Goal: Task Accomplishment & Management: Use online tool/utility

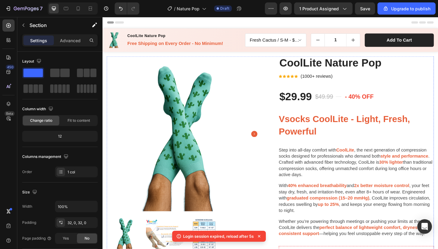
scroll to position [254, 0]
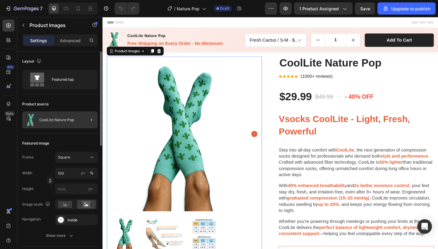
click at [81, 123] on div at bounding box center [89, 120] width 17 height 17
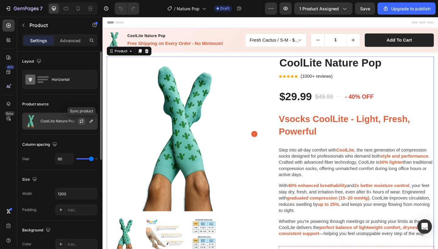
click at [82, 122] on icon "button" at bounding box center [81, 121] width 5 height 5
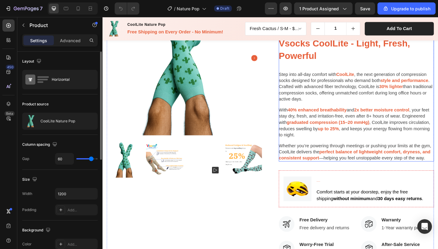
scroll to position [83, 0]
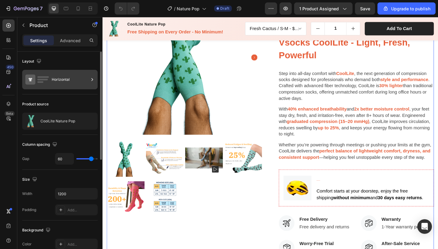
click at [56, 82] on div "Horizontal" at bounding box center [70, 80] width 37 height 14
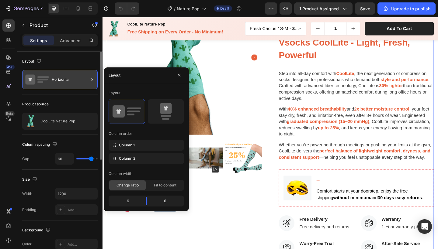
click at [56, 82] on div "Horizontal" at bounding box center [70, 80] width 37 height 14
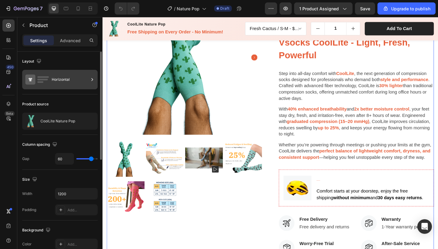
click at [56, 82] on div "Horizontal" at bounding box center [70, 80] width 37 height 14
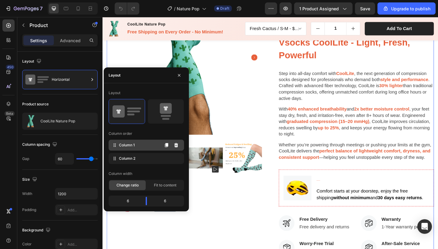
click at [139, 146] on div "Column 1" at bounding box center [146, 145] width 75 height 11
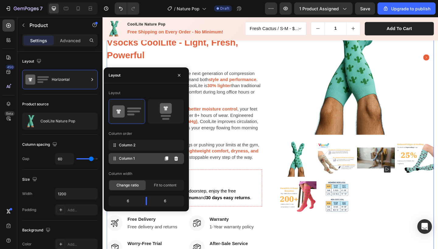
drag, startPoint x: 139, startPoint y: 146, endPoint x: 139, endPoint y: 164, distance: 17.9
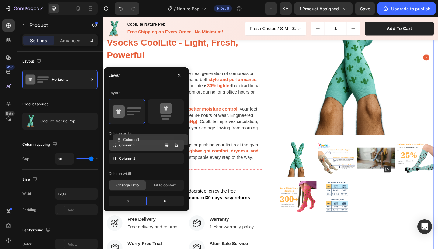
drag, startPoint x: 140, startPoint y: 160, endPoint x: 144, endPoint y: 142, distance: 18.7
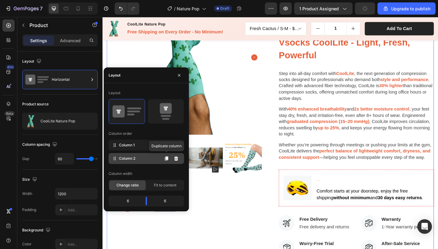
click at [155, 156] on div "Column 2 Duplicate column" at bounding box center [146, 158] width 75 height 11
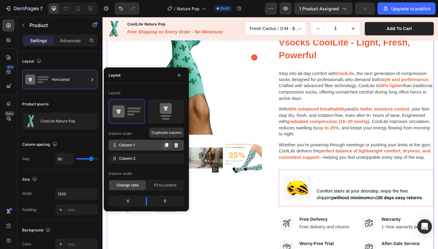
click at [166, 146] on icon at bounding box center [166, 145] width 3 height 4
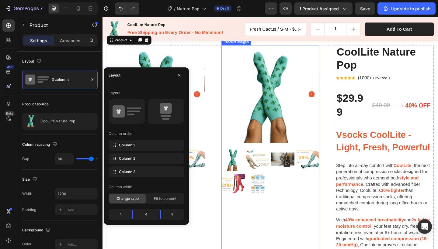
scroll to position [14, 0]
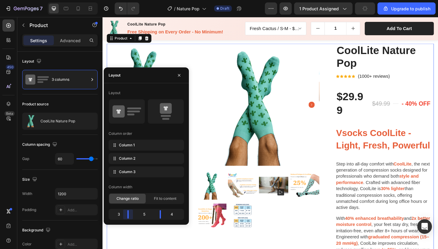
drag, startPoint x: 133, startPoint y: 217, endPoint x: 129, endPoint y: 217, distance: 4.6
click at [129, 0] on body "7 / Nature Pop Draft Preview 1 product assigned Upgrade to publish 450 Beta Sec…" at bounding box center [219, 0] width 438 height 0
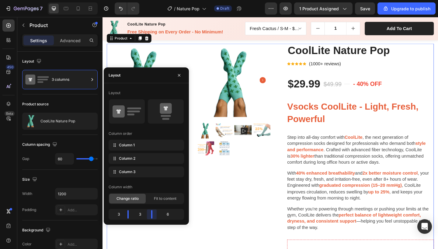
drag, startPoint x: 161, startPoint y: 215, endPoint x: 147, endPoint y: 215, distance: 13.1
click at [147, 0] on body "7 / Nature Pop Draft Preview 1 product assigned Save Upgrade to publish 450 Bet…" at bounding box center [219, 0] width 438 height 0
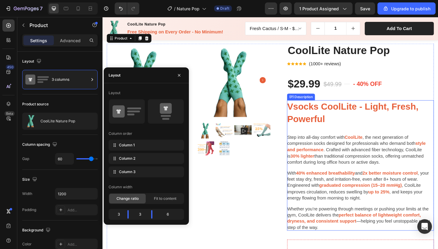
click at [350, 161] on p "Step into all-day comfort with CoolLite , the next generation of compression so…" at bounding box center [383, 162] width 160 height 34
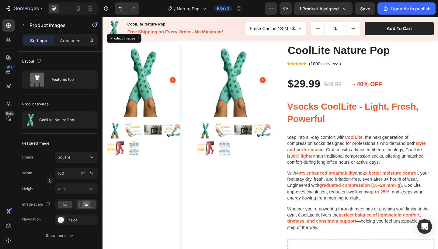
click at [152, 168] on div at bounding box center [147, 150] width 80 height 39
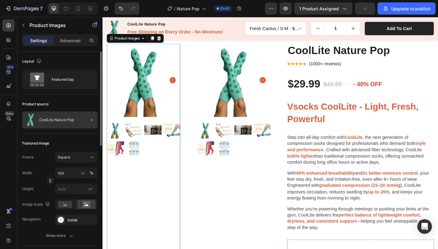
click at [85, 120] on div at bounding box center [89, 120] width 17 height 17
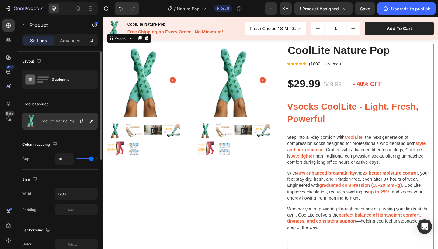
click at [64, 125] on div "CoolLite Nature Pop" at bounding box center [59, 121] width 75 height 17
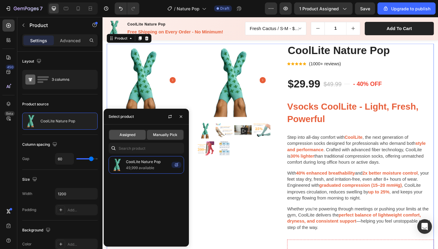
click at [133, 135] on span "Assigned" at bounding box center [127, 134] width 16 height 5
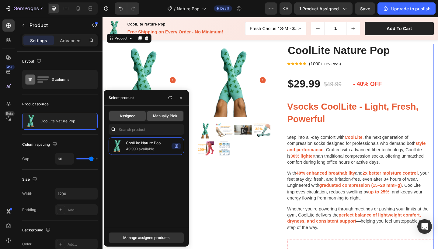
click at [165, 111] on div "Manually Pick" at bounding box center [165, 116] width 36 height 10
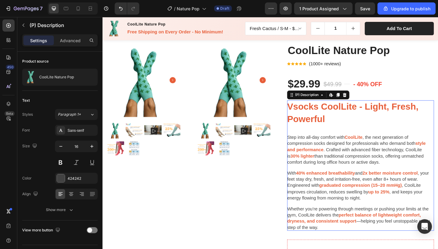
click at [410, 119] on span "Vsocks CoolLite - Light, Fresh, Powerful" at bounding box center [374, 121] width 143 height 25
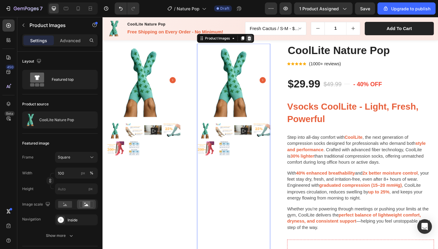
click at [261, 40] on icon at bounding box center [262, 40] width 4 height 4
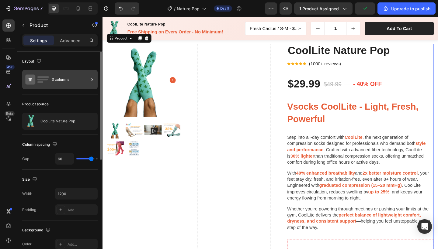
click at [72, 82] on div "3 columns" at bounding box center [70, 80] width 37 height 14
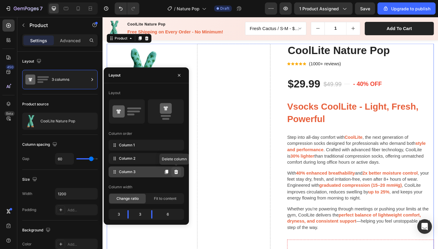
click at [175, 171] on icon at bounding box center [176, 172] width 4 height 4
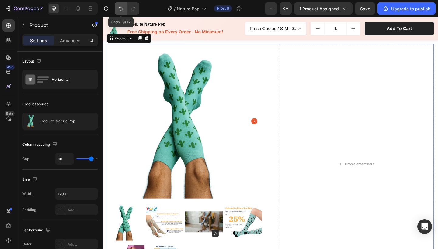
click at [121, 9] on icon "Undo/Redo" at bounding box center [121, 8] width 6 height 6
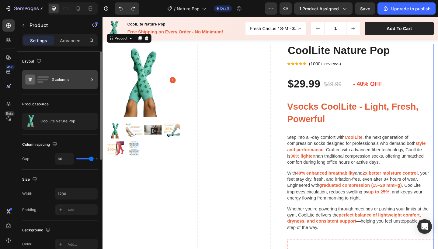
click at [67, 81] on div "3 columns" at bounding box center [70, 80] width 37 height 14
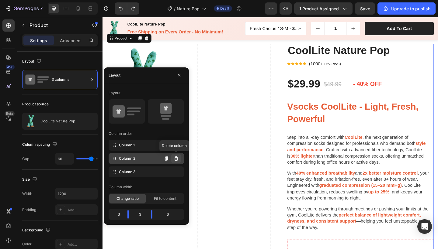
click at [176, 159] on icon at bounding box center [176, 159] width 4 height 4
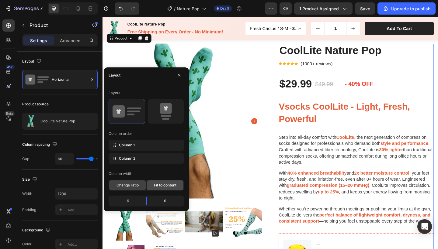
click at [163, 185] on span "Fit to content" at bounding box center [165, 185] width 22 height 5
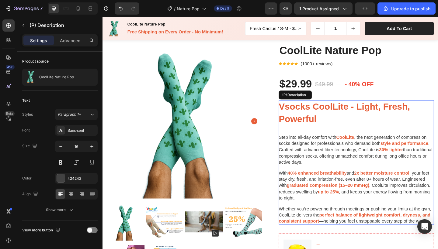
click at [374, 181] on div "Vsocks CoolLite - Light, Fresh, Powerful Step into all-day comfort with CoolLit…" at bounding box center [378, 175] width 169 height 135
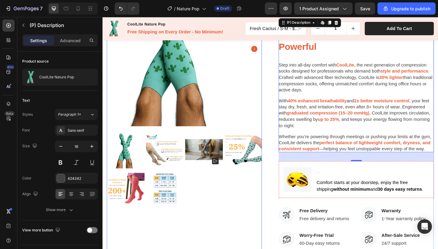
scroll to position [93, 0]
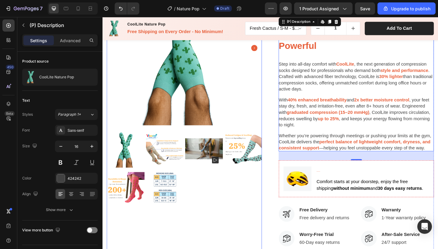
click at [215, 157] on img at bounding box center [212, 160] width 41 height 41
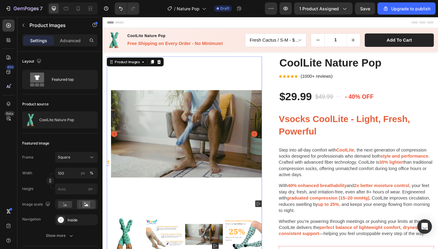
scroll to position [0, 0]
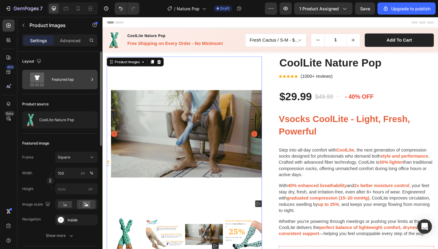
click at [73, 85] on div "Featured top" at bounding box center [70, 80] width 37 height 14
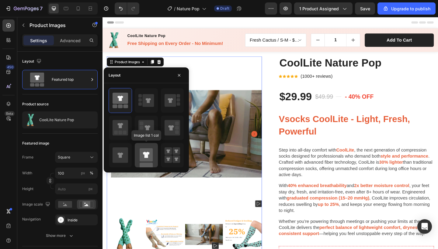
click at [147, 161] on rect at bounding box center [146, 154] width 13 height 13
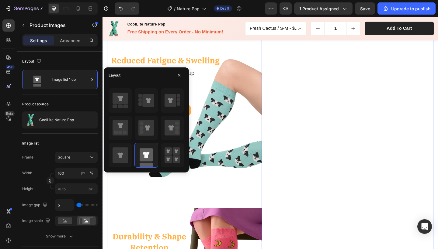
scroll to position [527, 0]
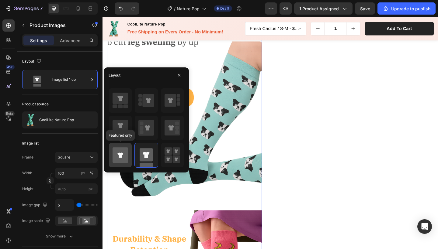
click at [115, 159] on icon at bounding box center [120, 155] width 16 height 16
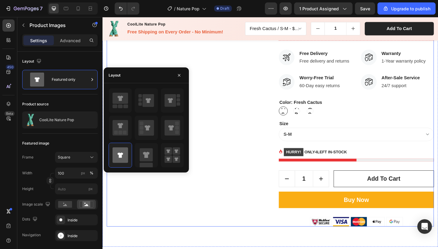
scroll to position [275, 0]
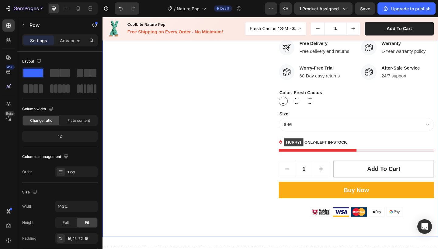
click at [254, 238] on div "Product Images CoolLite Nature Pop (P) Title Icon Icon Icon Icon Icon Icon List…" at bounding box center [284, 18] width 365 height 476
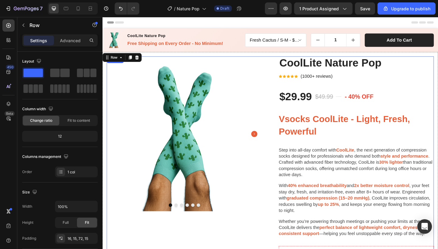
scroll to position [0, 0]
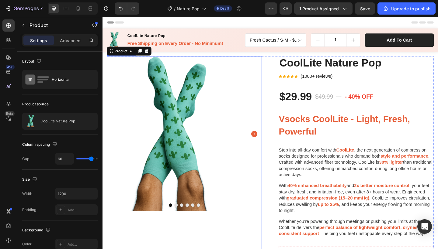
click at [261, 171] on img at bounding box center [191, 144] width 169 height 169
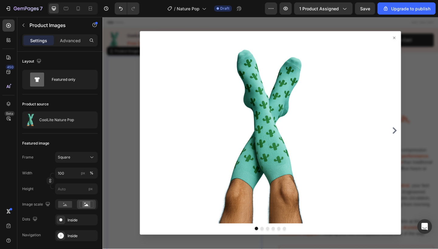
click at [438, 164] on div at bounding box center [284, 143] width 365 height 253
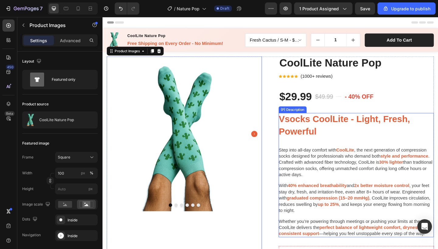
click at [374, 182] on p "Step into all-day comfort with CoolLite , the next generation of compression so…" at bounding box center [378, 176] width 169 height 34
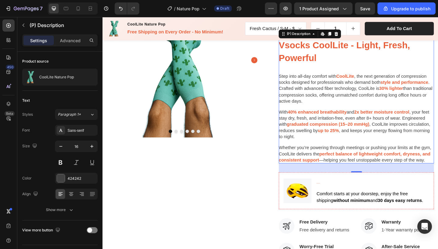
scroll to position [83, 0]
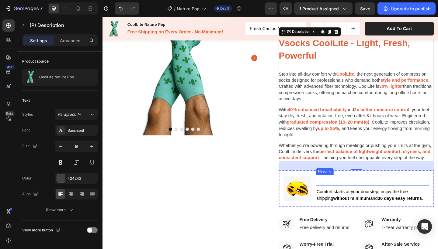
click at [367, 194] on h3 "Step In Style, Ship for Free" at bounding box center [395, 195] width 123 height 12
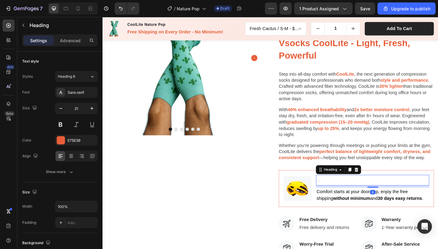
click at [369, 192] on h3 "Step In Style, Ship for Free" at bounding box center [395, 195] width 123 height 12
click at [369, 192] on p "Step In Style, Ship for Free" at bounding box center [396, 195] width 122 height 10
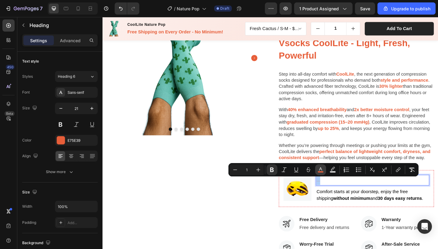
click at [317, 170] on icon "Editor contextual toolbar" at bounding box center [320, 170] width 6 height 6
type input "E75E39"
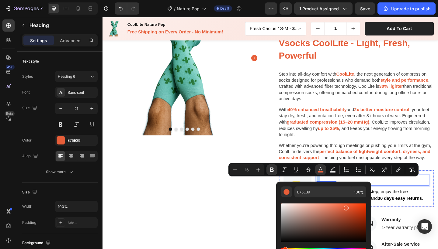
click at [438, 205] on span "Comfort starts at your doorstep, enjoy the free shipping without minimum and 30…" at bounding box center [393, 211] width 116 height 12
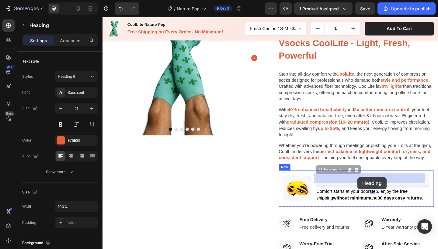
drag, startPoint x: 422, startPoint y: 193, endPoint x: 380, endPoint y: 192, distance: 41.4
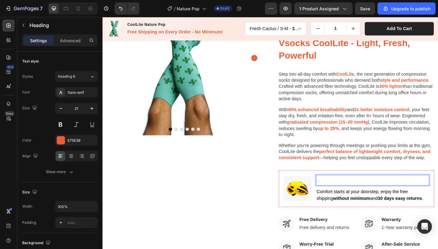
click at [352, 191] on p "Step In Style, Ship for Free" at bounding box center [396, 195] width 122 height 10
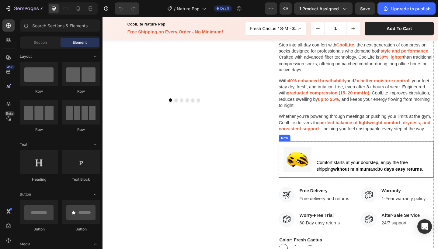
scroll to position [119, 0]
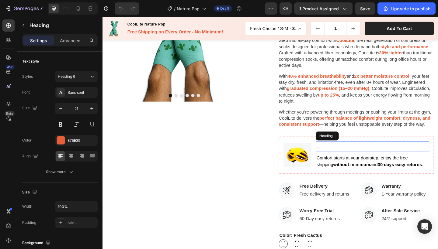
click at [409, 155] on h3 "Step In Style, Ship for Free" at bounding box center [395, 159] width 123 height 12
click at [357, 153] on h3 "Step In Style, Ship for Free" at bounding box center [395, 159] width 123 height 12
click at [357, 153] on p "Step In Style, Ship for Free" at bounding box center [396, 158] width 122 height 10
click at [351, 155] on p "Step In Style, Ship for Free" at bounding box center [396, 158] width 122 height 10
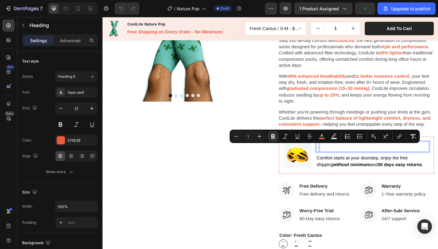
drag, startPoint x: 335, startPoint y: 156, endPoint x: 379, endPoint y: 155, distance: 43.5
click at [379, 155] on p "Step In Style, Ship for Free" at bounding box center [396, 158] width 122 height 10
click at [262, 137] on icon "Editor contextual toolbar" at bounding box center [259, 136] width 6 height 6
type input "2"
click at [250, 137] on input "2" at bounding box center [248, 136] width 12 height 7
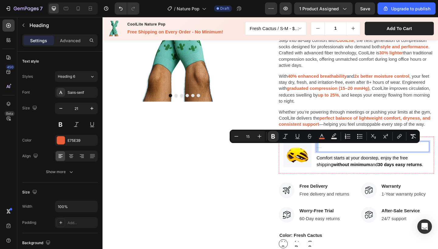
type input "15"
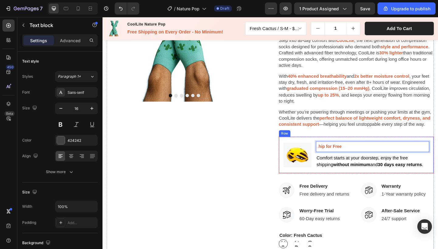
click at [360, 176] on strong "without minimum" at bounding box center [373, 177] width 40 height 5
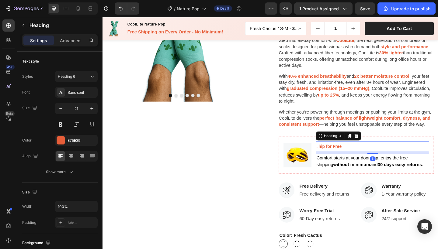
click at [408, 160] on p "⁠⁠⁠⁠⁠⁠⁠ Step In Style, S hip for Free" at bounding box center [396, 158] width 122 height 10
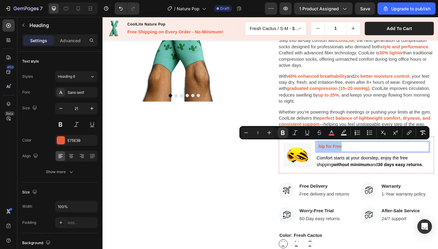
click at [259, 133] on input "1" at bounding box center [257, 132] width 12 height 7
type input "2"
type input "6"
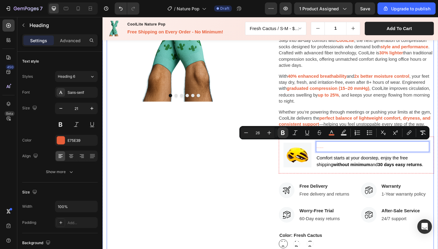
type input "26"
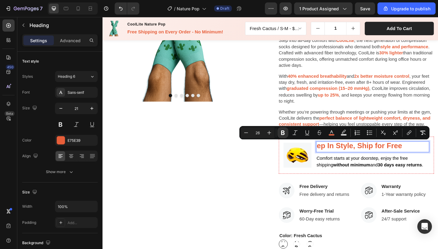
click at [349, 160] on p "St ep In Style, Ship for Free" at bounding box center [396, 158] width 122 height 11
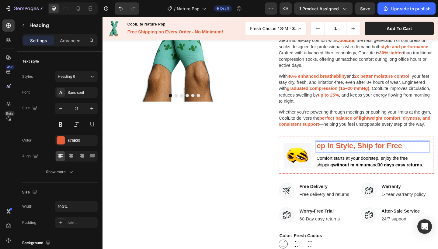
click at [340, 157] on strong "ep In Style, Ship for Free" at bounding box center [381, 157] width 93 height 9
click at [338, 157] on strong "ep In Style, Ship for Free" at bounding box center [381, 157] width 93 height 9
click at [338, 156] on strong "ep In Style, Ship for Free" at bounding box center [381, 157] width 93 height 9
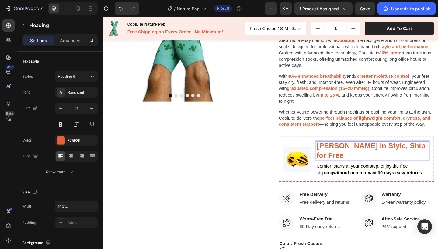
click at [337, 155] on strong "eStep In Style, Ship for Free" at bounding box center [394, 163] width 119 height 20
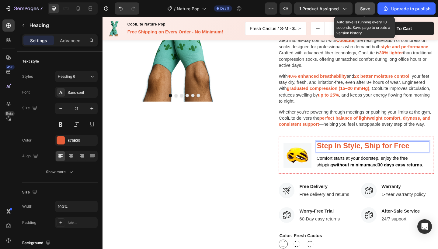
click at [367, 10] on span "Save" at bounding box center [365, 8] width 10 height 5
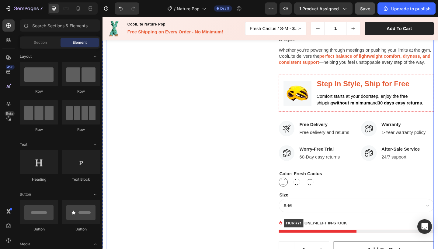
scroll to position [173, 0]
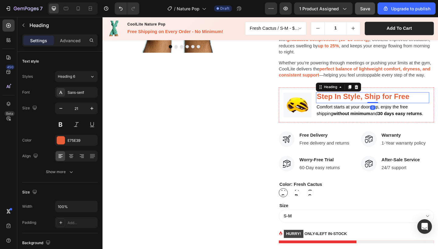
drag, startPoint x: 394, startPoint y: 111, endPoint x: 394, endPoint y: 106, distance: 4.6
click at [394, 106] on div "⁠⁠⁠⁠⁠⁠⁠ St Step In Style, Ship for Free Heading 0" at bounding box center [395, 105] width 123 height 12
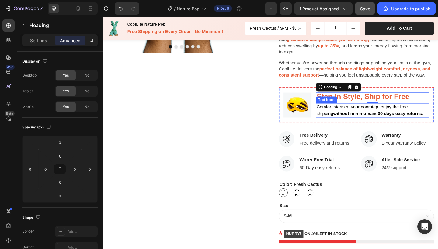
click at [365, 120] on strong "without minimum" at bounding box center [373, 122] width 40 height 5
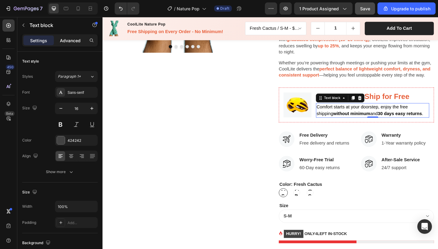
click at [69, 41] on p "Advanced" at bounding box center [70, 40] width 21 height 6
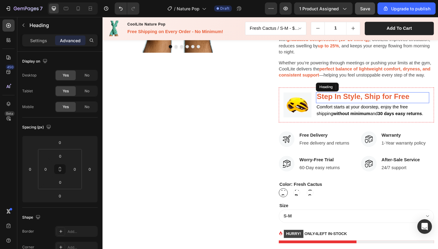
click at [421, 104] on strong "Step In Style, Ship for Free" at bounding box center [385, 103] width 101 height 9
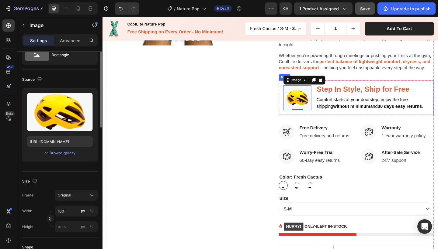
scroll to position [0, 0]
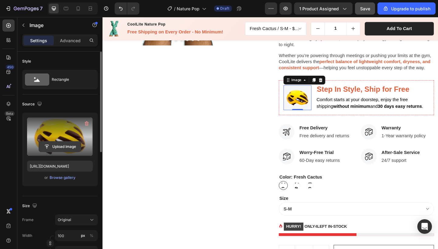
click at [62, 149] on input "file" at bounding box center [60, 147] width 42 height 10
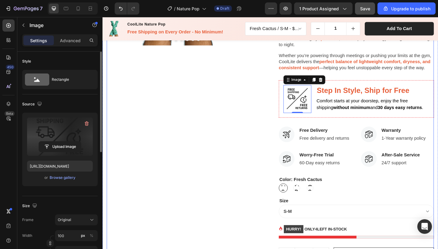
type input "https://cdn.shopify.com/s/files/1/0720/4152/9534/files/gempages_581055782791938…"
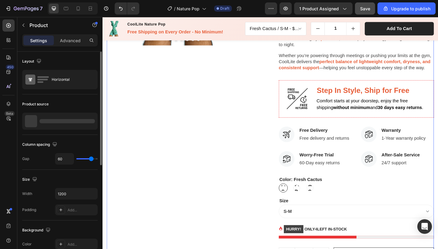
click at [260, 133] on div "Product Images" at bounding box center [191, 99] width 169 height 440
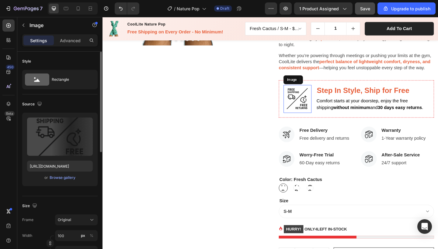
click at [314, 104] on img at bounding box center [314, 106] width 30 height 30
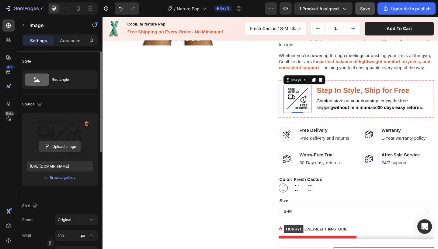
click at [56, 146] on input "file" at bounding box center [60, 147] width 42 height 10
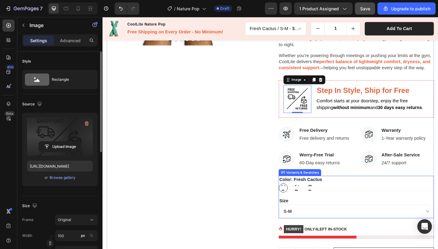
type input "https://cdn.shopify.com/s/files/1/0720/4152/9534/files/gempages_581055782791938…"
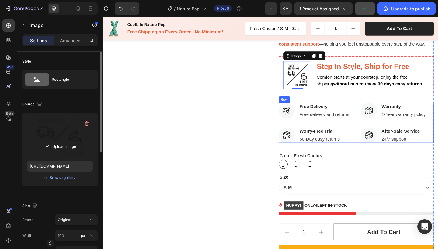
scroll to position [202, 0]
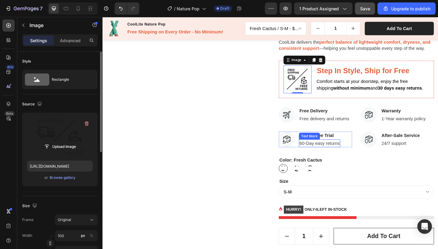
click at [321, 151] on p "60-Day easy returns" at bounding box center [339, 154] width 44 height 7
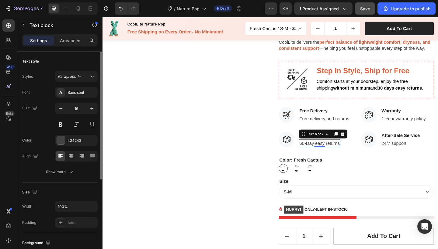
click at [317, 153] on p "60-Day easy returns" at bounding box center [339, 154] width 44 height 7
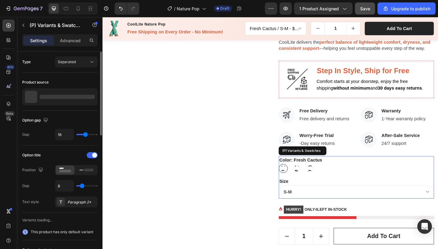
click at [372, 169] on div "Color: Fresh Cactus Fresh Cactus Fresh Cactus Fresh Cactus Pink Banana Pink Ban…" at bounding box center [378, 178] width 169 height 18
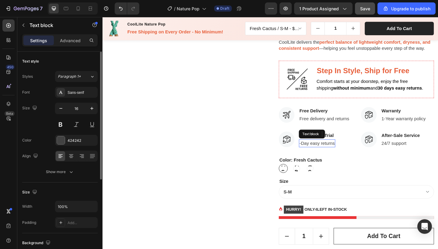
click at [344, 153] on p "-Day easy returns" at bounding box center [336, 154] width 38 height 7
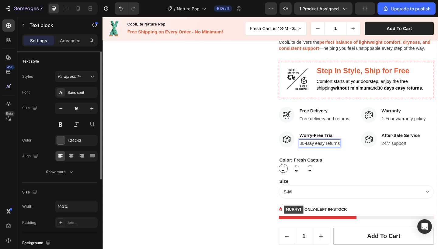
drag, startPoint x: 344, startPoint y: 153, endPoint x: 461, endPoint y: 154, distance: 116.5
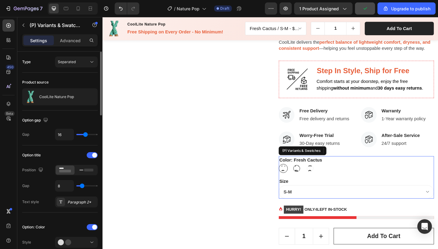
click at [310, 180] on span "Pink Banana" at bounding box center [313, 182] width 7 height 15
click at [309, 177] on input "Pink Banana Pink Banana Pink Banana" at bounding box center [308, 177] width 0 height 0
radio input "true"
select select "581482051989865297"
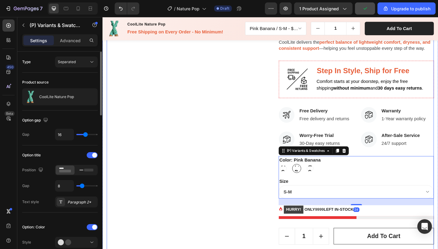
click at [288, 181] on div "Product Images CoolLite Nature Pop (P) Title Icon Icon Icon Icon Icon Icon List…" at bounding box center [285, 78] width 356 height 440
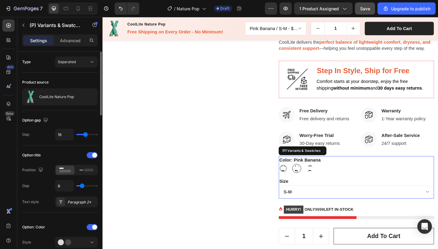
click at [300, 180] on div "Fresh Cactus" at bounding box center [298, 181] width 7 height 7
click at [294, 177] on input "Fresh Cactus Fresh Cactus Fresh Cactus" at bounding box center [294, 177] width 0 height 0
radio input "true"
select select "581482051989406545"
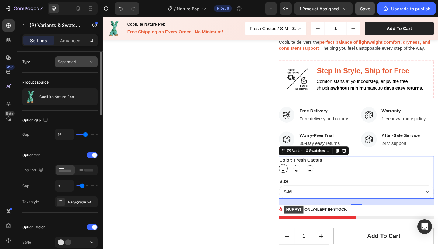
click at [81, 65] on button "Separated" at bounding box center [76, 62] width 43 height 11
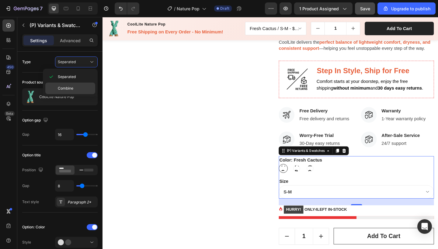
click at [73, 86] on span "Combine" at bounding box center [66, 88] width 16 height 5
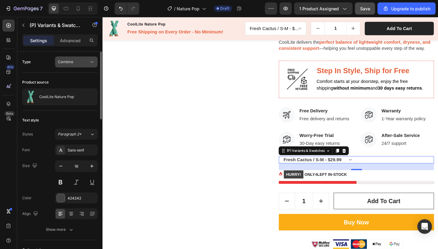
click at [75, 62] on div "Combine" at bounding box center [73, 61] width 31 height 5
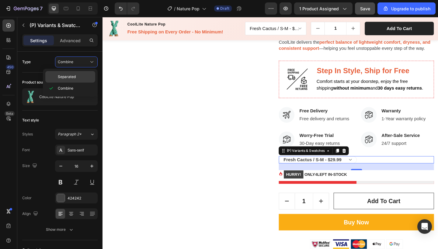
click at [69, 78] on span "Separated" at bounding box center [67, 76] width 18 height 5
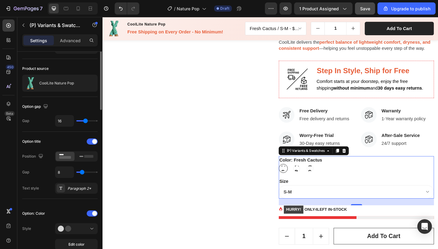
scroll to position [0, 0]
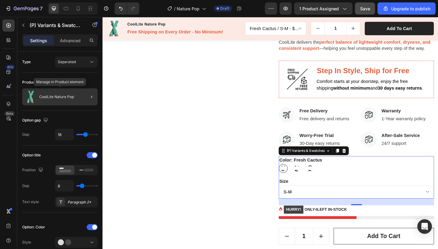
click at [72, 98] on p "CoolLite Nature Pop" at bounding box center [56, 97] width 35 height 4
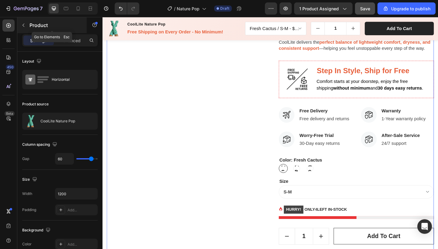
click at [24, 26] on icon "button" at bounding box center [23, 25] width 5 height 5
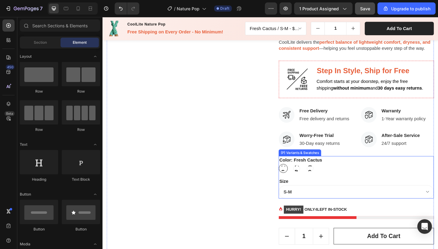
click at [296, 181] on span "Fresh Cactus" at bounding box center [299, 182] width 7 height 15
click at [294, 177] on input "Fresh Cactus Fresh Cactus Fresh Cactus" at bounding box center [294, 177] width 0 height 0
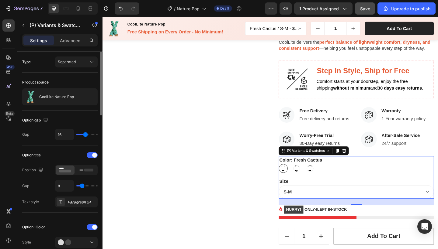
type input "14"
type input "16"
type input "17"
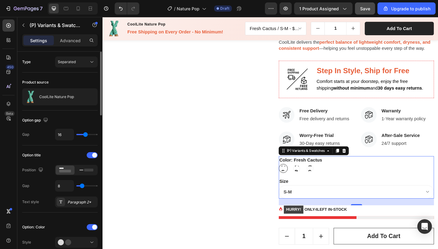
type input "17"
type input "19"
type input "21"
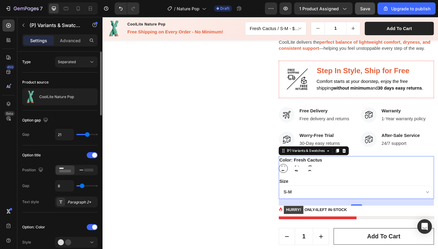
type input "22"
type input "23"
type input "24"
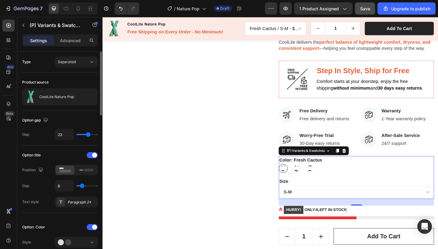
type input "24"
type input "25"
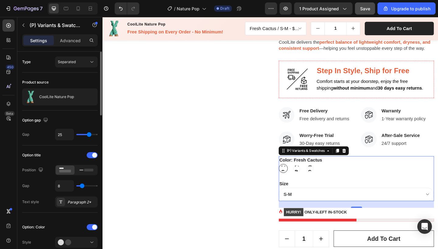
type input "26"
type input "27"
type input "28"
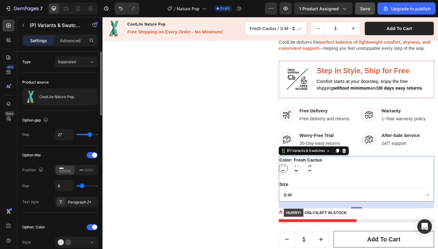
type input "28"
type input "29"
type input "30"
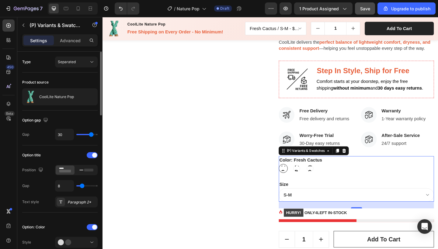
type input "31"
type input "32"
type input "33"
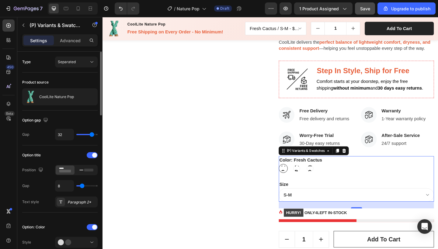
type input "33"
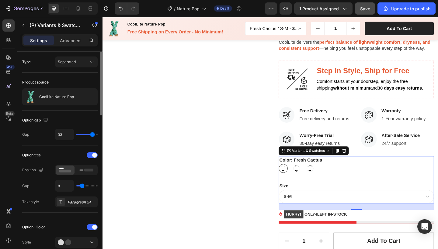
type input "34"
type input "35"
type input "36"
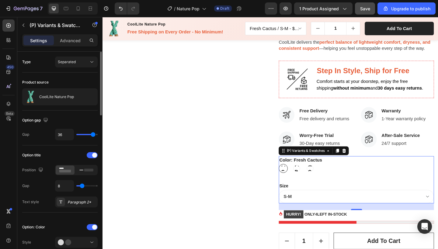
type input "36"
type input "37"
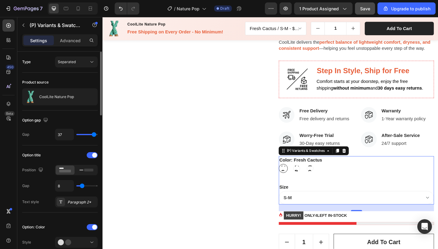
type input "36"
type input "35"
type input "34"
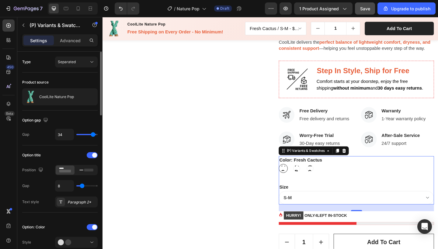
type input "34"
type input "33"
type input "31"
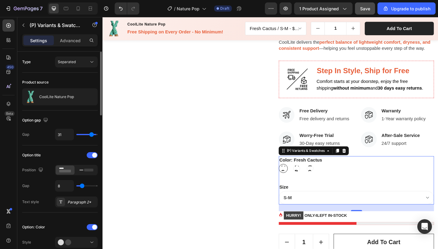
type input "29"
type input "26"
type input "21"
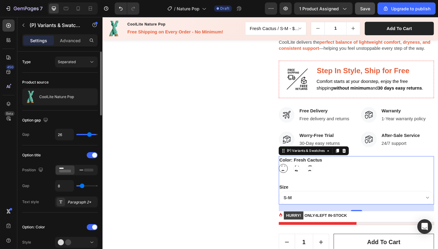
type input "21"
type input "18"
type input "13"
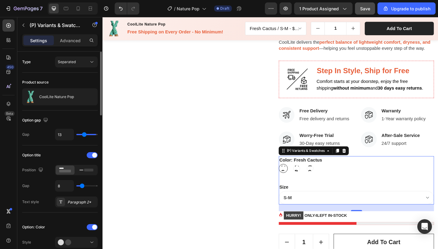
type input "7"
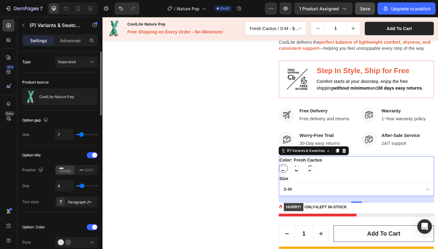
type input "5"
type input "2"
type input "0"
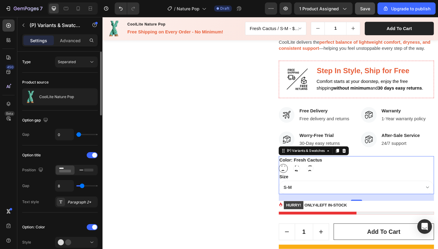
drag, startPoint x: 84, startPoint y: 136, endPoint x: 77, endPoint y: 137, distance: 6.4
type input "0"
click at [77, 135] on input "range" at bounding box center [86, 134] width 21 height 1
click at [63, 135] on input "0" at bounding box center [64, 134] width 18 height 11
type input "5"
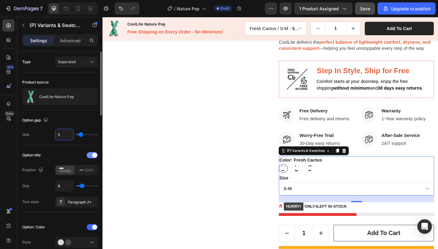
type input "5"
click at [64, 154] on div "Option title" at bounding box center [59, 156] width 75 height 10
click at [87, 155] on div at bounding box center [92, 155] width 11 height 6
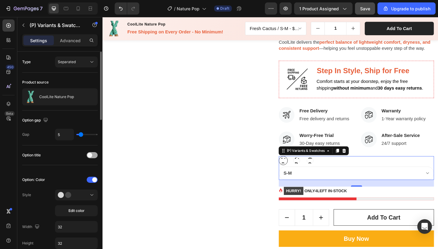
click at [90, 155] on span at bounding box center [89, 155] width 5 height 5
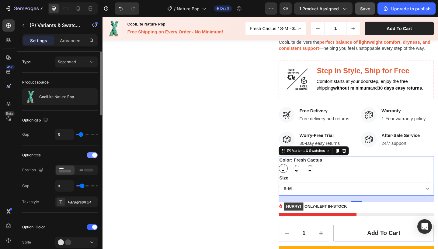
click at [90, 155] on div at bounding box center [92, 155] width 11 height 6
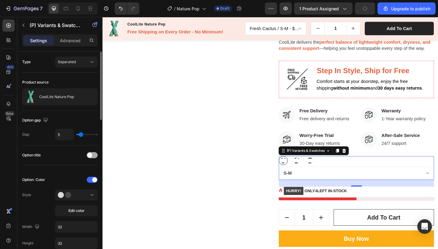
click at [90, 155] on span at bounding box center [89, 155] width 5 height 5
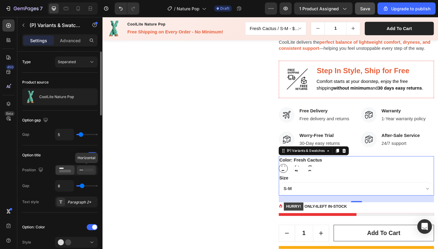
click at [88, 172] on icon at bounding box center [86, 170] width 14 height 7
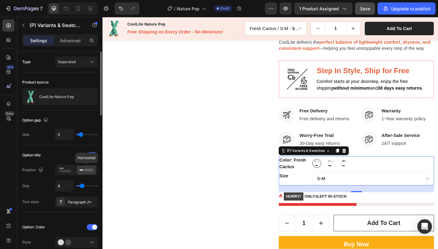
click at [88, 172] on icon at bounding box center [86, 170] width 14 height 7
click at [64, 170] on icon at bounding box center [65, 170] width 14 height 7
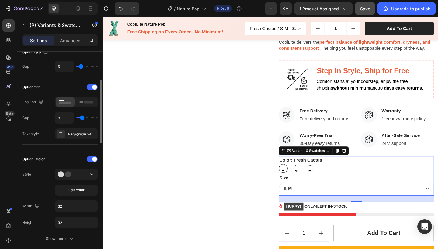
scroll to position [78, 0]
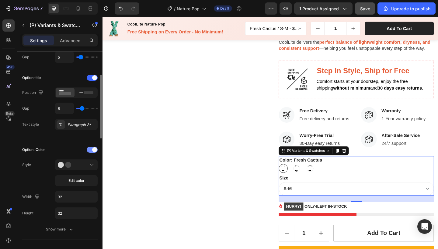
click at [92, 150] on span at bounding box center [94, 149] width 5 height 5
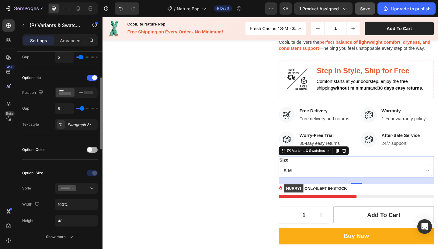
click at [92, 150] on div at bounding box center [92, 150] width 11 height 6
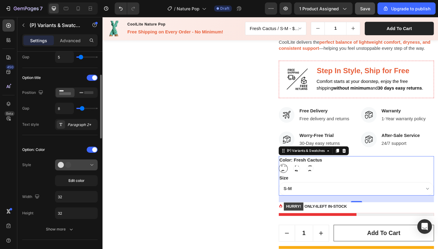
click at [73, 164] on icon at bounding box center [67, 165] width 18 height 6
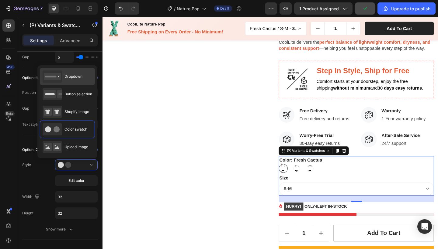
click at [70, 79] on span "Dropdown" at bounding box center [73, 76] width 18 height 5
type input "100%"
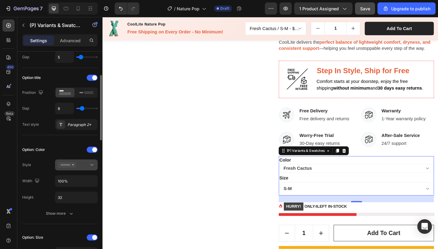
click at [75, 166] on icon at bounding box center [67, 165] width 18 height 6
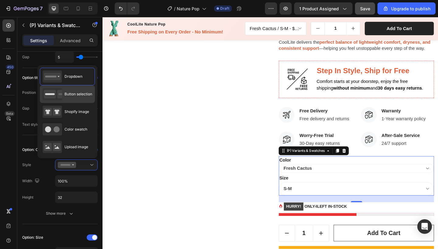
click at [78, 96] on span "Button selection" at bounding box center [78, 94] width 28 height 5
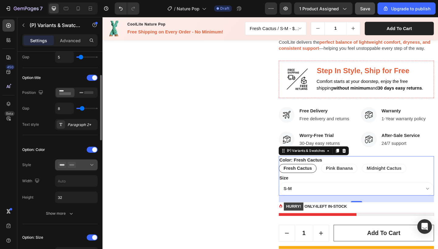
click at [73, 163] on icon at bounding box center [71, 165] width 9 height 6
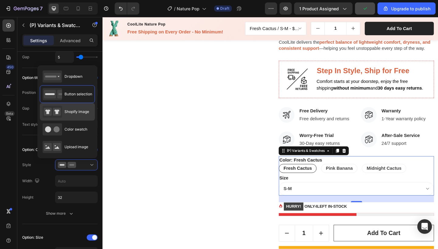
click at [74, 110] on span "Shopify image" at bounding box center [76, 111] width 25 height 5
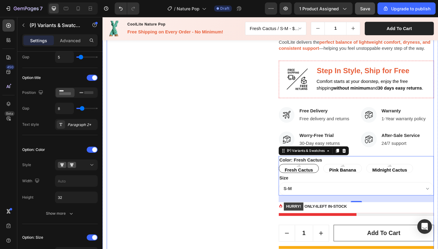
click at [131, 192] on div "Product Images" at bounding box center [191, 81] width 169 height 447
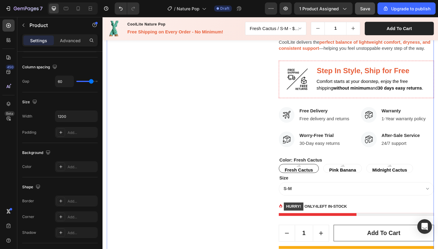
scroll to position [0, 0]
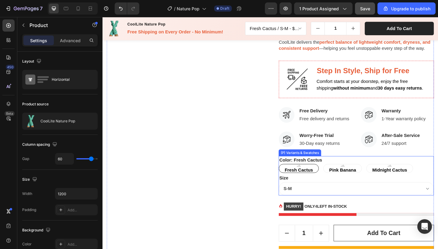
click at [438, 178] on div "Fresh Cactus Fresh Cactus Fresh Cactus Pink Banana Pink Banana Pink Banana Midn…" at bounding box center [378, 182] width 169 height 10
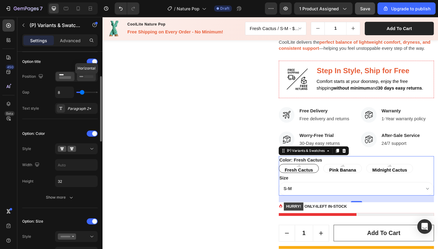
scroll to position [96, 0]
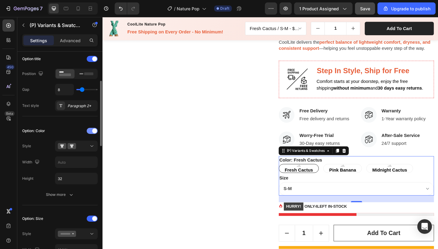
click at [91, 131] on div at bounding box center [92, 131] width 11 height 6
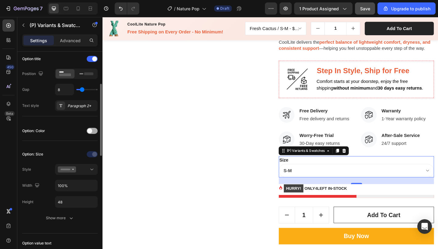
click at [91, 131] on span at bounding box center [89, 131] width 5 height 5
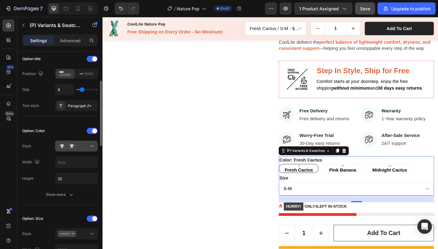
click at [84, 146] on div at bounding box center [76, 146] width 37 height 6
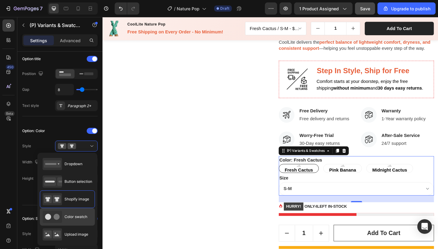
click at [72, 217] on span "Color swatch" at bounding box center [75, 216] width 23 height 5
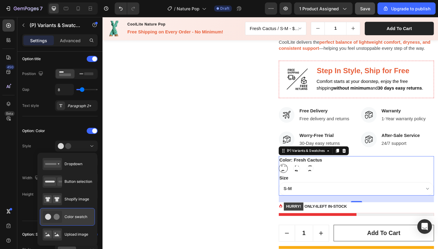
type input "32"
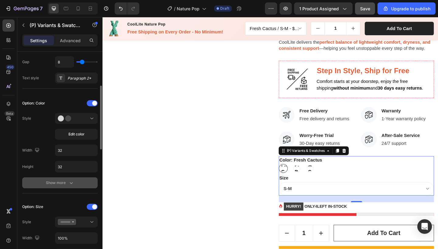
scroll to position [125, 0]
click at [69, 185] on icon "button" at bounding box center [71, 182] width 6 height 6
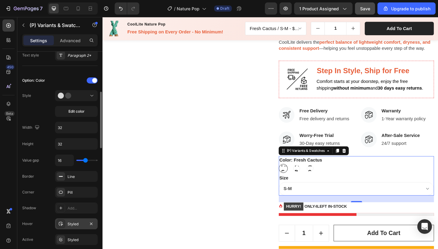
scroll to position [141, 0]
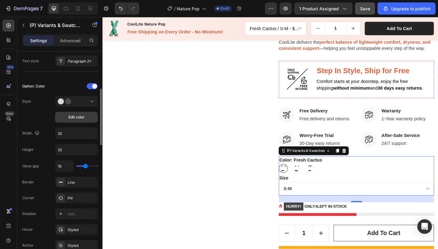
click at [72, 120] on button "Edit color" at bounding box center [76, 117] width 43 height 11
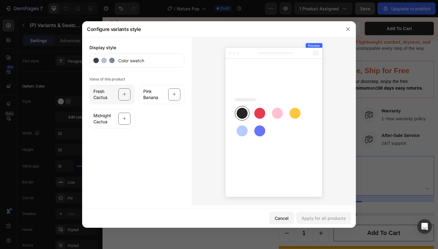
click at [106, 90] on span "Fresh Cactus" at bounding box center [103, 94] width 21 height 12
click at [350, 30] on icon "button" at bounding box center [347, 29] width 5 height 5
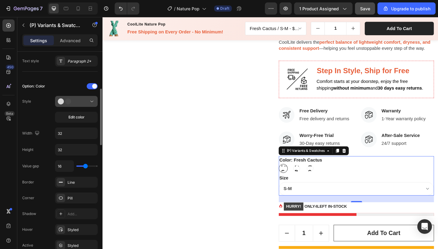
click at [79, 105] on button at bounding box center [76, 101] width 43 height 11
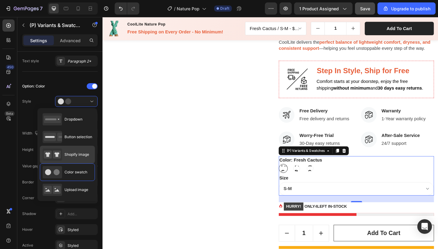
click at [75, 157] on span "Shopify image" at bounding box center [76, 154] width 25 height 5
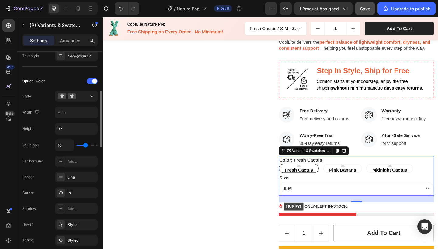
scroll to position [147, 0]
click at [78, 92] on button at bounding box center [76, 95] width 43 height 11
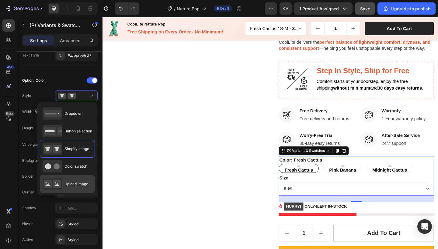
click at [67, 185] on span "Upload image" at bounding box center [76, 184] width 24 height 5
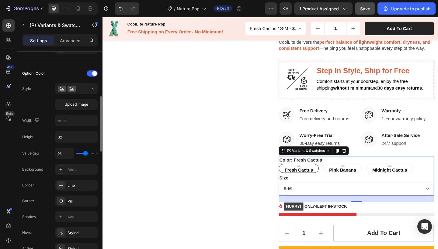
scroll to position [153, 0]
click at [73, 104] on span "Upload image" at bounding box center [76, 105] width 24 height 5
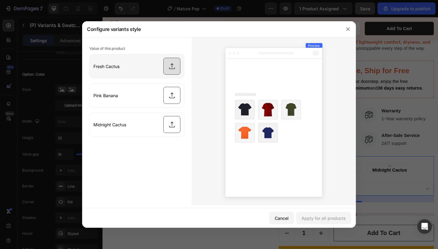
click at [135, 71] on input "file" at bounding box center [137, 66] width 94 height 24
type input "C:\fakepath\Xanh xương rồng.jpg.webp"
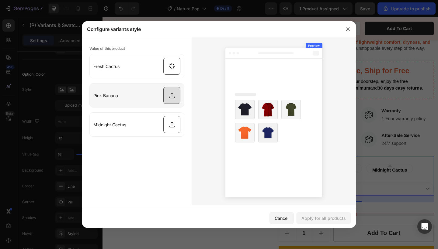
click at [169, 97] on input "file" at bounding box center [137, 96] width 94 height 24
type input "C:\fakepath\hồng chuối.jpg.webp"
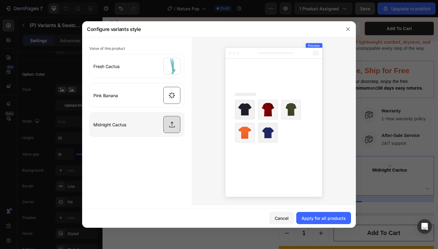
click at [168, 123] on input "file" at bounding box center [137, 125] width 94 height 24
type input "C:\fakepath\Đen xương rồng.jpg.webp"
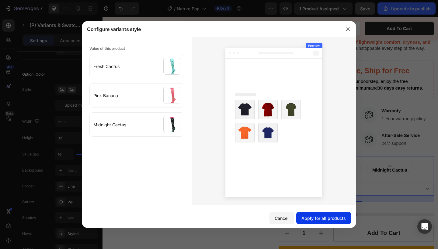
click at [325, 220] on div "Apply for all products" at bounding box center [323, 218] width 44 height 6
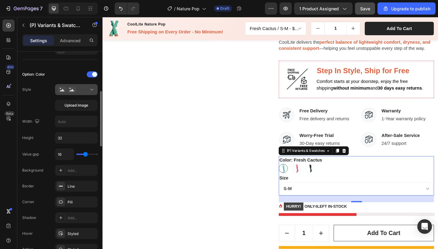
click at [83, 91] on div at bounding box center [76, 90] width 37 height 6
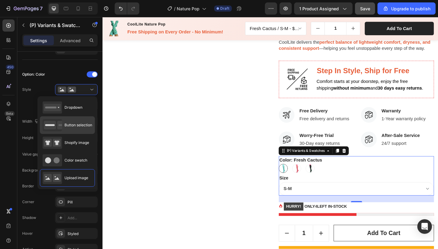
click at [73, 126] on span "Button selection" at bounding box center [78, 125] width 28 height 5
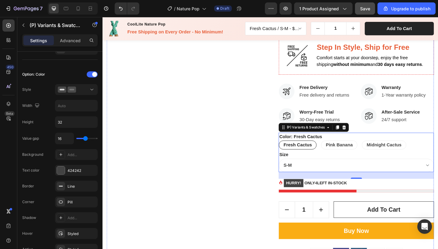
scroll to position [229, 0]
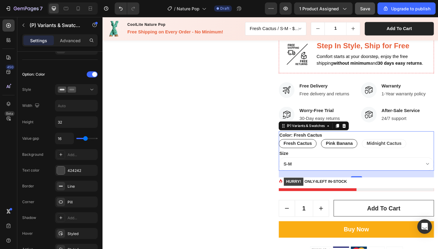
click at [362, 149] on div "Pink Banana" at bounding box center [359, 155] width 39 height 12
click at [340, 150] on input "Pink Banana Pink Banana Pink Banana" at bounding box center [340, 150] width 0 height 0
radio input "true"
select select "581482051989865297"
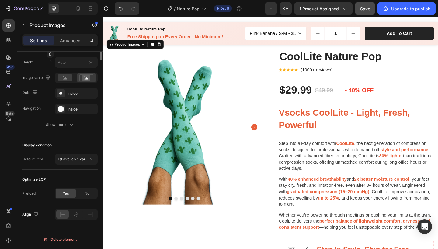
scroll to position [0, 0]
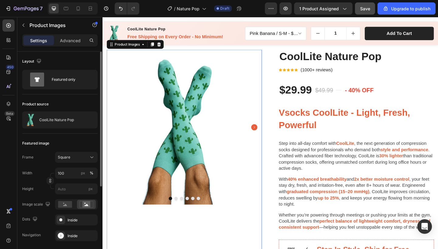
click at [267, 135] on icon "Carousel Next Arrow" at bounding box center [267, 137] width 7 height 7
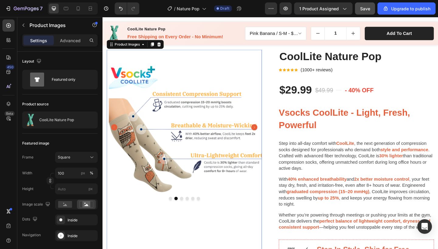
click at [267, 135] on icon "Carousel Next Arrow" at bounding box center [267, 137] width 7 height 7
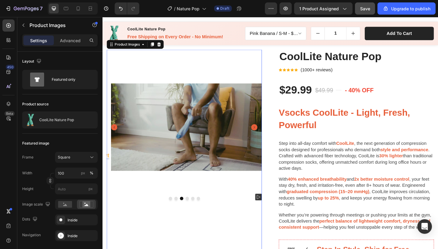
click at [267, 135] on icon "Carousel Next Arrow" at bounding box center [267, 137] width 7 height 7
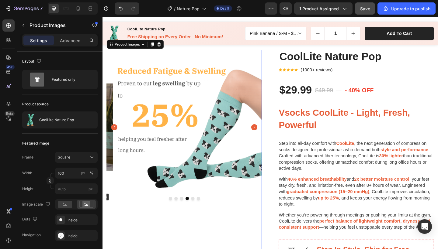
click at [267, 135] on icon "Carousel Next Arrow" at bounding box center [267, 137] width 7 height 7
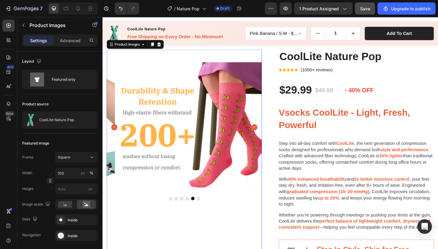
click at [267, 135] on icon "Carousel Next Arrow" at bounding box center [267, 137] width 7 height 7
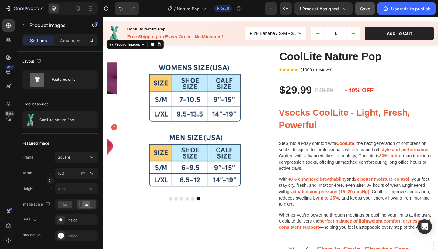
click at [267, 135] on img at bounding box center [203, 137] width 169 height 169
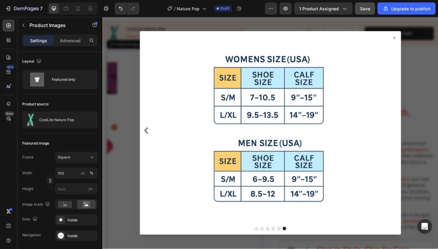
click at [130, 157] on div at bounding box center [284, 143] width 365 height 253
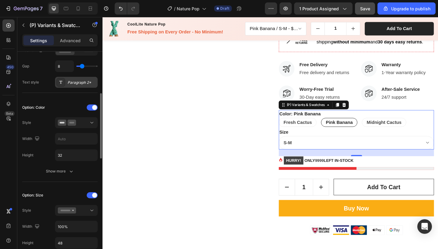
scroll to position [131, 0]
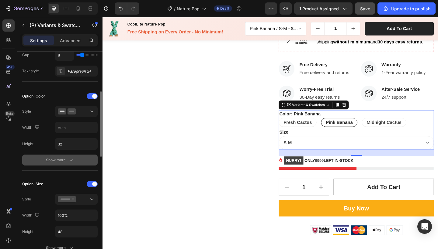
click at [66, 163] on div "Show more" at bounding box center [60, 160] width 28 height 6
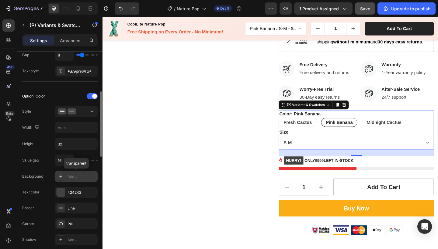
click at [73, 178] on div "Add..." at bounding box center [81, 176] width 29 height 5
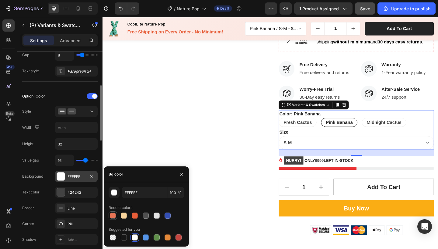
click at [112, 219] on div at bounding box center [113, 216] width 6 height 6
type input "E75E39"
type input "85"
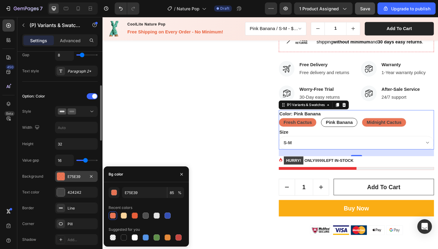
click at [112, 219] on div at bounding box center [113, 216] width 6 height 6
click at [112, 238] on div at bounding box center [113, 238] width 6 height 6
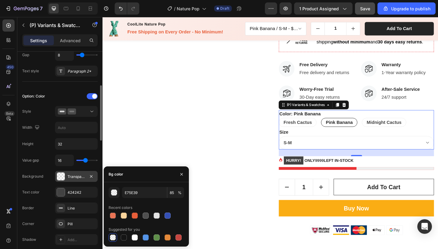
type input "000000"
type input "0"
click at [324, 130] on span "Fresh Cactus" at bounding box center [314, 131] width 31 height 5
click at [294, 127] on input "Fresh Cactus Fresh Cactus Fresh Cactus" at bounding box center [294, 127] width 0 height 0
radio input "true"
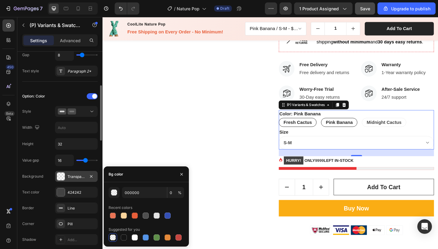
select select "581482051989406545"
click at [356, 130] on span "Pink Banana" at bounding box center [359, 131] width 29 height 5
click at [340, 127] on input "Pink Banana Pink Banana Pink Banana" at bounding box center [340, 127] width 0 height 0
radio input "true"
select select "581482051989865297"
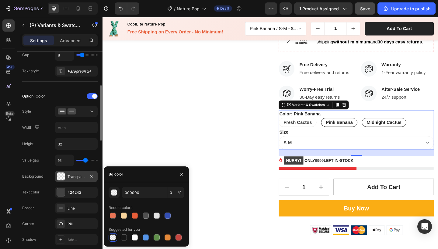
click at [397, 132] on span "Midnight Cactus" at bounding box center [408, 131] width 38 height 5
click at [384, 127] on input "Midnight Cactus Midnight Cactus Midnight Cactus" at bounding box center [384, 127] width 0 height 0
radio input "true"
select select "581482051988816721"
click at [326, 131] on span "Fresh Cactus" at bounding box center [314, 131] width 31 height 5
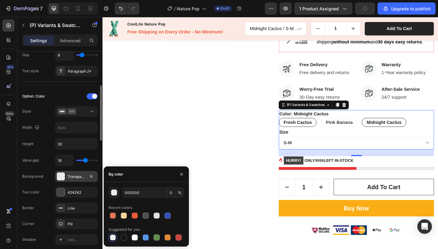
click at [294, 127] on input "Fresh Cactus Fresh Cactus Fresh Cactus" at bounding box center [294, 127] width 0 height 0
radio input "true"
select select "581482051989406545"
click at [44, 185] on div "Value gap 16 Background Transparent Text color 424242 Border Line Corner Pill S…" at bounding box center [59, 224] width 75 height 138
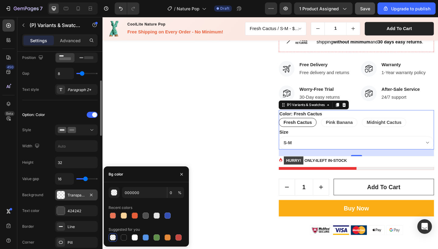
scroll to position [112, 0]
click at [87, 133] on div at bounding box center [76, 131] width 37 height 6
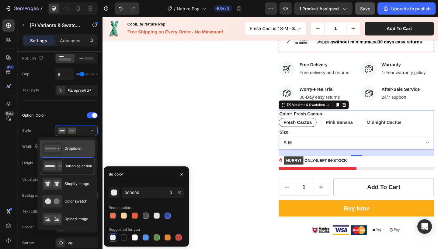
click at [74, 148] on span "Dropdown" at bounding box center [73, 148] width 18 height 5
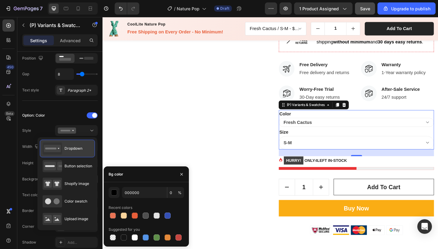
type input "100%"
type input "100"
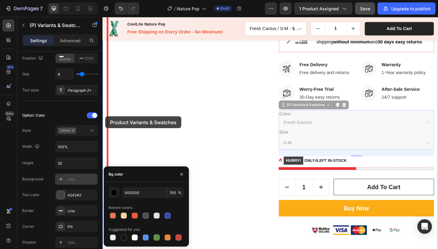
click at [67, 133] on icon at bounding box center [67, 131] width 18 height 6
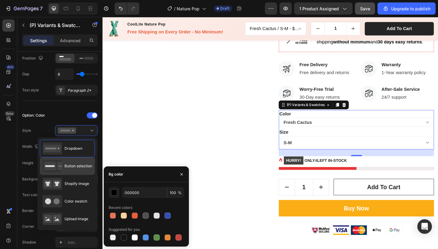
click at [70, 169] on div "Button selection" at bounding box center [68, 166] width 50 height 12
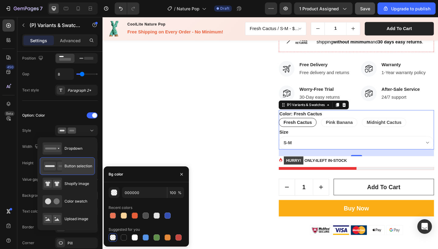
type input "0"
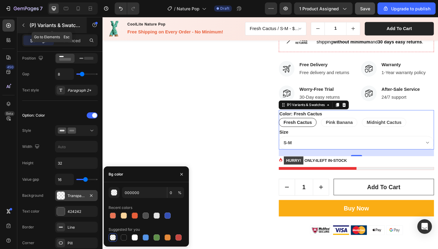
click at [24, 26] on icon "button" at bounding box center [23, 25] width 5 height 5
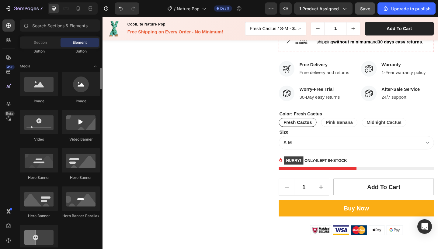
scroll to position [179, 0]
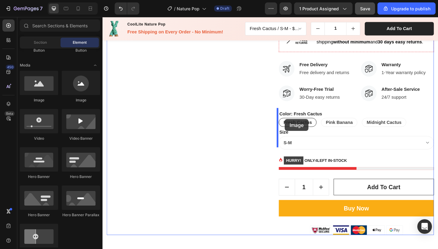
drag, startPoint x: 188, startPoint y: 100, endPoint x: 301, endPoint y: 128, distance: 116.5
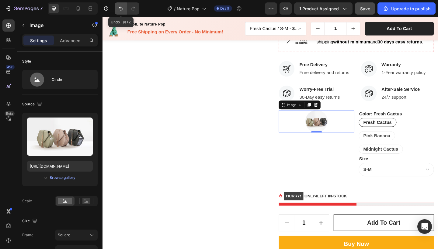
click at [121, 8] on icon "Undo/Redo" at bounding box center [121, 9] width 4 height 4
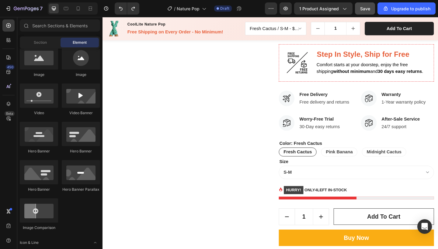
scroll to position [187, 0]
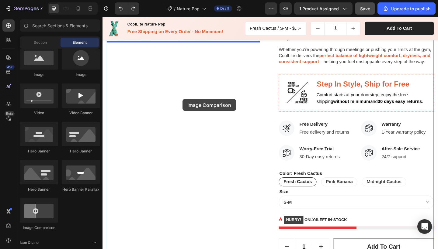
drag, startPoint x: 146, startPoint y: 226, endPoint x: 190, endPoint y: 106, distance: 126.9
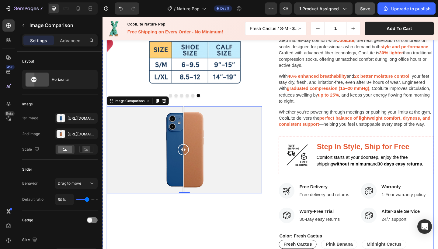
scroll to position [114, 0]
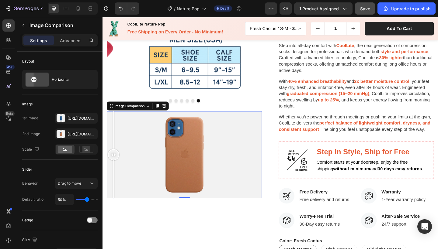
drag, startPoint x: 188, startPoint y: 164, endPoint x: 114, endPoint y: 171, distance: 74.3
click at [114, 171] on div at bounding box center [114, 167] width 12 height 95
click at [65, 183] on span "Drag to move" at bounding box center [69, 183] width 23 height 5
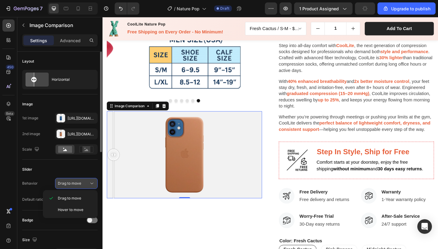
click at [65, 183] on span "Drag to move" at bounding box center [69, 183] width 23 height 5
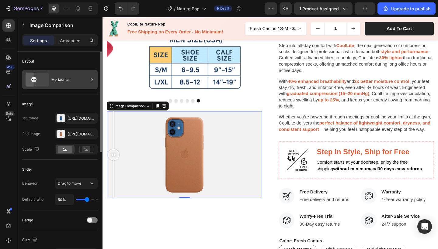
click at [64, 74] on div "Horizontal" at bounding box center [70, 80] width 37 height 14
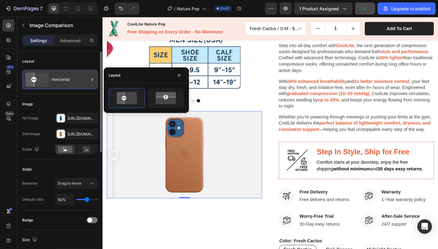
click at [64, 74] on div "Horizontal" at bounding box center [70, 80] width 37 height 14
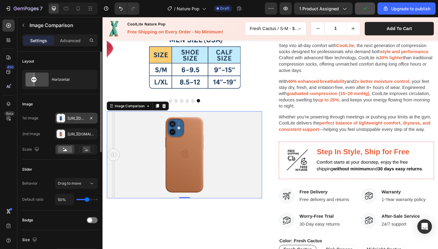
click at [68, 116] on div "Https://cdn.Shopify.Com/s/files/1/2005/9307/files/image_compare_before.Png" at bounding box center [76, 118] width 18 height 5
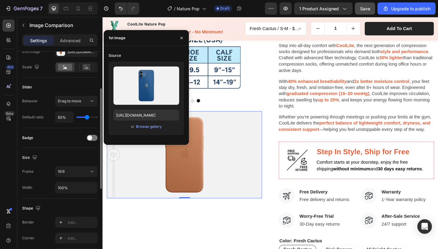
scroll to position [82, 0]
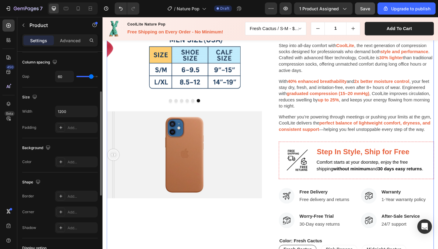
click at [171, 217] on div "Product Images Image Comparison 0" at bounding box center [191, 169] width 169 height 447
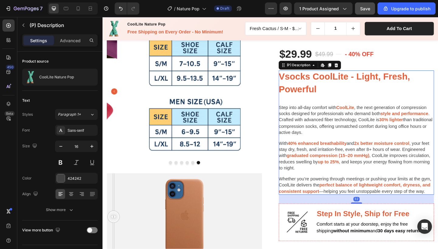
scroll to position [54, 0]
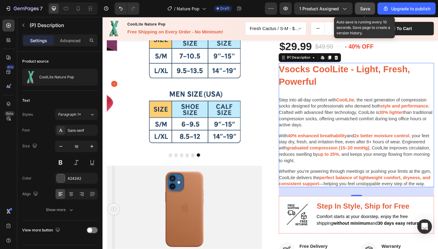
click at [371, 8] on button "Save" at bounding box center [365, 8] width 20 height 12
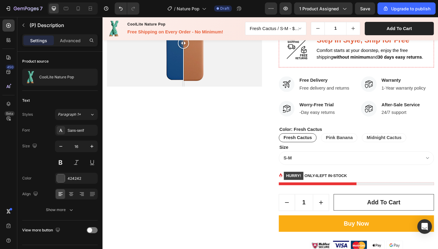
scroll to position [235, 0]
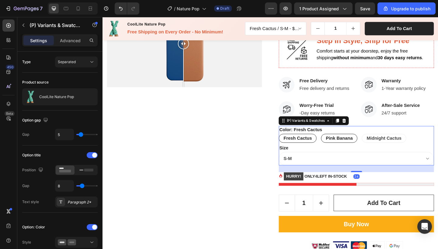
click at [351, 149] on span "Pink Banana" at bounding box center [359, 149] width 29 height 5
click at [340, 144] on input "Pink Banana Pink Banana Pink Banana" at bounding box center [340, 144] width 0 height 0
radio input "true"
click at [21, 0] on div "7 / Nature Pop Draft Preview 1 product assigned Save Upgrade to publish" at bounding box center [219, 8] width 438 height 17
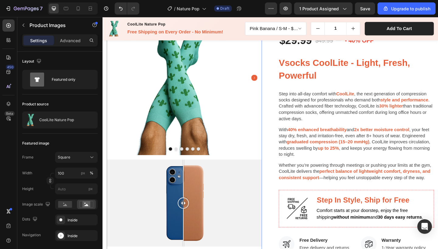
scroll to position [179, 0]
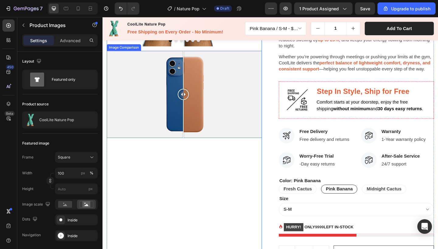
click at [223, 129] on div at bounding box center [191, 101] width 169 height 95
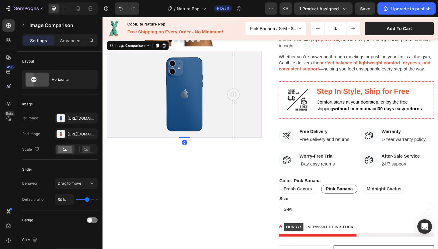
click at [245, 122] on div at bounding box center [191, 101] width 169 height 95
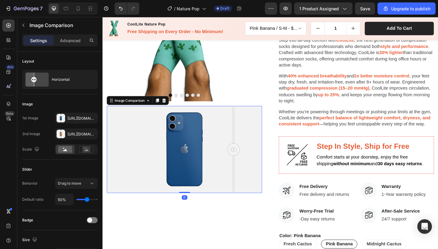
scroll to position [103, 0]
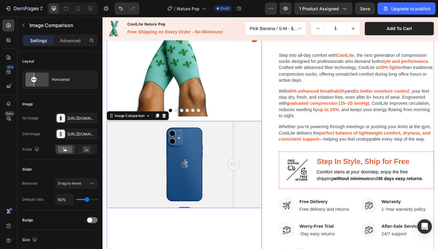
drag, startPoint x: 255, startPoint y: 145, endPoint x: 245, endPoint y: 43, distance: 103.0
click at [245, 43] on div "Product Images Image Comparison 0" at bounding box center [191, 180] width 169 height 447
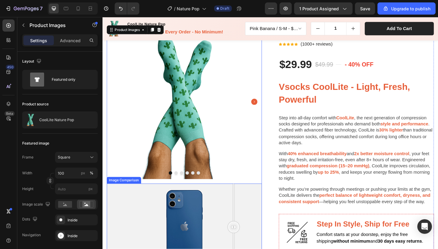
scroll to position [28, 0]
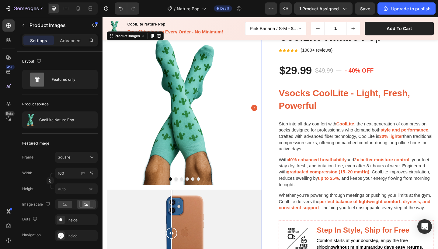
drag, startPoint x: 155, startPoint y: 243, endPoint x: 178, endPoint y: 62, distance: 181.7
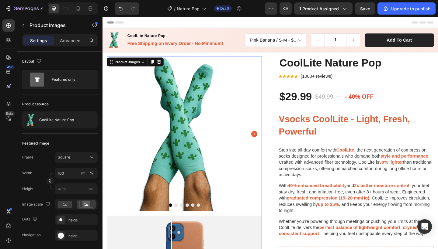
scroll to position [0, 0]
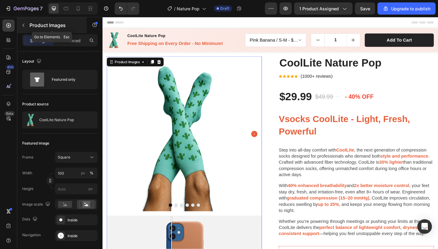
click at [22, 26] on icon "button" at bounding box center [23, 25] width 5 height 5
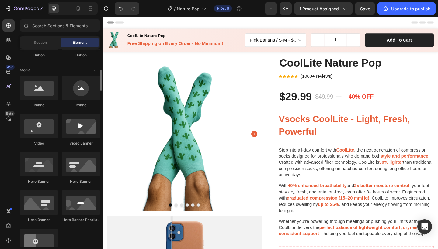
scroll to position [173, 0]
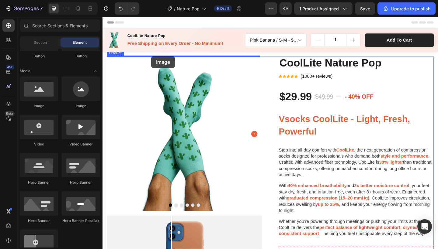
drag, startPoint x: 147, startPoint y: 109, endPoint x: 149, endPoint y: 62, distance: 46.6
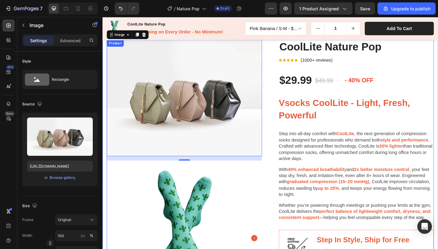
scroll to position [15, 0]
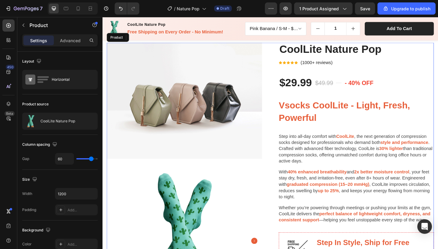
click at [236, 129] on img at bounding box center [191, 108] width 169 height 126
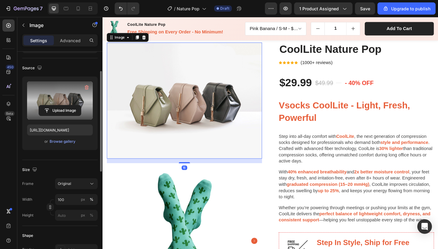
scroll to position [39, 0]
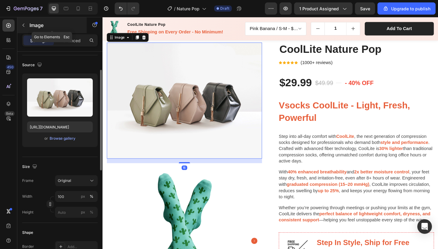
click at [22, 29] on button "button" at bounding box center [24, 25] width 10 height 10
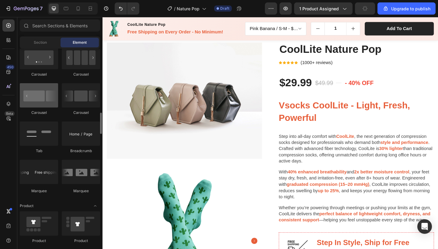
scroll to position [625, 0]
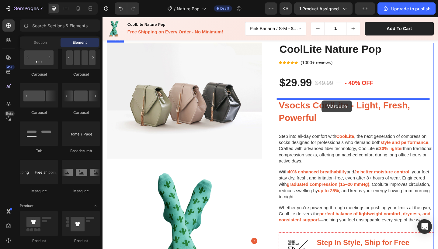
drag, startPoint x: 142, startPoint y: 196, endPoint x: 341, endPoint y: 108, distance: 217.5
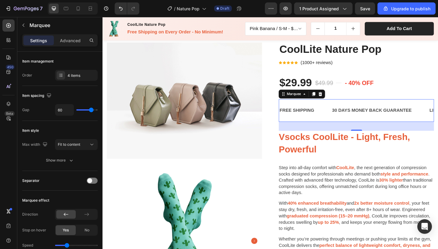
click at [407, 133] on div "32" at bounding box center [378, 136] width 169 height 10
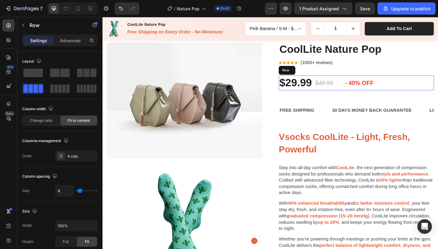
click at [432, 81] on div "- 40% off Product Badge Row" at bounding box center [414, 89] width 98 height 16
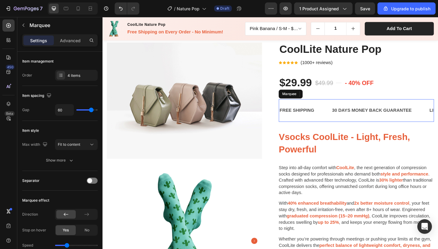
click at [438, 118] on div "30 DAYS MONEY BACK GUARANTEE Text Block 0" at bounding box center [404, 119] width 106 height 15
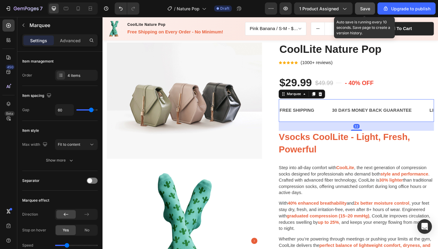
click at [359, 8] on button "Save" at bounding box center [365, 8] width 20 height 12
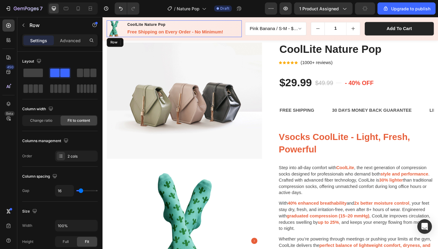
click at [249, 38] on div "Product Images CoolLite Nature Pop Product Title Free Shipping on Every Order -…" at bounding box center [180, 30] width 147 height 18
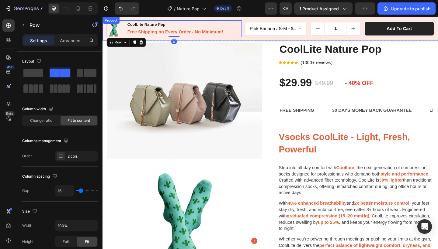
click at [258, 40] on div "Product Images CoolLite Nature Pop Product Title Free Shipping on Every Order -…" at bounding box center [284, 30] width 365 height 26
select select "581482051989406545"
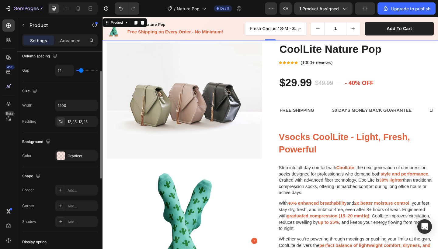
scroll to position [92, 0]
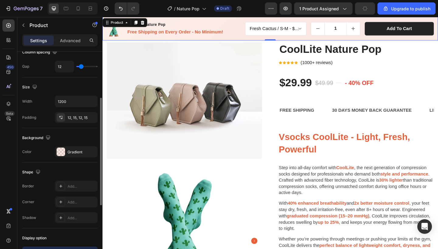
click at [65, 145] on div "Background The changes might be hidden by the video. Color Gradient" at bounding box center [59, 145] width 75 height 34
click at [63, 153] on div at bounding box center [61, 152] width 9 height 9
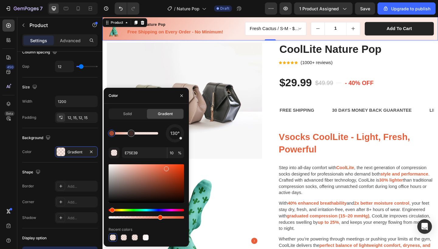
type input "67"
drag, startPoint x: 118, startPoint y: 220, endPoint x: 159, endPoint y: 220, distance: 41.7
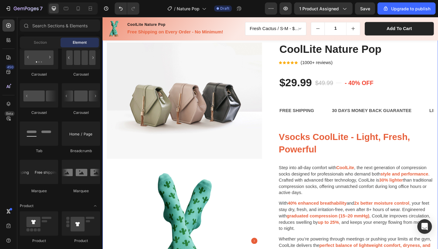
scroll to position [217, 0]
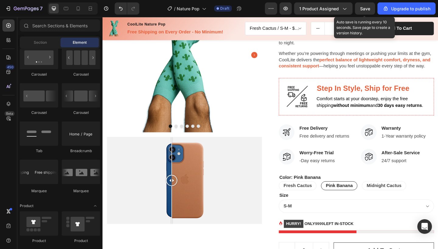
click at [369, 8] on span "Save" at bounding box center [365, 8] width 10 height 5
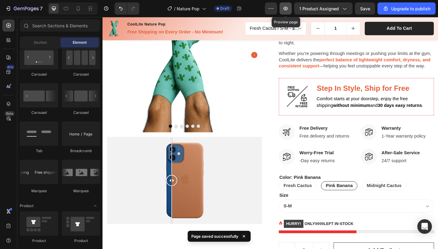
click at [289, 7] on icon "button" at bounding box center [285, 8] width 6 height 6
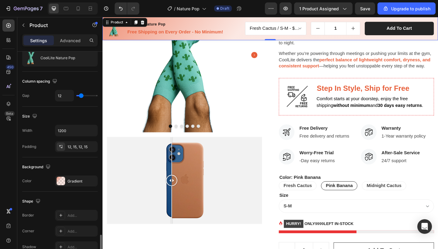
scroll to position [0, 0]
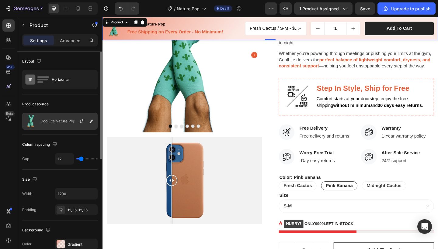
click at [49, 125] on div "CoolLite Nature Pop" at bounding box center [59, 121] width 75 height 17
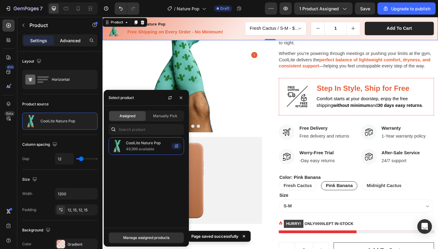
click at [65, 43] on p "Advanced" at bounding box center [70, 40] width 21 height 6
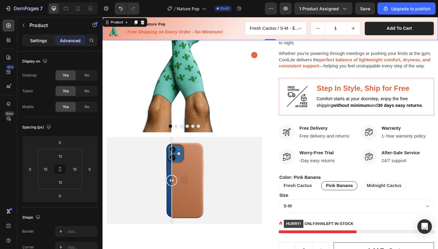
click at [45, 40] on p "Settings" at bounding box center [38, 40] width 17 height 6
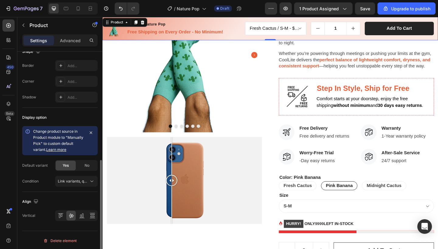
scroll to position [214, 0]
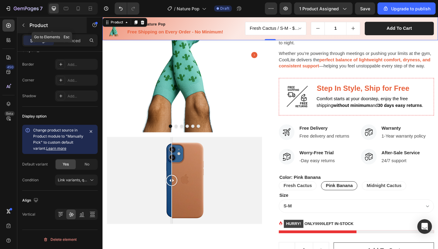
click at [25, 29] on button "button" at bounding box center [24, 25] width 10 height 10
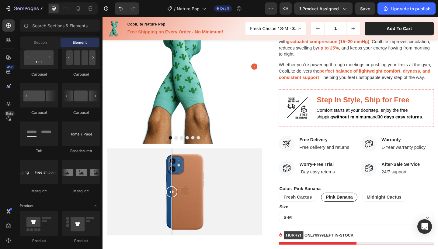
scroll to position [282, 0]
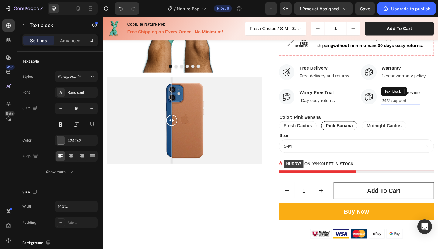
click at [428, 107] on p "24/7 support" at bounding box center [427, 108] width 42 height 7
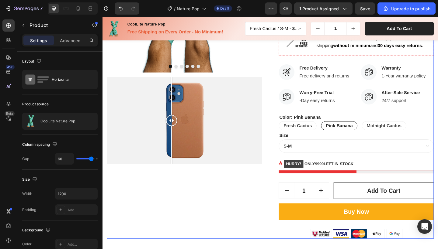
click at [438, 119] on div "CoolLite Nature Pop (P) Title Icon Icon Icon Icon Icon Icon List Hoz (1000+ rev…" at bounding box center [378, 17] width 169 height 481
click at [438, 114] on div "CoolLite Nature Pop (P) Title Icon Icon Icon Icon Icon Icon List Hoz (1000+ rev…" at bounding box center [378, 17] width 169 height 481
click at [365, 91] on div "Image Free Delivery Text block Free delivery and returns Text block Row Image W…" at bounding box center [334, 91] width 80 height 44
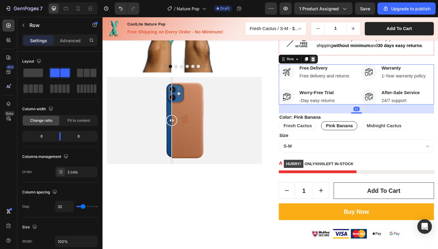
click at [330, 61] on icon at bounding box center [332, 63] width 4 height 4
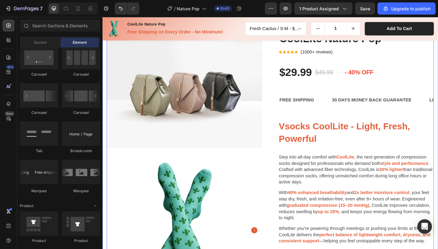
scroll to position [29, 0]
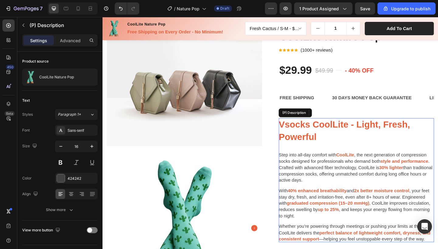
click at [329, 150] on span "Vsocks CoolLite - Light, Fresh, Powerful" at bounding box center [365, 141] width 143 height 25
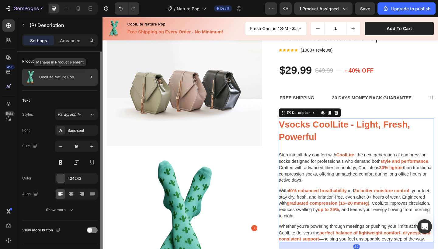
click at [64, 77] on p "CoolLite Nature Pop" at bounding box center [56, 77] width 35 height 4
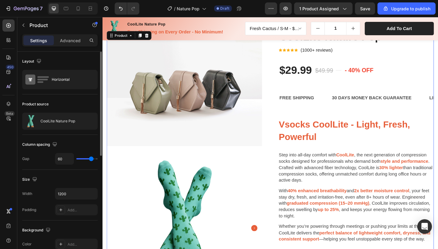
click at [422, 63] on div "CoolLite Nature Pop (P) Title Icon Icon Icon Icon Icon Icon List Hoz (1000+ rev…" at bounding box center [378, 244] width 169 height 427
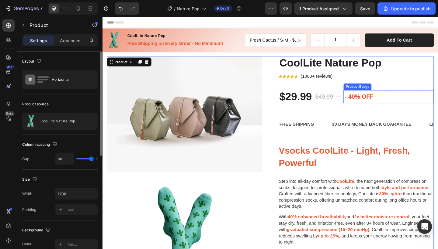
scroll to position [0, 0]
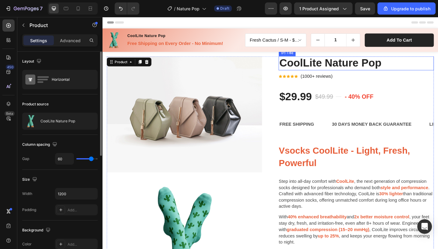
click at [438, 67] on h2 "CoolLite Nature Pop" at bounding box center [378, 67] width 169 height 15
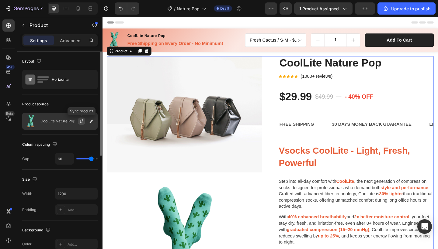
click at [81, 122] on icon "button" at bounding box center [81, 121] width 5 height 5
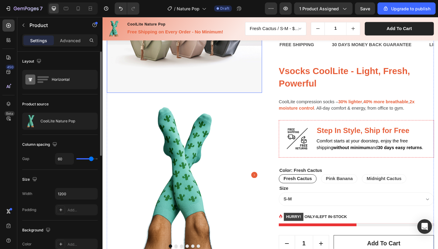
scroll to position [87, 0]
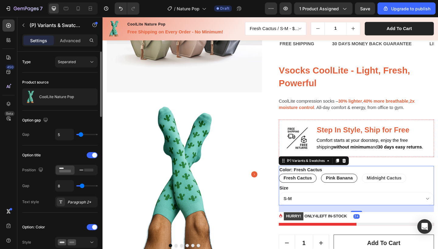
click at [367, 193] on span "Pink Banana" at bounding box center [359, 192] width 29 height 5
click at [340, 188] on input "Pink Banana Pink Banana Pink Banana" at bounding box center [340, 188] width 0 height 0
radio input "true"
select select "581482051989865297"
click at [408, 187] on div "Midnight Cactus" at bounding box center [408, 193] width 47 height 12
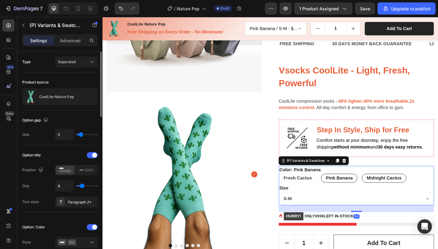
click at [384, 188] on input "Midnight Cactus Midnight Cactus Midnight Cactus" at bounding box center [384, 188] width 0 height 0
radio input "true"
select select "581482051988816721"
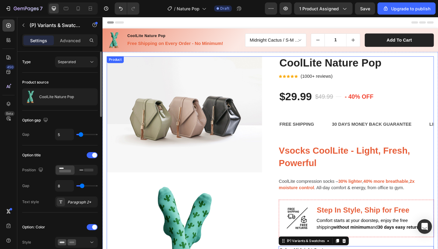
scroll to position [0, 0]
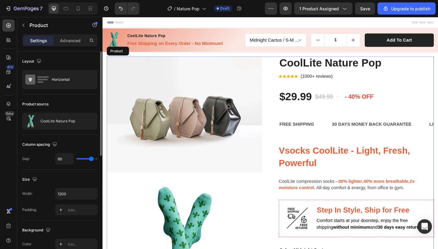
click at [332, 147] on div "FREE SHIPPING Text Block 30 DAYS MONEY BACK GUARANTEE Text Block 0 LIMITED TIME…" at bounding box center [378, 139] width 169 height 34
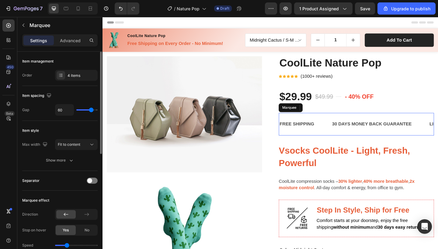
click at [336, 138] on div "FREE SHIPPING Text Block" at bounding box center [322, 133] width 57 height 15
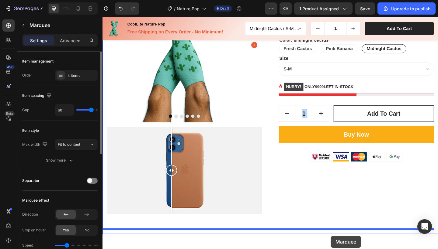
scroll to position [243, 0]
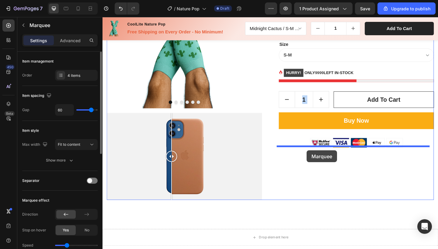
drag, startPoint x: 336, startPoint y: 138, endPoint x: 325, endPoint y: 163, distance: 27.6
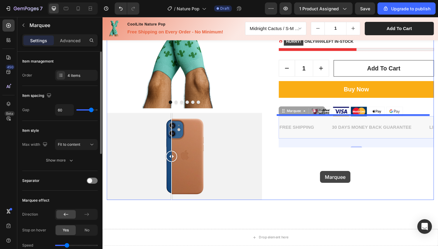
drag, startPoint x: 341, startPoint y: 140, endPoint x: 339, endPoint y: 185, distance: 45.0
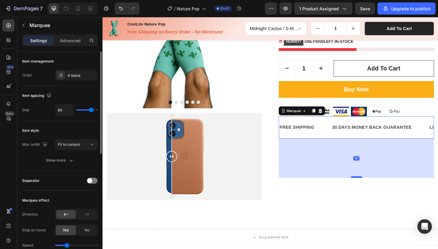
drag, startPoint x: 376, startPoint y: 157, endPoint x: 375, endPoint y: 191, distance: 33.2
click at [375, 191] on div at bounding box center [378, 192] width 12 height 2
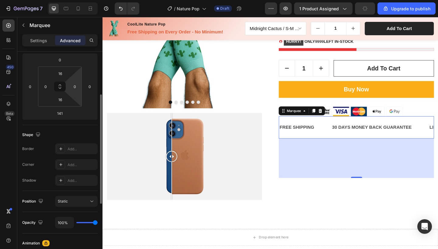
scroll to position [82, 0]
click at [62, 65] on input "0" at bounding box center [60, 60] width 12 height 9
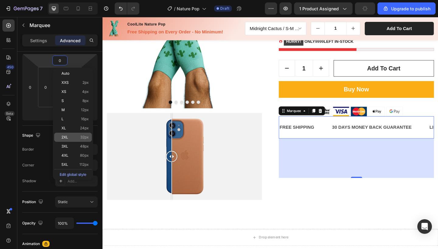
click at [77, 141] on div "2XL 32px" at bounding box center [73, 137] width 38 height 9
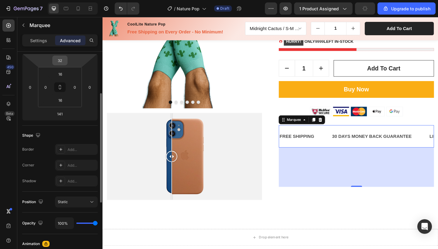
click at [67, 59] on div "32" at bounding box center [59, 61] width 15 height 10
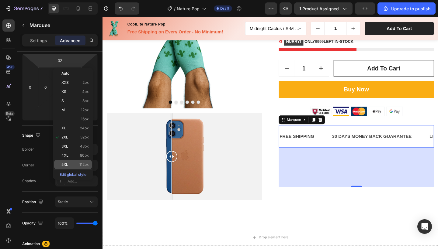
click at [71, 167] on p "5XL 112px" at bounding box center [74, 165] width 27 height 4
type input "112"
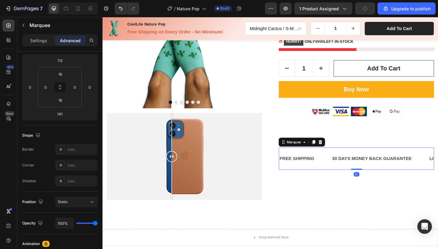
drag, startPoint x: 454, startPoint y: 225, endPoint x: 369, endPoint y: 182, distance: 95.5
type input "0"
click at [369, 182] on div "FREE SHIPPING Text Block 30 DAYS MONEY BACK GUARANTEE Text Block LIMITED TIME 5…" at bounding box center [378, 171] width 169 height 25
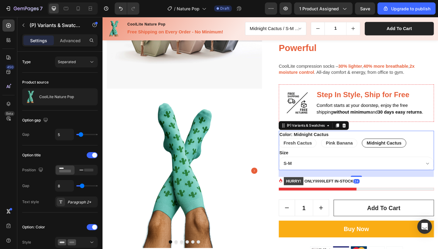
scroll to position [101, 0]
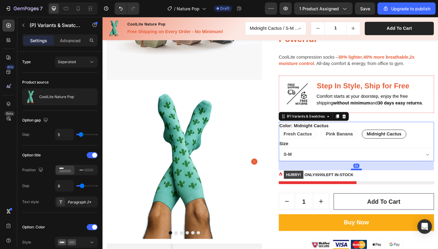
click at [377, 183] on div at bounding box center [378, 183] width 12 height 2
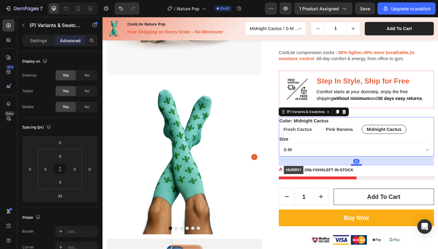
scroll to position [107, 0]
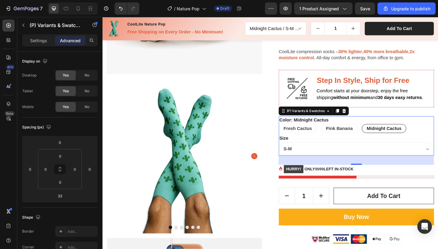
click at [375, 175] on div "33" at bounding box center [378, 173] width 169 height 10
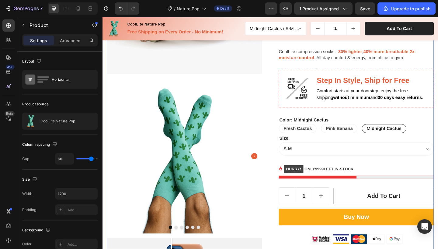
click at [370, 196] on div "CoolLite Nature Pop (P) Title Icon Icon Icon Icon Icon Icon List Hoz (1000+ rev…" at bounding box center [378, 153] width 169 height 400
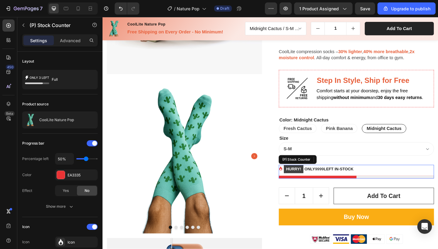
click at [390, 181] on div "HURRY! ONLY 9999 LEFT IN-STOCK" at bounding box center [378, 182] width 169 height 9
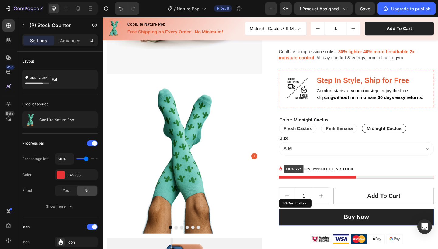
click at [427, 233] on button "Buy Now" at bounding box center [378, 235] width 169 height 18
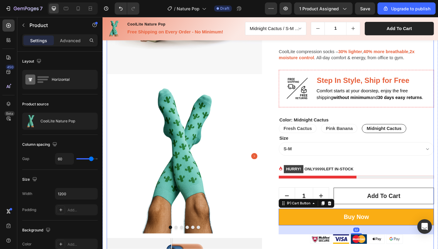
click at [424, 220] on div "CoolLite Nature Pop (P) Title Icon Icon Icon Icon Icon Icon List Hoz (1000+ rev…" at bounding box center [378, 153] width 169 height 400
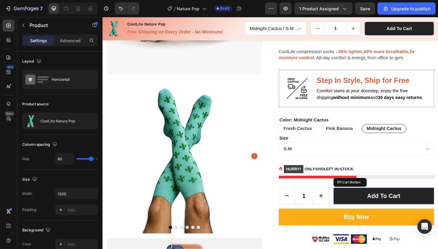
click at [430, 204] on button "Add to cart" at bounding box center [408, 212] width 109 height 18
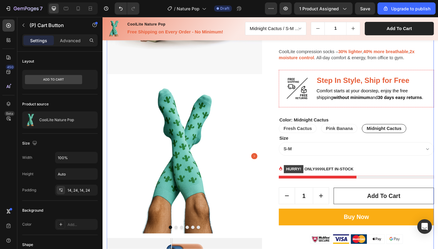
click at [433, 198] on div "CoolLite Nature Pop (P) Title Icon Icon Icon Icon Icon Icon List Hoz (1000+ rev…" at bounding box center [378, 153] width 169 height 400
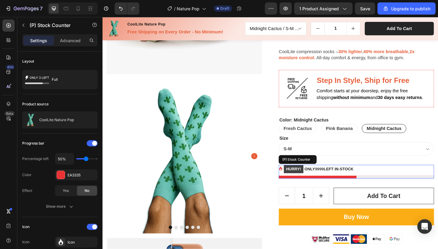
click at [434, 187] on div "HURRY! ONLY 9999 LEFT IN-STOCK" at bounding box center [378, 185] width 169 height 15
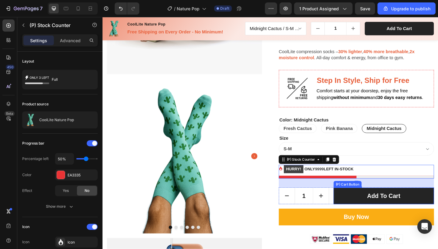
click at [428, 203] on button "Add to cart" at bounding box center [408, 212] width 109 height 18
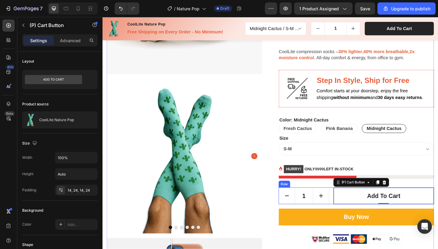
click at [348, 211] on div "1 Product Quantity Add to cart (P) Cart Button 0 Row" at bounding box center [378, 212] width 169 height 18
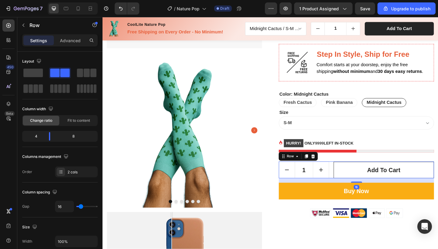
scroll to position [136, 0]
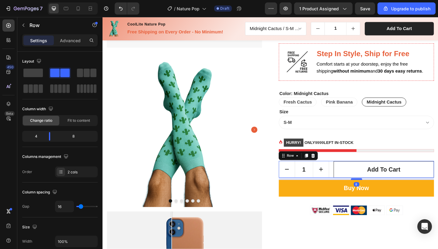
click at [373, 193] on div at bounding box center [378, 194] width 12 height 2
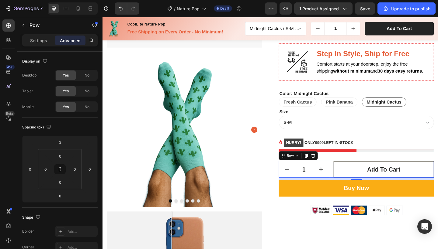
click at [438, 192] on div "8" at bounding box center [378, 193] width 169 height 2
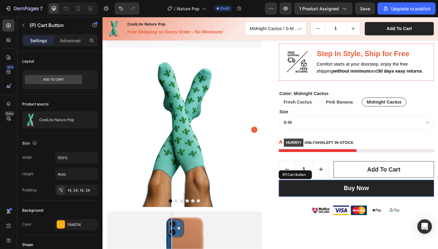
click at [438, 198] on button "Buy Now" at bounding box center [378, 204] width 169 height 18
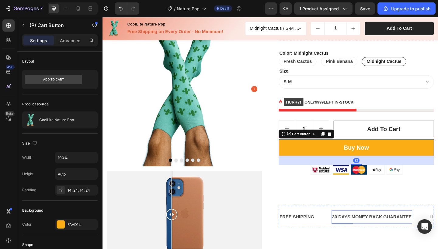
scroll to position [180, 0]
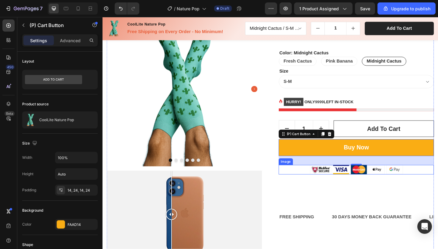
click at [438, 182] on div at bounding box center [378, 183] width 169 height 10
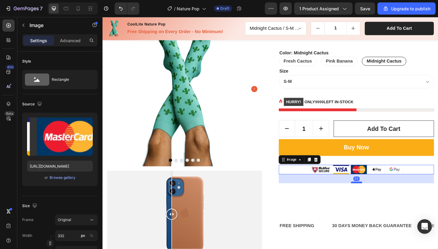
drag, startPoint x: 376, startPoint y: 187, endPoint x: 376, endPoint y: 196, distance: 9.7
click at [376, 196] on div at bounding box center [378, 197] width 12 height 2
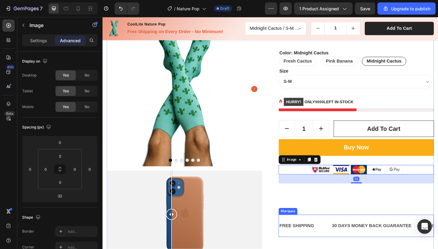
click at [339, 246] on div "FREE SHIPPING Text Block" at bounding box center [322, 244] width 57 height 15
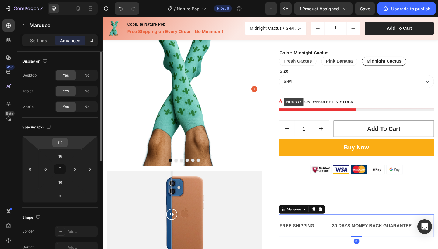
click at [61, 144] on input "112" at bounding box center [60, 142] width 12 height 9
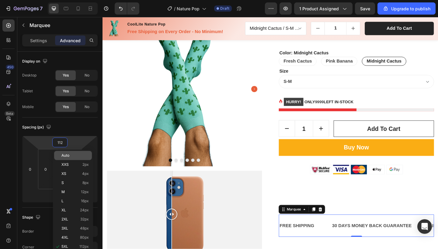
type input "5"
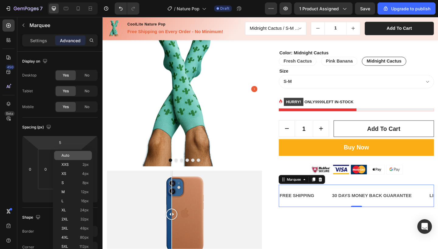
click at [67, 153] on div "Auto" at bounding box center [73, 155] width 38 height 9
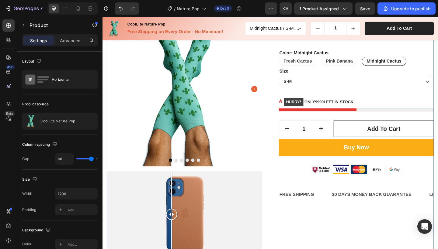
click at [358, 195] on div "CoolLite Nature Pop (P) Title Icon Icon Icon Icon Icon Icon List Hoz (1000+ rev…" at bounding box center [378, 80] width 169 height 400
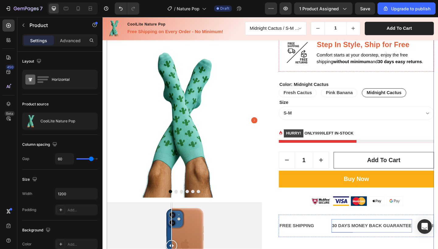
scroll to position [147, 0]
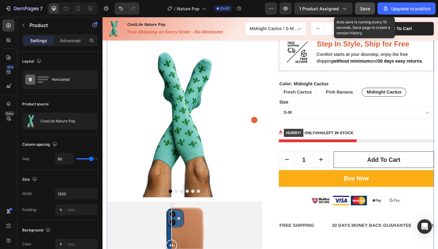
click at [363, 12] on button "Save" at bounding box center [365, 8] width 20 height 12
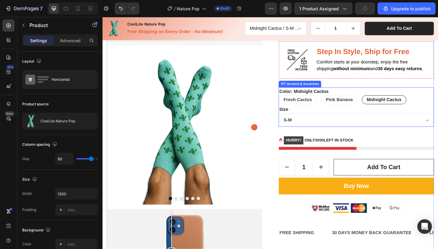
scroll to position [138, 0]
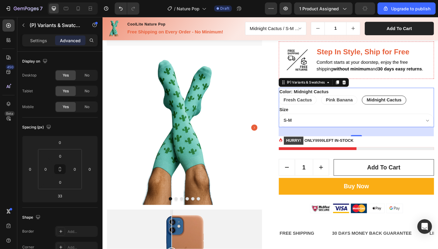
click at [380, 116] on div "Size S-M L-XL" at bounding box center [378, 125] width 169 height 23
click at [379, 99] on div "Color: Midnight Cactus Fresh Cactus Fresh Cactus Fresh Cactus Pink Banana Pink …" at bounding box center [378, 103] width 169 height 18
click at [40, 42] on p "Settings" at bounding box center [38, 40] width 17 height 6
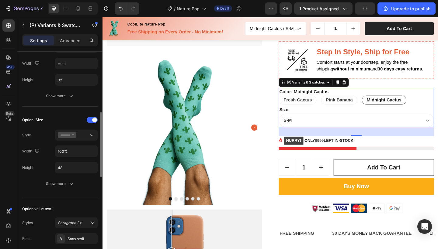
scroll to position [197, 0]
click at [70, 137] on icon at bounding box center [67, 134] width 18 height 6
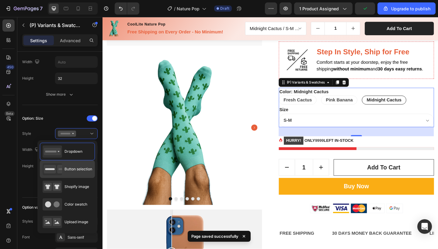
click at [73, 175] on div "Button selection" at bounding box center [68, 169] width 50 height 12
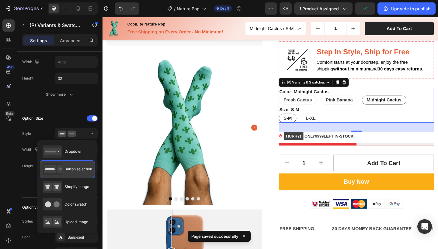
type input "32"
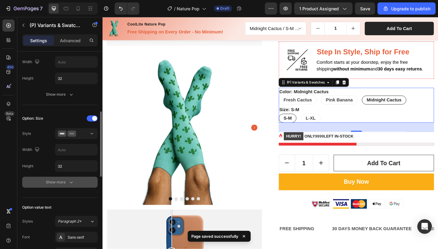
click at [69, 181] on icon "button" at bounding box center [71, 182] width 6 height 6
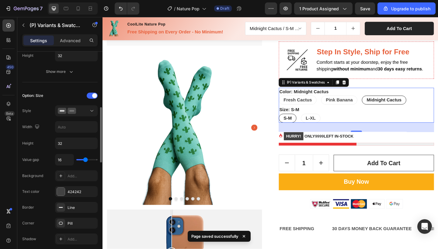
scroll to position [221, 0]
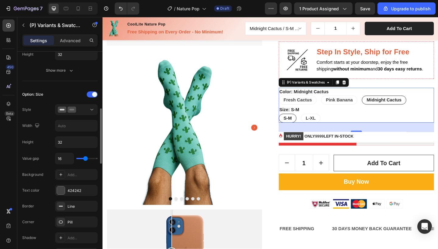
type input "15"
type input "14"
type input "13"
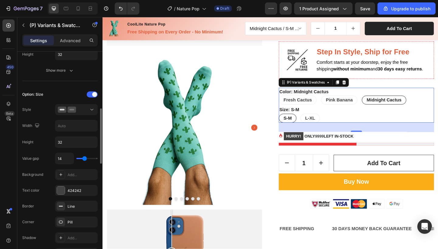
type input "13"
type input "12"
type input "11"
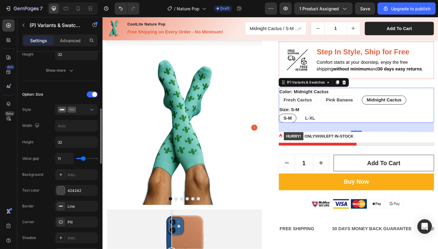
type input "10"
type input "9"
type input "8"
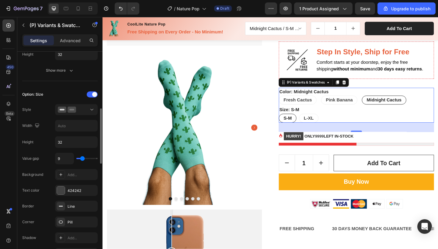
type input "8"
type input "9"
type input "10"
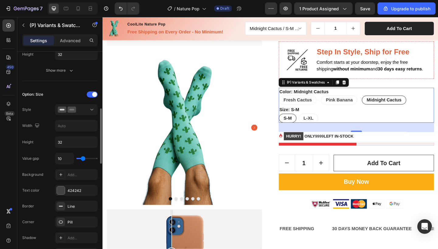
type input "11"
type input "12"
type input "13"
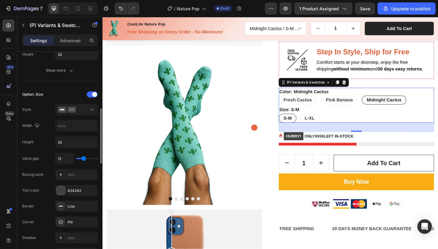
type input "13"
type input "15"
type input "17"
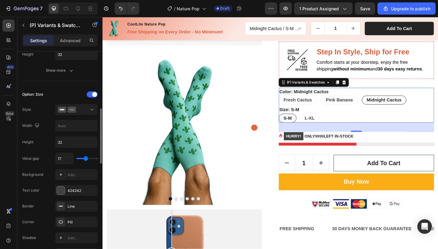
type input "19"
type input "21"
type input "23"
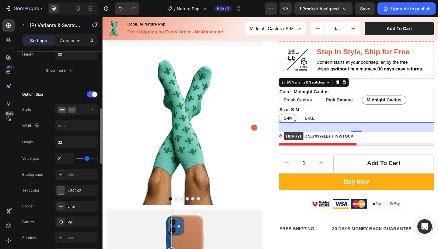
type input "23"
type input "25"
type input "26"
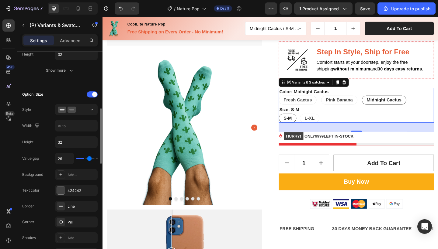
type input "28"
type input "29"
type input "30"
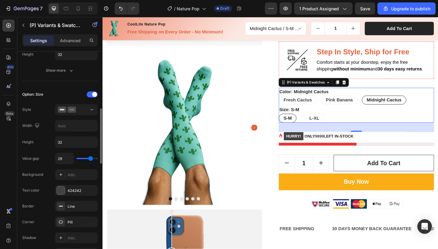
type input "30"
type input "31"
type input "32"
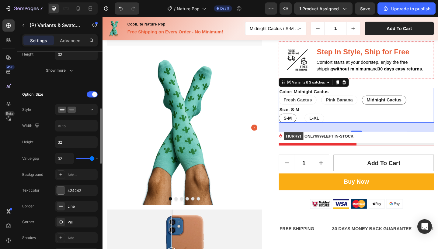
type input "33"
type input "34"
type input "35"
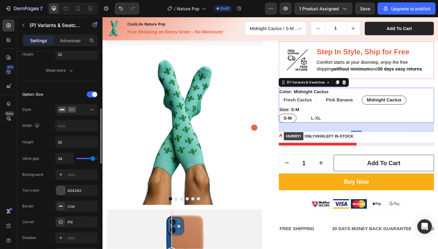
type input "35"
type input "38"
type input "37"
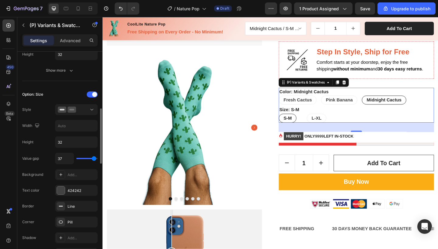
type input "31"
type input "29"
type input "28"
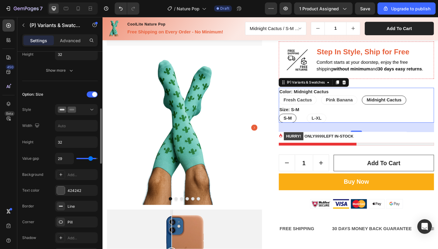
type input "28"
type input "27"
type input "26"
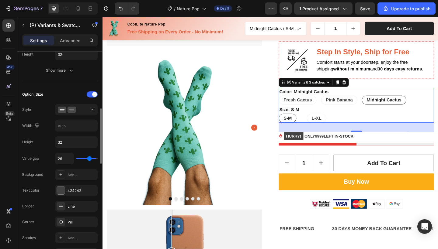
type input "25"
type input "24"
type input "23"
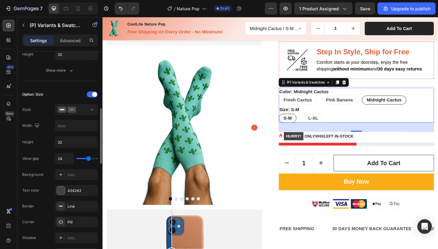
type input "23"
click at [86, 159] on input "range" at bounding box center [86, 158] width 21 height 1
click at [76, 158] on input "range" at bounding box center [86, 158] width 21 height 1
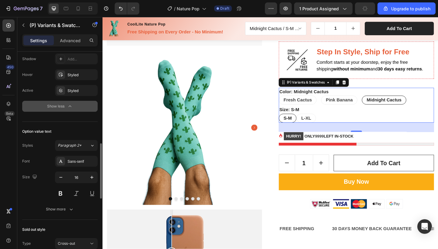
scroll to position [402, 0]
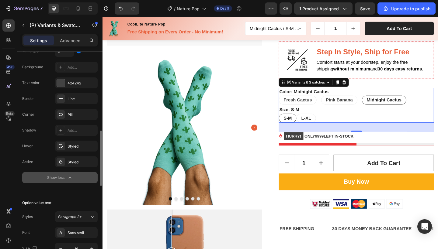
scroll to position [316, 0]
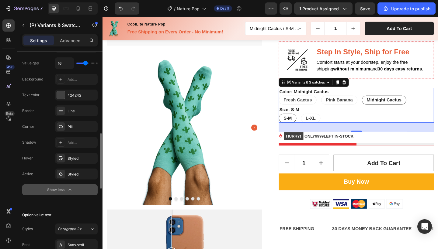
click at [85, 64] on input "range" at bounding box center [86, 63] width 21 height 1
click at [76, 63] on input "range" at bounding box center [86, 63] width 21 height 1
click at [87, 63] on input "range" at bounding box center [86, 63] width 21 height 1
click at [396, 80] on div "Image St Step In Style, Ship for Free Heading Comfort starts at your doorstep, …" at bounding box center [378, 64] width 169 height 41
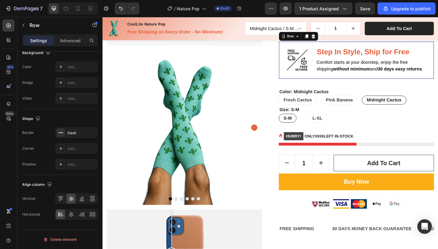
scroll to position [0, 0]
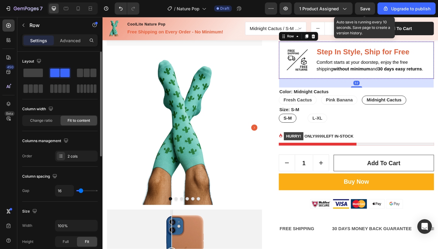
click at [364, 9] on span "Save" at bounding box center [365, 8] width 10 height 5
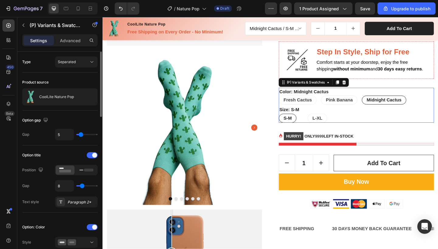
click at [381, 114] on div "Size: S-M S-M S-M S-M L-XL L-XL L-XL" at bounding box center [378, 123] width 169 height 18
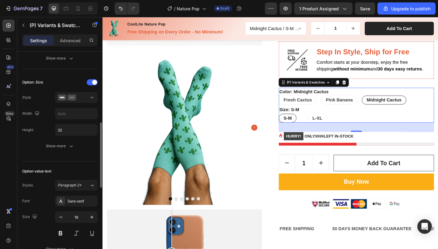
scroll to position [233, 0]
click at [65, 148] on div "Show more" at bounding box center [60, 146] width 28 height 6
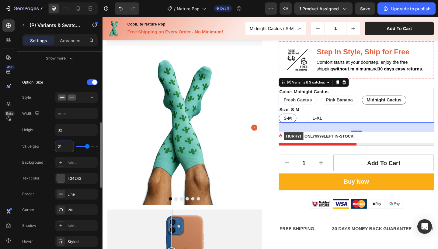
click at [62, 144] on input "21" at bounding box center [64, 146] width 18 height 11
click at [43, 157] on div "Value gap 16" at bounding box center [59, 162] width 75 height 11
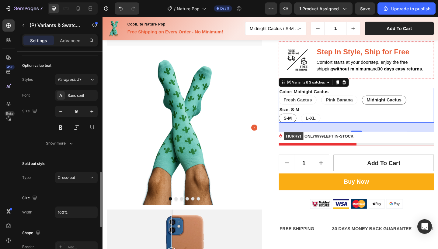
scroll to position [467, 0]
click at [61, 123] on button at bounding box center [60, 126] width 11 height 11
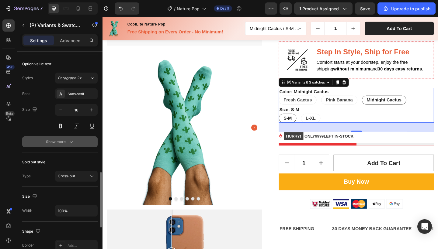
click at [50, 144] on div "Show more" at bounding box center [60, 142] width 28 height 6
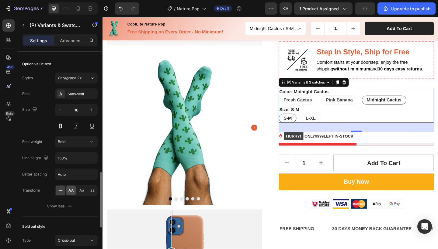
click at [69, 192] on span "AA" at bounding box center [70, 190] width 5 height 5
click at [63, 192] on icon at bounding box center [60, 191] width 6 height 6
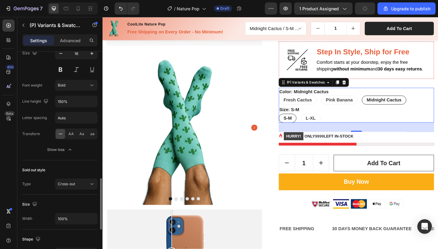
scroll to position [525, 0]
click at [66, 182] on span "Cross-out" at bounding box center [66, 183] width 17 height 5
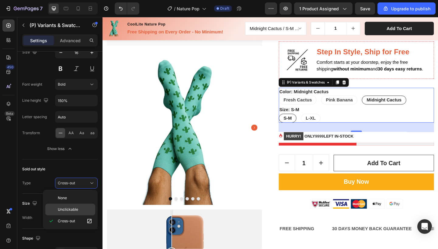
click at [63, 210] on span "Unclickable" at bounding box center [68, 209] width 20 height 5
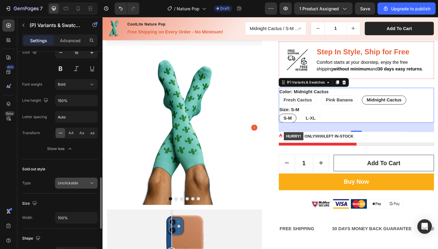
click at [74, 183] on span "Unclickable" at bounding box center [68, 183] width 20 height 5
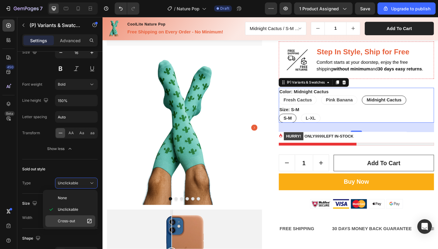
click at [71, 219] on span "Cross-out" at bounding box center [66, 221] width 17 height 5
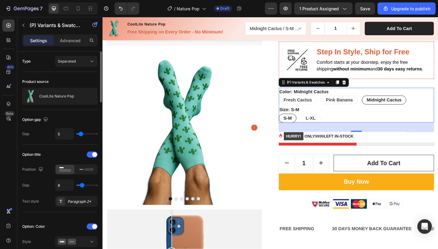
scroll to position [0, 0]
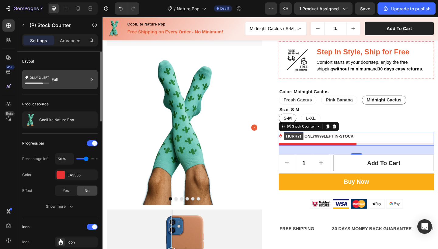
click at [61, 76] on div "Full" at bounding box center [70, 80] width 37 height 14
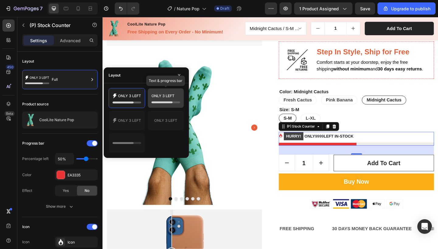
click at [157, 100] on icon at bounding box center [165, 98] width 29 height 12
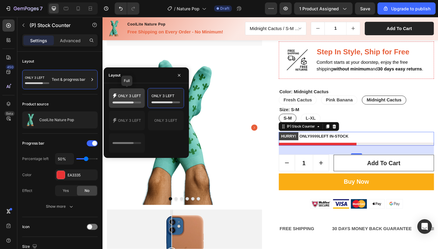
click at [137, 101] on icon at bounding box center [126, 98] width 29 height 12
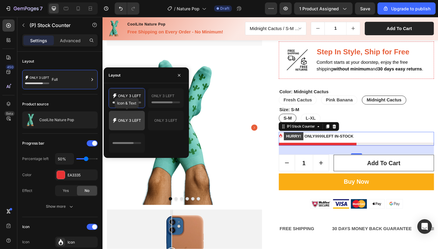
click at [140, 123] on icon at bounding box center [126, 121] width 29 height 12
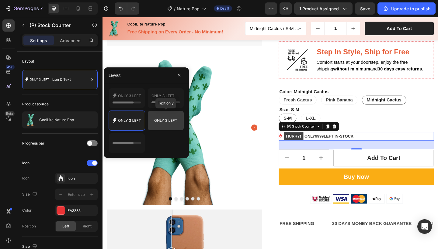
click at [164, 121] on icon at bounding box center [165, 121] width 29 height 12
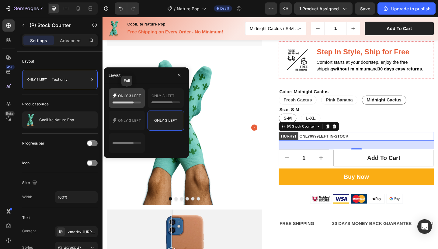
click at [136, 98] on icon at bounding box center [126, 98] width 29 height 12
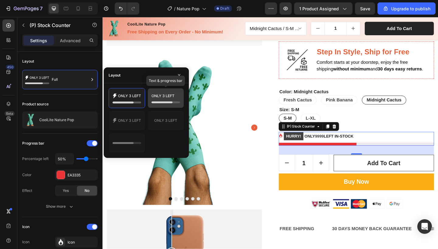
click at [162, 99] on icon at bounding box center [165, 98] width 29 height 12
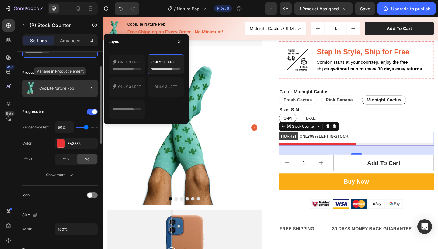
scroll to position [35, 0]
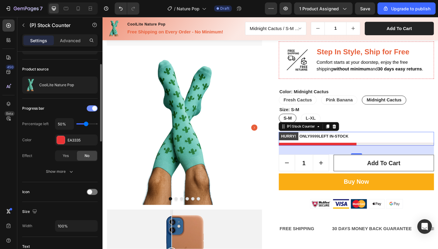
click at [91, 110] on div at bounding box center [92, 109] width 11 height 6
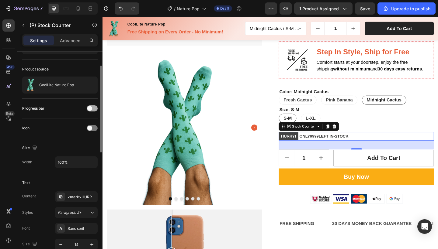
click at [91, 110] on span at bounding box center [89, 108] width 5 height 5
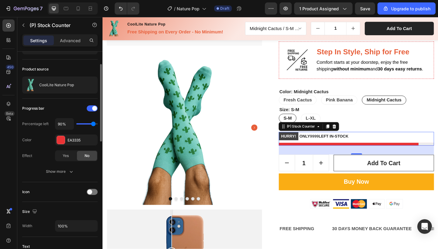
drag, startPoint x: 84, startPoint y: 125, endPoint x: 94, endPoint y: 126, distance: 9.7
click at [94, 125] on input "range" at bounding box center [86, 123] width 21 height 1
click at [93, 125] on input "range" at bounding box center [86, 123] width 21 height 1
click at [90, 125] on input "range" at bounding box center [86, 123] width 21 height 1
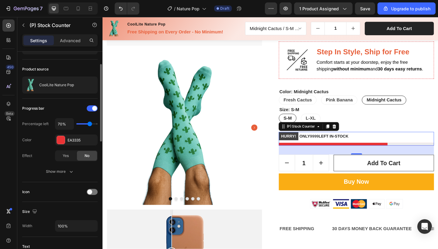
click at [90, 125] on input "range" at bounding box center [86, 123] width 21 height 1
click at [92, 124] on input "range" at bounding box center [86, 123] width 21 height 1
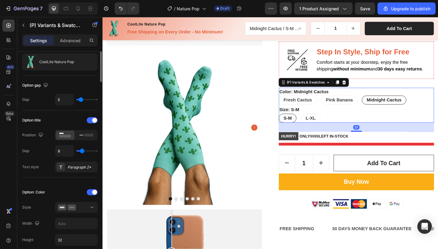
scroll to position [0, 0]
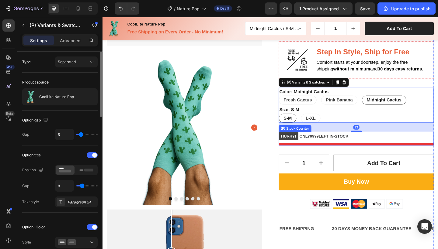
click at [424, 151] on div "HURRY! ONLY 9999 LEFT IN-STOCK" at bounding box center [378, 149] width 169 height 15
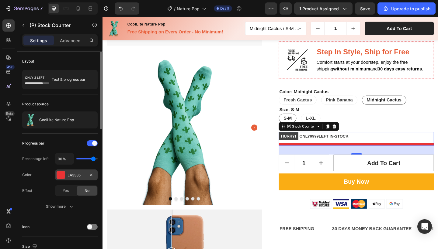
click at [60, 173] on div at bounding box center [61, 175] width 8 height 8
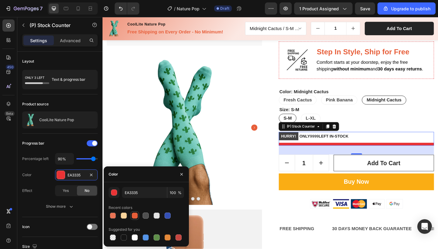
click at [134, 214] on div at bounding box center [135, 216] width 6 height 6
click at [112, 216] on div at bounding box center [113, 216] width 6 height 6
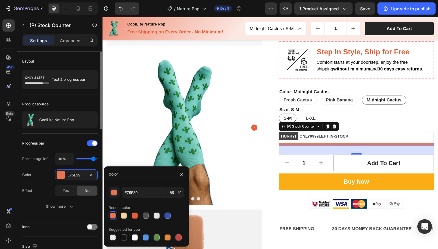
click at [64, 146] on div "Progress bar" at bounding box center [59, 144] width 75 height 10
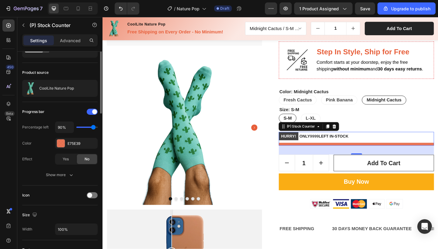
scroll to position [35, 0]
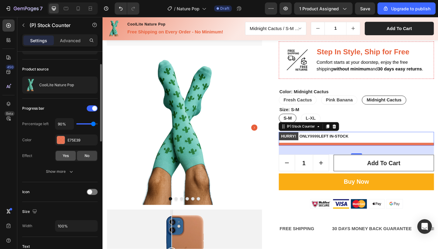
click at [65, 154] on span "Yes" at bounding box center [66, 155] width 6 height 5
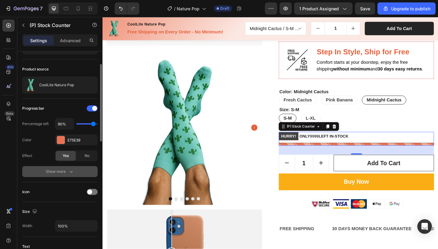
click at [67, 171] on div "Show more" at bounding box center [60, 172] width 28 height 6
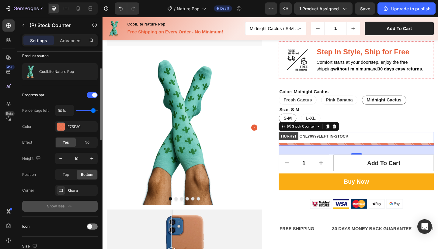
scroll to position [51, 0]
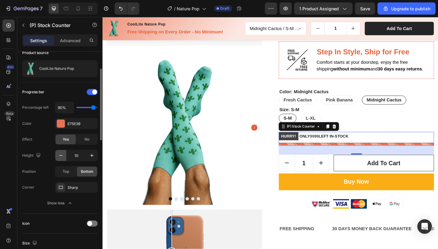
click at [61, 154] on icon "button" at bounding box center [61, 156] width 6 height 6
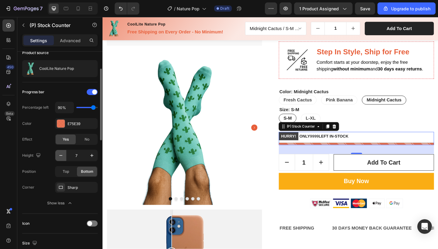
click at [61, 154] on icon "button" at bounding box center [61, 156] width 6 height 6
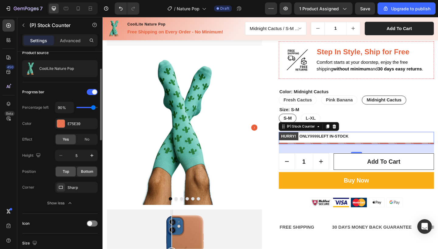
click at [64, 173] on span "Top" at bounding box center [66, 171] width 6 height 5
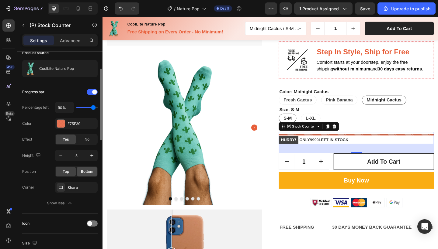
click at [83, 172] on span "Bottom" at bounding box center [87, 171] width 12 height 5
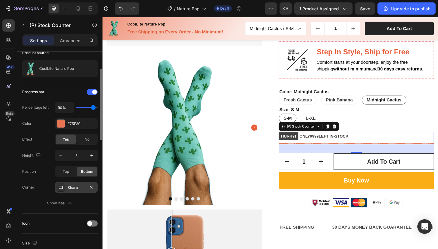
click at [72, 187] on div "Sharp" at bounding box center [76, 187] width 18 height 5
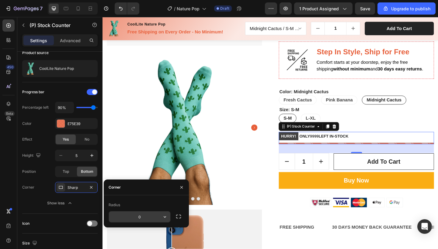
click at [141, 219] on input "0" at bounding box center [139, 217] width 61 height 11
click at [160, 219] on button "button" at bounding box center [164, 217] width 11 height 11
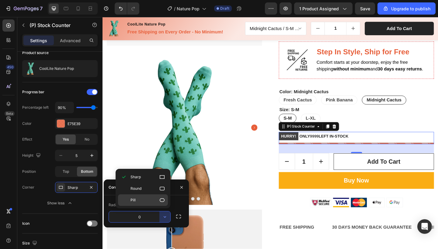
click at [144, 201] on p "Pill" at bounding box center [147, 200] width 35 height 6
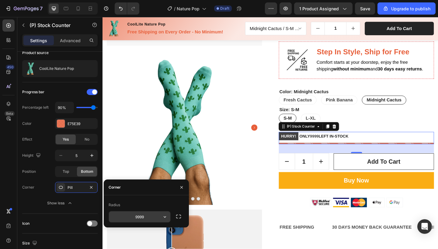
click at [143, 216] on input "9999" at bounding box center [139, 217] width 61 height 11
click at [162, 216] on icon "button" at bounding box center [165, 217] width 6 height 6
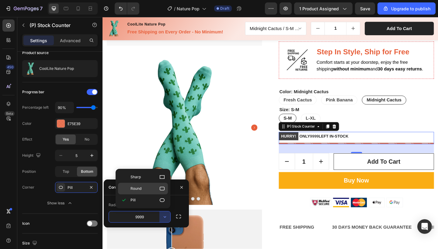
click at [150, 188] on p "Round" at bounding box center [147, 189] width 35 height 6
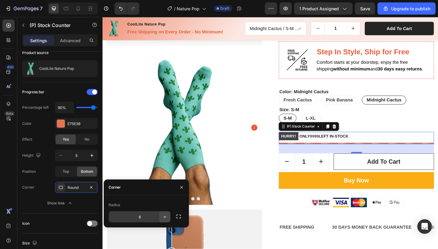
click at [162, 218] on icon "button" at bounding box center [165, 217] width 6 height 6
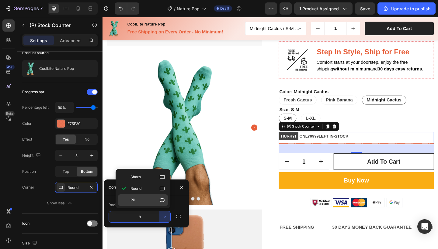
click at [152, 203] on div "Pill" at bounding box center [143, 201] width 50 height 12
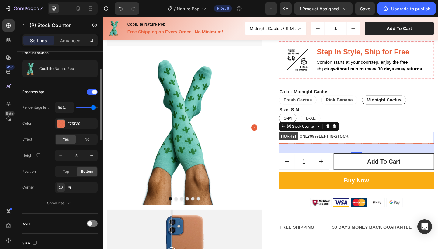
click at [29, 180] on div "Height 5 Position Top Bottom Corner Pill" at bounding box center [59, 171] width 75 height 43
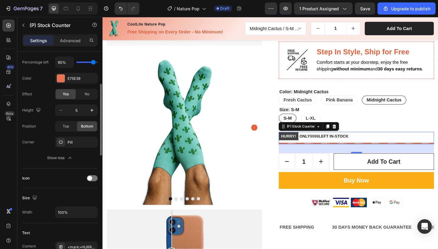
scroll to position [97, 0]
click at [92, 179] on div at bounding box center [92, 178] width 11 height 6
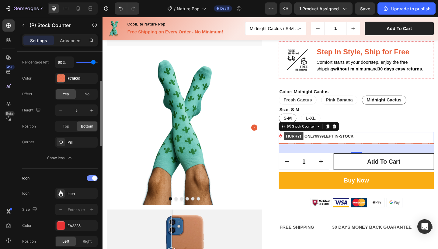
click at [92, 179] on span at bounding box center [94, 178] width 5 height 5
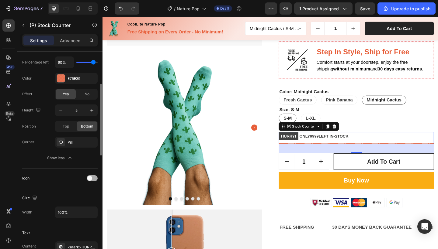
click at [92, 179] on div at bounding box center [92, 178] width 11 height 6
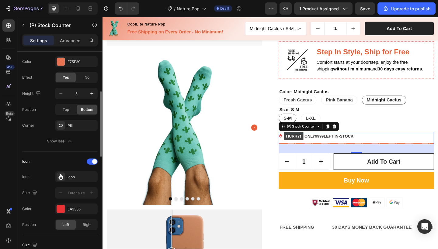
scroll to position [118, 0]
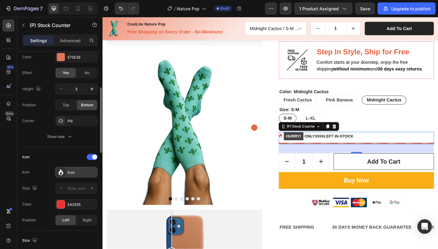
click at [71, 176] on div "Icon" at bounding box center [76, 172] width 43 height 11
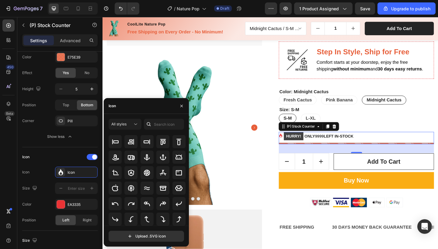
scroll to position [67, 0]
click at [166, 125] on input "text" at bounding box center [164, 124] width 40 height 11
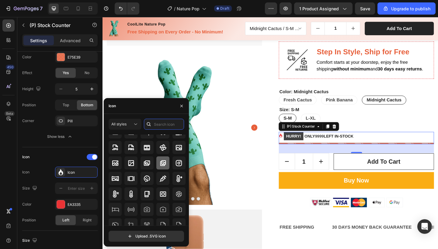
scroll to position [0, 0]
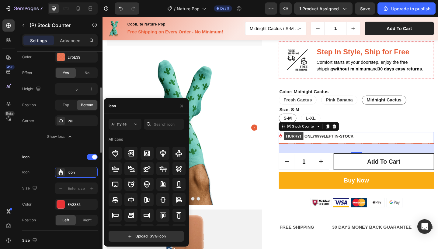
click at [41, 175] on div "Icon Icon" at bounding box center [59, 172] width 75 height 11
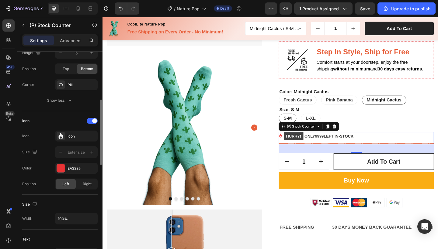
scroll to position [155, 0]
click at [73, 153] on input "text" at bounding box center [76, 151] width 20 height 11
click at [75, 171] on div "EA3335" at bounding box center [76, 167] width 43 height 11
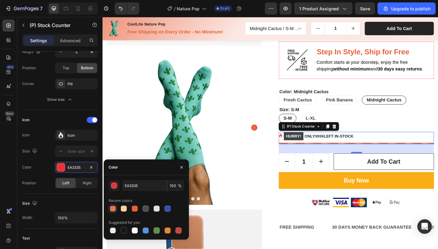
click at [112, 210] on div at bounding box center [113, 209] width 6 height 6
click at [135, 210] on div at bounding box center [135, 209] width 6 height 6
click at [88, 181] on span "Right" at bounding box center [87, 183] width 9 height 5
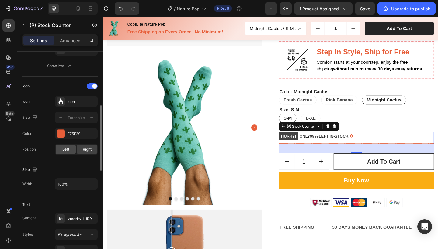
scroll to position [190, 0]
click at [62, 169] on div "Size" at bounding box center [59, 169] width 75 height 10
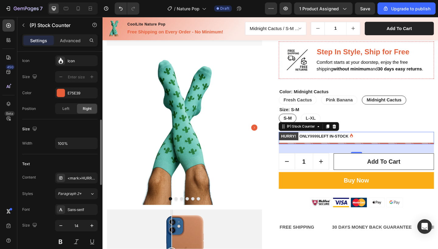
scroll to position [230, 0]
click at [76, 178] on div "<mark>HURRY!</mark> ONLY %number% LEFT IN-STOCK" at bounding box center [81, 178] width 29 height 5
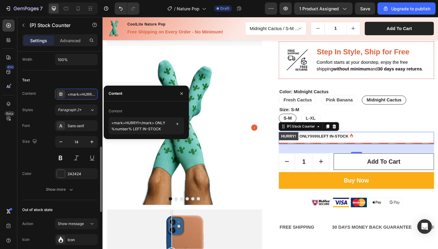
scroll to position [311, 0]
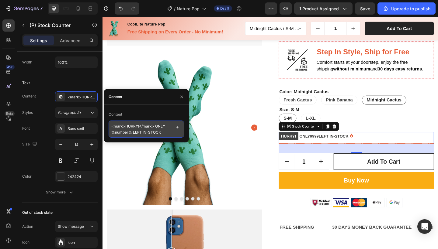
click at [132, 133] on textarea "<mark>HURRY!</mark> ONLY %number% LEFT IN-STOCK" at bounding box center [146, 129] width 75 height 17
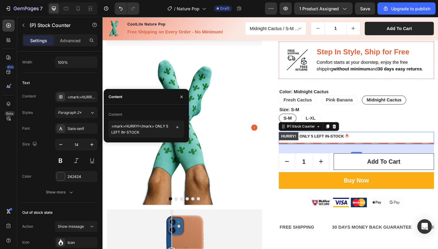
click at [347, 146] on p "HURRY! ONLY 5 LEFT IN-STOCK" at bounding box center [329, 146] width 71 height 9
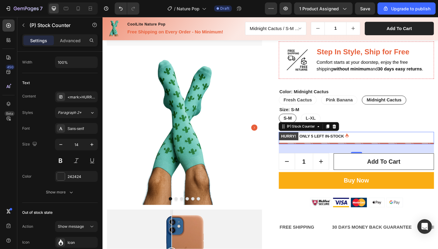
click at [330, 145] on p "HURRY! ONLY 5 LEFT IN-STOCK" at bounding box center [329, 146] width 71 height 9
click at [78, 97] on div "<mark>HURRY!</mark> ONLY 5 LEFT IN-STOCK" at bounding box center [81, 97] width 29 height 5
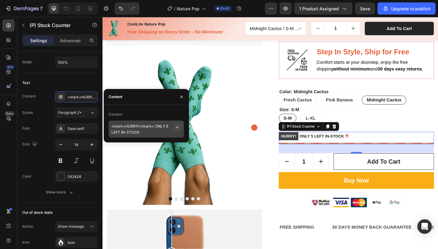
click at [177, 128] on icon "button" at bounding box center [177, 127] width 2 height 2
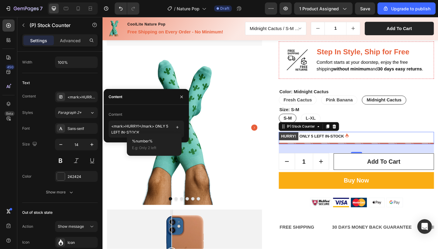
drag, startPoint x: 397, startPoint y: 156, endPoint x: 312, endPoint y: 150, distance: 86.0
click at [312, 150] on mark "HURRY!" at bounding box center [304, 147] width 21 height 9
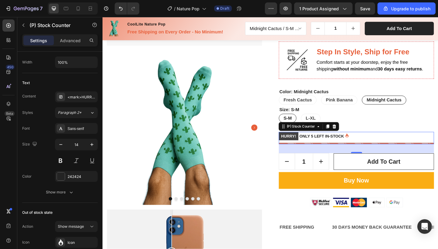
click at [308, 147] on mark "HURRY!" at bounding box center [304, 147] width 21 height 9
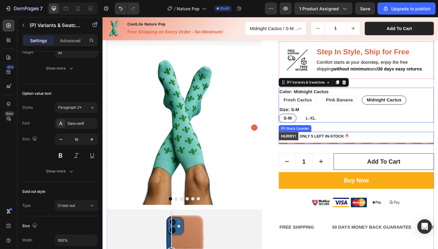
scroll to position [0, 0]
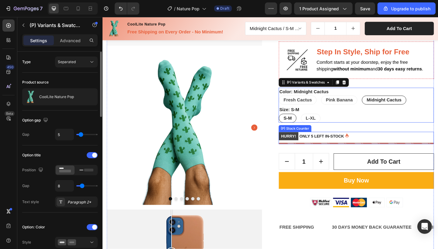
click at [397, 147] on div "HURRY! ONLY 5 LEFT IN-STOCK" at bounding box center [378, 146] width 169 height 9
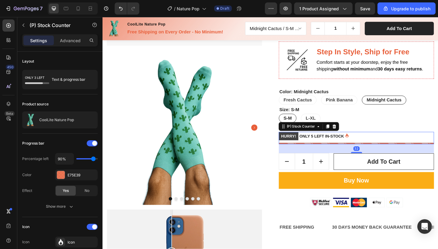
click at [310, 148] on mark "HURRY!" at bounding box center [304, 147] width 21 height 9
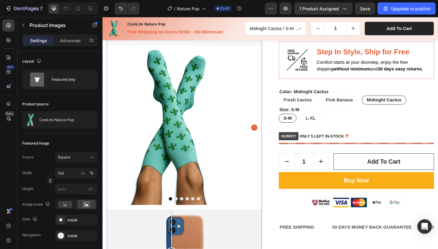
click at [268, 182] on img at bounding box center [191, 137] width 169 height 169
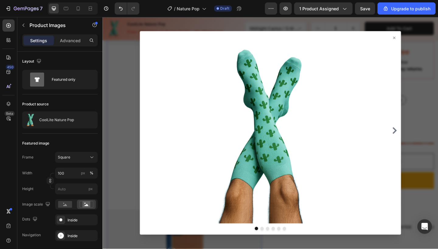
click at [438, 183] on div at bounding box center [284, 143] width 365 height 253
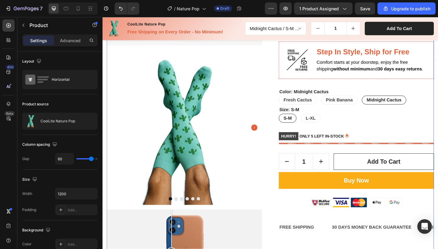
click at [283, 200] on div "Image Product Images 16 Image Comparison CoolLite Nature Pop (P) Title Icon Ico…" at bounding box center [285, 122] width 356 height 400
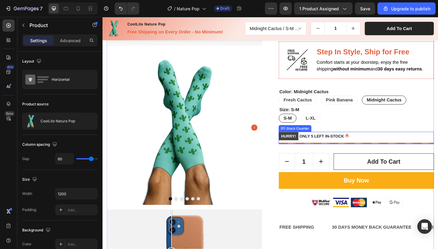
click at [389, 146] on div "HURRY! ONLY 5 LEFT IN-STOCK" at bounding box center [378, 146] width 169 height 9
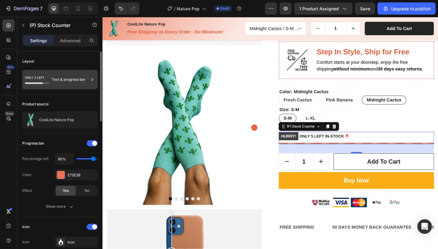
click at [74, 81] on div "Text & progress bar" at bounding box center [70, 80] width 37 height 14
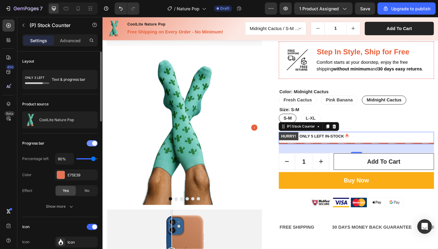
click at [92, 144] on div at bounding box center [92, 143] width 11 height 6
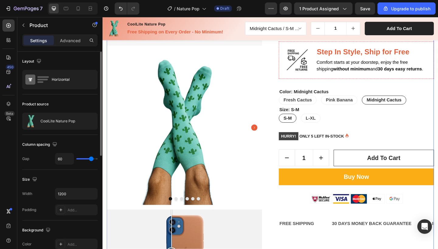
click at [279, 177] on div "Image Product Images Image Comparison CoolLite Nature Pop (P) Title Icon Icon I…" at bounding box center [285, 122] width 356 height 400
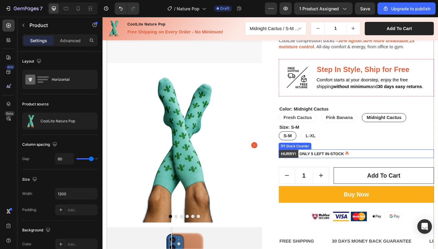
click at [391, 167] on div "HURRY! ONLY 5 LEFT IN-STOCK" at bounding box center [378, 165] width 169 height 9
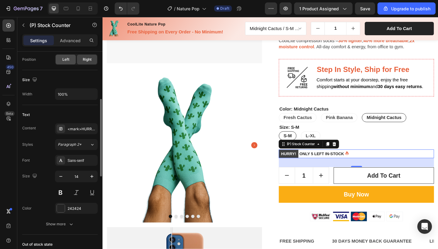
scroll to position [169, 0]
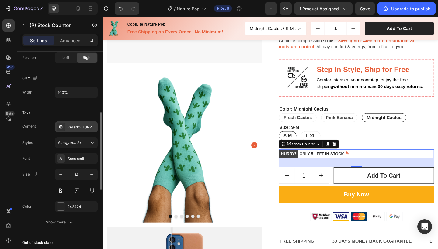
click at [61, 130] on div at bounding box center [61, 127] width 9 height 9
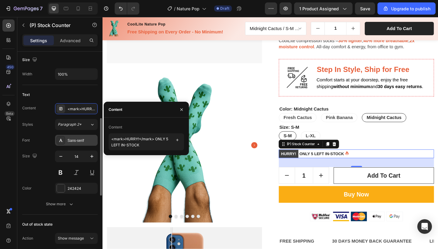
scroll to position [187, 0]
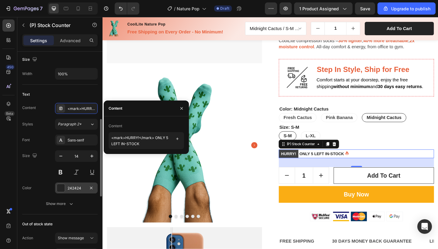
click at [64, 188] on div at bounding box center [61, 188] width 8 height 8
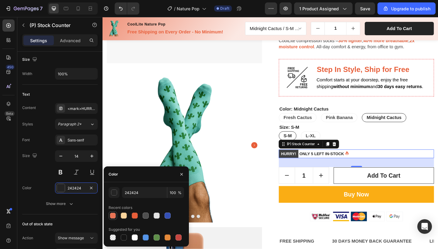
click at [114, 215] on div at bounding box center [113, 216] width 6 height 6
click at [134, 215] on div at bounding box center [135, 216] width 6 height 6
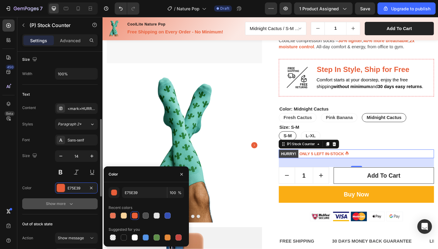
click at [66, 203] on div "Show more" at bounding box center [60, 204] width 28 height 6
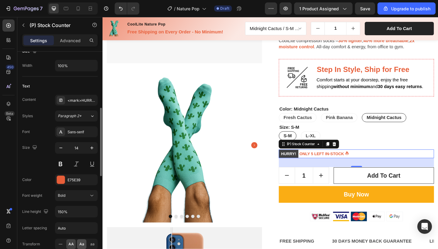
scroll to position [187, 0]
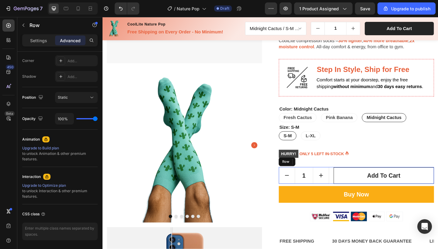
click at [349, 198] on div "1 Product Quantity Add to cart (P) Cart Button Row" at bounding box center [378, 190] width 169 height 18
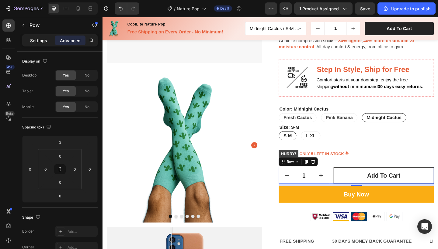
click at [40, 43] on p "Settings" at bounding box center [38, 40] width 17 height 6
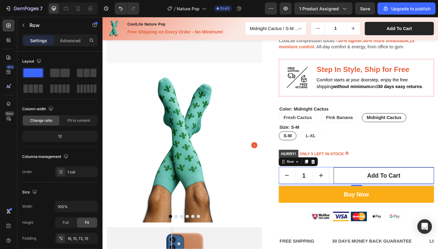
click at [438, 189] on div "Image Product Images Image Comparison CoolLite Nature Pop (P) Title Icon Icon I…" at bounding box center [284, 149] width 365 height 427
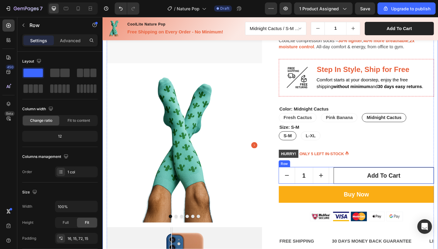
click at [348, 186] on div "1 Product Quantity Add to cart (P) Cart Button Row" at bounding box center [378, 190] width 169 height 18
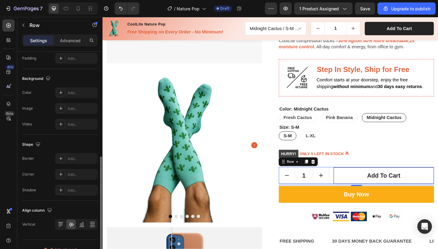
scroll to position [225, 0]
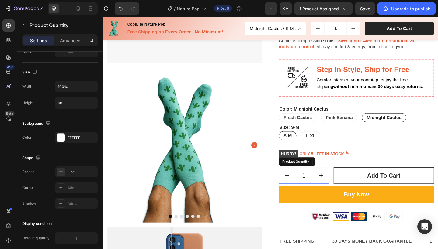
click at [339, 193] on button "increment" at bounding box center [339, 190] width 17 height 18
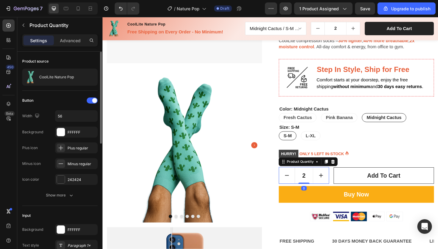
click at [306, 189] on button "decrement" at bounding box center [302, 190] width 17 height 18
click at [65, 191] on button "Show more" at bounding box center [59, 195] width 75 height 11
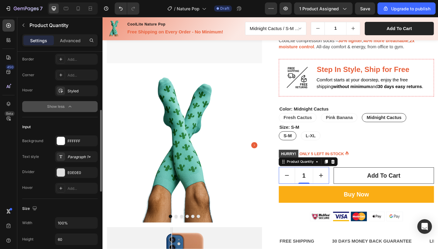
scroll to position [159, 0]
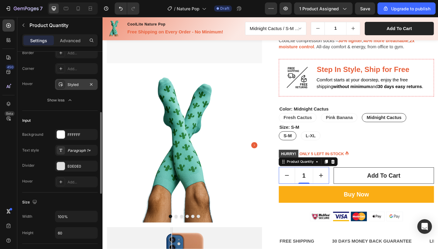
click at [76, 85] on div "Styled" at bounding box center [76, 84] width 18 height 5
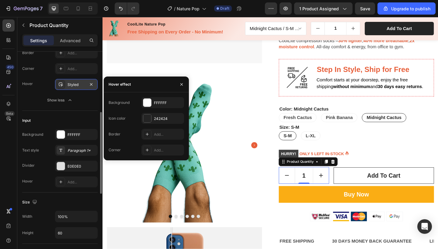
click at [76, 85] on div "Styled" at bounding box center [76, 84] width 18 height 5
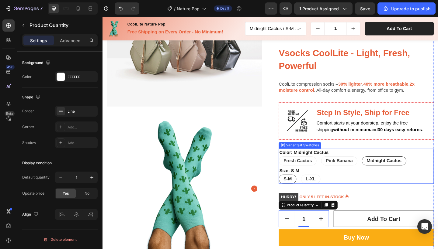
scroll to position [74, 0]
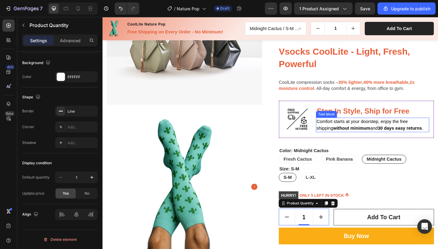
drag, startPoint x: 419, startPoint y: 234, endPoint x: 335, endPoint y: 234, distance: 83.9
click at [338, 234] on icon "increment" at bounding box center [340, 235] width 4 height 4
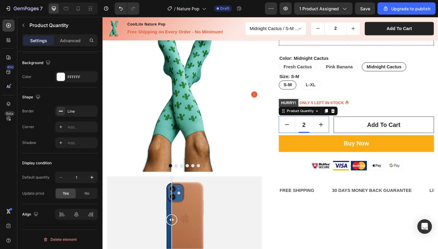
scroll to position [175, 0]
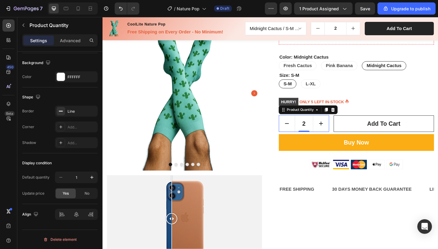
click at [299, 127] on button "decrement" at bounding box center [302, 133] width 17 height 18
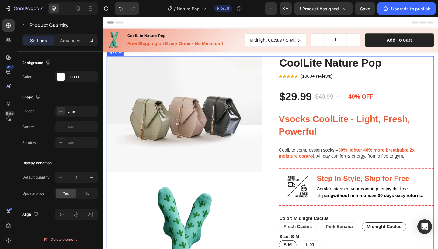
scroll to position [0, 0]
click at [356, 107] on div "Title Line" at bounding box center [359, 104] width 6 height 16
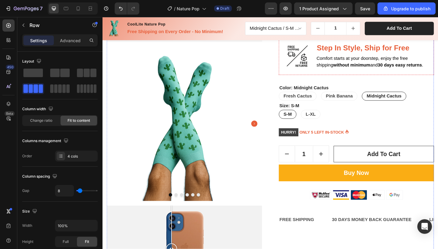
scroll to position [143, 0]
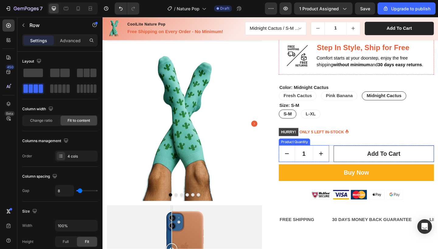
click at [324, 165] on input "1" at bounding box center [321, 166] width 20 height 18
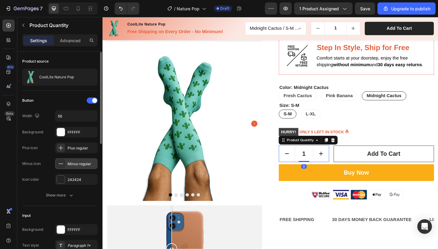
scroll to position [286, 0]
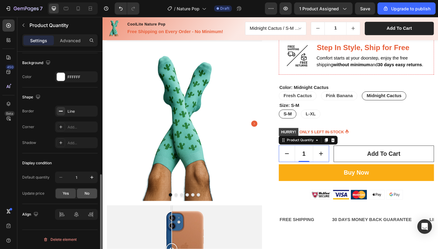
click at [85, 195] on span "No" at bounding box center [87, 193] width 5 height 5
click at [69, 195] on div "Yes" at bounding box center [66, 194] width 20 height 10
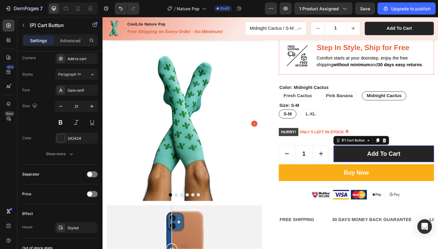
scroll to position [0, 0]
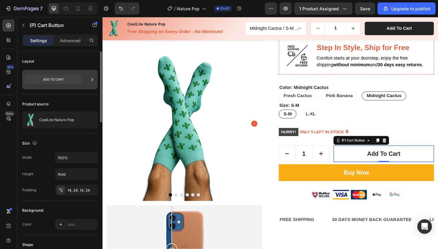
click at [88, 79] on div at bounding box center [59, 79] width 75 height 19
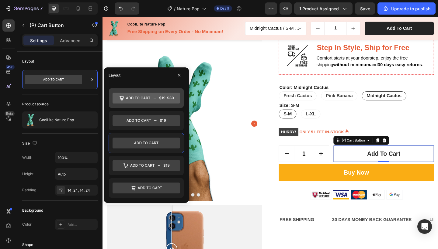
click at [144, 101] on icon at bounding box center [145, 98] width 67 height 11
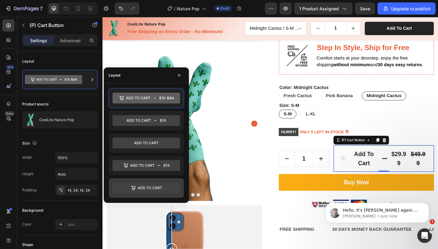
click at [140, 190] on icon at bounding box center [145, 188] width 67 height 11
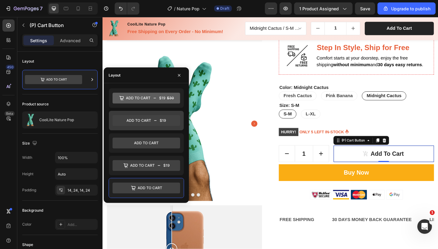
click at [153, 112] on div at bounding box center [146, 120] width 75 height 19
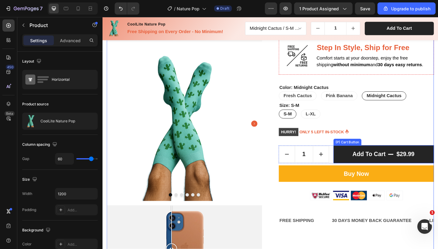
click at [366, 164] on button "Add to cart $29.99" at bounding box center [408, 166] width 109 height 19
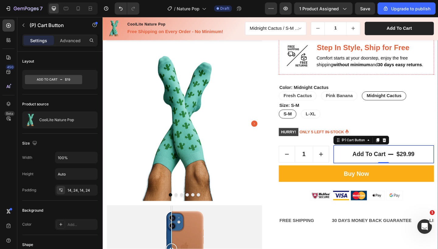
click at [438, 161] on div "Image Product Images Image Comparison CoolLite Nature Pop (P) Title Icon Icon I…" at bounding box center [284, 125] width 365 height 427
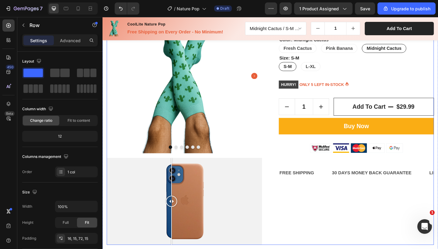
scroll to position [194, 0]
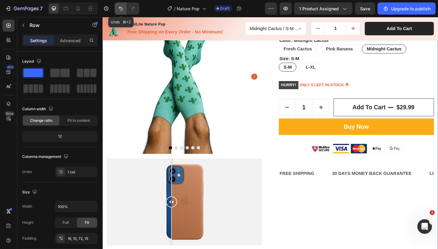
click at [119, 9] on icon "Undo/Redo" at bounding box center [121, 8] width 6 height 6
click at [125, 5] on button "Undo/Redo" at bounding box center [121, 8] width 12 height 12
click at [122, 10] on icon "Undo/Redo" at bounding box center [121, 9] width 4 height 4
click at [123, 12] on button "Undo/Redo" at bounding box center [121, 8] width 12 height 12
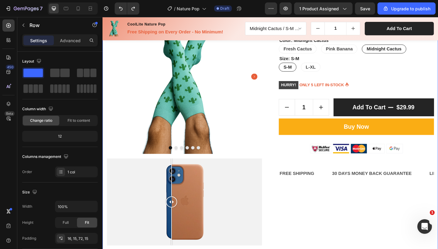
drag, startPoint x: 439, startPoint y: 124, endPoint x: 357, endPoint y: 115, distance: 82.3
click at [357, 115] on button "Add to cart $29.99" at bounding box center [408, 115] width 109 height 19
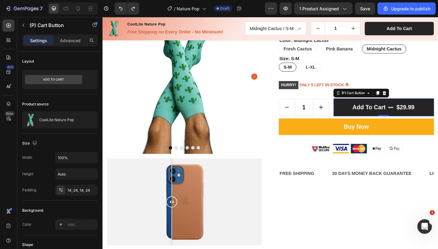
click at [362, 113] on button "Add to cart $29.99" at bounding box center [408, 115] width 109 height 19
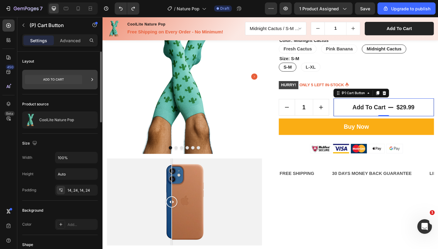
click at [86, 81] on div at bounding box center [59, 79] width 75 height 19
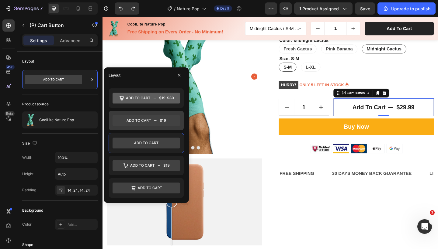
click at [128, 119] on icon at bounding box center [145, 120] width 67 height 11
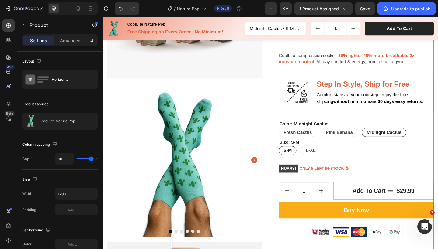
scroll to position [114, 0]
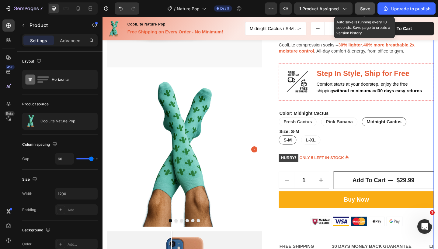
click at [359, 10] on button "Save" at bounding box center [365, 8] width 20 height 12
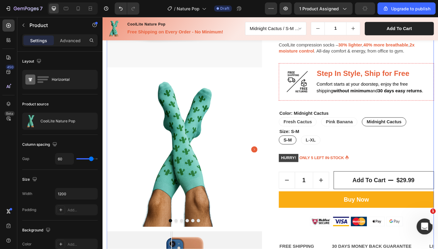
drag, startPoint x: 836, startPoint y: 451, endPoint x: 419, endPoint y: 230, distance: 471.1
click at [418, 232] on div "Open Intercom Messenger" at bounding box center [423, 226] width 15 height 15
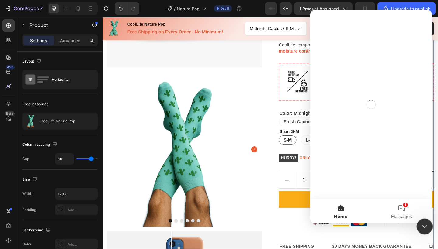
scroll to position [0, 0]
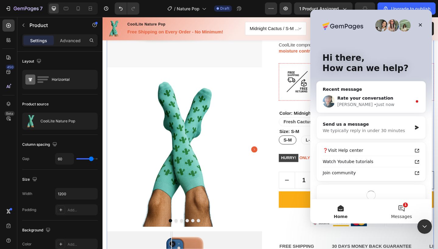
click at [413, 213] on button "1 Messages" at bounding box center [401, 211] width 61 height 24
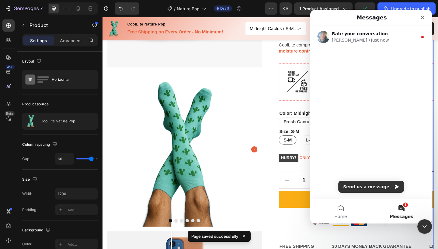
click at [413, 213] on button "1 Messages" at bounding box center [401, 211] width 61 height 24
click at [423, 16] on icon "Close" at bounding box center [422, 17] width 5 height 5
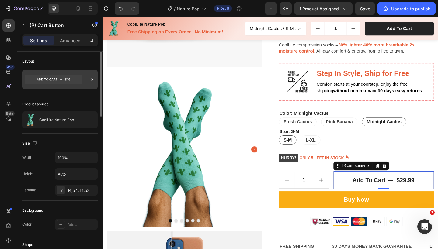
click at [89, 83] on div at bounding box center [59, 79] width 75 height 19
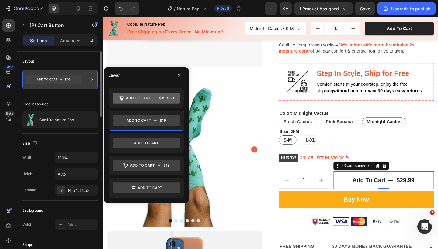
click at [89, 83] on div at bounding box center [59, 79] width 75 height 19
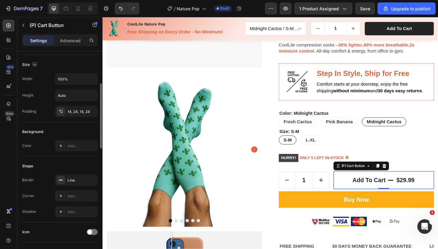
scroll to position [89, 0]
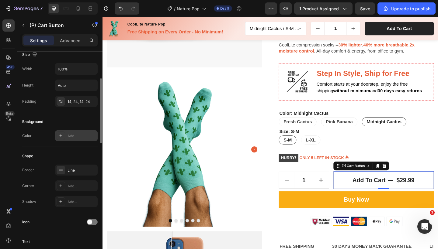
click at [77, 136] on div "Add..." at bounding box center [81, 135] width 29 height 5
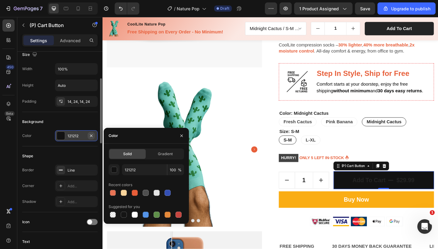
click at [90, 136] on icon "button" at bounding box center [91, 135] width 5 height 5
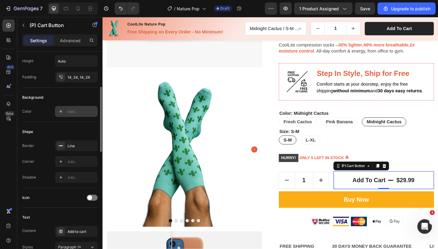
scroll to position [114, 0]
click at [92, 197] on span at bounding box center [89, 197] width 5 height 5
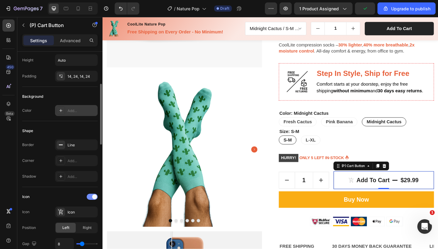
click at [92, 197] on div at bounding box center [92, 197] width 11 height 6
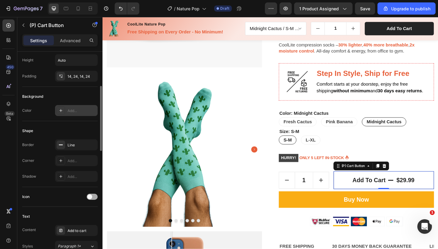
click at [92, 197] on span at bounding box center [89, 197] width 5 height 5
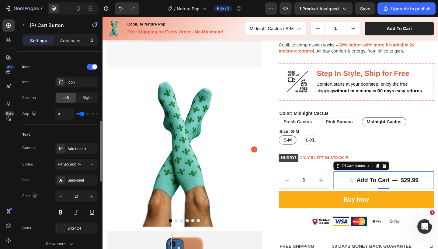
scroll to position [244, 0]
click at [84, 147] on div "Add to cart" at bounding box center [81, 148] width 29 height 5
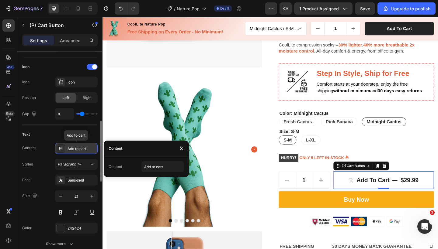
click at [84, 147] on div "Add to cart" at bounding box center [81, 148] width 29 height 5
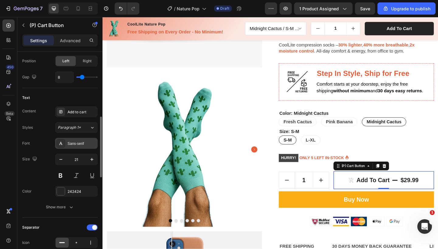
scroll to position [282, 0]
click at [79, 193] on div "242424" at bounding box center [76, 191] width 18 height 5
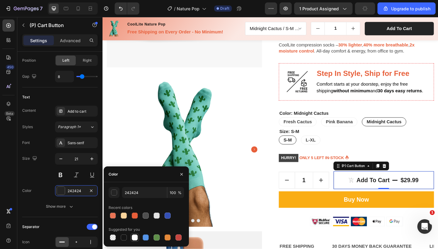
click at [133, 238] on div at bounding box center [135, 238] width 6 height 6
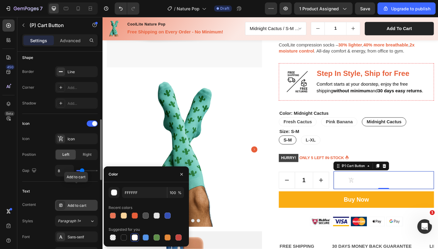
scroll to position [187, 0]
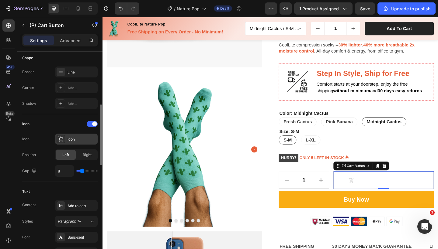
click at [73, 142] on div "Icon" at bounding box center [76, 139] width 43 height 11
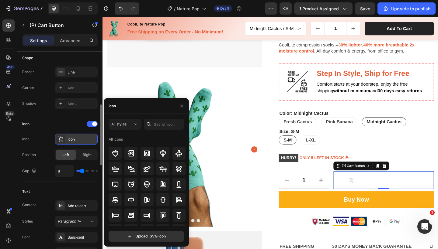
click at [73, 142] on div "Icon" at bounding box center [76, 139] width 43 height 11
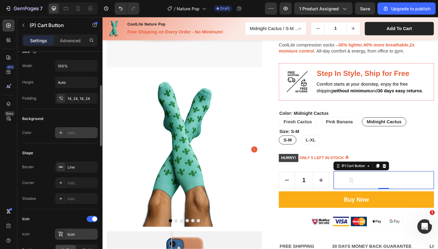
scroll to position [88, 0]
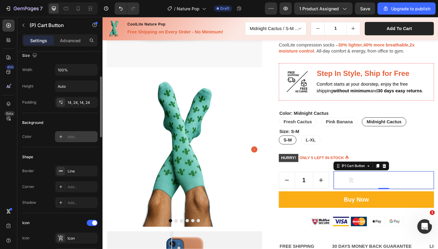
click at [73, 136] on div "Add..." at bounding box center [81, 136] width 29 height 5
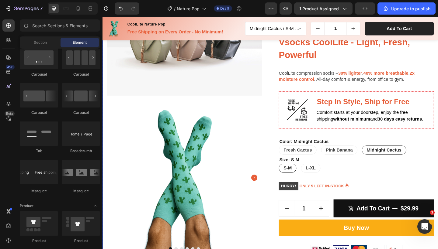
scroll to position [81, 0]
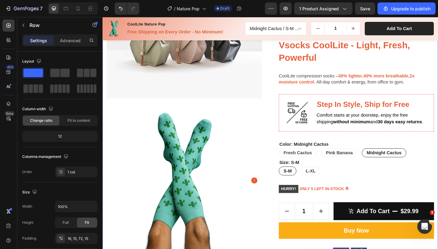
click at [438, 178] on div "Image Product Images Image Comparison CoolLite Nature Pop (P) Title Icon Icon I…" at bounding box center [284, 187] width 365 height 427
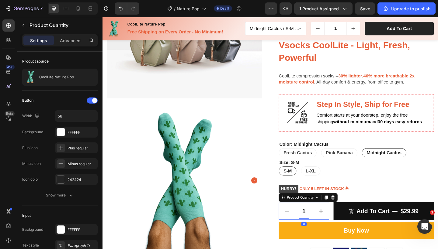
click at [336, 231] on button "increment" at bounding box center [339, 229] width 17 height 18
click at [303, 229] on icon "decrement" at bounding box center [302, 228] width 7 height 7
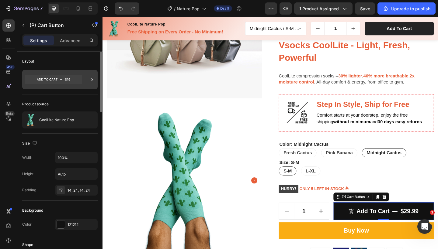
click at [87, 78] on div at bounding box center [59, 79] width 75 height 19
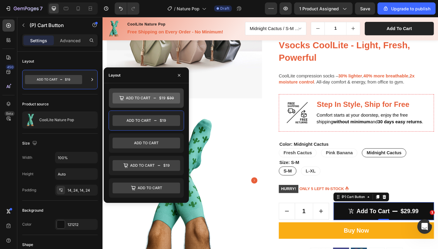
click at [146, 104] on div at bounding box center [146, 97] width 75 height 19
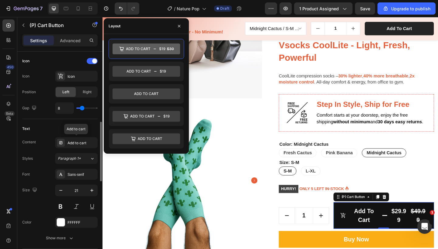
scroll to position [251, 0]
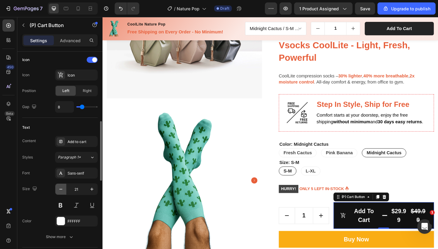
click at [61, 191] on icon "button" at bounding box center [61, 189] width 6 height 6
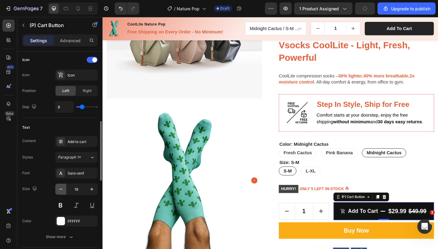
click at [61, 191] on icon "button" at bounding box center [61, 189] width 6 height 6
click at [91, 186] on icon "button" at bounding box center [92, 189] width 6 height 6
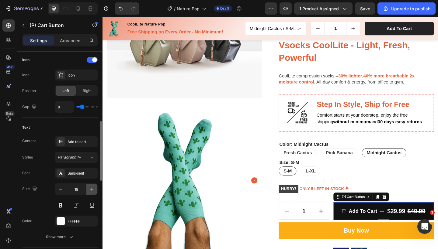
click at [91, 186] on icon "button" at bounding box center [92, 189] width 6 height 6
click at [63, 191] on icon "button" at bounding box center [61, 189] width 6 height 6
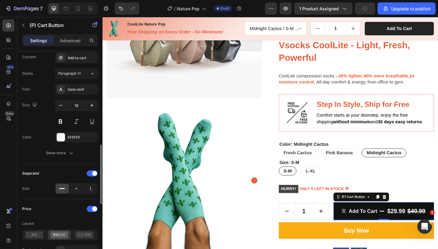
scroll to position [338, 0]
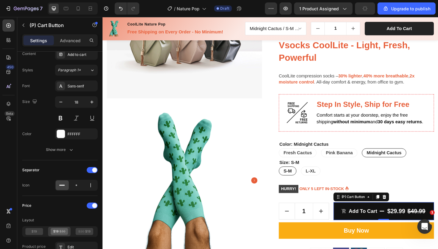
click at [421, 227] on div "$29.99" at bounding box center [421, 228] width 21 height 11
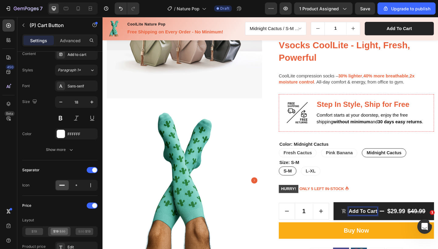
click at [421, 227] on div "$29.99" at bounding box center [421, 228] width 21 height 11
click at [415, 227] on div "$29.99" at bounding box center [421, 228] width 21 height 11
click at [385, 231] on p "Add to cart" at bounding box center [385, 229] width 31 height 8
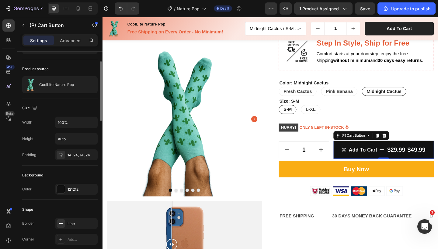
scroll to position [42, 0]
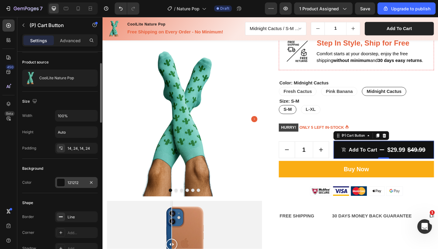
click at [69, 187] on div "121212" at bounding box center [76, 182] width 43 height 11
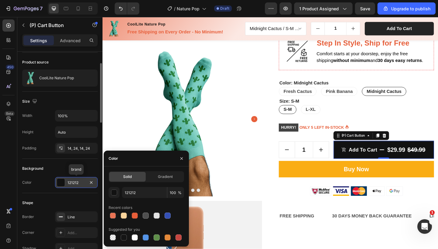
click at [114, 216] on div at bounding box center [113, 216] width 6 height 6
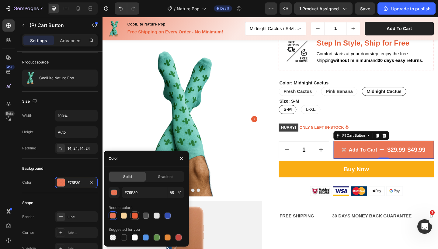
click at [132, 216] on div at bounding box center [135, 216] width 6 height 6
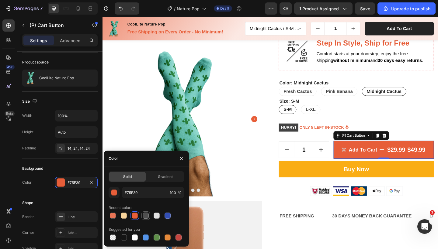
click at [146, 218] on div at bounding box center [146, 216] width 6 height 6
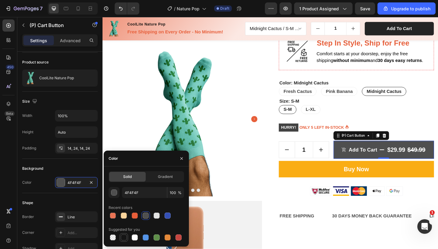
click at [126, 238] on div at bounding box center [123, 237] width 7 height 7
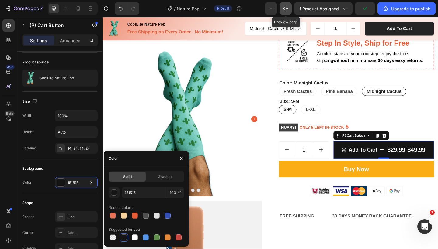
click at [288, 12] on button "button" at bounding box center [285, 8] width 12 height 12
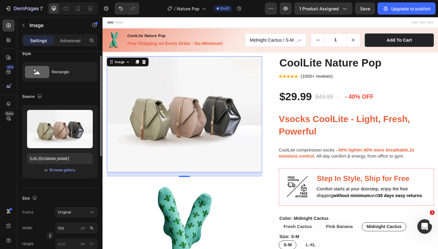
scroll to position [9, 0]
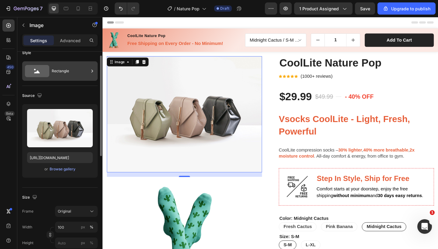
click at [60, 73] on div "Rectangle" at bounding box center [70, 71] width 37 height 14
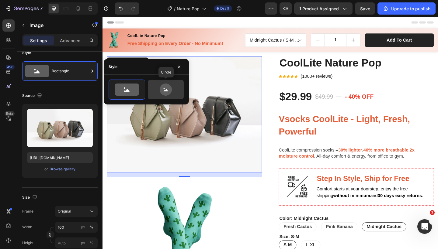
click at [161, 86] on icon at bounding box center [166, 90] width 12 height 12
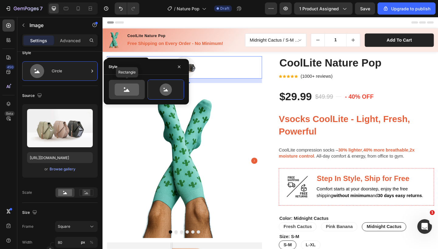
click at [136, 88] on icon at bounding box center [127, 90] width 24 height 12
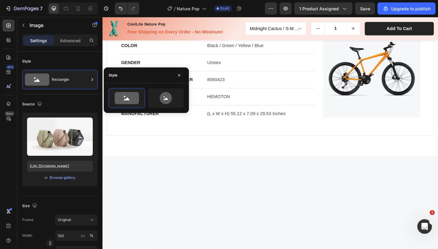
scroll to position [421, 0]
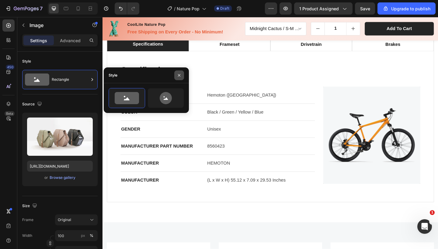
click at [177, 76] on icon "button" at bounding box center [179, 75] width 5 height 5
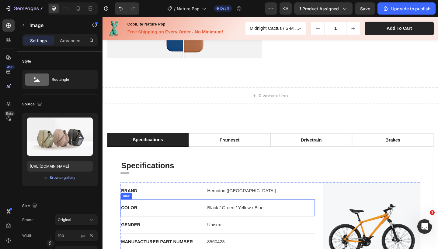
scroll to position [317, 0]
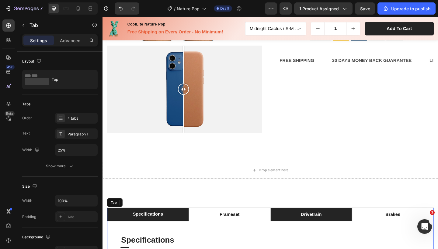
click at [332, 225] on li "drivetrain" at bounding box center [329, 232] width 89 height 15
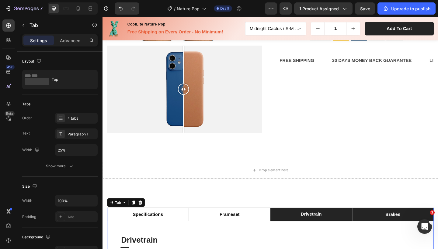
click at [388, 225] on li "brakes" at bounding box center [418, 232] width 89 height 15
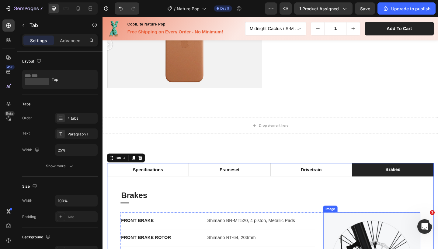
scroll to position [360, 0]
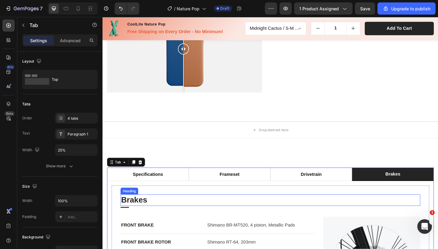
click at [381, 211] on p "Brakes" at bounding box center [285, 216] width 325 height 11
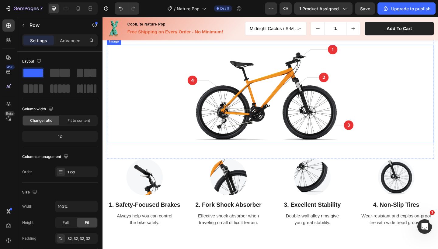
scroll to position [807, 0]
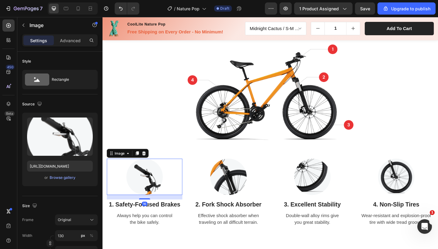
click at [149, 194] on img at bounding box center [148, 191] width 40 height 40
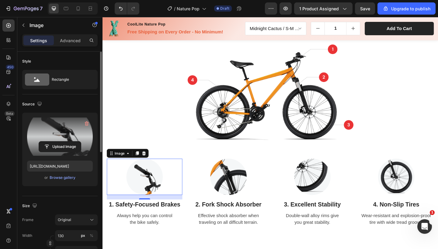
click at [73, 131] on label at bounding box center [60, 137] width 66 height 38
click at [73, 142] on input "file" at bounding box center [60, 147] width 42 height 10
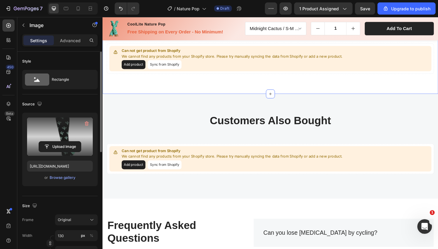
scroll to position [1747, 0]
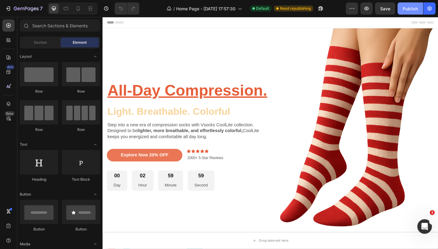
click at [412, 8] on div "Publish" at bounding box center [410, 8] width 15 height 6
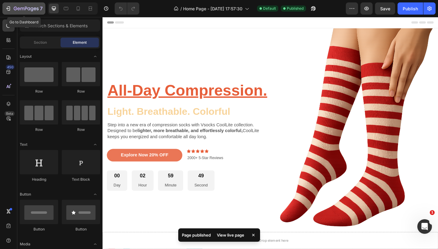
click at [24, 10] on icon "button" at bounding box center [26, 8] width 25 height 5
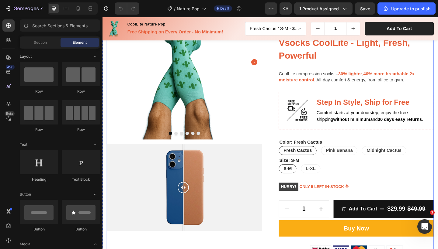
scroll to position [94, 0]
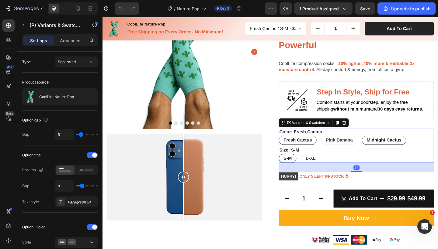
click at [407, 149] on span "Midnight Cactus" at bounding box center [408, 151] width 38 height 5
click at [384, 147] on input "Midnight Cactus Midnight Cactus Midnight Cactus" at bounding box center [384, 146] width 0 height 0
radio input "true"
select select "581482051988816721"
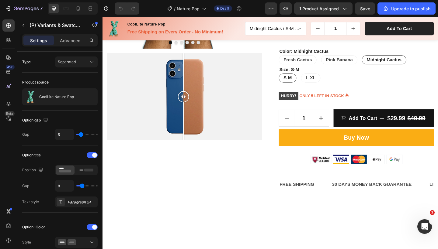
scroll to position [181, 0]
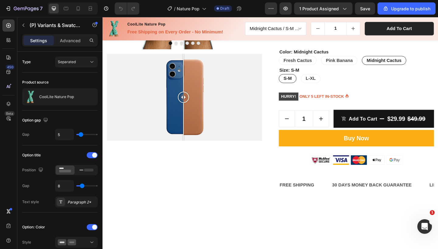
click at [401, 80] on div "S-M S-M S-M L-XL L-XL L-XL" at bounding box center [378, 84] width 169 height 10
click at [26, 27] on button "button" at bounding box center [24, 25] width 10 height 10
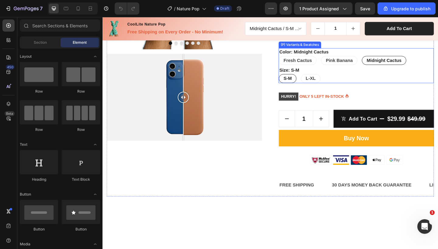
click at [319, 77] on div "Size: S-M S-M S-M S-M L-XL L-XL L-XL" at bounding box center [378, 80] width 169 height 18
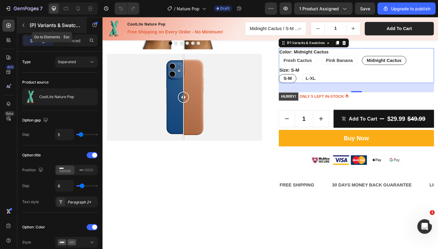
click at [24, 26] on icon "button" at bounding box center [23, 25] width 5 height 5
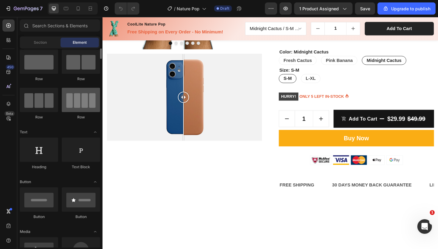
scroll to position [13, 0]
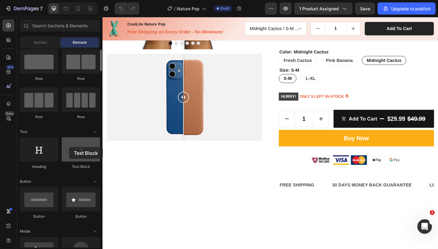
drag, startPoint x: 88, startPoint y: 153, endPoint x: 69, endPoint y: 147, distance: 19.8
click at [69, 147] on div at bounding box center [81, 149] width 38 height 24
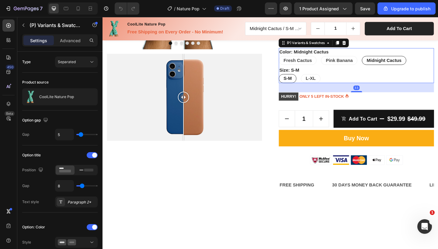
click at [346, 78] on div "Size: S-M S-M S-M S-M L-XL L-XL L-XL" at bounding box center [378, 80] width 169 height 18
click at [65, 40] on p "Advanced" at bounding box center [70, 40] width 21 height 6
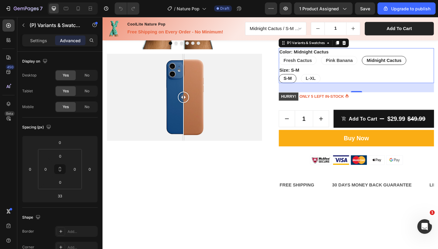
click at [367, 75] on div "Size: S-M S-M S-M S-M L-XL L-XL L-XL" at bounding box center [378, 80] width 169 height 18
click at [36, 41] on p "Settings" at bounding box center [38, 40] width 17 height 6
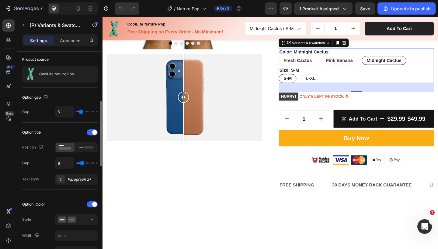
scroll to position [0, 0]
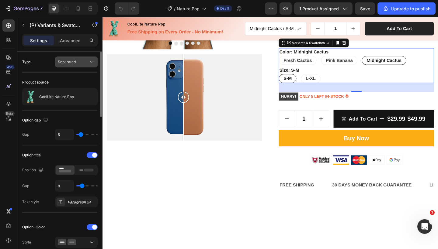
click at [72, 65] on div "Separated" at bounding box center [76, 62] width 37 height 6
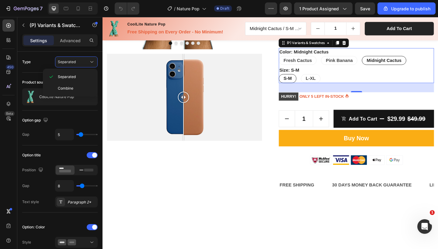
click at [343, 94] on div "33" at bounding box center [378, 94] width 169 height 10
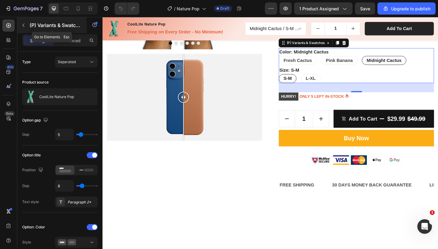
click at [24, 24] on icon "button" at bounding box center [23, 25] width 2 height 3
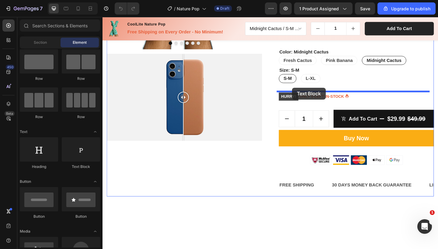
drag, startPoint x: 179, startPoint y: 160, endPoint x: 309, endPoint y: 94, distance: 145.1
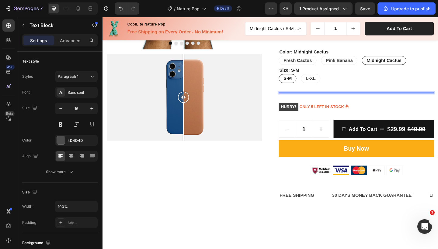
click at [317, 99] on div "Rich Text Editor. Editing area: main" at bounding box center [378, 99] width 169 height 1
click at [122, 6] on icon "Undo/Redo" at bounding box center [121, 8] width 6 height 6
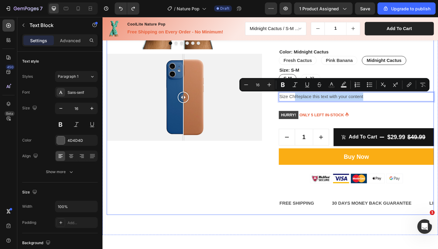
drag, startPoint x: 309, startPoint y: 102, endPoint x: 395, endPoint y: 108, distance: 86.5
click at [395, 108] on div "CoolLite Nature Pop (P) Title Icon Icon Icon Icon Icon Icon List Hoz (1000+ rev…" at bounding box center [378, 56] width 169 height 354
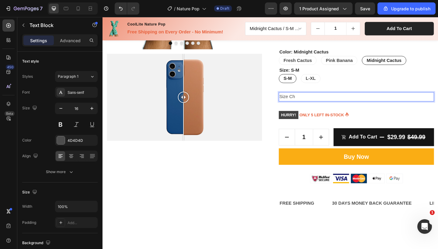
click at [369, 104] on p "Size Ch" at bounding box center [379, 104] width 168 height 9
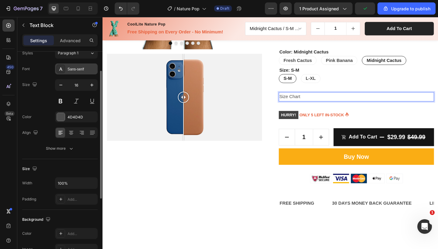
scroll to position [27, 0]
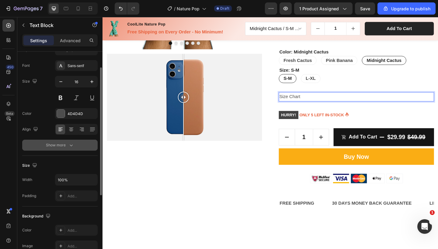
click at [72, 145] on icon "button" at bounding box center [71, 146] width 3 height 2
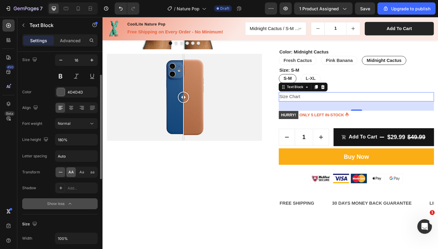
scroll to position [48, 0]
click at [72, 120] on button "Normal" at bounding box center [76, 124] width 43 height 11
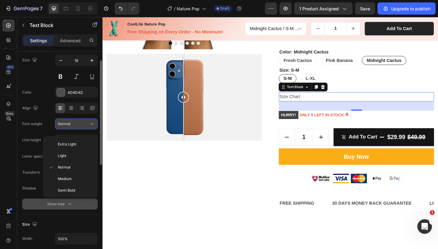
scroll to position [0, 0]
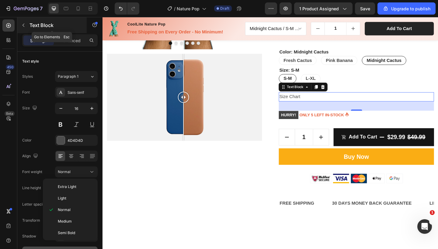
click at [23, 25] on icon "button" at bounding box center [23, 25] width 2 height 3
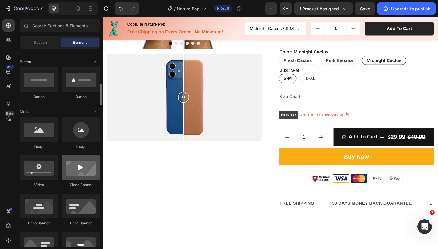
scroll to position [132, 0]
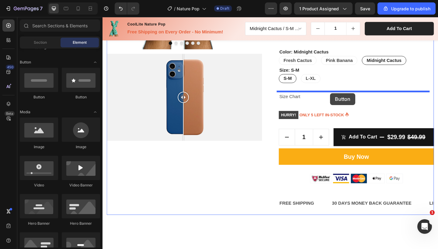
drag, startPoint x: 144, startPoint y: 100, endPoint x: 350, endPoint y: 100, distance: 206.1
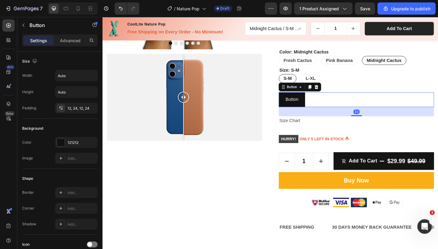
click at [324, 108] on div "Button Button 33" at bounding box center [378, 107] width 169 height 16
click at [67, 43] on p "Advanced" at bounding box center [70, 40] width 21 height 6
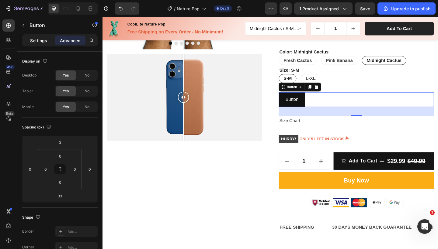
drag, startPoint x: 38, startPoint y: 43, endPoint x: 180, endPoint y: 75, distance: 145.6
click at [38, 43] on p "Settings" at bounding box center [38, 40] width 17 height 6
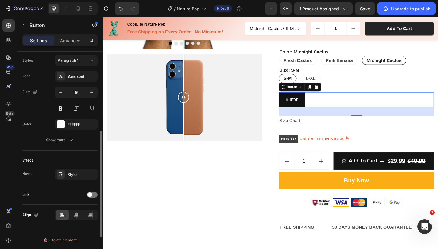
scroll to position [221, 0]
click at [70, 171] on div "Styled" at bounding box center [76, 173] width 18 height 5
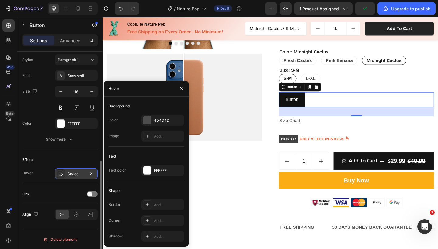
click at [70, 171] on div "Styled" at bounding box center [76, 173] width 18 height 5
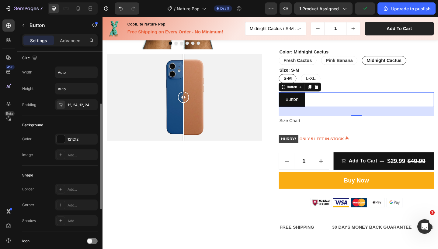
scroll to position [0, 0]
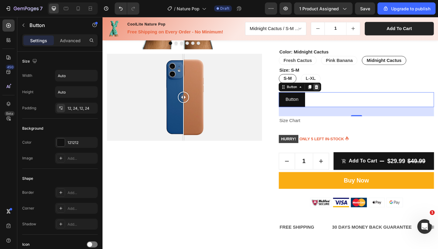
click at [333, 92] on icon at bounding box center [335, 93] width 5 height 5
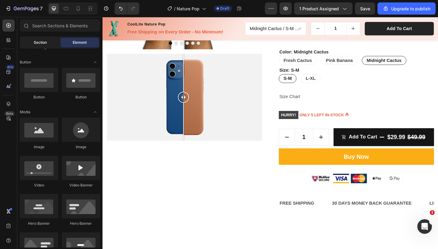
click at [33, 39] on div "Section" at bounding box center [40, 43] width 38 height 10
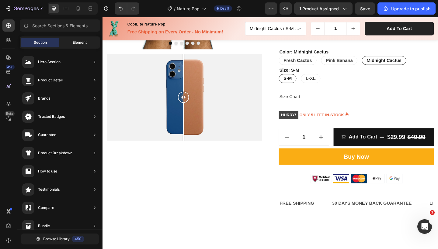
click at [84, 45] on span "Element" at bounding box center [80, 42] width 14 height 5
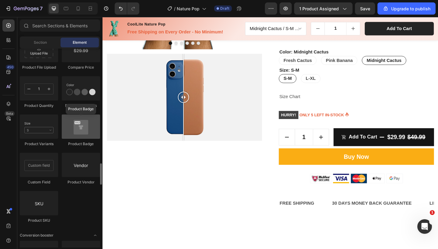
scroll to position [1070, 0]
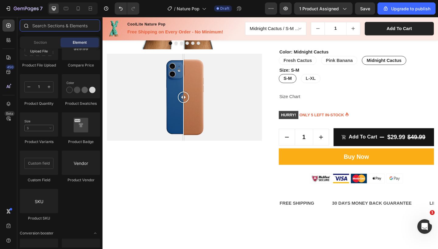
click at [52, 22] on input "text" at bounding box center [60, 25] width 80 height 12
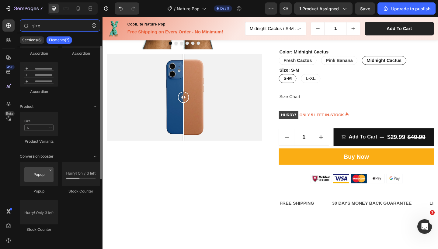
scroll to position [0, 0]
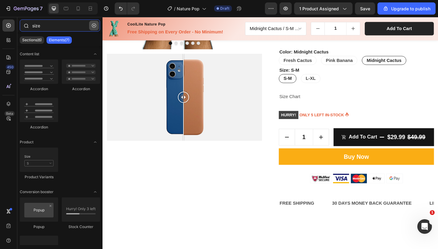
type input "size"
click at [97, 28] on button "button" at bounding box center [94, 26] width 10 height 10
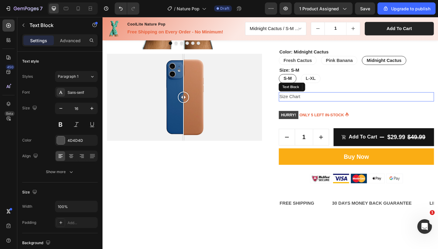
click at [317, 103] on p "Size Chart" at bounding box center [379, 104] width 168 height 9
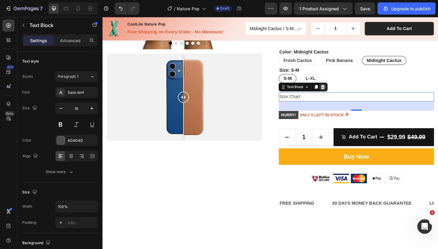
click at [340, 93] on icon at bounding box center [342, 93] width 5 height 5
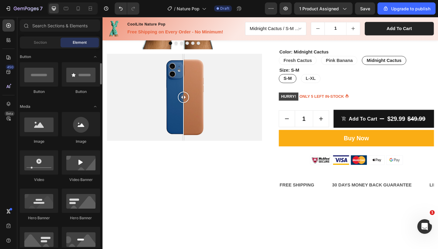
scroll to position [145, 0]
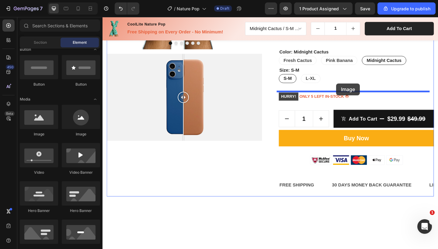
drag, startPoint x: 145, startPoint y: 134, endPoint x: 357, endPoint y: 89, distance: 216.0
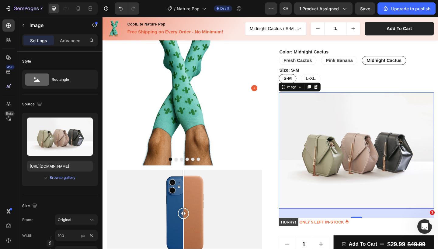
click at [360, 160] on img at bounding box center [378, 162] width 169 height 126
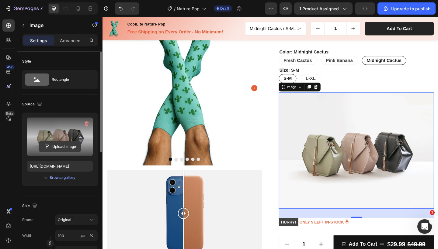
click at [63, 147] on input "file" at bounding box center [60, 147] width 42 height 10
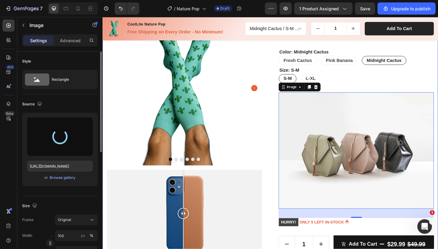
type input "https://cdn.shopify.com/s/files/1/0720/4152/9534/files/gempages_581055782791938…"
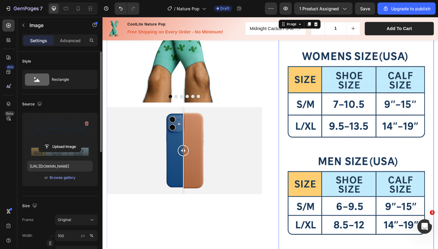
scroll to position [211, 0]
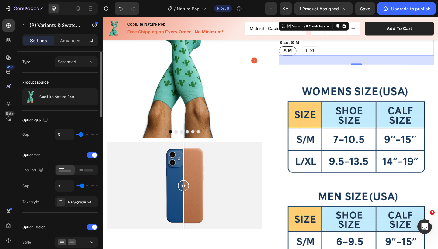
click at [392, 62] on div "0" at bounding box center [378, 64] width 169 height 10
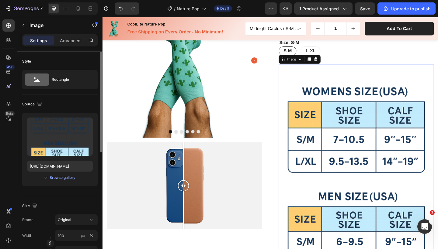
click at [398, 123] on img at bounding box center [378, 195] width 169 height 253
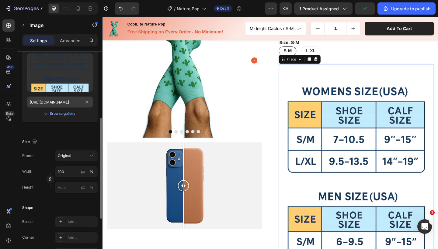
scroll to position [91, 0]
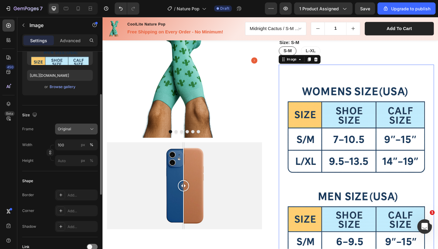
click at [86, 129] on div "Original" at bounding box center [73, 128] width 30 height 5
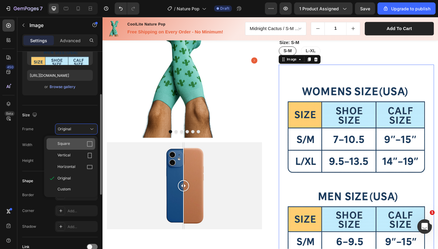
click at [76, 146] on div "Square" at bounding box center [74, 144] width 35 height 6
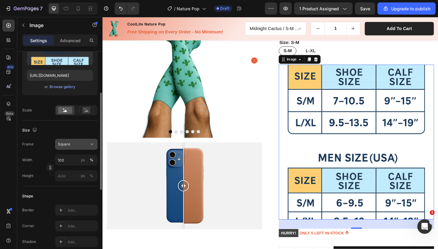
click at [74, 145] on div "Square" at bounding box center [73, 144] width 30 height 5
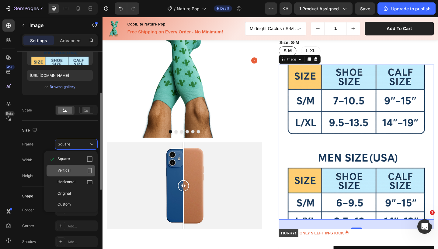
click at [66, 170] on span "Vertical" at bounding box center [63, 171] width 13 height 6
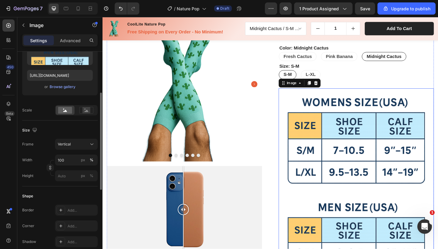
scroll to position [184, 0]
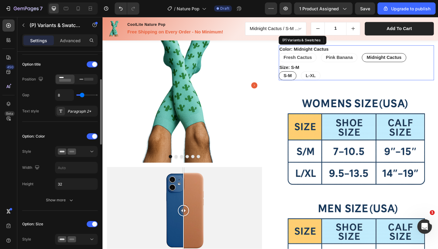
click at [356, 76] on div "S-M S-M S-M L-XL L-XL L-XL" at bounding box center [378, 81] width 169 height 10
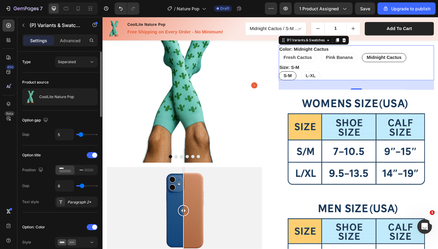
drag, startPoint x: 374, startPoint y: 93, endPoint x: 374, endPoint y: 82, distance: 10.6
click at [374, 82] on div "Color: Midnight Cactus Fresh Cactus Fresh Cactus Fresh Cactus Pink Banana Pink …" at bounding box center [378, 67] width 169 height 38
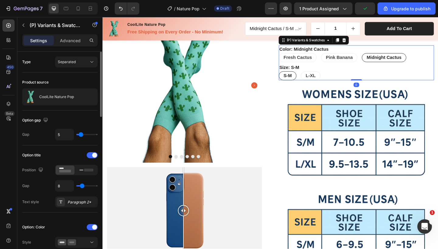
drag, startPoint x: 376, startPoint y: 94, endPoint x: 376, endPoint y: 81, distance: 12.5
click at [376, 81] on div "Color: Midnight Cactus Fresh Cactus Fresh Cactus Fresh Cactus Pink Banana Pink …" at bounding box center [378, 67] width 169 height 38
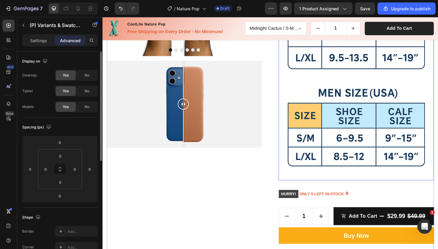
scroll to position [316, 0]
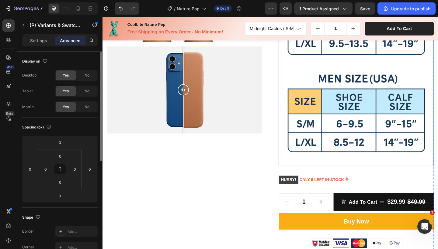
click at [410, 165] on img at bounding box center [378, 67] width 169 height 225
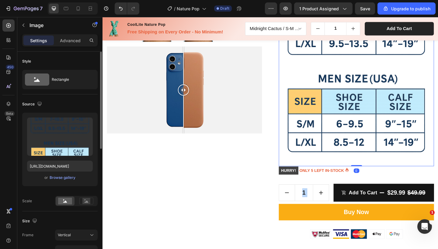
drag, startPoint x: 377, startPoint y: 185, endPoint x: 376, endPoint y: 171, distance: 14.3
click at [376, 171] on div "Image 0" at bounding box center [378, 67] width 169 height 225
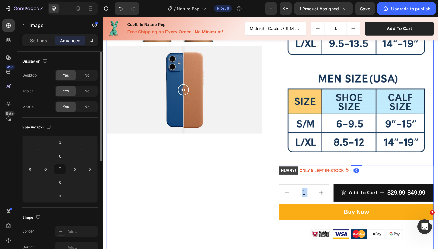
click at [284, 189] on div "Image Product Images Image Comparison CoolLite Nature Pop (P) Title Icon Icon I…" at bounding box center [285, 18] width 356 height 549
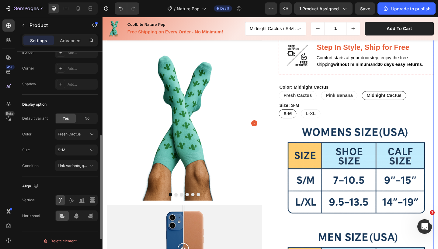
scroll to position [228, 0]
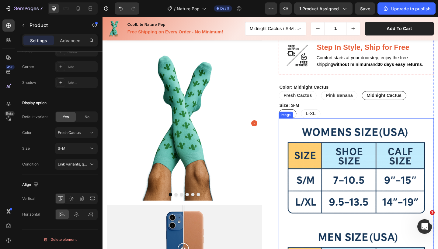
click at [326, 178] on img at bounding box center [378, 239] width 169 height 225
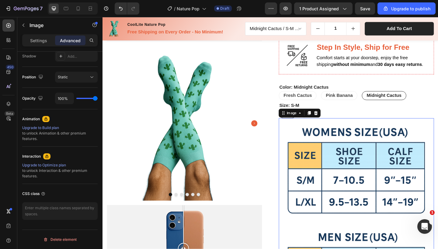
scroll to position [0, 0]
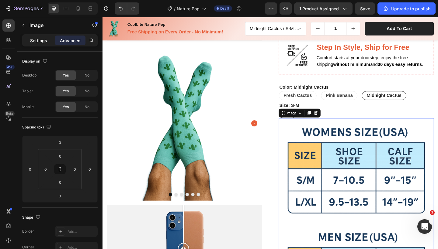
click at [39, 39] on p "Settings" at bounding box center [38, 40] width 17 height 6
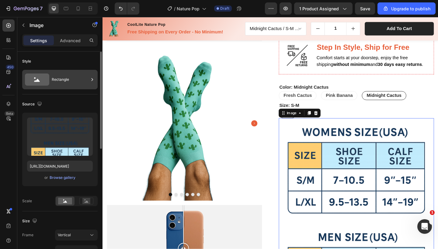
click at [47, 79] on icon at bounding box center [37, 80] width 24 height 12
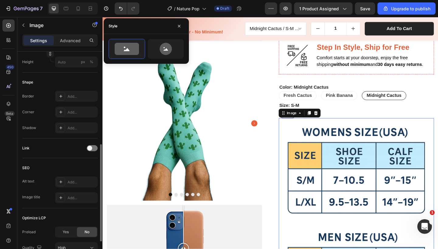
scroll to position [206, 0]
click at [92, 146] on div at bounding box center [92, 147] width 11 height 6
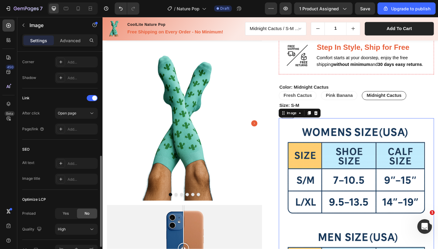
scroll to position [257, 0]
click at [91, 97] on div at bounding box center [92, 97] width 11 height 6
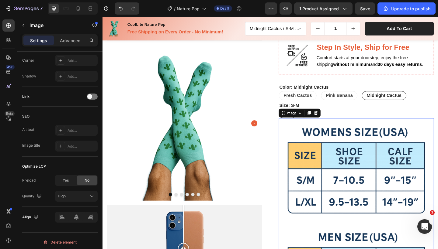
click at [358, 171] on img at bounding box center [378, 239] width 169 height 225
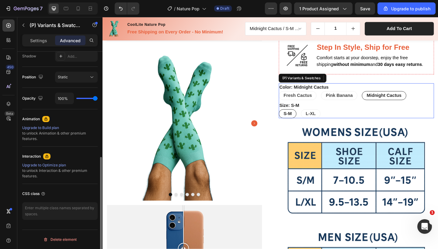
click at [309, 112] on legend "Size: S-M" at bounding box center [305, 113] width 23 height 9
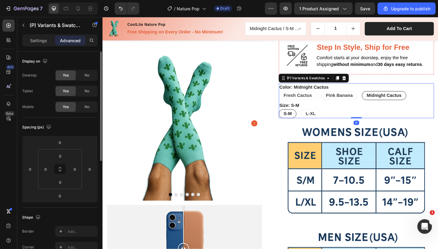
click at [309, 111] on legend "Size: S-M" at bounding box center [305, 113] width 23 height 9
click at [304, 121] on span "S-M" at bounding box center [303, 122] width 9 height 5
click at [294, 118] on input "S-M S-M S-M" at bounding box center [294, 117] width 0 height 0
click at [320, 119] on div "L-XL" at bounding box center [328, 122] width 21 height 12
click at [318, 118] on input "L-XL L-XL L-XL" at bounding box center [318, 117] width 0 height 0
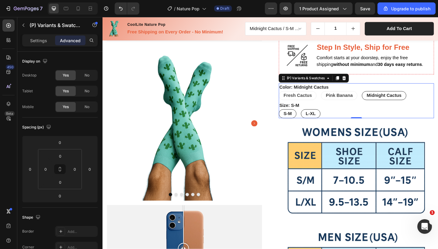
radio input "true"
select select "581482051988423505"
click at [308, 110] on legend "Size: L-XL" at bounding box center [306, 113] width 25 height 9
click at [305, 118] on div "S-M" at bounding box center [303, 122] width 19 height 12
click at [294, 118] on input "S-M S-M S-M" at bounding box center [294, 117] width 0 height 0
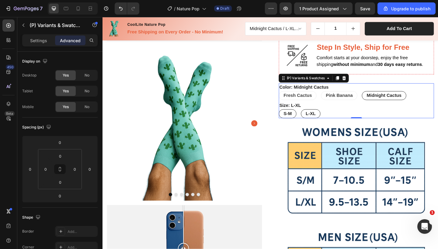
radio input "true"
select select "581482051988816721"
click at [326, 121] on span "L-XL" at bounding box center [328, 122] width 11 height 5
click at [318, 118] on input "L-XL L-XL L-XL" at bounding box center [318, 117] width 0 height 0
radio input "true"
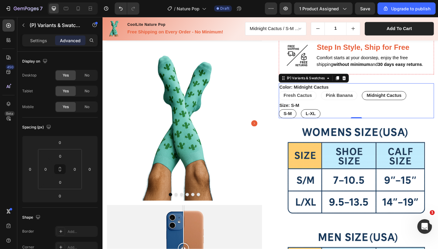
select select "581482051988423505"
click at [346, 119] on div "S-M S-M S-M L-XL L-XL L-XL" at bounding box center [378, 123] width 169 height 10
click at [310, 112] on legend "Size: L-XL" at bounding box center [306, 113] width 25 height 9
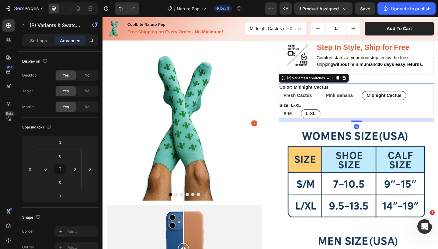
drag, startPoint x: 375, startPoint y: 125, endPoint x: 374, endPoint y: 129, distance: 4.4
click at [374, 130] on div at bounding box center [378, 131] width 12 height 2
type input "14"
click at [374, 133] on img at bounding box center [378, 244] width 169 height 225
click at [380, 124] on div "S-M S-M S-M L-XL L-XL L-XL" at bounding box center [378, 123] width 169 height 10
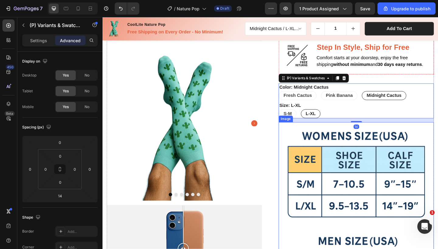
click at [438, 142] on img at bounding box center [378, 244] width 169 height 225
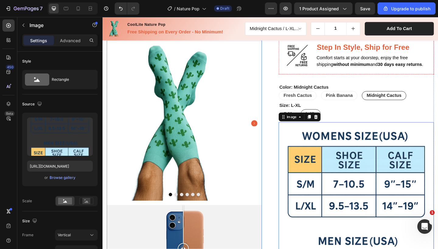
click at [251, 171] on img at bounding box center [191, 132] width 169 height 169
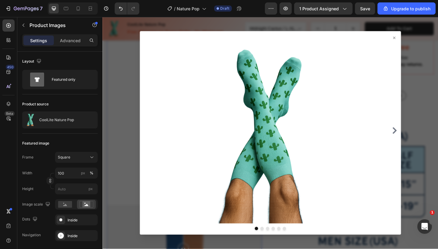
click at [417, 40] on icon at bounding box center [419, 39] width 5 height 5
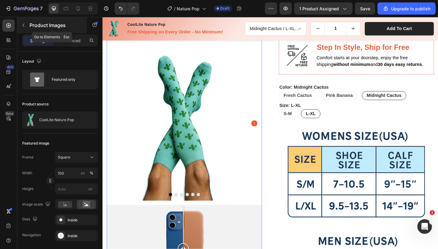
click at [26, 26] on button "button" at bounding box center [24, 25] width 10 height 10
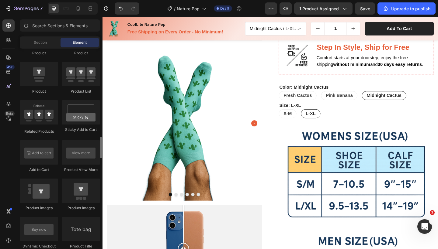
scroll to position [815, 0]
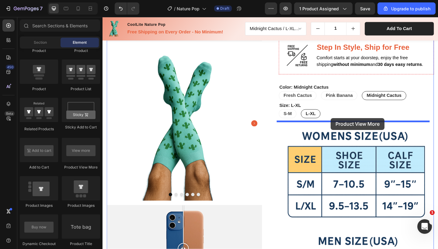
drag, startPoint x: 186, startPoint y: 165, endPoint x: 351, endPoint y: 127, distance: 169.1
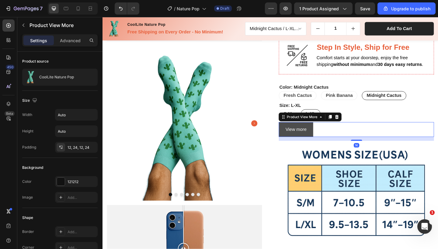
click at [325, 136] on button "View more" at bounding box center [312, 140] width 37 height 16
click at [373, 149] on div "14" at bounding box center [378, 150] width 169 height 4
click at [370, 137] on div "View more" at bounding box center [378, 140] width 169 height 16
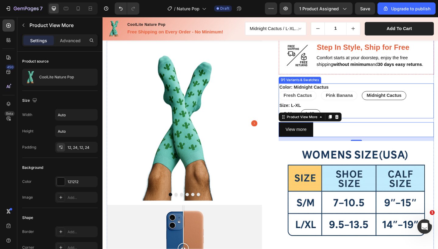
click at [438, 90] on div "Color: Midnight Cactus Fresh Cactus Fresh Cactus Fresh Cactus Pink Banana Pink …" at bounding box center [378, 98] width 169 height 18
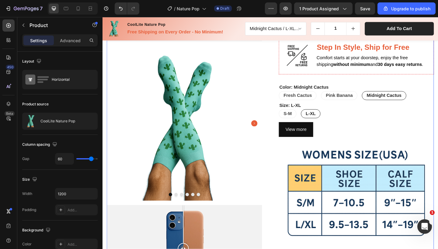
click at [438, 148] on div "CoolLite Nature Pop (P) Title Icon Icon Icon Icon Icon Icon List Hoz (1000+ rev…" at bounding box center [378, 203] width 169 height 573
click at [341, 141] on div "View more" at bounding box center [378, 140] width 169 height 16
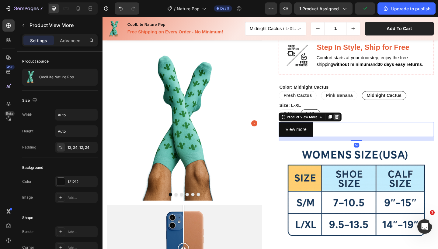
click at [355, 125] on icon at bounding box center [357, 126] width 4 height 4
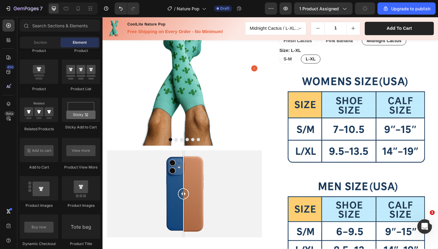
scroll to position [203, 0]
click at [354, 125] on img at bounding box center [378, 184] width 169 height 225
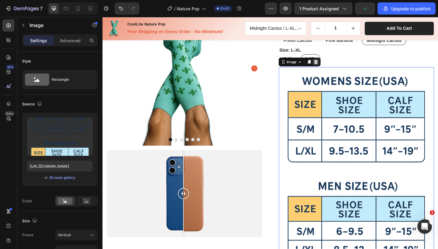
click at [333, 65] on icon at bounding box center [335, 66] width 4 height 4
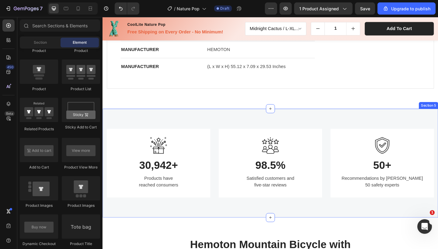
scroll to position [619, 0]
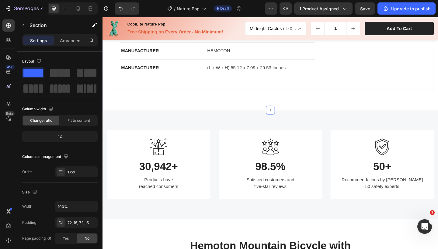
click at [312, 112] on div "specifications frameset drivetrain brakes Specifications Heading Title Line BRA…" at bounding box center [284, 6] width 365 height 223
click at [308, 97] on div "specifications frameset drivetrain brakes Specifications Heading Title Line BRA…" at bounding box center [284, 6] width 365 height 223
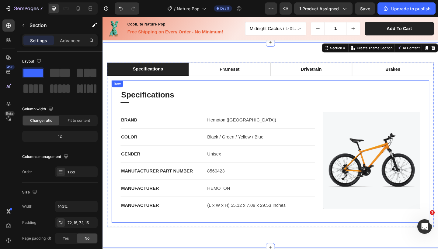
scroll to position [345, 0]
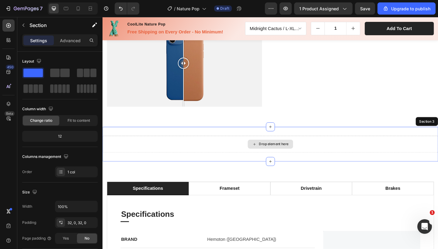
click at [317, 147] on div "Drop element here" at bounding box center [284, 156] width 365 height 18
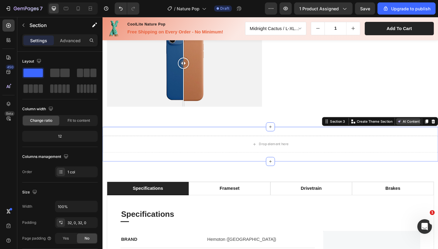
click at [436, 127] on button "AI Content" at bounding box center [435, 130] width 27 height 7
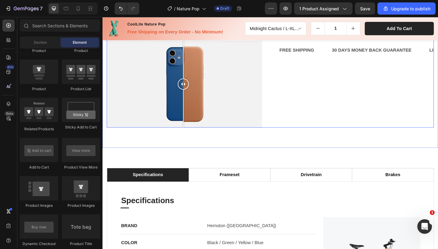
scroll to position [332, 0]
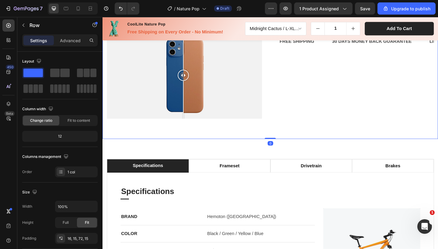
drag, startPoint x: 282, startPoint y: 144, endPoint x: 282, endPoint y: 123, distance: 21.3
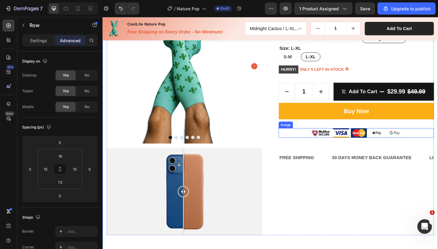
scroll to position [206, 0]
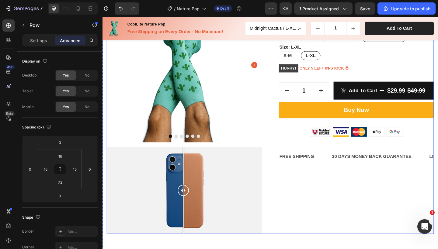
click at [313, 225] on div "CoolLite Nature Pop (P) Title Icon Icon Icon Icon Icon Icon List Hoz (1000+ rev…" at bounding box center [378, 54] width 169 height 400
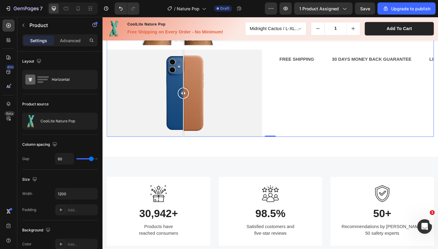
scroll to position [324, 0]
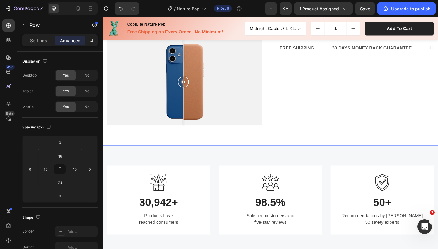
click at [43, 43] on p "Settings" at bounding box center [38, 40] width 17 height 6
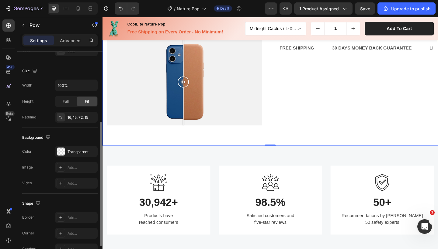
scroll to position [127, 0]
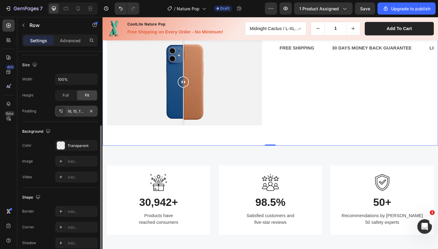
click at [73, 111] on div "16, 15, 72, 15" at bounding box center [76, 111] width 18 height 5
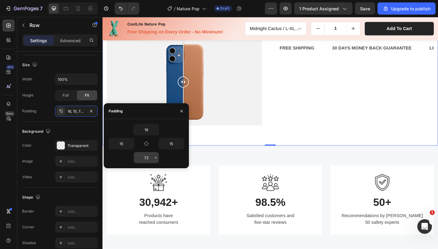
click at [146, 161] on input "72" at bounding box center [146, 157] width 25 height 11
click at [155, 158] on icon "button" at bounding box center [155, 157] width 5 height 5
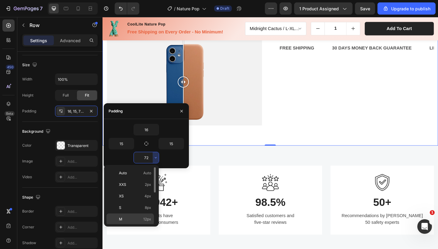
click at [149, 219] on span "12px" at bounding box center [147, 219] width 8 height 5
type input "12"
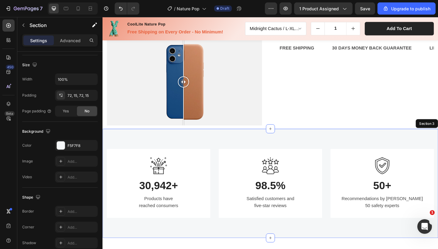
click at [300, 144] on div "Image 30,942+ Heading Products have reached consumers Text block Row Image 98.5…" at bounding box center [284, 198] width 365 height 119
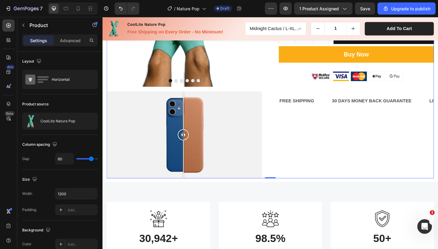
scroll to position [269, 0]
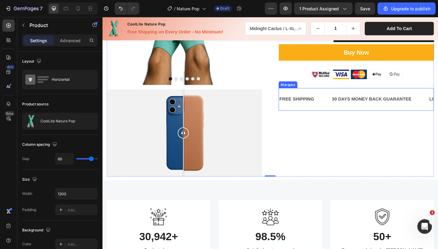
click at [438, 105] on div "30 DAYS MONEY BACK GUARANTEE Text Block" at bounding box center [404, 106] width 106 height 15
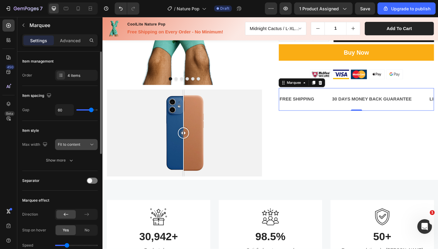
click at [67, 148] on button "Fit to content" at bounding box center [76, 144] width 43 height 11
click at [76, 132] on div "Item style" at bounding box center [59, 131] width 75 height 10
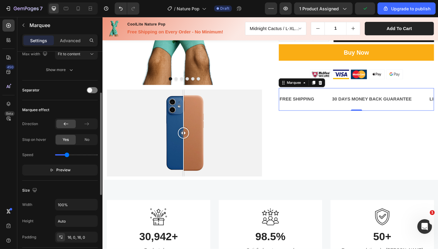
scroll to position [92, 0]
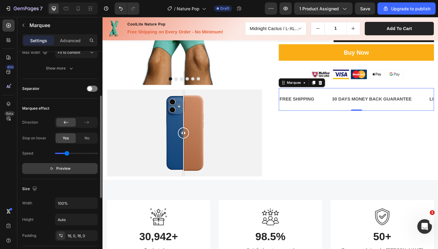
click at [64, 168] on span "Preview" at bounding box center [63, 169] width 14 height 6
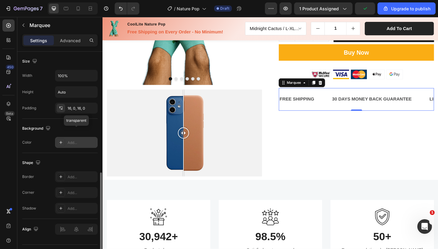
scroll to position [235, 0]
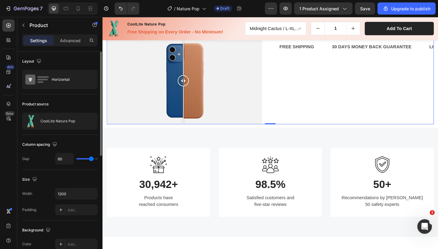
scroll to position [327, 0]
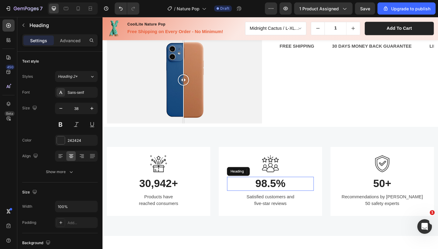
click at [324, 191] on h3 "98.5%" at bounding box center [285, 198] width 94 height 15
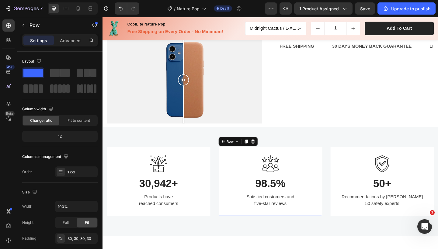
click at [319, 159] on div "Image 98.5% Heading Satisfied customers and five-star reviews Text block Row 0" at bounding box center [285, 196] width 112 height 75
click at [324, 142] on div "Image 30,942+ Heading Products have reached consumers Text block Row Image 98.5…" at bounding box center [284, 196] width 365 height 119
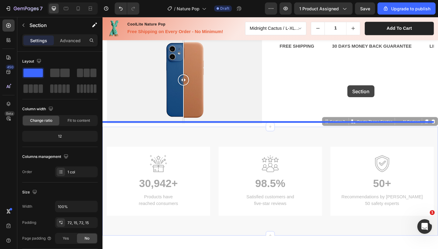
drag, startPoint x: 324, startPoint y: 142, endPoint x: 369, endPoint y: 92, distance: 67.0
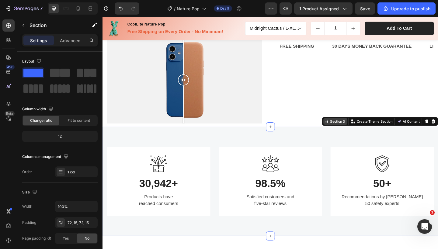
click at [350, 128] on div "Section 3" at bounding box center [358, 130] width 19 height 5
click at [354, 128] on div "Section 3" at bounding box center [358, 130] width 19 height 5
click at [345, 145] on div "Image 30,942+ Heading Products have reached consumers Text block Row Image 98.5…" at bounding box center [284, 196] width 365 height 119
click at [21, 22] on button "button" at bounding box center [24, 25] width 10 height 10
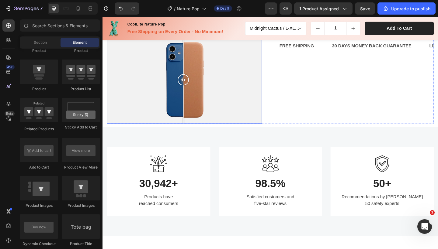
click at [241, 92] on div at bounding box center [191, 85] width 169 height 95
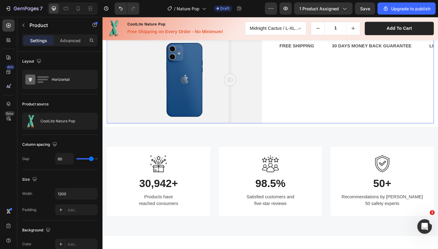
click at [243, 143] on div "Image 30,942+ Heading Products have reached consumers Text block Row Image 98.5…" at bounding box center [284, 196] width 365 height 119
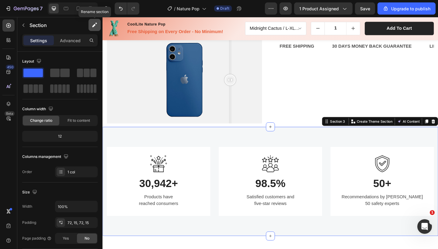
click at [95, 25] on icon "button" at bounding box center [93, 25] width 3 height 3
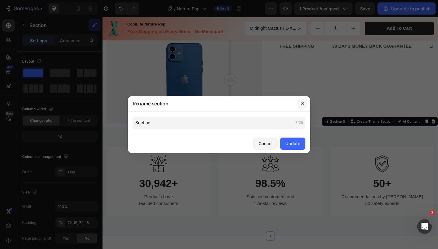
click at [304, 104] on icon "button" at bounding box center [302, 103] width 5 height 5
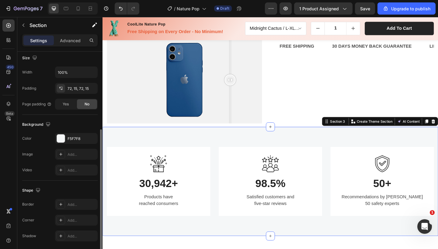
scroll to position [156, 0]
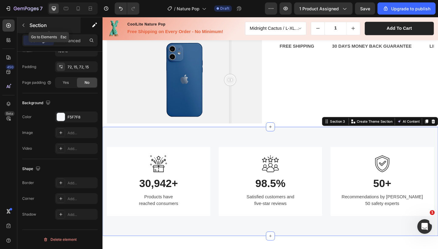
click at [25, 28] on button "button" at bounding box center [24, 25] width 10 height 10
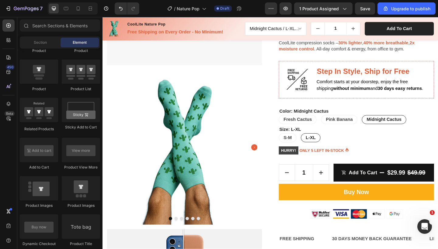
scroll to position [114, 0]
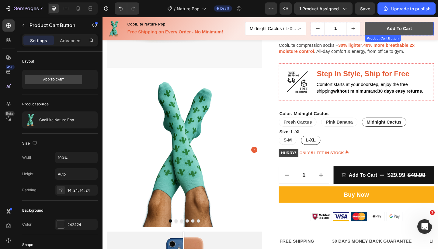
click at [399, 32] on button "Add to cart" at bounding box center [425, 29] width 75 height 15
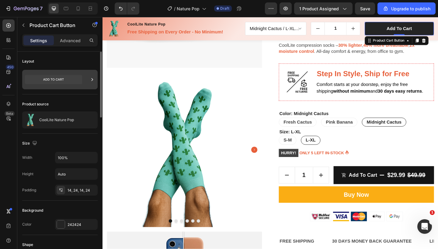
click at [87, 80] on div at bounding box center [59, 79] width 75 height 19
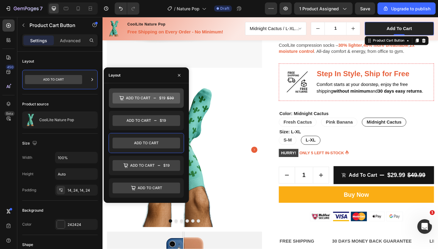
click at [144, 98] on icon at bounding box center [145, 98] width 67 height 11
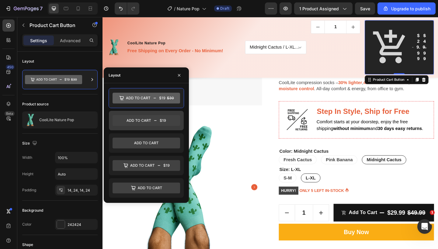
click at [146, 124] on icon at bounding box center [145, 120] width 67 height 11
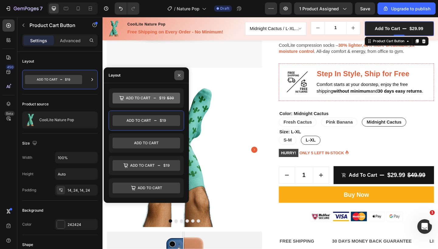
click at [178, 75] on icon "button" at bounding box center [179, 75] width 5 height 5
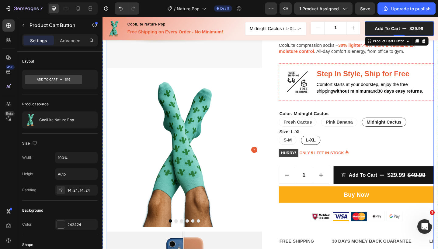
click at [282, 202] on div "Image Product Images Image Comparison CoolLite Nature Pop (P) Title Icon Icon I…" at bounding box center [285, 146] width 356 height 400
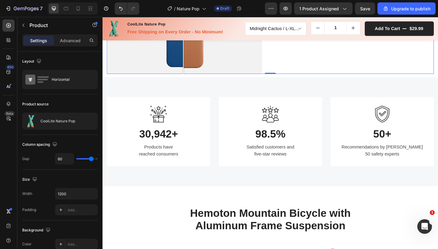
scroll to position [381, 0]
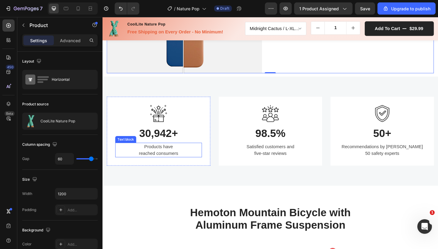
click at [180, 157] on p "Products have reached consumers" at bounding box center [163, 162] width 93 height 15
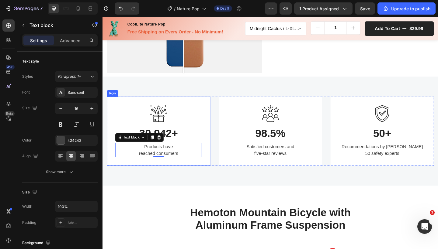
click at [183, 140] on p "30,942+" at bounding box center [163, 144] width 93 height 14
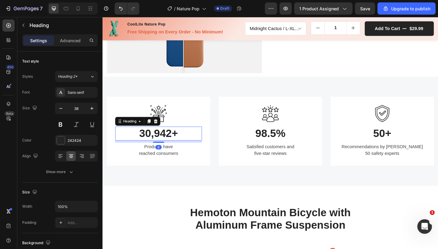
click at [173, 140] on p "30,942+" at bounding box center [163, 144] width 93 height 14
click at [149, 140] on p "30,942+" at bounding box center [163, 144] width 93 height 14
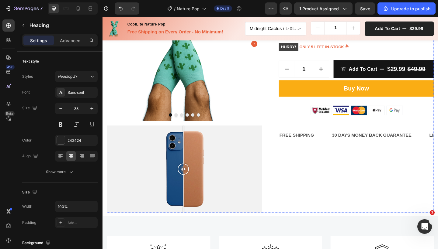
scroll to position [234, 0]
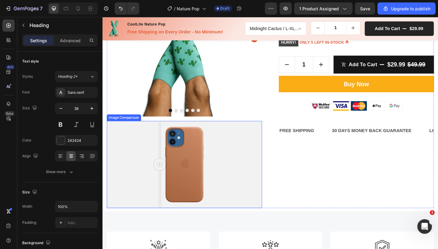
drag, startPoint x: 190, startPoint y: 174, endPoint x: 162, endPoint y: 193, distance: 33.6
click at [162, 193] on div at bounding box center [165, 177] width 12 height 95
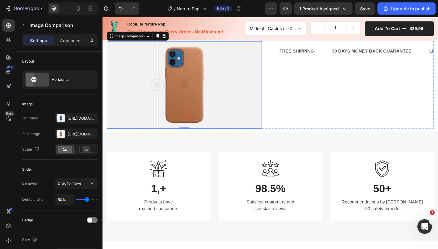
scroll to position [324, 0]
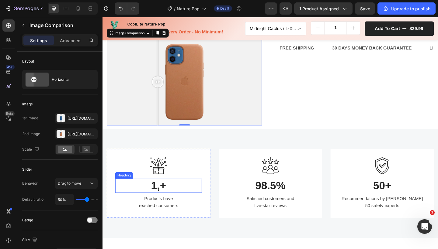
click at [165, 198] on h3 "1,+" at bounding box center [163, 200] width 94 height 15
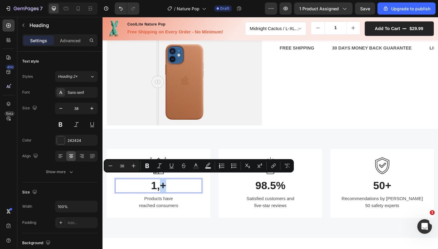
click at [165, 198] on p "1,+" at bounding box center [163, 201] width 93 height 14
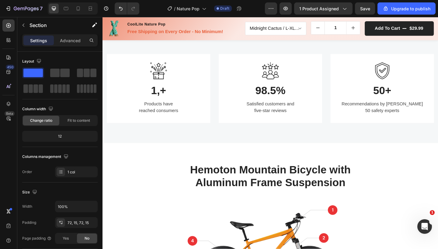
scroll to position [431, 0]
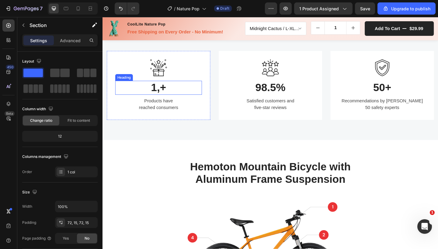
click at [164, 88] on h3 "1,+" at bounding box center [163, 94] width 94 height 15
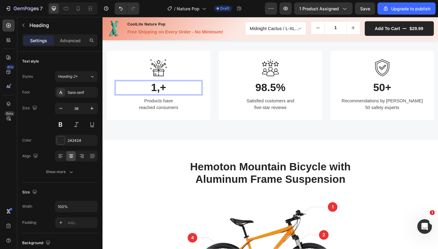
click at [164, 91] on p "1,+" at bounding box center [163, 94] width 93 height 14
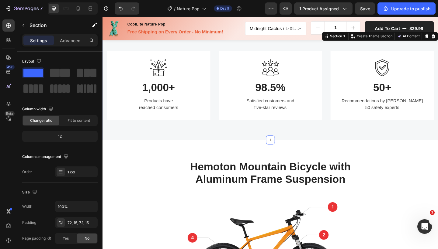
click at [186, 136] on div "Image 1,000+ Heading Products have reached consumers Text block Row Image 98.5%…" at bounding box center [284, 91] width 365 height 119
click at [365, 12] on button "Save" at bounding box center [365, 8] width 20 height 12
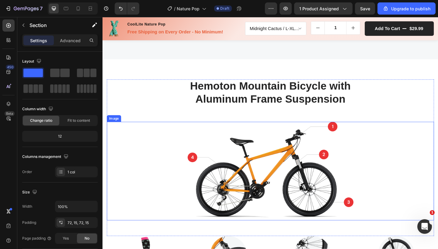
scroll to position [507, 0]
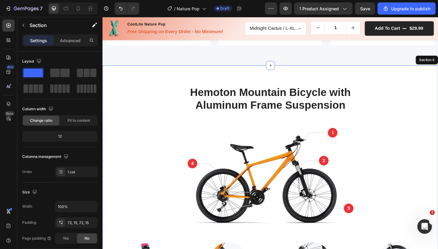
click at [362, 78] on div "Hemoton Mountain Bicycle with Aluminum Frame Suspension Heading Image Row Image…" at bounding box center [284, 216] width 365 height 292
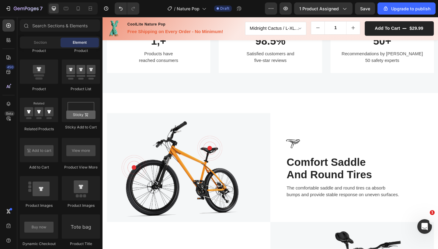
scroll to position [485, 0]
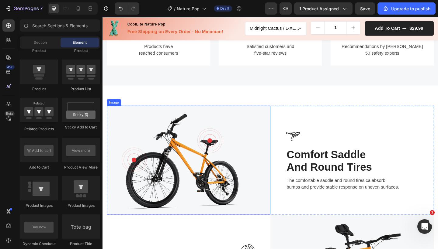
click at [257, 161] on img at bounding box center [196, 173] width 178 height 118
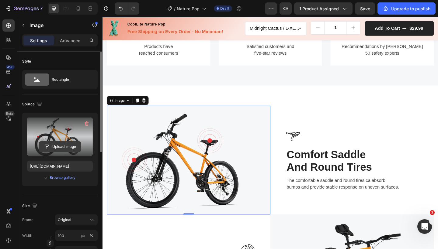
click at [58, 144] on input "file" at bounding box center [60, 147] width 42 height 10
click at [62, 146] on input "file" at bounding box center [60, 147] width 42 height 10
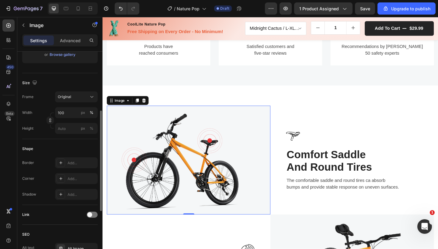
scroll to position [124, 0]
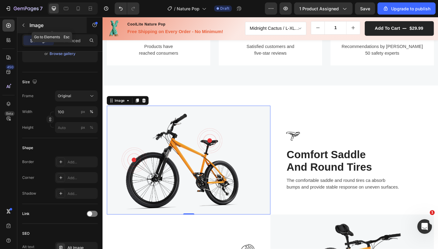
click at [24, 24] on icon "button" at bounding box center [23, 25] width 2 height 3
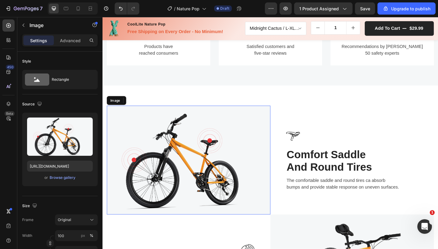
click at [151, 132] on img at bounding box center [196, 173] width 178 height 118
click at [147, 107] on icon at bounding box center [148, 108] width 4 height 4
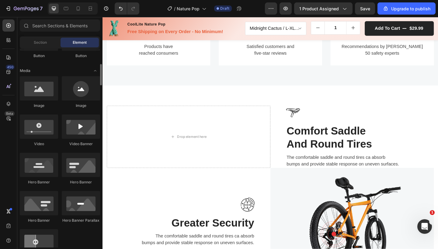
scroll to position [171, 0]
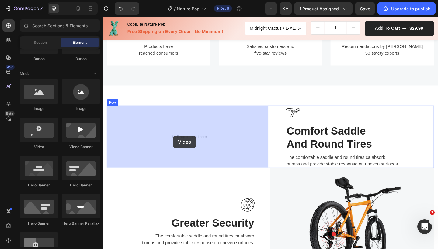
drag, startPoint x: 143, startPoint y: 152, endPoint x: 179, endPoint y: 145, distance: 36.6
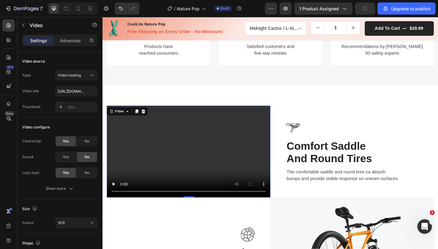
click at [143, 143] on video at bounding box center [196, 164] width 178 height 100
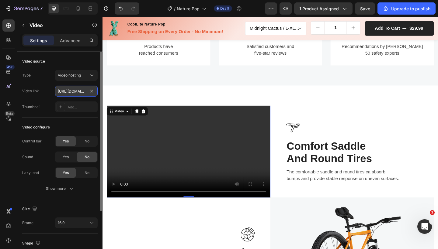
click at [73, 91] on input "[URL][DOMAIN_NAME]" at bounding box center [76, 91] width 43 height 11
click at [77, 77] on span "Video hosting" at bounding box center [69, 75] width 23 height 5
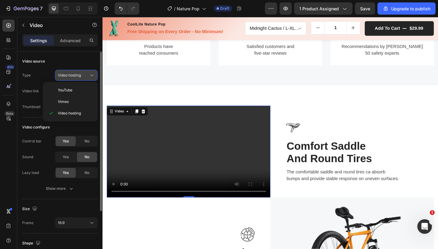
click at [77, 77] on span "Video hosting" at bounding box center [69, 75] width 23 height 5
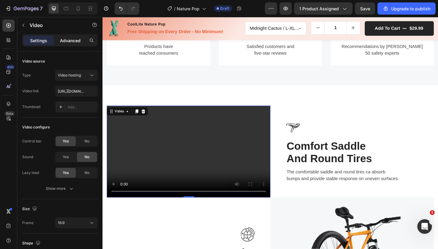
click at [71, 42] on p "Advanced" at bounding box center [70, 40] width 21 height 6
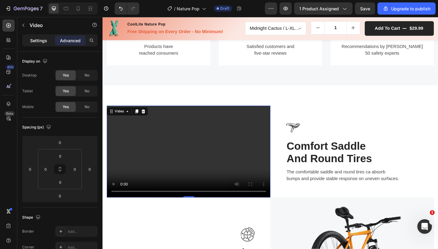
click at [36, 40] on p "Settings" at bounding box center [38, 40] width 17 height 6
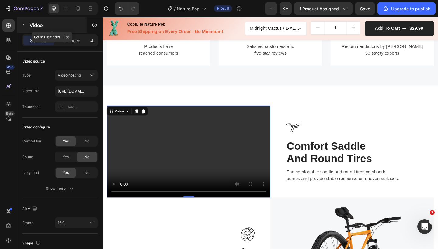
click at [24, 28] on button "button" at bounding box center [24, 25] width 10 height 10
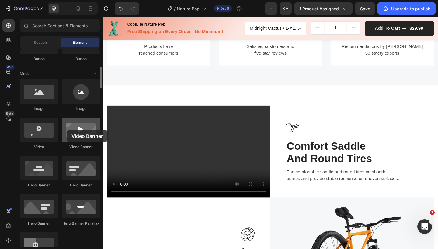
click at [67, 130] on div at bounding box center [81, 130] width 38 height 24
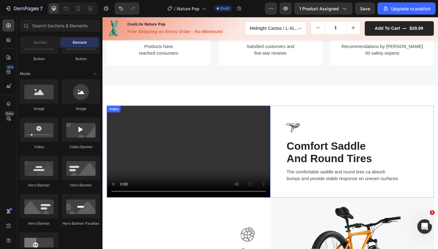
click at [235, 144] on video at bounding box center [196, 164] width 178 height 100
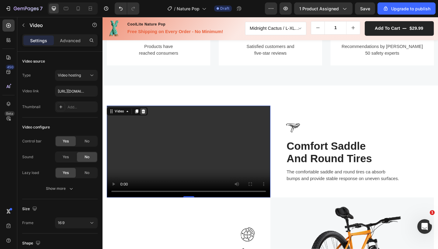
click at [146, 121] on icon at bounding box center [147, 120] width 4 height 4
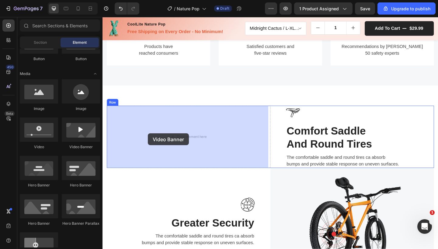
drag, startPoint x: 182, startPoint y: 149, endPoint x: 153, endPoint y: 145, distance: 29.1
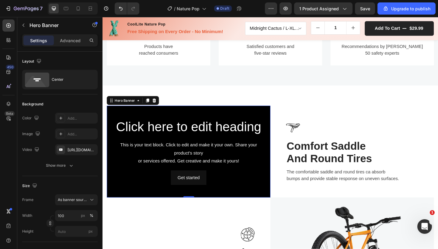
click at [115, 122] on div "Background Image" at bounding box center [196, 164] width 178 height 100
click at [73, 133] on div "Add..." at bounding box center [81, 134] width 29 height 5
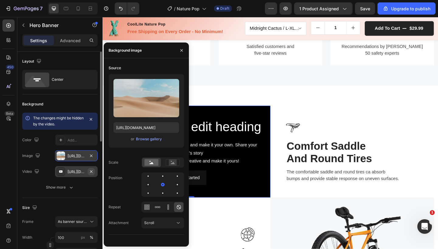
click at [92, 171] on icon "button" at bounding box center [91, 171] width 5 height 5
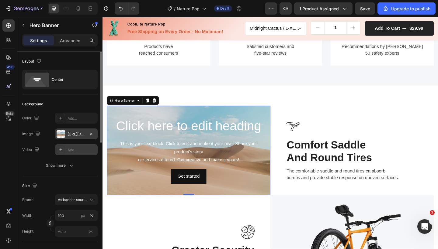
click at [76, 134] on div "https://cdn.shopify.com/s/files/1/2005/9307/files/background_settings.jpg" at bounding box center [76, 134] width 18 height 5
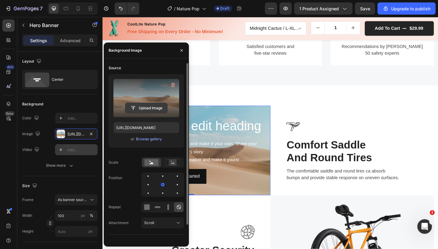
click at [145, 109] on input "file" at bounding box center [146, 108] width 42 height 10
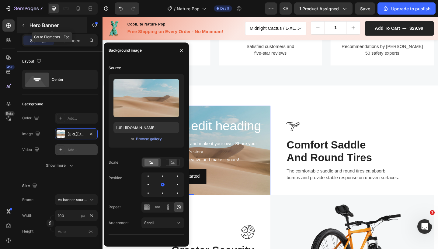
click at [24, 27] on icon "button" at bounding box center [23, 25] width 5 height 5
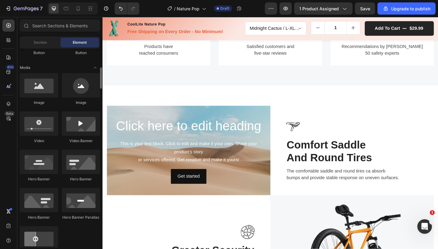
scroll to position [179, 0]
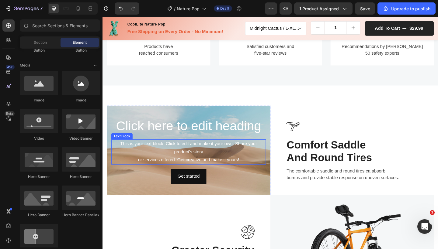
click at [184, 157] on div "This is your text block. Click to edit and make it your own. Share your product…" at bounding box center [196, 164] width 168 height 27
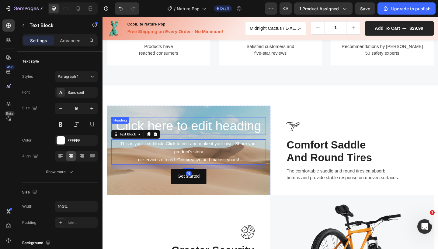
click at [197, 124] on div "Background Image" at bounding box center [196, 162] width 178 height 97
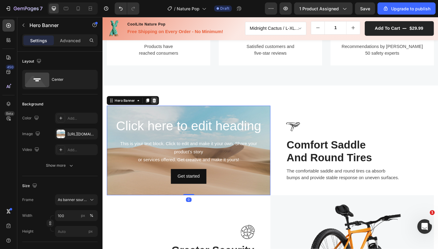
click at [158, 107] on icon at bounding box center [159, 108] width 4 height 4
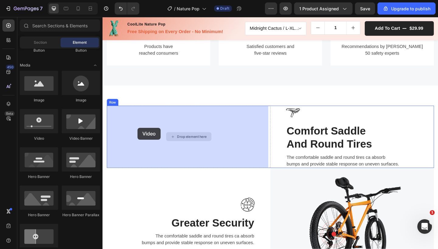
drag, startPoint x: 150, startPoint y: 132, endPoint x: 140, endPoint y: 138, distance: 11.2
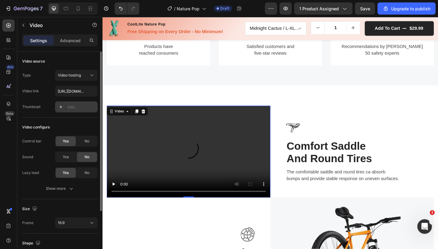
click at [63, 109] on icon at bounding box center [60, 107] width 5 height 5
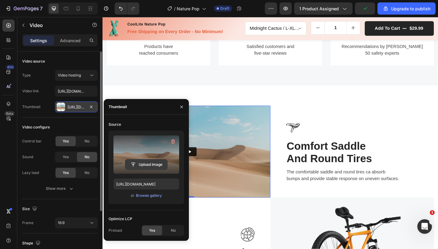
click at [138, 161] on input "file" at bounding box center [146, 165] width 42 height 10
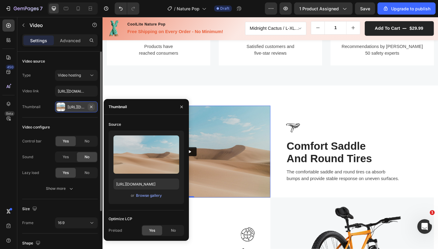
click at [93, 107] on icon "button" at bounding box center [91, 107] width 5 height 5
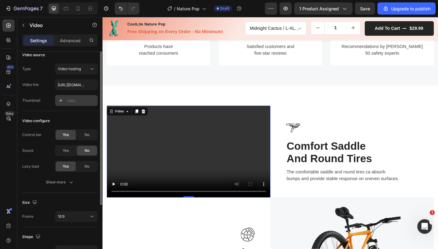
scroll to position [0, 0]
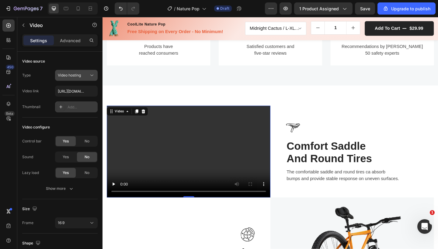
click at [73, 77] on span "Video hosting" at bounding box center [69, 75] width 23 height 5
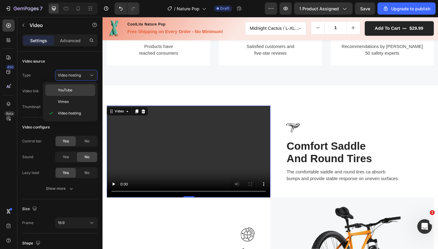
click at [67, 96] on div "YouTube" at bounding box center [70, 102] width 50 height 12
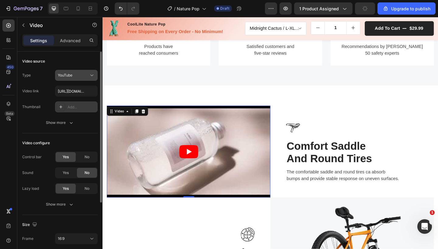
click at [75, 74] on div "YouTube" at bounding box center [73, 75] width 31 height 5
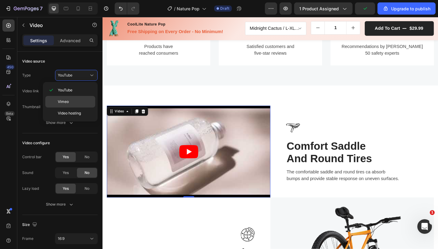
click at [68, 108] on div "Vimeo" at bounding box center [70, 114] width 50 height 12
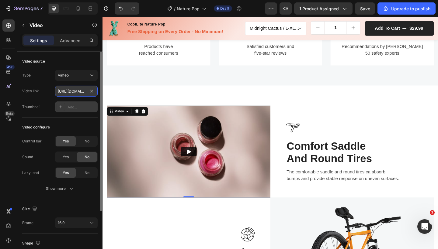
click at [78, 92] on input "https://vimeo.com/1095883398" at bounding box center [76, 91] width 43 height 11
drag, startPoint x: 71, startPoint y: 92, endPoint x: 45, endPoint y: 90, distance: 26.0
click at [44, 90] on div "Video link https://vimeo.com/1095883398" at bounding box center [59, 91] width 75 height 11
click at [46, 96] on div "Video link https://vimeo.com/1095883398" at bounding box center [59, 91] width 75 height 11
click at [77, 77] on div "Vimeo" at bounding box center [73, 75] width 31 height 5
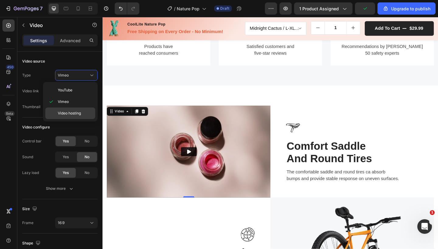
click at [69, 118] on div "Video hosting" at bounding box center [70, 114] width 50 height 12
type input "[URL][DOMAIN_NAME]"
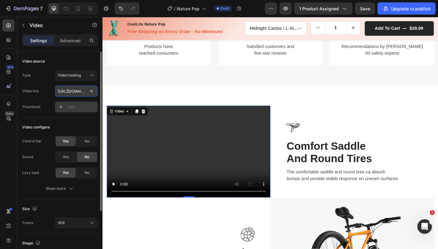
click at [77, 92] on input "[URL][DOMAIN_NAME]" at bounding box center [76, 91] width 43 height 11
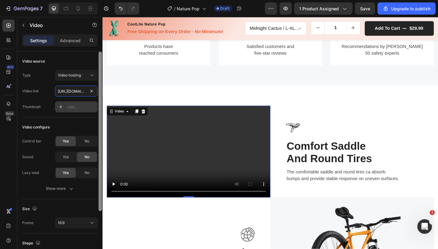
drag, startPoint x: 76, startPoint y: 92, endPoint x: 102, endPoint y: 92, distance: 25.9
click at [102, 92] on div "Video source Type Video hosting Video link https://cdn.shopify.com/videos/c/o/v…" at bounding box center [59, 159] width 85 height 215
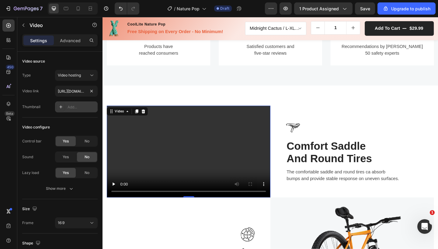
click at [192, 163] on video at bounding box center [196, 164] width 178 height 100
click at [27, 22] on button "button" at bounding box center [24, 25] width 10 height 10
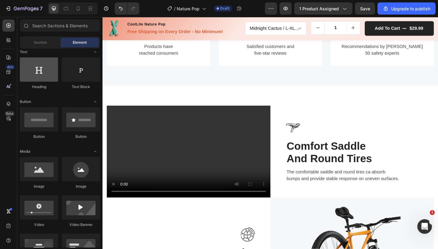
scroll to position [133, 0]
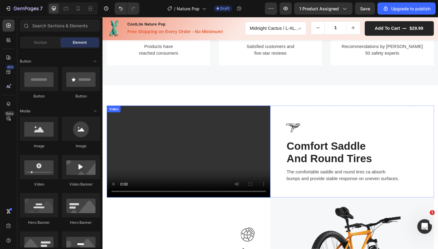
click at [198, 131] on video at bounding box center [196, 164] width 178 height 100
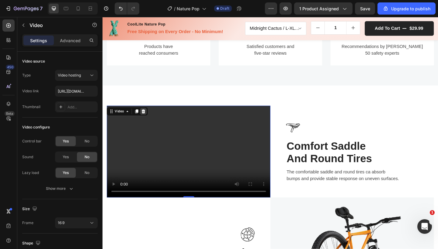
click at [144, 122] on div at bounding box center [146, 119] width 7 height 7
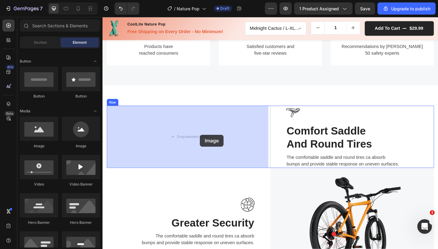
drag, startPoint x: 139, startPoint y: 149, endPoint x: 208, endPoint y: 145, distance: 68.8
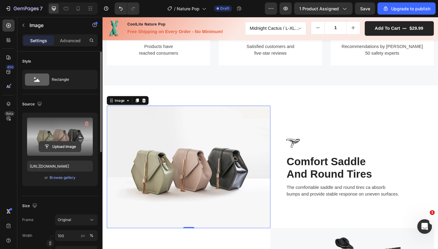
click at [59, 144] on input "file" at bounding box center [60, 147] width 42 height 10
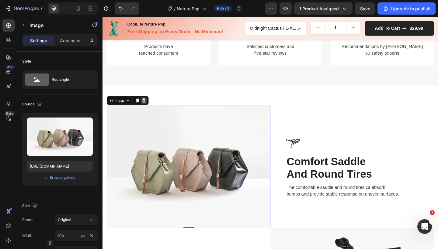
click at [149, 109] on icon at bounding box center [148, 108] width 4 height 4
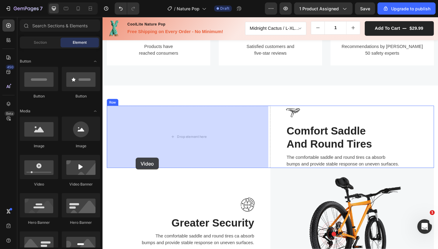
drag, startPoint x: 137, startPoint y: 182, endPoint x: 139, endPoint y: 170, distance: 11.3
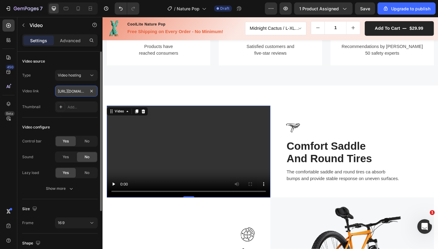
click at [72, 92] on input "[URL][DOMAIN_NAME]" at bounding box center [76, 91] width 43 height 11
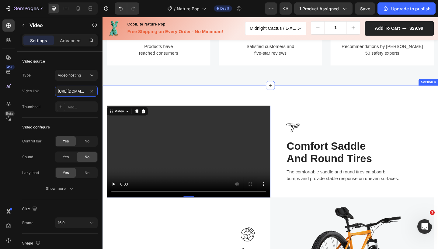
drag, startPoint x: 163, startPoint y: 109, endPoint x: 105, endPoint y: 99, distance: 58.6
click at [143, 180] on video at bounding box center [196, 164] width 178 height 100
click at [150, 174] on video at bounding box center [196, 164] width 178 height 100
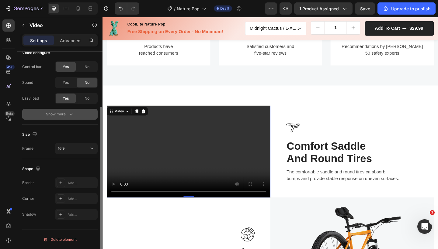
scroll to position [0, 0]
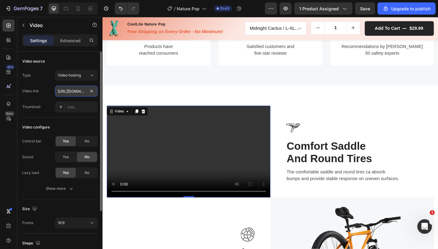
click at [75, 92] on input "[URL][DOMAIN_NAME]" at bounding box center [76, 91] width 43 height 11
paste input "wearwellow.com/cdn/shop/videos/c/vp/fa22031fadf745df9d838a6c92006b20/fa22031fad…"
type input "https://wearwellow.com/cdn/shop/videos/c/vp/fa22031fadf745df9d838a6c92006b20/fa…"
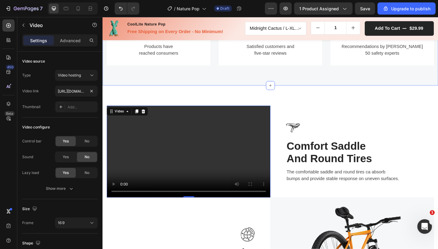
click at [167, 83] on div "Image 1,+ Heading Products have reached consumers Text block Row Image 98.5% He…" at bounding box center [284, 32] width 365 height 119
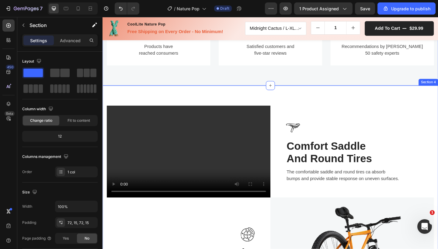
click at [153, 103] on div "Video Image Comfort Saddle And Round Tires Heading The comfortable saddle and r…" at bounding box center [284, 223] width 365 height 262
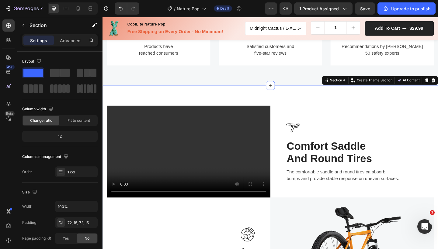
click at [334, 106] on div "Video Image Comfort Saddle And Round Tires Heading The comfortable saddle and r…" at bounding box center [284, 223] width 365 height 262
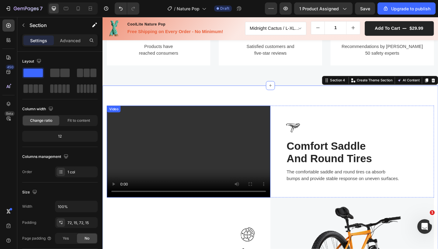
click at [230, 129] on video at bounding box center [196, 164] width 178 height 100
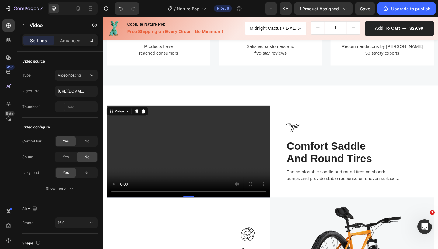
click at [115, 205] on video at bounding box center [196, 164] width 178 height 100
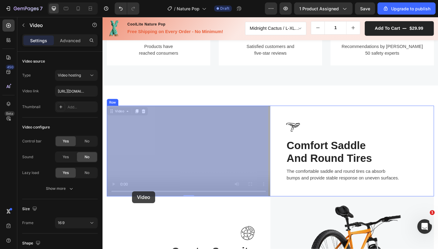
drag, startPoint x: 143, startPoint y: 207, endPoint x: 133, endPoint y: 206, distance: 10.4
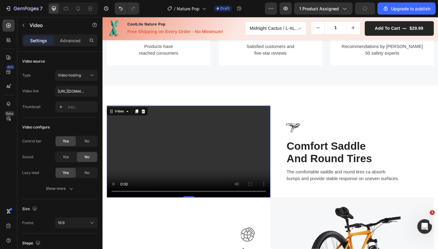
click at [135, 207] on video at bounding box center [196, 164] width 178 height 100
click at [115, 207] on video at bounding box center [196, 164] width 178 height 100
click at [114, 208] on video at bounding box center [196, 164] width 178 height 100
click at [115, 207] on video at bounding box center [196, 164] width 178 height 100
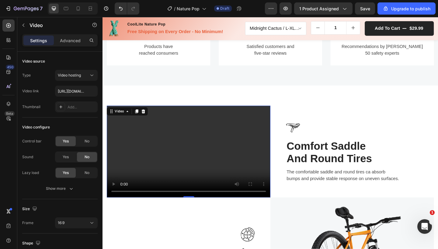
click at [115, 207] on video at bounding box center [196, 164] width 178 height 100
click at [262, 209] on video at bounding box center [196, 164] width 178 height 100
click at [262, 208] on video at bounding box center [196, 164] width 178 height 100
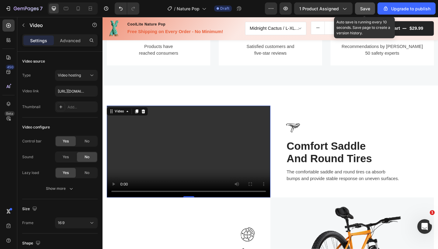
click at [369, 10] on span "Save" at bounding box center [365, 8] width 10 height 5
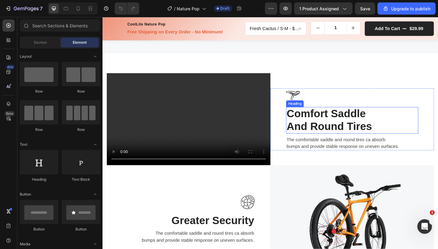
scroll to position [521, 0]
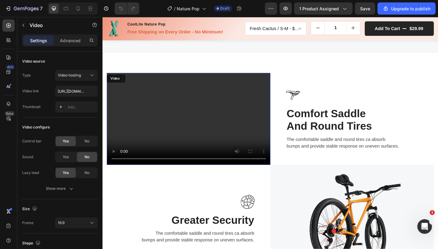
click at [192, 126] on video at bounding box center [196, 128] width 178 height 100
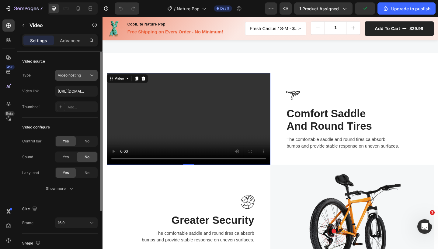
click at [83, 76] on div "Video hosting" at bounding box center [73, 75] width 31 height 5
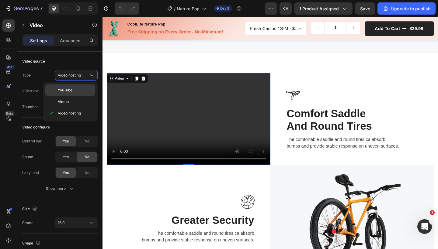
click at [78, 91] on p "YouTube" at bounding box center [75, 90] width 35 height 5
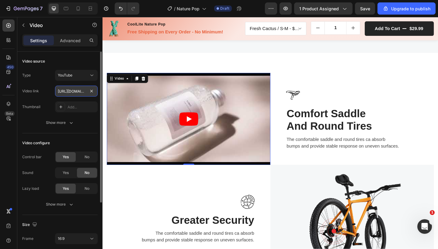
click at [71, 95] on input "[URL][DOMAIN_NAME]" at bounding box center [76, 91] width 43 height 11
paste input "[DOMAIN_NAME][URL]"
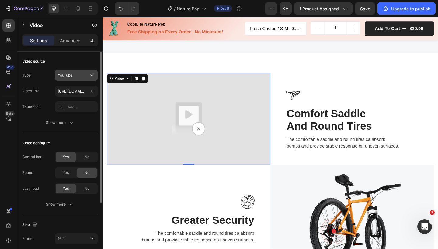
click at [79, 77] on div "YouTube" at bounding box center [73, 75] width 31 height 5
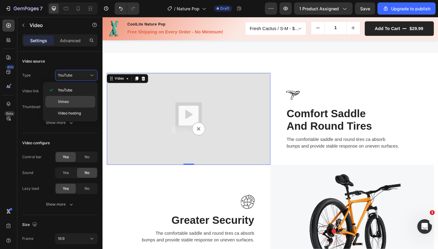
click at [71, 100] on p "Vimeo" at bounding box center [75, 101] width 35 height 5
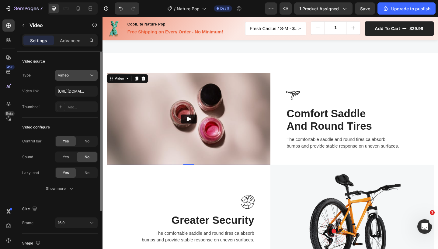
click at [75, 76] on div "Vimeo" at bounding box center [73, 75] width 31 height 5
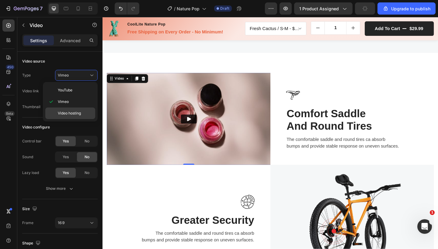
click at [71, 115] on span "Video hosting" at bounding box center [69, 113] width 23 height 5
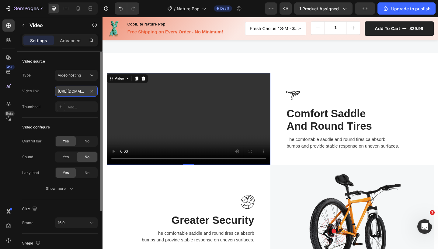
click at [76, 89] on input "[URL][DOMAIN_NAME]" at bounding box center [76, 91] width 43 height 11
paste input "eeed785298744b8787f246eb159e6ffc/eeed785298744b8787f246eb159e6ffc.HD-1080p-2.5M…"
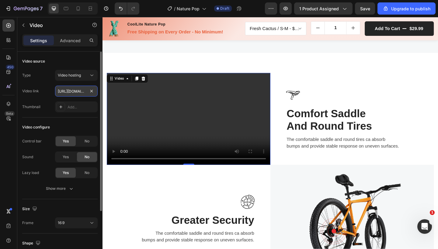
type input "[URL][DOMAIN_NAME]"
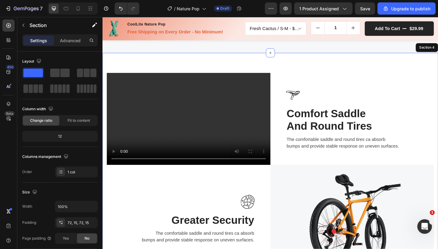
click at [126, 62] on div "Video 0 Image Comfort Saddle And Round Tires Heading The comfortable saddle and…" at bounding box center [284, 187] width 365 height 262
click at [127, 68] on div "Video Image Comfort Saddle And Round Tires Heading The comfortable saddle and r…" at bounding box center [284, 187] width 365 height 262
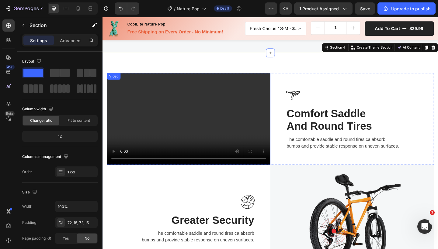
click at [158, 94] on video at bounding box center [196, 128] width 178 height 100
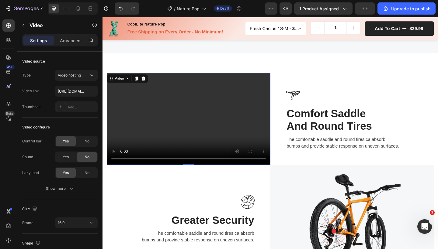
click at [116, 171] on video at bounding box center [196, 128] width 178 height 100
click at [115, 171] on video at bounding box center [196, 128] width 178 height 100
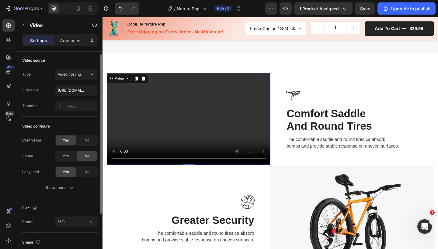
scroll to position [0, 0]
click at [64, 92] on input "[URL][DOMAIN_NAME]" at bounding box center [76, 91] width 43 height 11
paste input "fa22031fadf745df9d838a6c92006b20.HD-1080p-4.8Mbps.mp4"
type input "fa22031fadf745df9d838a6c92006b20.HD-1080p-4.8Mbps.mp4"
click at [58, 61] on div "Video source" at bounding box center [59, 62] width 75 height 10
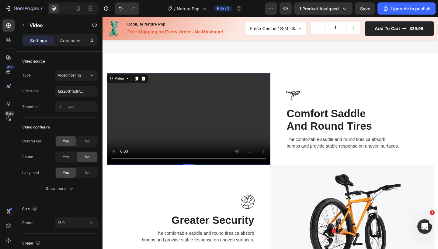
click at [115, 169] on video at bounding box center [196, 128] width 178 height 100
click at [116, 172] on video at bounding box center [196, 128] width 178 height 100
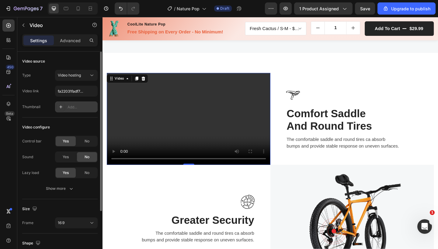
click at [62, 109] on icon at bounding box center [60, 107] width 5 height 5
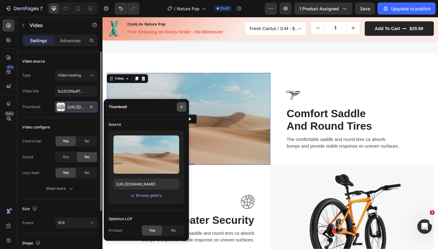
click at [180, 108] on icon "button" at bounding box center [181, 107] width 5 height 5
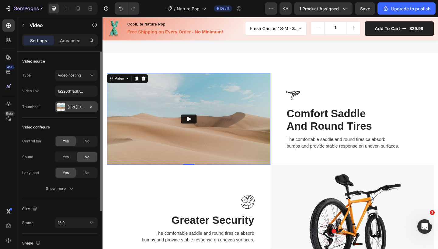
click at [199, 123] on button "Play" at bounding box center [196, 128] width 17 height 10
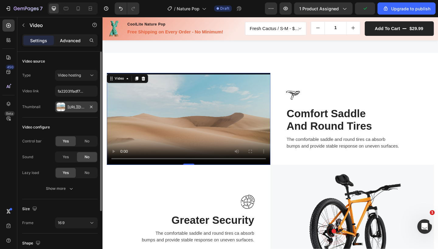
click at [66, 36] on div "Advanced" at bounding box center [70, 41] width 30 height 10
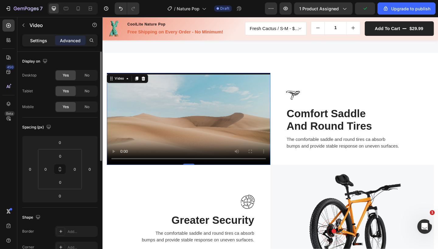
click at [44, 39] on p "Settings" at bounding box center [38, 40] width 17 height 6
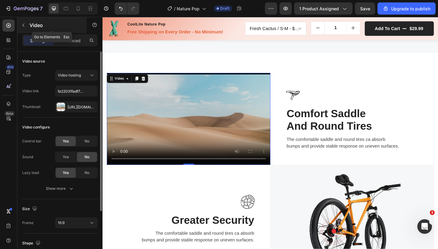
click at [28, 25] on div "Video" at bounding box center [51, 25] width 69 height 16
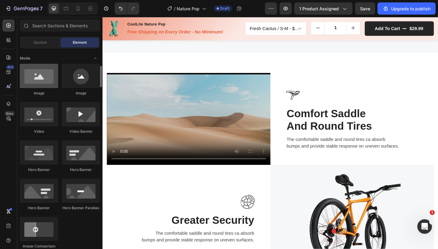
scroll to position [186, 0]
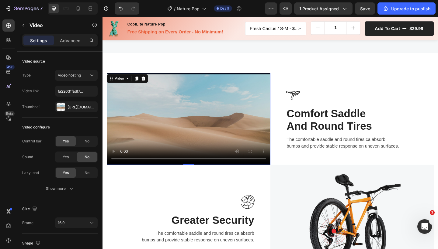
click at [184, 121] on video at bounding box center [196, 128] width 178 height 100
click at [147, 84] on icon at bounding box center [146, 84] width 5 height 5
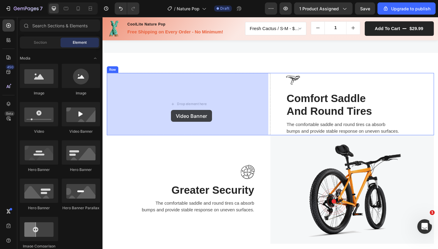
drag, startPoint x: 190, startPoint y: 137, endPoint x: 177, endPoint y: 117, distance: 23.6
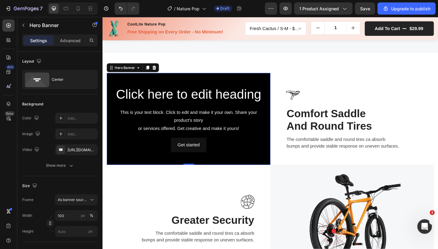
click at [162, 168] on div "Background Image" at bounding box center [196, 128] width 178 height 100
click at [76, 151] on div "[URL][DOMAIN_NAME]" at bounding box center [76, 149] width 18 height 5
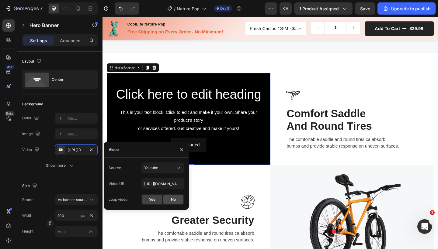
click at [174, 202] on span "No" at bounding box center [173, 199] width 5 height 5
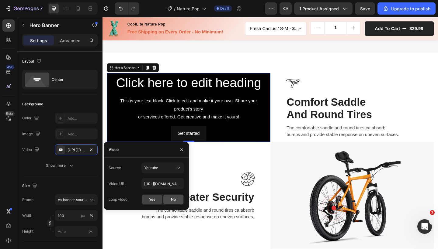
type input "Auto"
click at [154, 198] on span "Yes" at bounding box center [152, 199] width 6 height 5
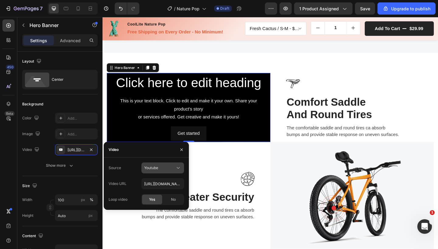
click at [161, 168] on div "Youtube" at bounding box center [159, 167] width 31 height 5
click at [160, 185] on span "Video hosting" at bounding box center [155, 182] width 23 height 5
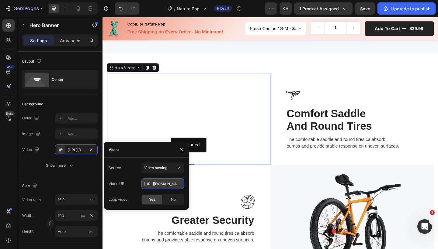
click at [159, 181] on input "[URL][DOMAIN_NAME]" at bounding box center [162, 183] width 43 height 11
click at [159, 182] on input "[URL][DOMAIN_NAME]" at bounding box center [162, 183] width 43 height 11
paste input "[DOMAIN_NAME][URL]"
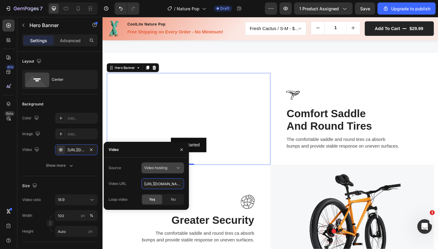
type input "[URL][DOMAIN_NAME]"
click at [142, 170] on button "Video hosting" at bounding box center [162, 168] width 43 height 11
click at [133, 169] on div "Source Video hosting" at bounding box center [146, 168] width 75 height 11
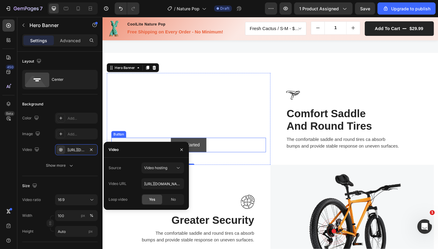
click at [203, 160] on button "Get started" at bounding box center [196, 157] width 39 height 16
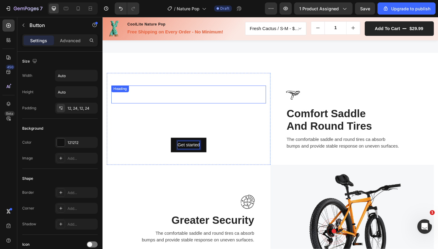
click at [150, 98] on div "Click here to edit heading Heading" at bounding box center [196, 101] width 168 height 19
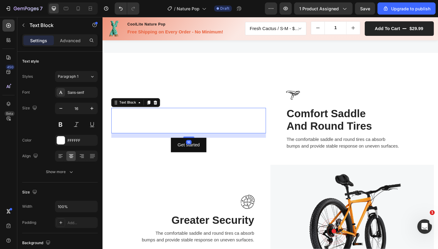
click at [143, 133] on div "This is your text block. Click to edit and make it your own. Share your product…" at bounding box center [196, 129] width 168 height 27
click at [142, 157] on div "Get started Button" at bounding box center [196, 157] width 168 height 16
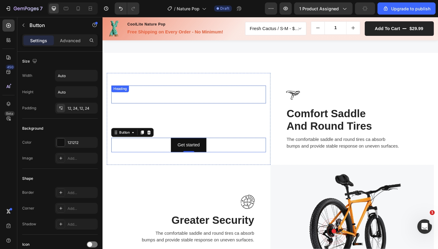
click at [121, 92] on div "Click here to edit heading Heading" at bounding box center [196, 101] width 168 height 19
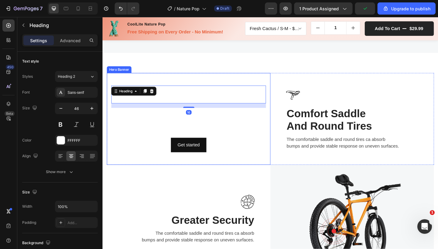
click at [119, 85] on video "Background Image" at bounding box center [196, 128] width 178 height 100
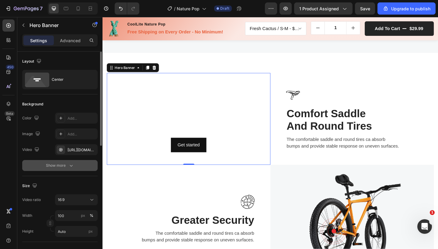
click at [57, 165] on div "Show more" at bounding box center [60, 166] width 28 height 6
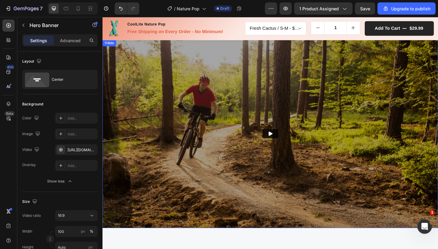
scroll to position [799, 0]
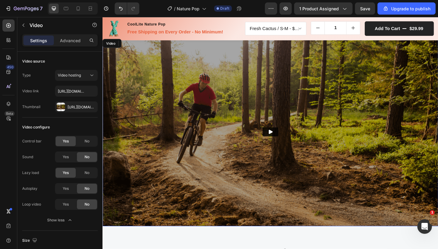
click at [222, 175] on img at bounding box center [284, 142] width 365 height 205
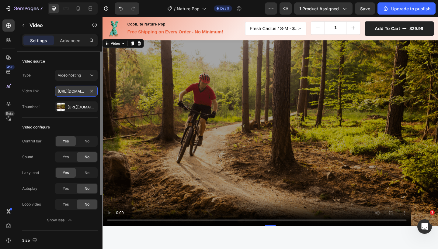
click at [82, 93] on input "[URL][DOMAIN_NAME]" at bounding box center [76, 91] width 43 height 11
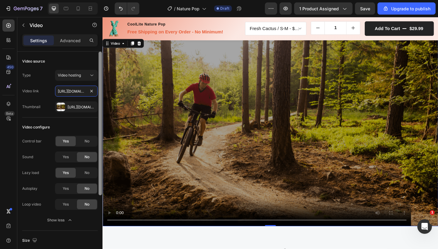
drag, startPoint x: 67, startPoint y: 90, endPoint x: 102, endPoint y: 90, distance: 34.4
click at [102, 90] on div "Video source Type Video hosting Video link [URL][DOMAIN_NAME] Thumbnail [URL][D…" at bounding box center [59, 159] width 85 height 215
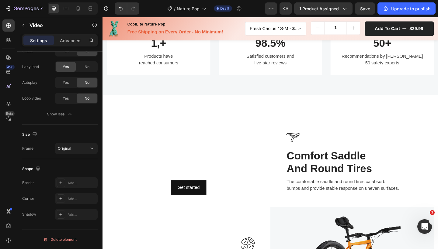
scroll to position [474, 0]
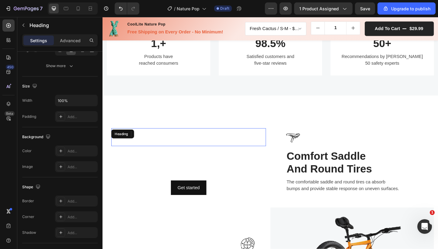
click at [160, 147] on div "Click here to edit heading Heading" at bounding box center [196, 147] width 168 height 19
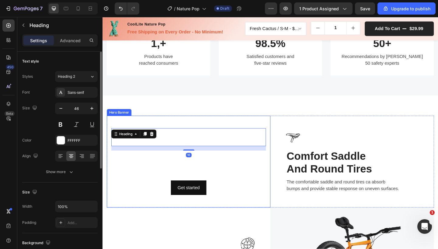
click at [144, 129] on video "Background Image" at bounding box center [196, 175] width 178 height 100
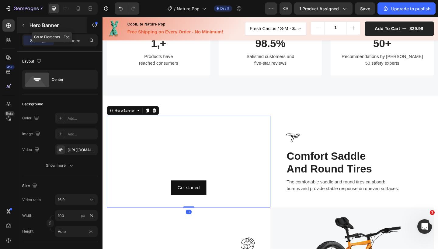
click at [24, 25] on icon "button" at bounding box center [23, 25] width 5 height 5
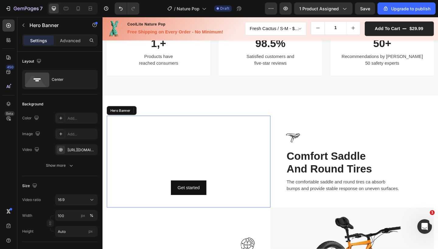
click at [247, 126] on video "Background Image" at bounding box center [196, 175] width 178 height 100
click at [159, 118] on icon at bounding box center [159, 119] width 4 height 4
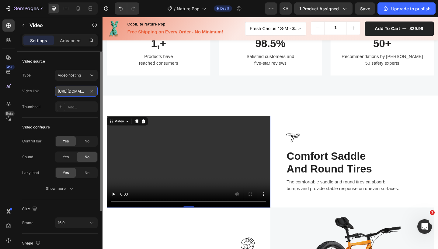
click at [73, 92] on input "[URL][DOMAIN_NAME]" at bounding box center [76, 91] width 43 height 11
paste input "[DOMAIN_NAME][URL]"
type input "[URL][DOMAIN_NAME]"
click at [74, 60] on div "Video source" at bounding box center [59, 62] width 75 height 10
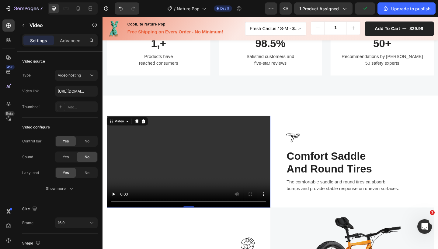
click at [198, 173] on video at bounding box center [196, 175] width 178 height 100
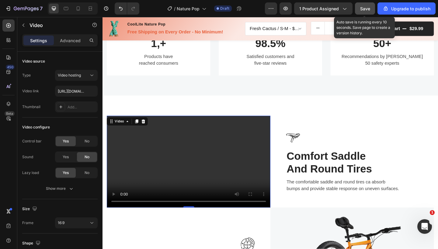
click at [366, 9] on span "Save" at bounding box center [365, 8] width 10 height 5
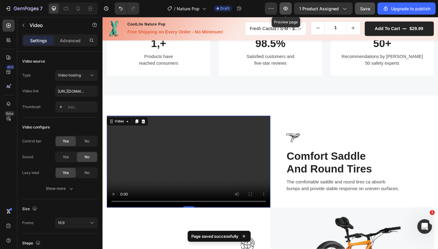
click at [281, 10] on button "button" at bounding box center [285, 8] width 12 height 12
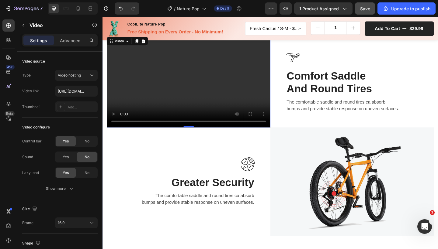
scroll to position [542, 0]
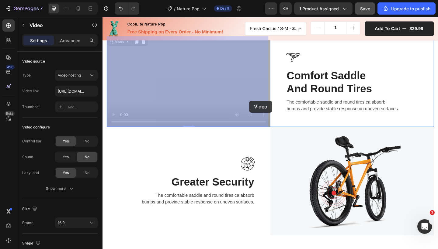
drag, startPoint x: 262, startPoint y: 116, endPoint x: 262, endPoint y: 112, distance: 3.3
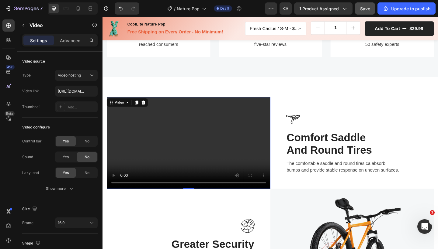
scroll to position [493, 0]
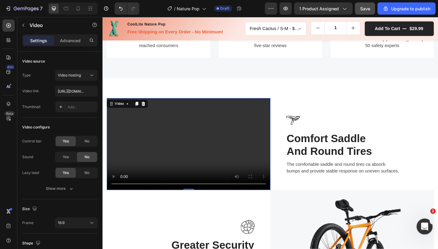
click at [420, 226] on icon "Open Intercom Messenger" at bounding box center [424, 226] width 10 height 10
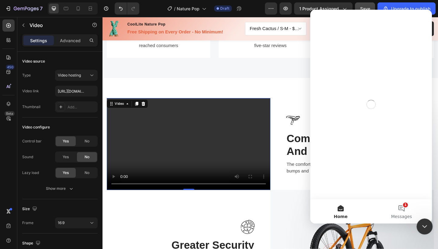
scroll to position [0, 0]
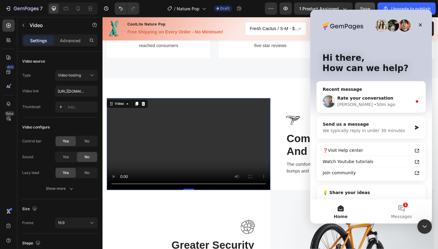
click at [365, 6] on span "Save" at bounding box center [365, 8] width 10 height 5
click at [388, 95] on div "Rate your conversation" at bounding box center [374, 98] width 75 height 6
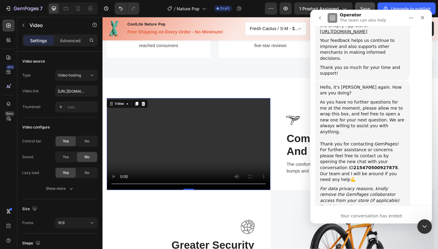
scroll to position [918, 0]
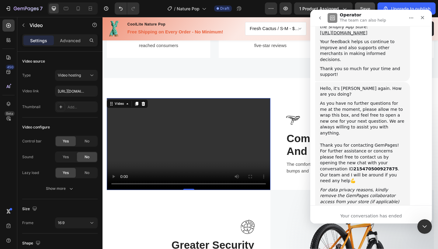
click at [353, 167] on b "215470500927875" at bounding box center [375, 169] width 44 height 5
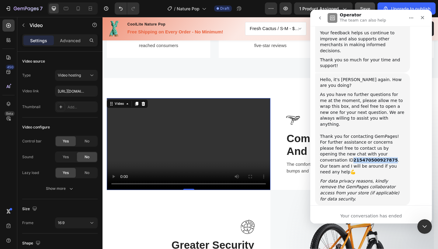
copy b "215470500927875"
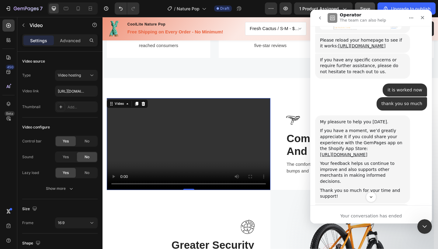
scroll to position [796, 0]
click at [319, 18] on icon "go back" at bounding box center [319, 18] width 5 height 5
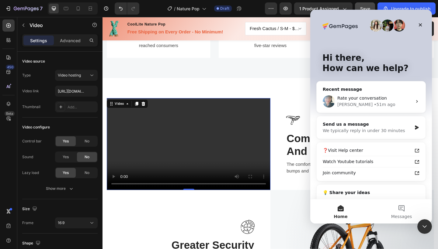
scroll to position [0, 0]
click at [377, 134] on div "Send us a message We typically reply in under 30 minutes" at bounding box center [371, 127] width 109 height 22
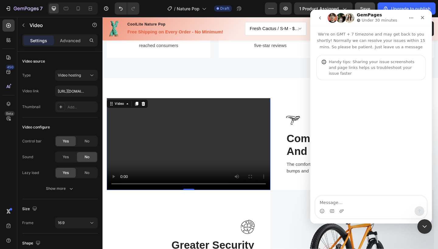
click at [317, 16] on button "go back" at bounding box center [320, 18] width 12 height 12
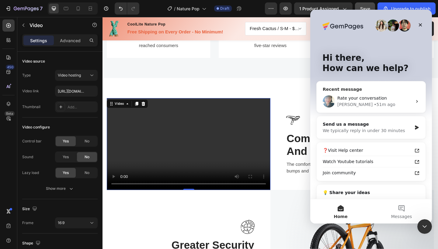
click at [374, 102] on div "• 51m ago" at bounding box center [384, 105] width 21 height 6
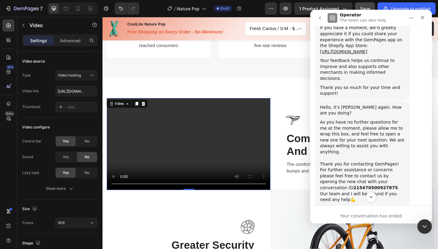
scroll to position [909, 0]
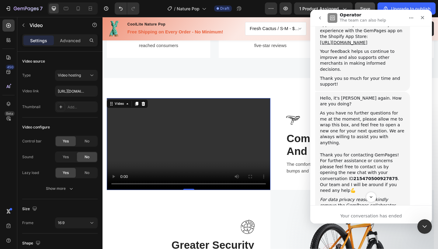
click at [321, 20] on button "go back" at bounding box center [320, 18] width 12 height 12
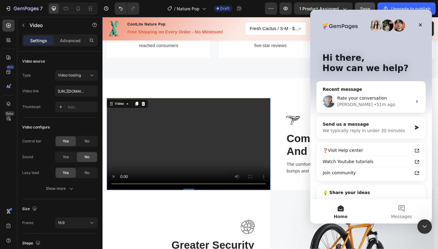
scroll to position [0, 0]
click at [401, 215] on span "Messages" at bounding box center [401, 217] width 21 height 4
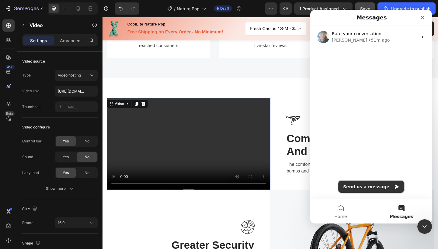
click at [382, 182] on button "Send us a message" at bounding box center [371, 187] width 66 height 12
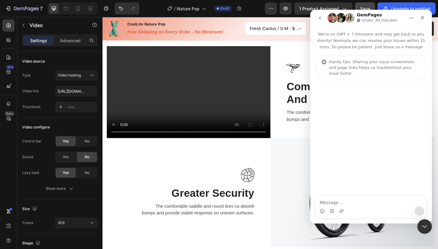
scroll to position [549, 0]
click at [333, 200] on textarea "Message…" at bounding box center [370, 201] width 111 height 10
type textarea "hello"
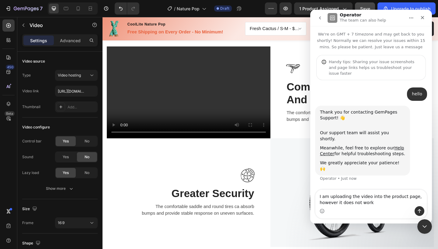
type textarea "I am uploading the video into the product page, however it does not work"
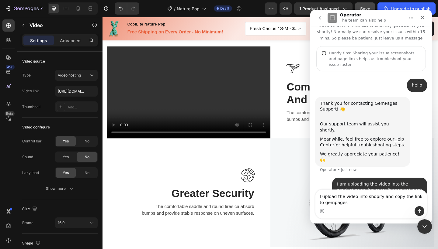
scroll to position [3, 0]
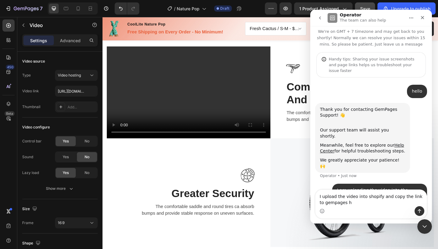
type textarea "I upload the video into shopify and copy the link to gempages"
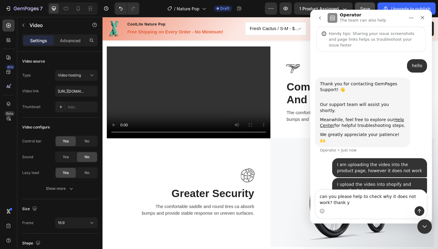
scroll to position [22, 0]
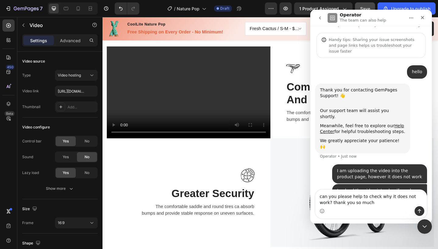
type textarea "can you please help to check why it does not work? thank you so much"
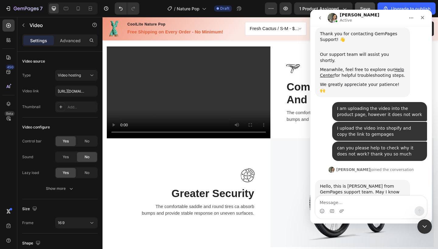
scroll to position [110, 0]
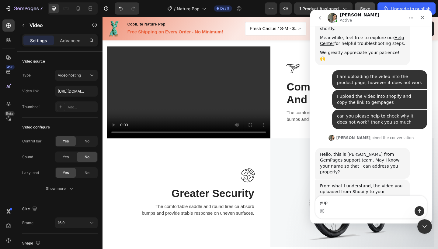
type textarea "yup"
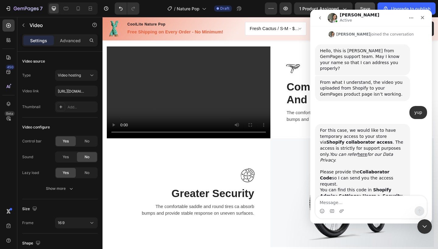
scroll to position [239, 0]
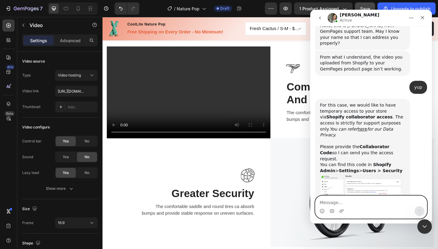
paste textarea "9440"
type textarea "9440"
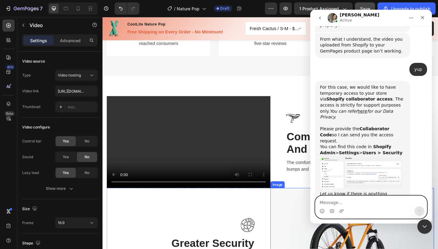
scroll to position [495, 0]
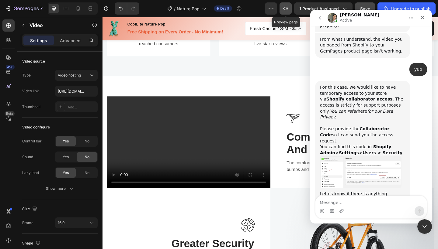
click at [289, 11] on icon "button" at bounding box center [285, 8] width 6 height 6
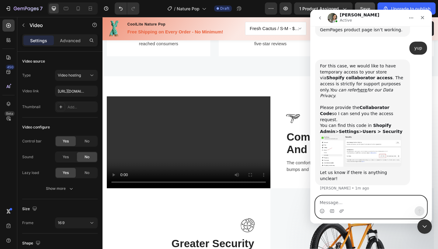
click at [348, 202] on textarea "Message…" at bounding box center [370, 201] width 111 height 10
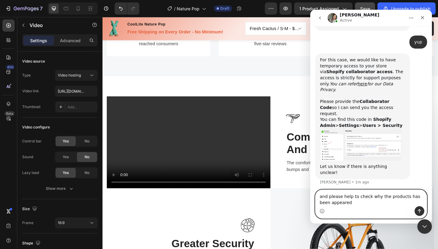
type textarea "and please help to check why the products has been appeared"
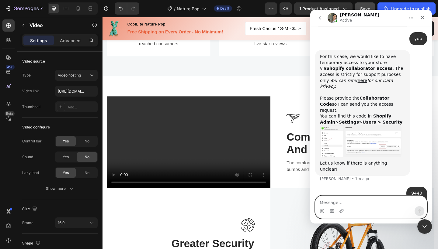
scroll to position [298, 0]
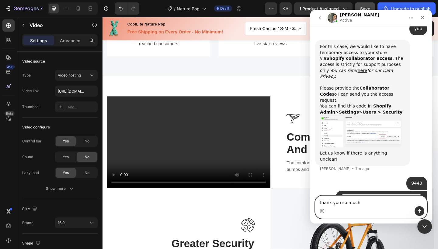
type textarea "thank you so much"
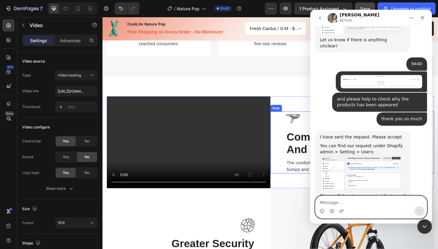
scroll to position [411, 0]
click at [348, 202] on textarea "Message…" at bounding box center [370, 201] width 111 height 10
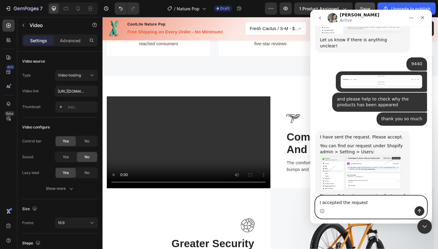
type textarea "I accepted the request"
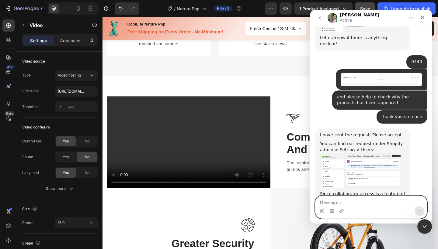
scroll to position [429, 0]
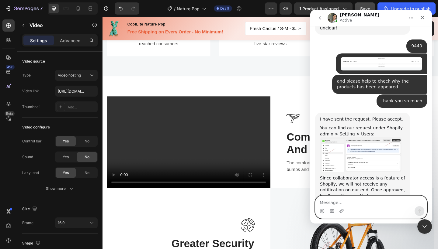
type textarea "h"
type textarea "thank you"
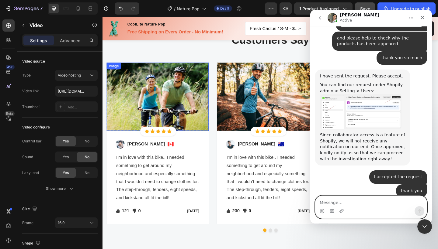
scroll to position [1023, 0]
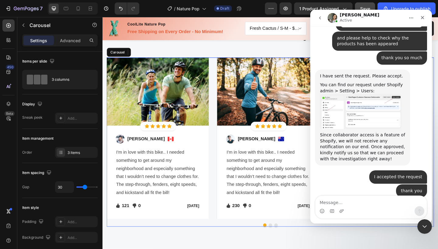
click at [283, 243] on button "Dot" at bounding box center [285, 244] width 4 height 4
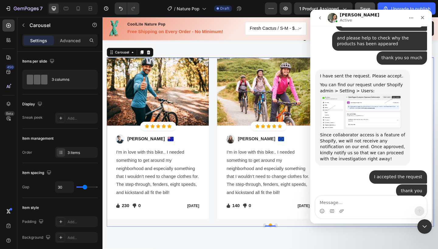
click at [289, 242] on button "Dot" at bounding box center [291, 244] width 4 height 4
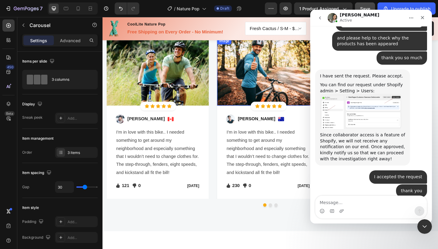
scroll to position [1068, 0]
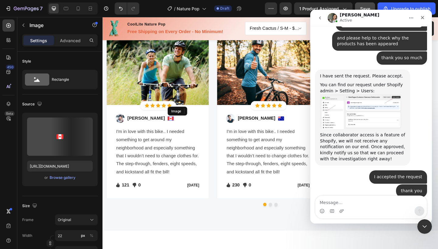
click at [173, 128] on img at bounding box center [176, 128] width 7 height 5
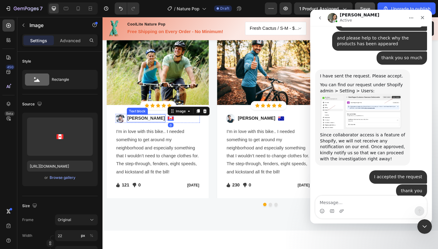
click at [147, 128] on p "[PERSON_NAME]" at bounding box center [150, 127] width 41 height 7
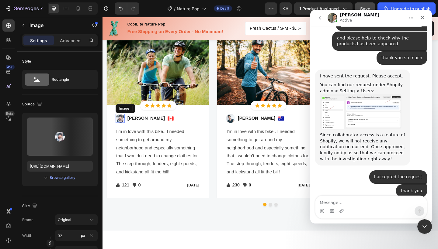
click at [121, 127] on img at bounding box center [122, 128] width 10 height 10
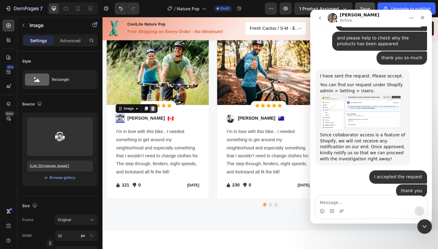
click at [156, 118] on icon at bounding box center [157, 117] width 4 height 4
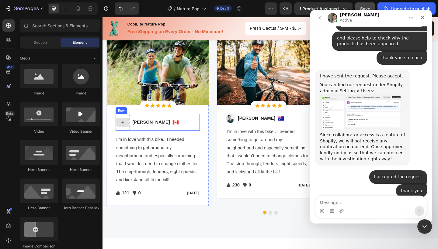
click at [128, 130] on div at bounding box center [124, 132] width 15 height 10
click at [126, 130] on icon at bounding box center [124, 132] width 5 height 5
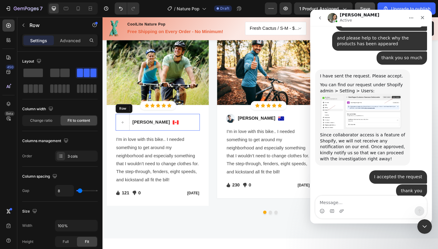
click at [203, 124] on div "[PERSON_NAME] Text block Image Row" at bounding box center [163, 132] width 92 height 18
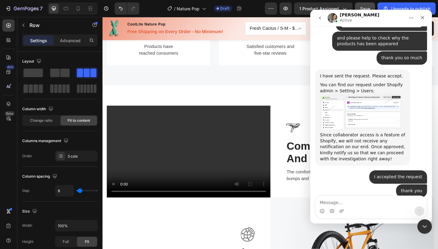
scroll to position [491, 0]
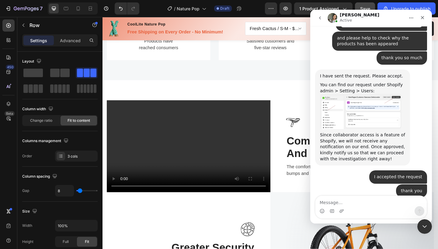
click at [413, 19] on icon "Home" at bounding box center [411, 18] width 5 height 5
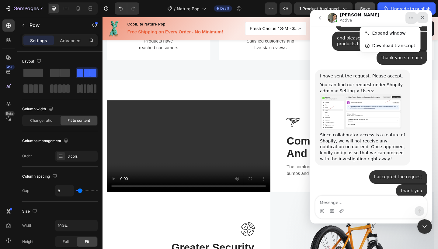
click at [423, 21] on div "Close" at bounding box center [422, 17] width 11 height 11
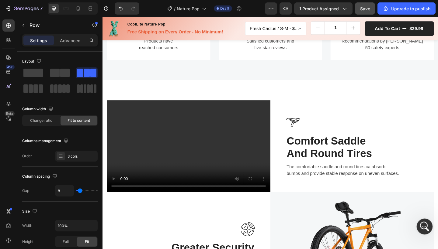
click at [423, 225] on icon "Open Intercom Messenger" at bounding box center [424, 226] width 10 height 10
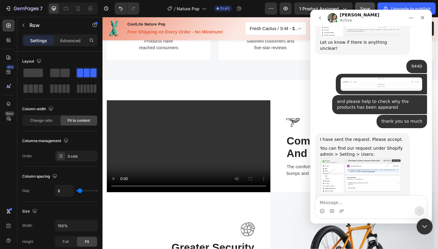
scroll to position [472, 0]
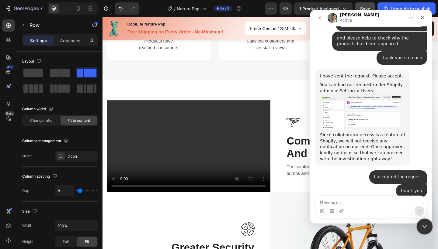
click at [422, 222] on div "Close Intercom Messenger" at bounding box center [423, 226] width 15 height 15
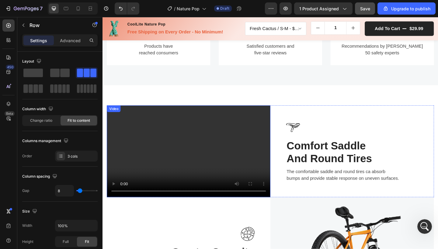
scroll to position [419, 0]
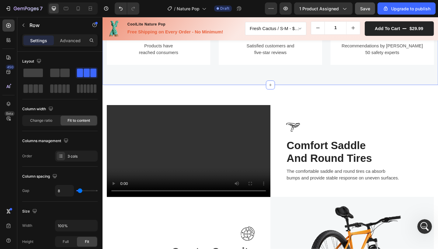
click at [266, 91] on div "Image 1,+ Heading Products have reached consumers Text block Row Image 98.5% He…" at bounding box center [284, 32] width 365 height 119
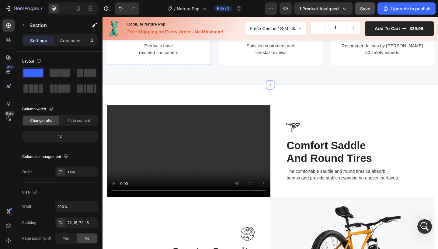
click at [162, 42] on h3 "1,+" at bounding box center [163, 34] width 94 height 15
click at [188, 91] on div "Image 1000+ Heading 8 Products have reached consumers Text block Row Image 98.5…" at bounding box center [284, 32] width 365 height 119
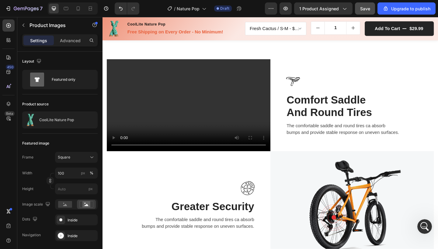
scroll to position [548, 0]
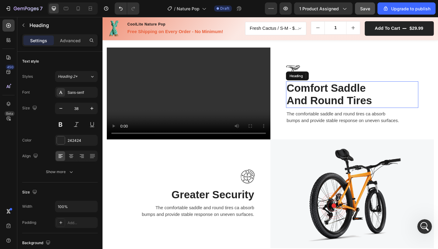
click at [305, 99] on p "Comfort Saddle And Round Tires" at bounding box center [374, 102] width 143 height 28
click at [303, 93] on p "Comfort Saddle And Round Tires" at bounding box center [374, 102] width 143 height 28
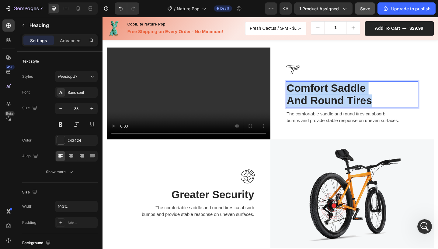
drag, startPoint x: 302, startPoint y: 93, endPoint x: 392, endPoint y: 111, distance: 91.8
click at [392, 111] on p "Comfort Saddle And Round Tires" at bounding box center [374, 102] width 143 height 28
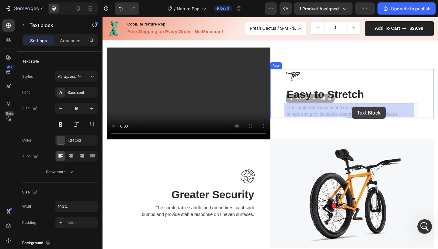
drag, startPoint x: 301, startPoint y: 114, endPoint x: 373, endPoint y: 115, distance: 72.1
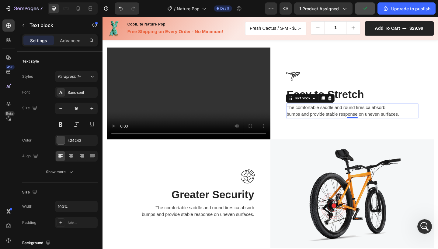
click at [311, 113] on p "The comfortable saddle and round tires ca absorb bumps and provide stable respo…" at bounding box center [374, 119] width 143 height 15
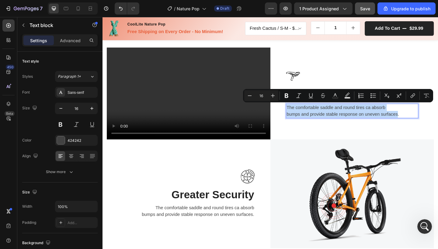
drag, startPoint x: 301, startPoint y: 115, endPoint x: 421, endPoint y: 124, distance: 120.4
click at [421, 124] on p "The comfortable saddle and round tires ca absorb bumps and provide stable respo…" at bounding box center [374, 119] width 143 height 15
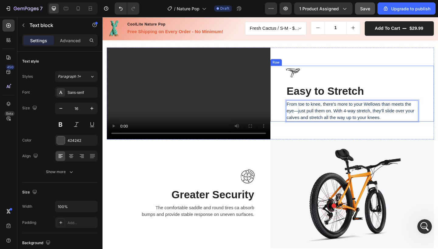
click at [438, 93] on div "Image ⁠⁠⁠⁠⁠⁠⁠ Easy to Stretch Heading From toe to knee, there's more to your We…" at bounding box center [374, 100] width 178 height 61
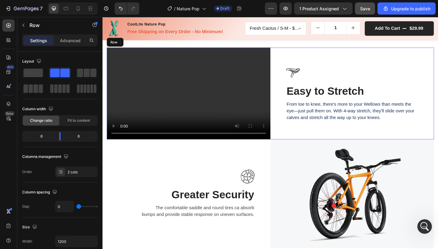
click at [407, 138] on div "Image ⁠⁠⁠⁠⁠⁠⁠ Easy to Stretch Heading From toe to knee, there's more to your We…" at bounding box center [374, 100] width 178 height 100
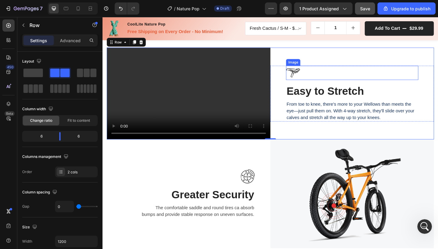
click at [310, 73] on img at bounding box center [309, 78] width 15 height 16
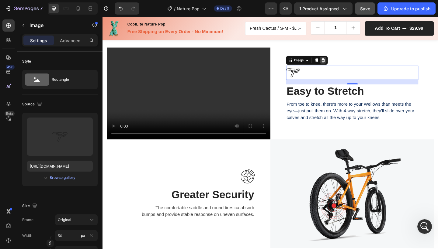
click at [341, 63] on icon at bounding box center [343, 64] width 4 height 4
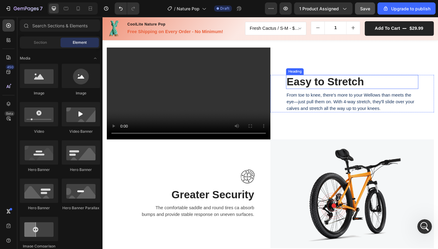
click at [338, 81] on strong "Easy to Stretch" at bounding box center [345, 87] width 84 height 13
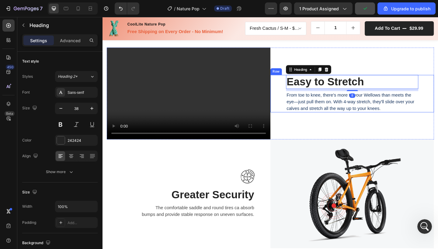
click at [438, 109] on div "⁠⁠⁠⁠⁠⁠⁠ Easy to Stretch Heading 8 From toe to knee, there's more to your Wellow…" at bounding box center [374, 100] width 178 height 41
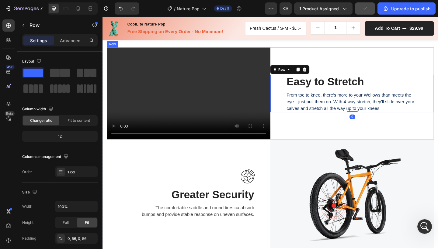
click at [429, 140] on div "⁠⁠⁠⁠⁠⁠⁠ Easy to Stretch Heading From toe to knee, there's more to your Wellows …" at bounding box center [374, 100] width 178 height 100
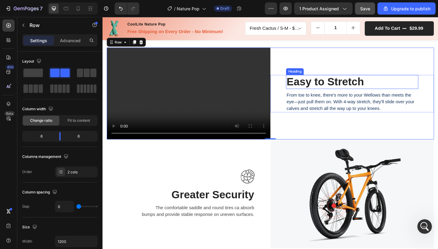
click at [324, 89] on strong "Easy to Stretch" at bounding box center [345, 87] width 84 height 13
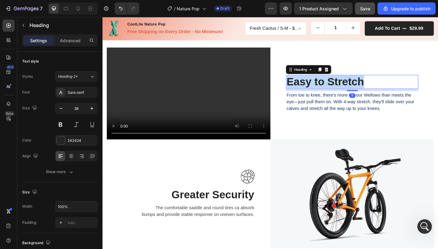
click at [324, 89] on strong "Easy to Stretch" at bounding box center [345, 87] width 84 height 13
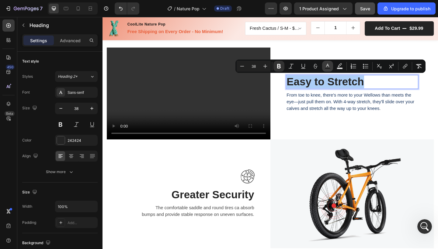
click at [326, 65] on icon "Editor contextual toolbar" at bounding box center [327, 66] width 6 height 6
type input "242424"
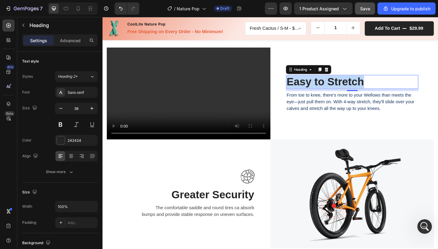
click at [337, 85] on strong "Easy to Stretch" at bounding box center [345, 87] width 84 height 13
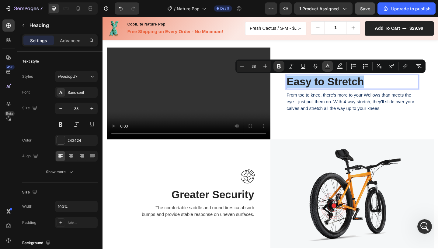
click at [327, 65] on icon "Editor contextual toolbar" at bounding box center [327, 66] width 6 height 6
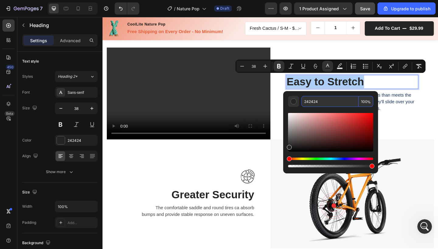
click at [311, 102] on input "242424" at bounding box center [329, 101] width 57 height 11
paste input "e75e39"
type input "E75E39"
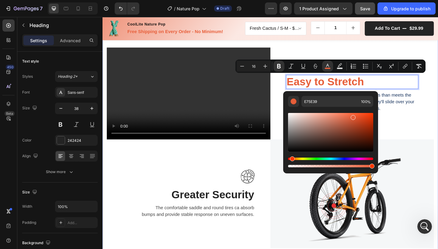
click at [438, 130] on div "Video Easy to Stretch Heading 8 From toe to knee, there's more to your Wellows …" at bounding box center [284, 160] width 365 height 262
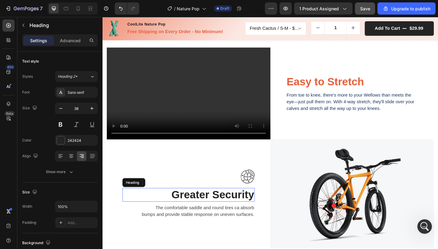
click at [196, 205] on p "Greater Security" at bounding box center [196, 211] width 143 height 14
click at [181, 206] on p "Greater Security" at bounding box center [196, 211] width 143 height 14
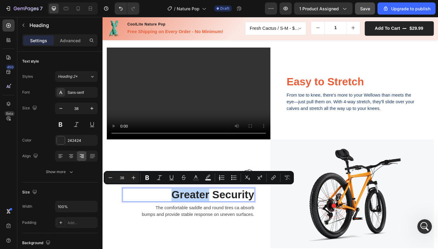
click at [199, 212] on p "Greater Security" at bounding box center [196, 211] width 143 height 14
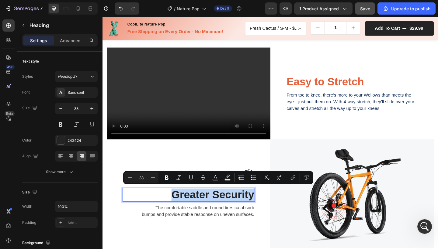
drag, startPoint x: 177, startPoint y: 210, endPoint x: 264, endPoint y: 209, distance: 86.7
click at [264, 209] on p "Greater Security" at bounding box center [196, 211] width 143 height 14
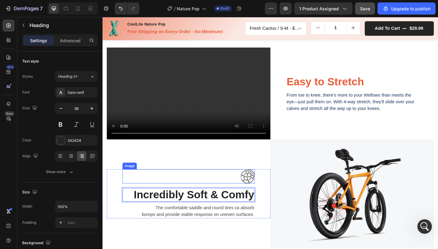
click at [262, 194] on img at bounding box center [260, 191] width 15 height 16
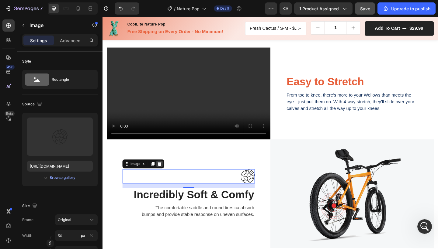
click at [166, 175] on icon at bounding box center [164, 177] width 5 height 5
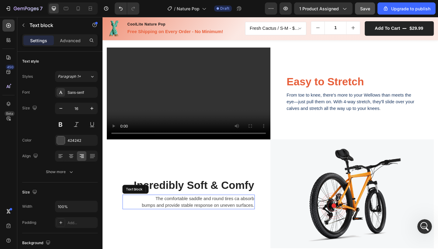
click at [171, 211] on p "The comfortable saddle and round tires ca absorb bumps and provide stable respo…" at bounding box center [196, 218] width 143 height 15
click at [160, 212] on p "The comfortable saddle and round tires ca absorb bumps and provide stable respo…" at bounding box center [196, 218] width 143 height 15
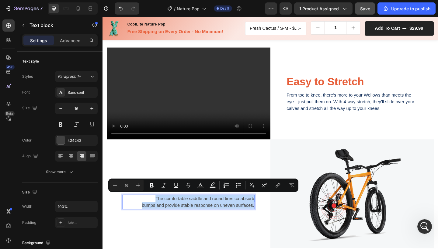
drag, startPoint x: 158, startPoint y: 212, endPoint x: 265, endPoint y: 222, distance: 107.2
click at [265, 222] on p "The comfortable saddle and round tires ca absorb bumps and provide stable respo…" at bounding box center [196, 218] width 143 height 15
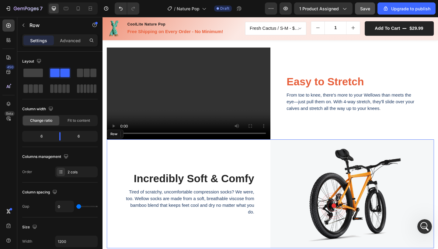
click at [261, 242] on div "⁠⁠⁠⁠⁠⁠⁠ Incredibly Soft & Comfy Heading Tired of scratchy, uncomfortable compre…" at bounding box center [196, 210] width 178 height 118
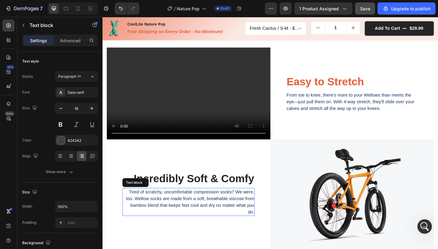
click at [258, 220] on span "Tired of scratchy, uncomfortable compression socks? We were, too. Wellow socks …" at bounding box center [198, 218] width 140 height 27
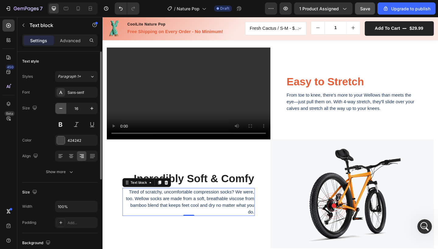
click at [62, 108] on icon "button" at bounding box center [61, 109] width 6 height 6
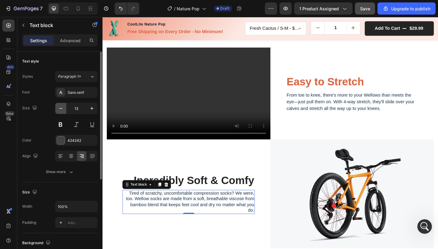
click at [62, 108] on icon "button" at bounding box center [61, 109] width 6 height 6
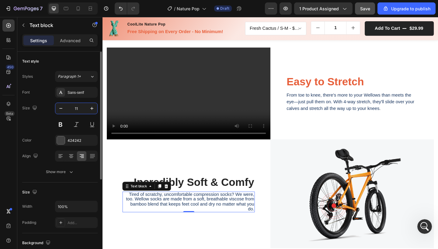
click at [81, 110] on input "11" at bounding box center [76, 108] width 20 height 11
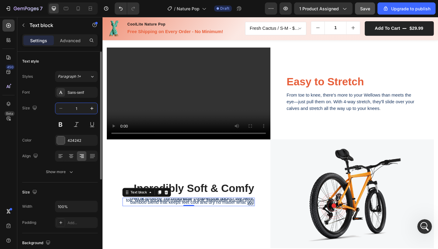
type input "16"
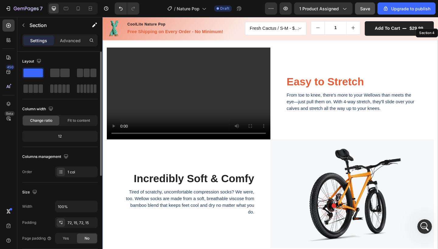
click at [438, 140] on div "Video ⁠⁠⁠⁠⁠⁠⁠ Easy to Stretch Heading From toe to knee, there's more to your We…" at bounding box center [284, 160] width 365 height 262
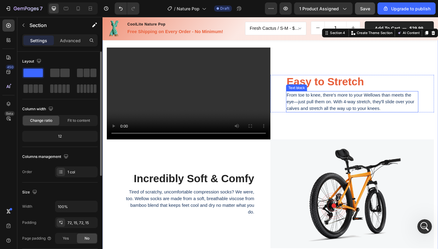
click at [339, 107] on span "From toe to knee, there's more to your Wellows than meets the eye—just pull the…" at bounding box center [372, 109] width 139 height 20
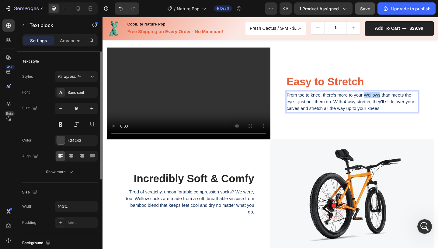
click at [389, 102] on span "From toe to knee, there's more to your Wellows than meets the eye—just pull the…" at bounding box center [372, 109] width 139 height 20
click at [389, 102] on span "From toe to knee, there's more to your than meets the eye—just pull them on. Wi…" at bounding box center [374, 109] width 142 height 20
click at [384, 101] on span "From toe to knee, there's more to your than meets the eye—just pull them on. Wi…" at bounding box center [374, 109] width 142 height 20
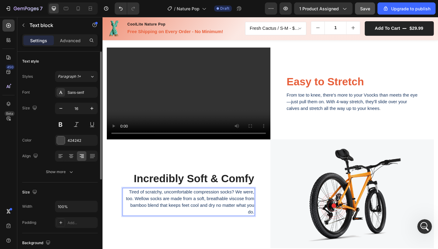
click at [141, 213] on span "Tired of scratchy, uncomfortable compression socks? We were, too. Wellow socks …" at bounding box center [198, 218] width 140 height 27
click at [149, 213] on span "Tired of scratchy, uncomfortable compression socks? We were, too. socks are mad…" at bounding box center [199, 218] width 136 height 27
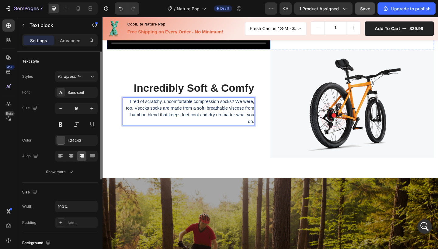
scroll to position [564, 0]
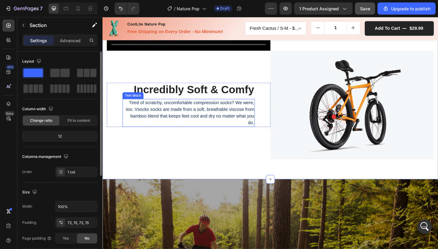
click at [260, 118] on span "Tired of scratchy, uncomfortable compression socks? We were, too. Vsocks socks …" at bounding box center [198, 121] width 140 height 27
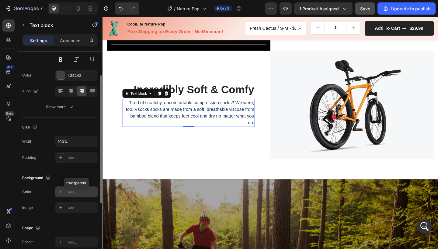
scroll to position [0, 0]
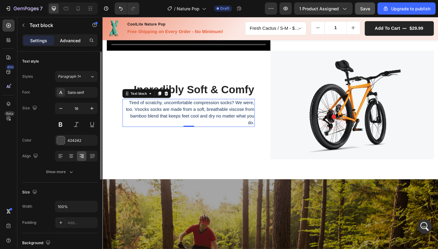
click at [75, 44] on div "Advanced" at bounding box center [70, 41] width 30 height 10
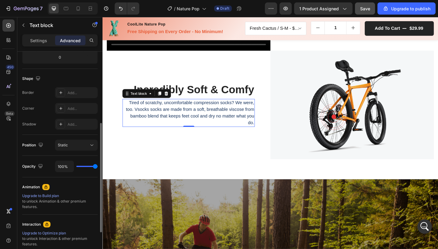
scroll to position [140, 0]
click at [71, 149] on button "Static" at bounding box center [76, 144] width 43 height 11
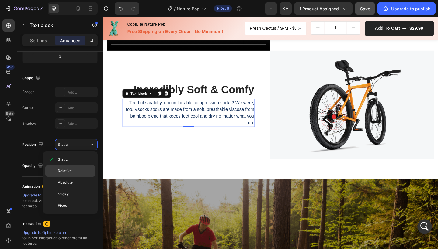
click at [70, 177] on div "Relative" at bounding box center [70, 183] width 50 height 12
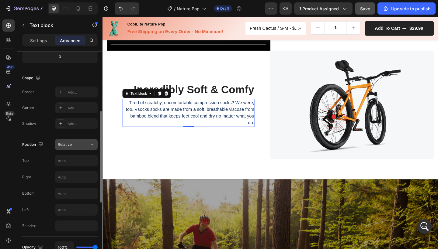
click at [73, 143] on div "Relative" at bounding box center [73, 144] width 31 height 5
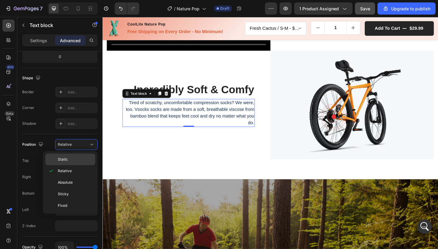
click at [68, 161] on p "Static" at bounding box center [75, 159] width 35 height 5
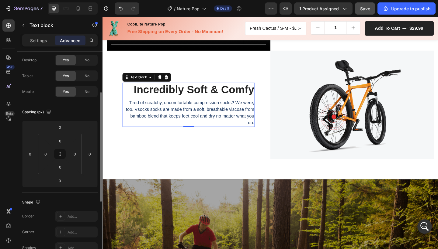
scroll to position [0, 0]
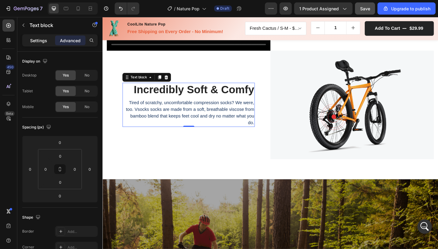
click at [38, 42] on p "Settings" at bounding box center [38, 40] width 17 height 6
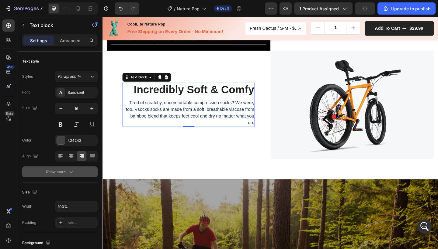
click at [65, 173] on div "Show more" at bounding box center [60, 172] width 28 height 6
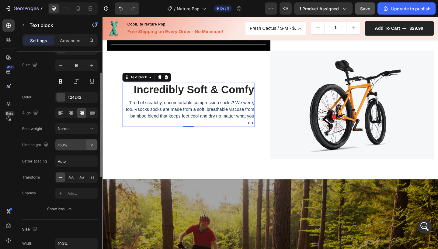
scroll to position [44, 0]
click at [91, 147] on icon "button" at bounding box center [92, 144] width 6 height 6
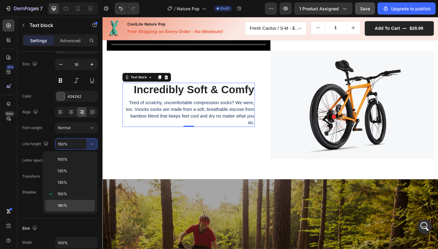
click at [64, 203] on span "180%" at bounding box center [62, 205] width 10 height 5
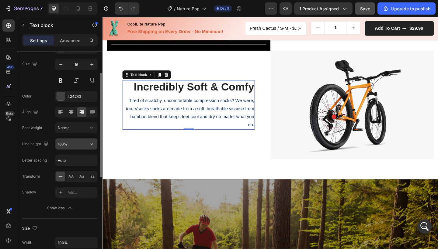
click at [72, 144] on input "180%" at bounding box center [76, 144] width 42 height 11
click at [89, 145] on icon "button" at bounding box center [92, 144] width 6 height 6
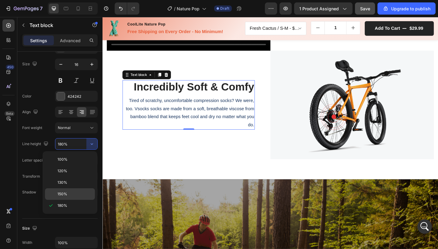
click at [66, 191] on div "150%" at bounding box center [70, 195] width 50 height 12
type input "150%"
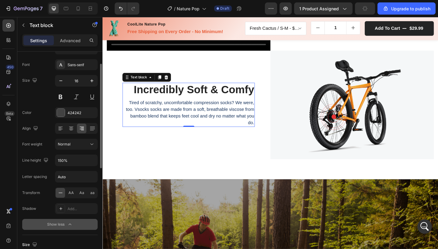
scroll to position [26, 0]
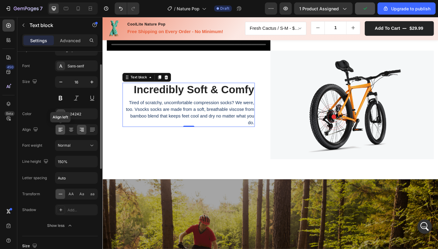
click at [61, 131] on icon at bounding box center [60, 130] width 6 height 6
click at [81, 128] on icon at bounding box center [82, 128] width 4 height 1
click at [90, 128] on icon at bounding box center [92, 130] width 6 height 6
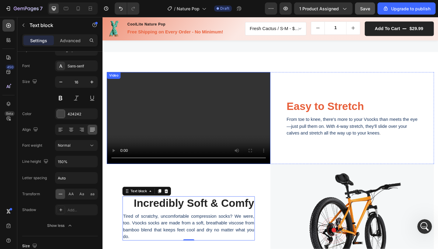
scroll to position [465, 0]
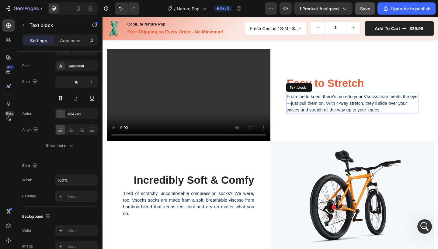
click at [361, 100] on p "From toe to knee, there's more to your Vsocks than meets the eye—just pull them…" at bounding box center [374, 111] width 143 height 22
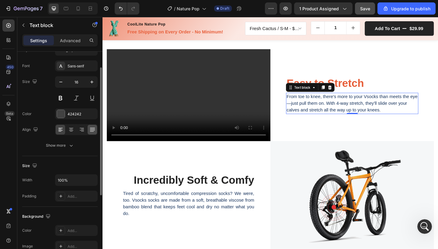
click at [92, 131] on icon at bounding box center [92, 130] width 6 height 6
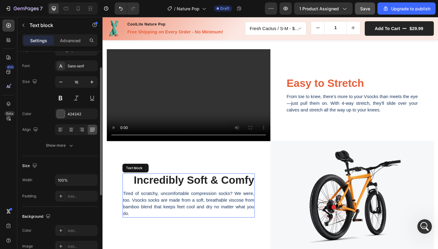
click at [154, 207] on span "Tired of scratchy, uncomfortable compression socks? We were, too. Vsocks socks …" at bounding box center [196, 220] width 143 height 27
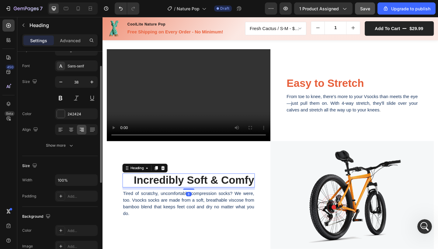
click at [136, 191] on strong "Incredibly Soft & Comfy" at bounding box center [201, 195] width 131 height 13
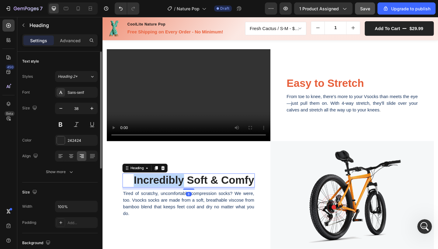
click at [136, 191] on strong "Incredibly Soft & Comfy" at bounding box center [201, 195] width 131 height 13
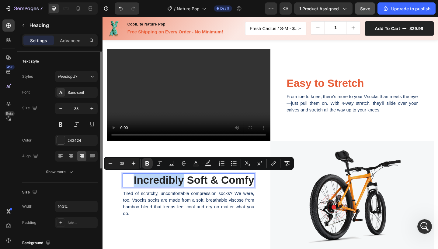
click at [136, 191] on strong "Incredibly Soft & Comfy" at bounding box center [201, 195] width 131 height 13
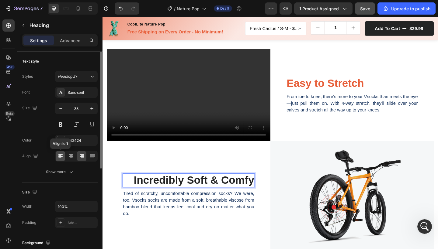
click at [60, 154] on icon at bounding box center [60, 156] width 6 height 6
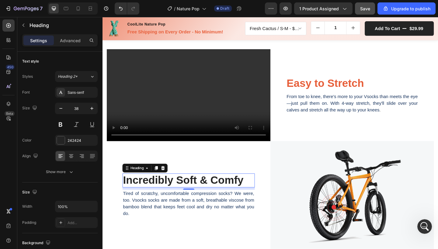
click at [156, 191] on strong "Incredibly Soft & Comfy" at bounding box center [190, 195] width 131 height 13
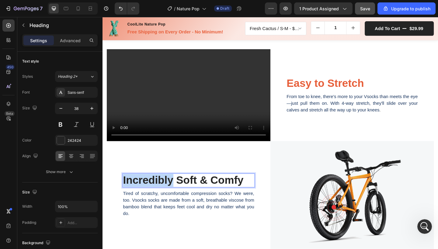
click at [156, 191] on strong "Incredibly Soft & Comfy" at bounding box center [190, 195] width 131 height 13
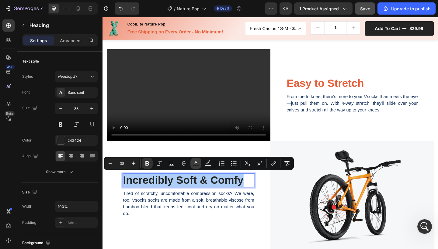
click at [199, 161] on button "Text Color" at bounding box center [195, 163] width 11 height 11
click at [215, 193] on strong "Incredibly Soft & Comfy" at bounding box center [190, 195] width 131 height 13
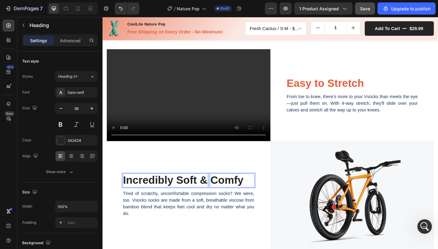
click at [215, 193] on strong "Incredibly Soft & Comfy" at bounding box center [190, 195] width 131 height 13
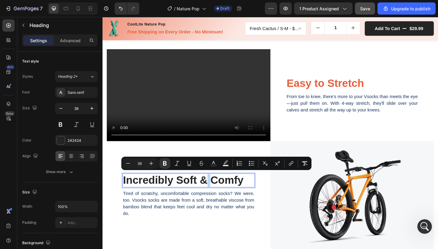
click at [215, 193] on strong "Incredibly Soft & Comfy" at bounding box center [190, 195] width 131 height 13
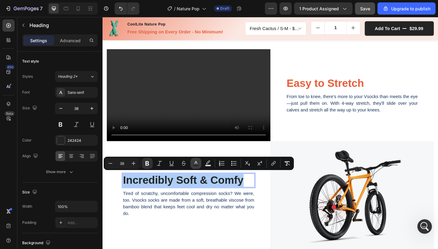
click at [195, 164] on icon "Editor contextual toolbar" at bounding box center [195, 162] width 3 height 3
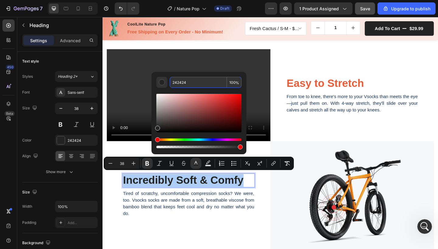
click at [179, 81] on input "242424" at bounding box center [198, 82] width 57 height 11
paste input "e75e39"
type input "E75E39"
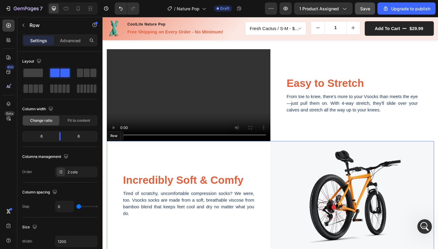
click at [268, 236] on div "⁠⁠⁠⁠⁠⁠⁠ Incredibly Soft & Comfy Heading 8 Tired of scratchy, uncomfortable comp…" at bounding box center [196, 211] width 178 height 118
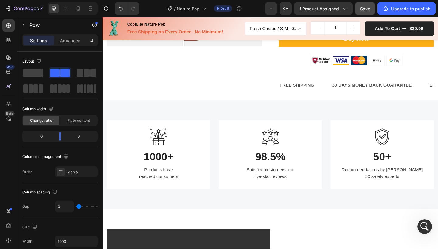
scroll to position [340, 0]
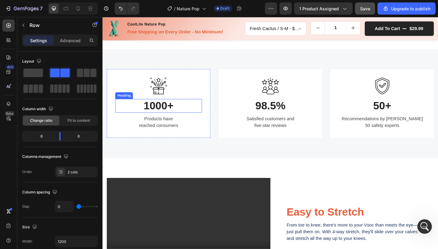
click at [170, 122] on h3 "1000+" at bounding box center [163, 113] width 94 height 15
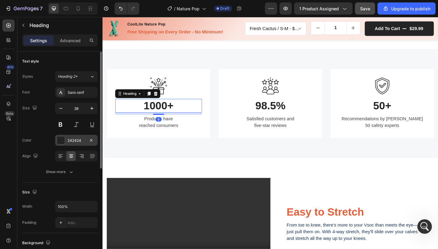
click at [72, 138] on div "242424" at bounding box center [76, 140] width 18 height 5
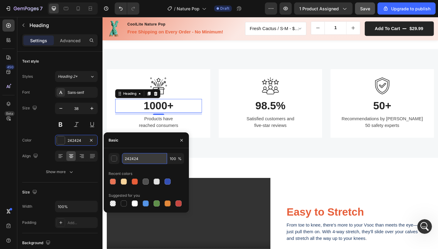
click at [140, 157] on input "242424" at bounding box center [144, 158] width 45 height 11
paste input "e75e39"
type input "e75e39"
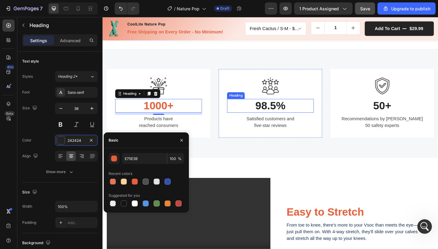
click at [278, 121] on p "98.5%" at bounding box center [284, 114] width 93 height 14
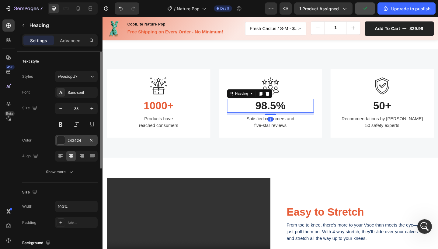
click at [68, 138] on div "242424" at bounding box center [76, 140] width 18 height 5
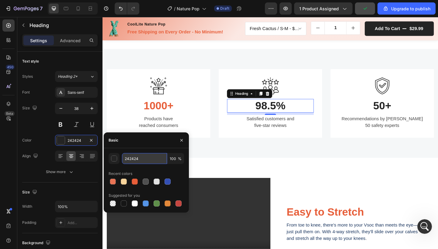
click at [129, 156] on input "242424" at bounding box center [144, 158] width 45 height 11
paste input "e75e39"
type input "e75e39"
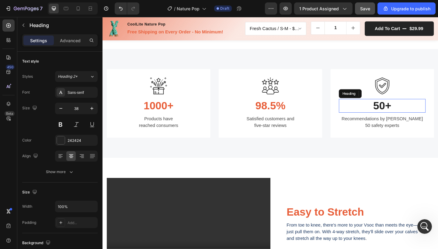
click at [403, 121] on p "50+" at bounding box center [406, 114] width 93 height 14
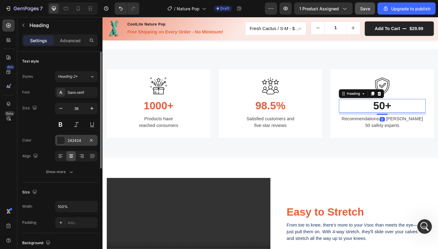
click at [79, 140] on div "242424" at bounding box center [76, 140] width 18 height 5
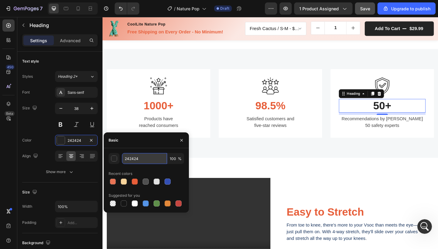
click at [132, 160] on input "242424" at bounding box center [144, 158] width 45 height 11
paste input "e75e39"
type input "e75e39"
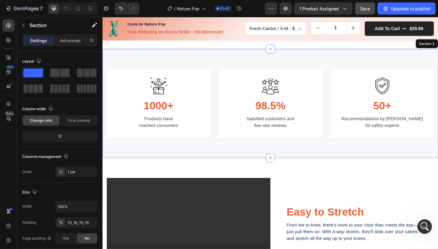
click at [392, 171] on div "Image 1000+ Heading Products have reached consumers Text block Row Image 98.5% …" at bounding box center [284, 111] width 365 height 119
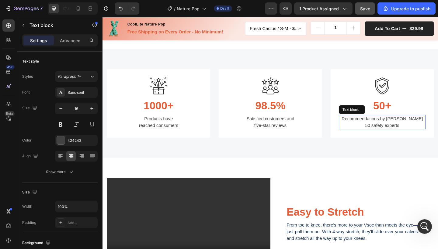
click at [414, 139] on p "Recommendations by over 50 safety experts" at bounding box center [406, 131] width 93 height 15
click at [397, 139] on p "Recommendations by over 50 safety experts" at bounding box center [406, 131] width 93 height 15
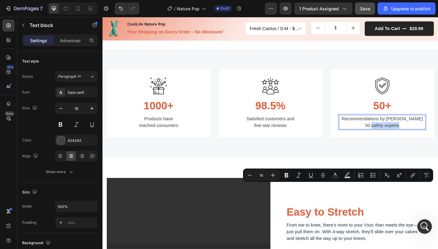
drag, startPoint x: 391, startPoint y: 203, endPoint x: 420, endPoint y: 202, distance: 29.2
click at [420, 139] on p "Recommendations by over 50 safety experts" at bounding box center [406, 131] width 93 height 15
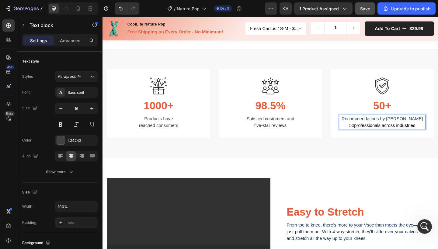
click at [369, 139] on p "Recommendations by over 50 professionals across industries" at bounding box center [406, 131] width 93 height 15
click at [366, 139] on p "Recommendations by over 0 professionals across industries" at bounding box center [406, 131] width 93 height 15
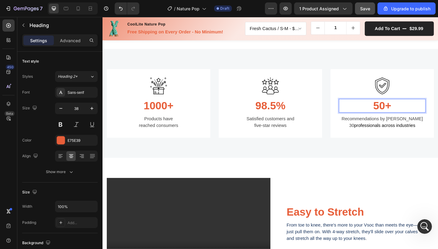
click at [400, 121] on p "50+" at bounding box center [406, 114] width 93 height 14
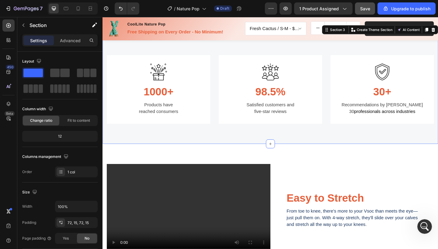
scroll to position [423, 0]
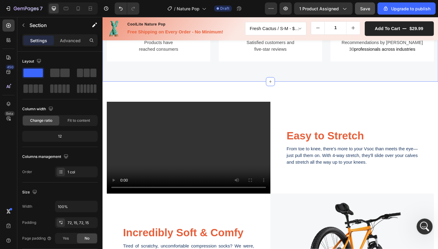
click at [427, 227] on icon "Open Intercom Messenger" at bounding box center [424, 226] width 10 height 10
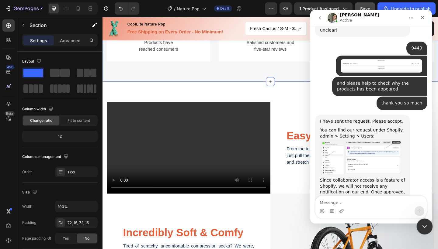
scroll to position [496, 0]
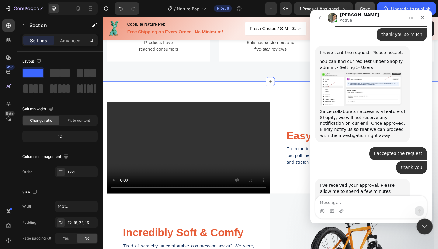
click at [427, 227] on div "Close Intercom Messenger" at bounding box center [423, 226] width 15 height 15
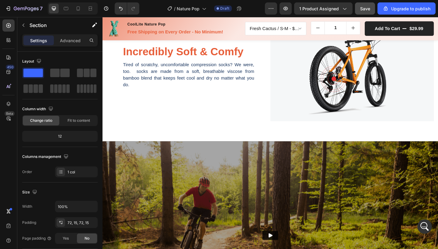
scroll to position [681, 0]
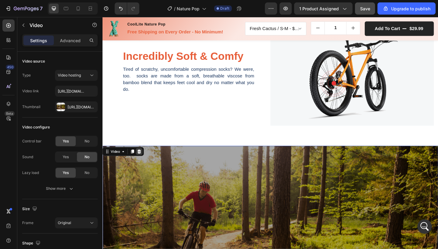
click at [144, 161] on icon at bounding box center [142, 163] width 5 height 5
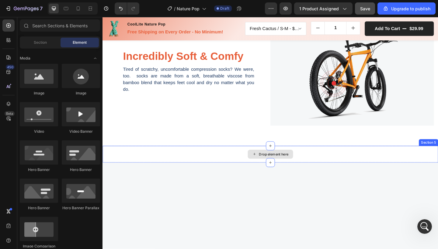
click at [227, 168] on div "Drop element here" at bounding box center [284, 166] width 365 height 18
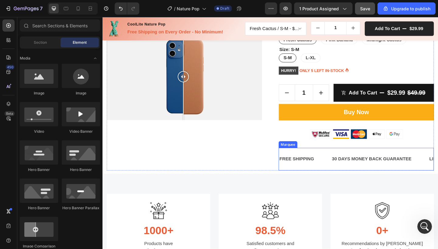
scroll to position [204, 0]
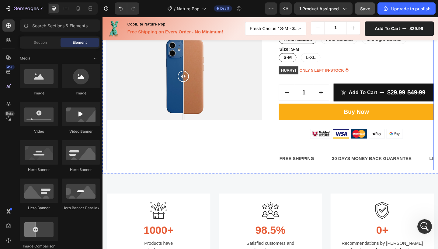
click at [420, 184] on div "CoolLite Nature Pop (P) Title Icon Icon Icon Icon Icon Icon List Hoz (1000+ rev…" at bounding box center [378, 20] width 169 height 328
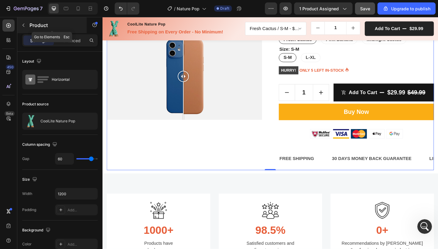
click at [25, 22] on button "button" at bounding box center [24, 25] width 10 height 10
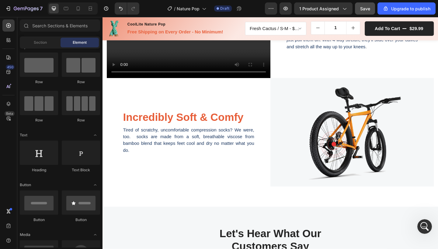
scroll to position [616, 0]
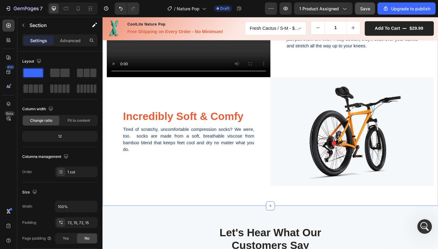
click at [249, 200] on div "Video Easy to Stretch Heading From toe to knee, there's more to your Vsoc than …" at bounding box center [284, 92] width 365 height 262
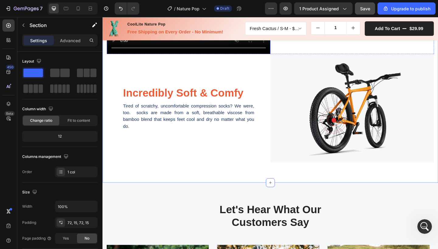
scroll to position [642, 0]
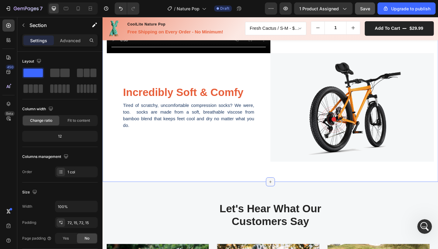
click at [283, 196] on icon at bounding box center [284, 196] width 5 height 5
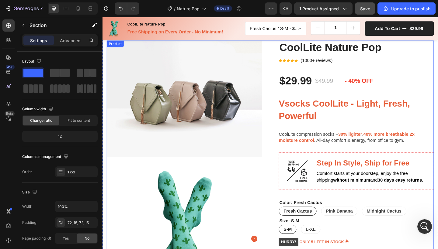
scroll to position [17, 0]
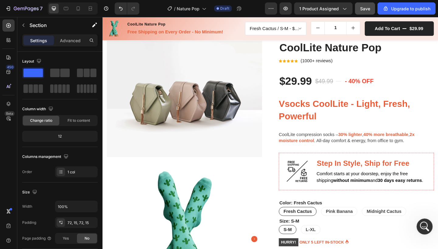
click at [420, 228] on icon "Open Intercom Messenger" at bounding box center [424, 226] width 10 height 10
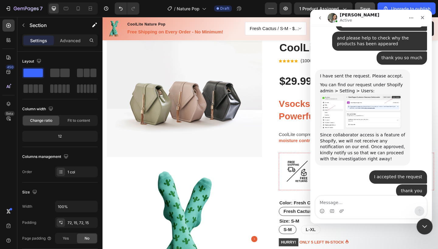
scroll to position [472, 0]
click at [421, 227] on icon "Close Intercom Messenger" at bounding box center [423, 225] width 7 height 7
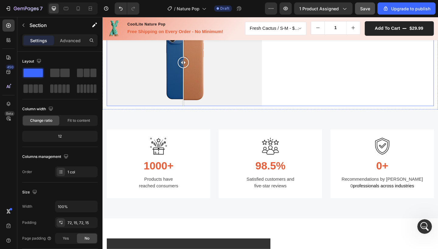
scroll to position [346, 0]
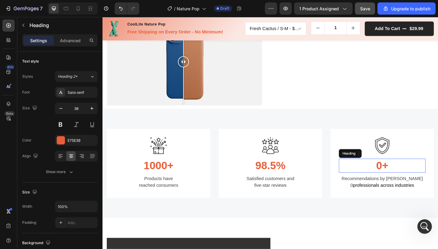
click at [401, 177] on h3 "0+" at bounding box center [406, 178] width 94 height 15
click at [395, 174] on h3 "0+" at bounding box center [406, 178] width 94 height 15
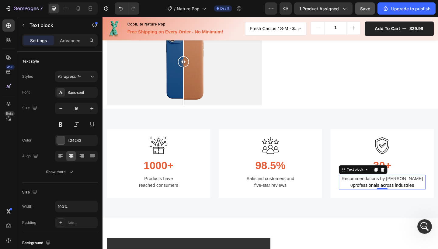
click at [368, 196] on p "Recommendations by over 0 professionals across industries" at bounding box center [406, 197] width 93 height 15
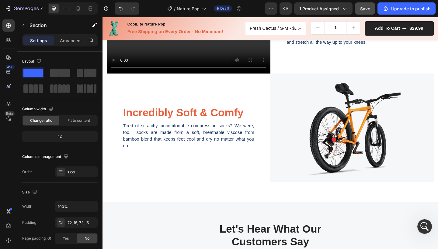
scroll to position [622, 0]
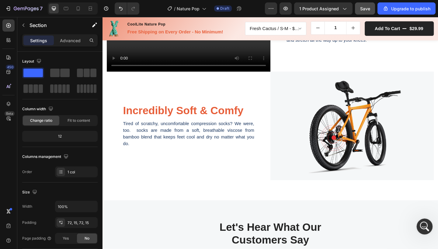
click at [427, 224] on icon "Open Intercom Messenger" at bounding box center [424, 226] width 10 height 10
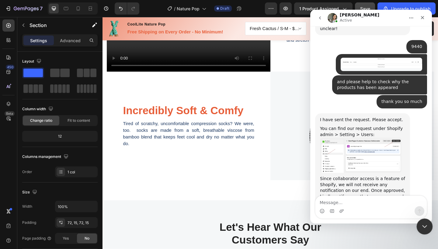
scroll to position [472, 0]
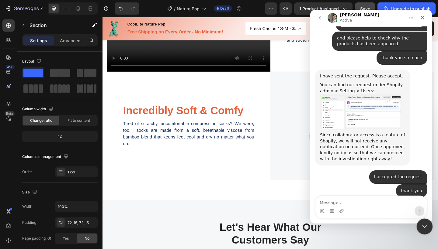
click at [426, 231] on div "Close Intercom Messenger" at bounding box center [423, 226] width 15 height 15
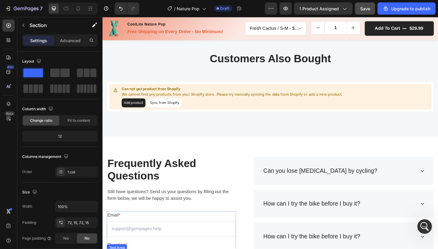
scroll to position [1244, 0]
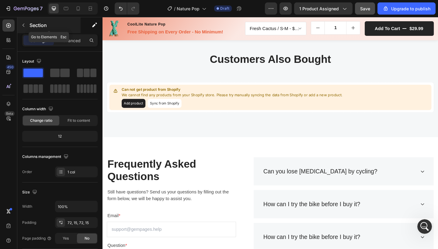
click at [29, 26] on div "Section" at bounding box center [48, 25] width 63 height 16
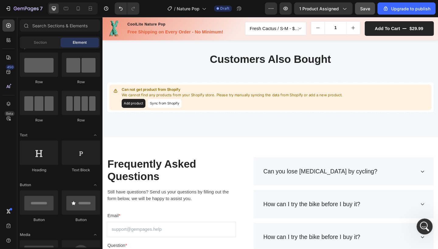
click at [427, 224] on icon "Open Intercom Messenger" at bounding box center [424, 226] width 10 height 10
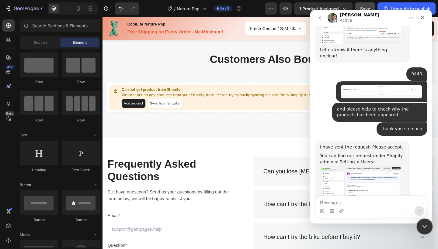
scroll to position [472, 0]
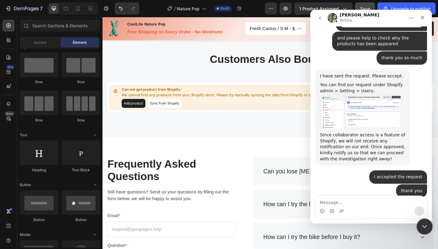
click at [425, 227] on icon "Close Intercom Messenger" at bounding box center [423, 225] width 7 height 7
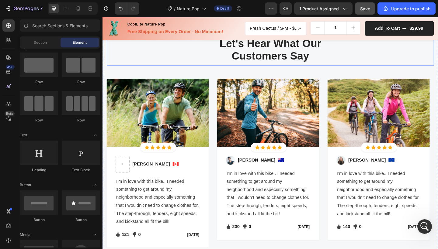
scroll to position [820, 0]
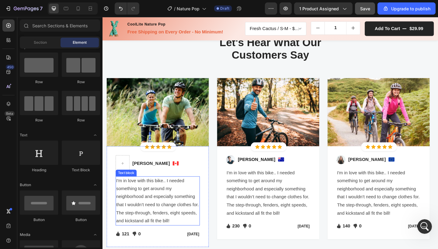
click at [155, 208] on p "I'm in love with this bike.. I needed something to get around my neighborhood a…" at bounding box center [162, 217] width 90 height 53
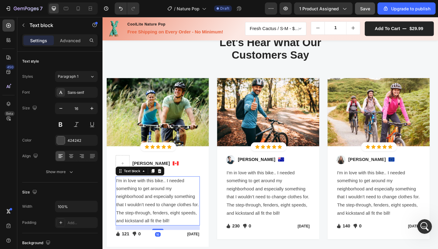
click at [151, 216] on p "I'm in love with this bike.. I needed something to get around my neighborhood a…" at bounding box center [162, 217] width 90 height 53
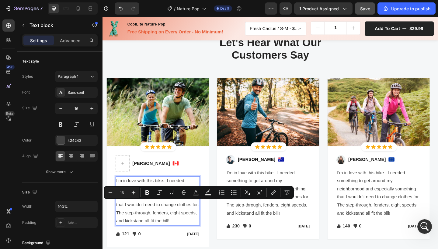
click at [164, 227] on p "I'm in love with this bike.. I needed something to get around my neighborhood a…" at bounding box center [162, 217] width 90 height 53
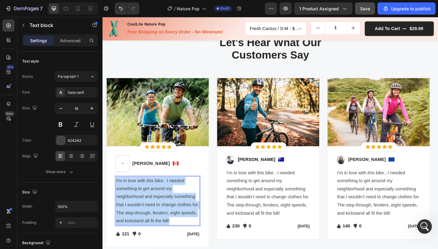
drag, startPoint x: 179, startPoint y: 235, endPoint x: 118, endPoint y: 195, distance: 73.7
click at [117, 195] on p "I'm in love with this bike.. I needed something to get around my neighborhood a…" at bounding box center [162, 217] width 90 height 53
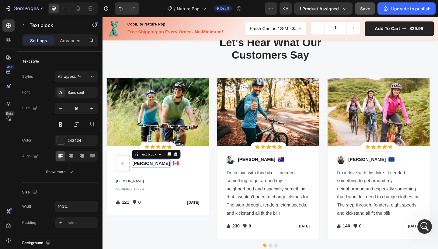
click at [151, 175] on p "Regina Moore" at bounding box center [155, 176] width 41 height 7
click at [145, 177] on p "Regina Moore" at bounding box center [155, 176] width 41 height 7
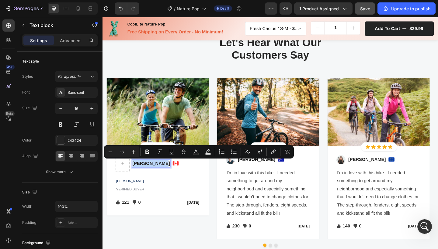
click at [145, 177] on p "Regina Moore" at bounding box center [155, 176] width 41 height 7
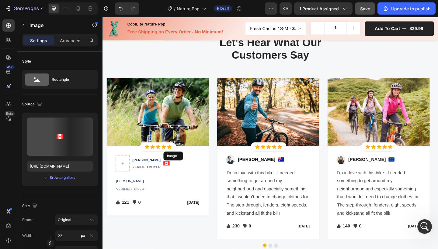
click at [173, 176] on img at bounding box center [172, 176] width 7 height 5
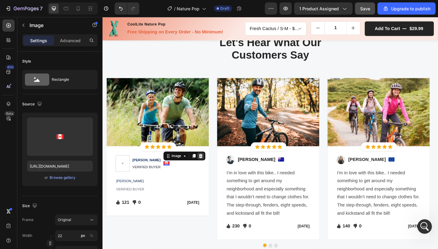
click at [209, 169] on icon at bounding box center [209, 168] width 5 height 5
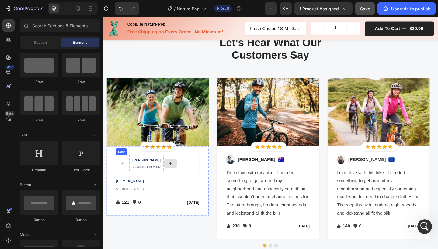
click at [180, 177] on div at bounding box center [176, 177] width 15 height 10
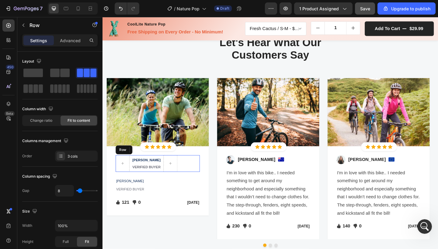
click at [197, 178] on div "ADRIANA P. VERIFIED BUYER Text block Row" at bounding box center [163, 177] width 92 height 18
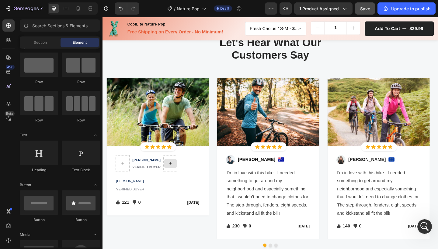
click at [178, 178] on icon at bounding box center [176, 176] width 5 height 5
click at [179, 184] on div at bounding box center [176, 177] width 15 height 18
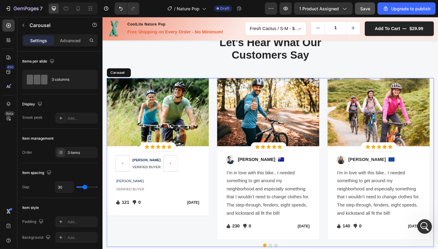
click at [176, 238] on div "Image Icon Icon Icon Icon Icon Icon List Hoz Row Row ADRIANA P. VERIFIED BUYER …" at bounding box center [162, 171] width 111 height 175
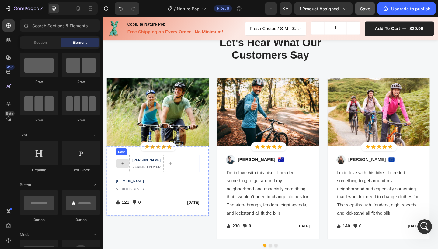
click at [123, 175] on icon at bounding box center [124, 176] width 5 height 5
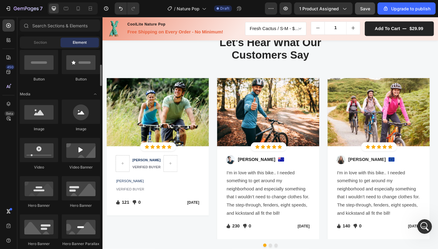
scroll to position [159, 0]
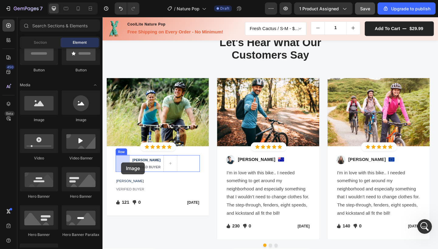
drag, startPoint x: 181, startPoint y: 122, endPoint x: 123, endPoint y: 175, distance: 79.2
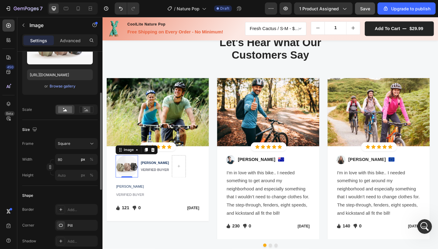
scroll to position [91, 0]
click at [68, 163] on input "80" at bounding box center [76, 159] width 43 height 11
type input "8"
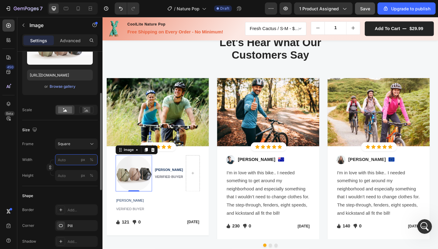
type input "8"
type input "6"
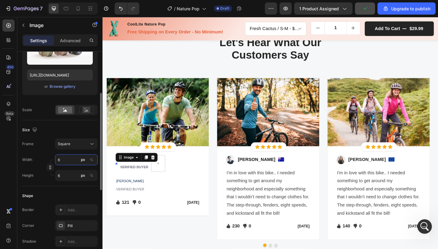
type input "60"
type input "6"
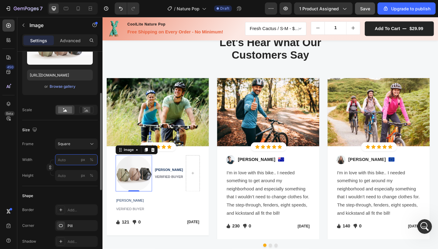
type input "6"
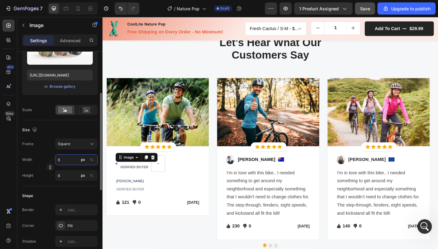
type input "63"
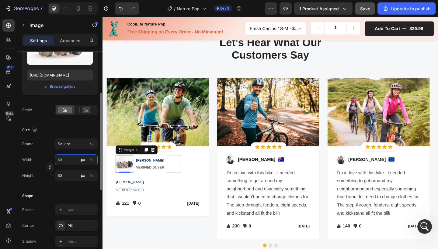
type input "630"
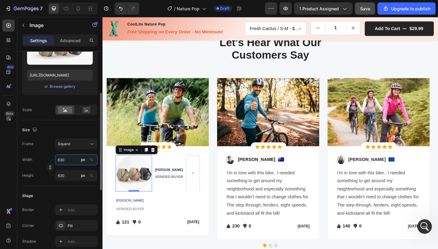
type input "630"
type input "63"
type input "6"
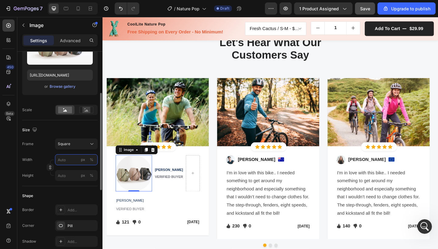
type input "3"
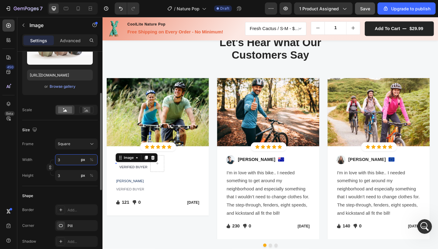
type input "30"
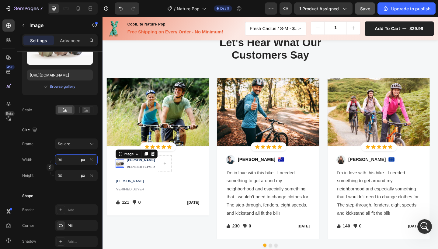
type input "30"
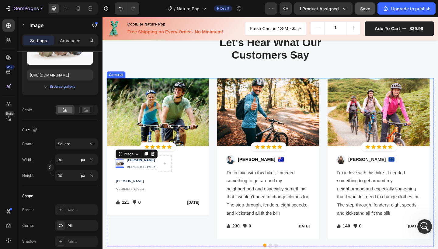
click at [145, 249] on div "Image Icon Icon Icon Icon Icon Icon List Hoz Row Row Image 0 ADRIANA P. VERIFIE…" at bounding box center [162, 171] width 111 height 175
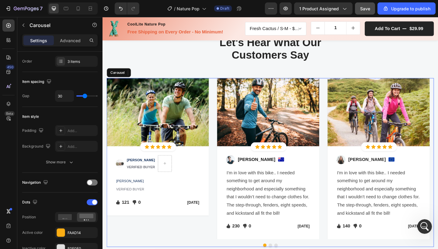
scroll to position [0, 0]
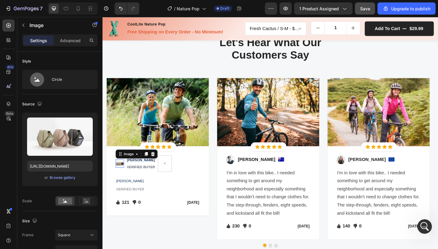
click at [120, 177] on img at bounding box center [121, 176] width 9 height 9
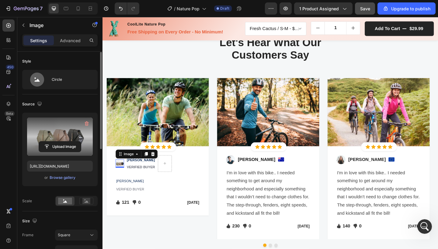
scroll to position [29, 0]
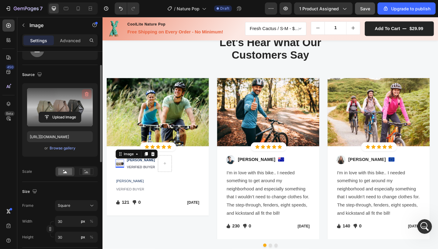
click at [87, 91] on icon "button" at bounding box center [87, 94] width 6 height 6
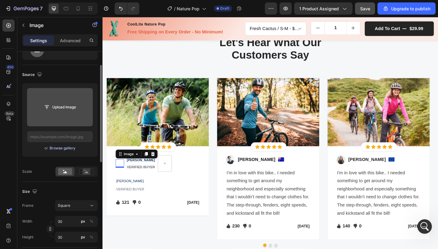
click at [66, 151] on button "Browse gallery" at bounding box center [62, 148] width 26 height 6
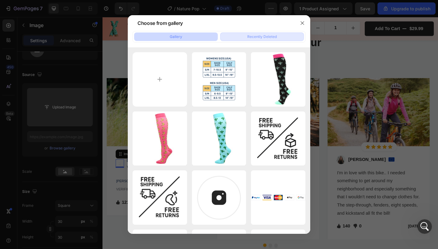
click at [243, 38] on button "Recently Deleted" at bounding box center [262, 37] width 84 height 9
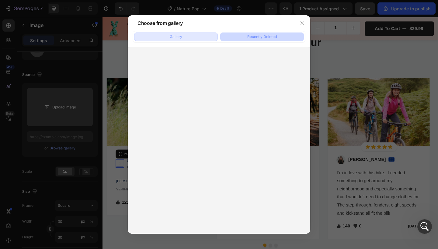
click at [189, 39] on button "Gallery" at bounding box center [176, 37] width 84 height 9
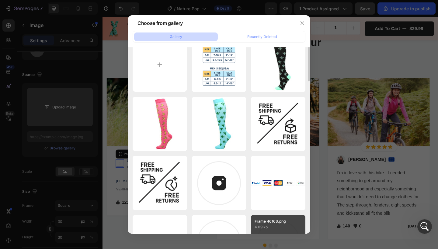
scroll to position [0, 0]
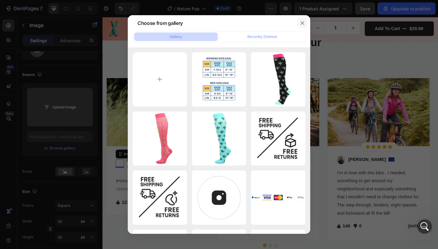
click at [302, 25] on icon "button" at bounding box center [302, 23] width 5 height 5
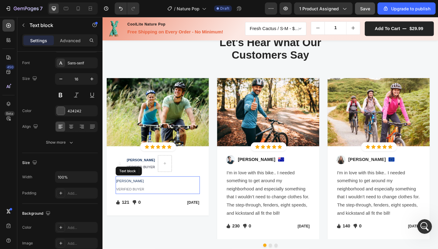
click at [134, 202] on p "VERIFIED BUYER" at bounding box center [162, 204] width 90 height 9
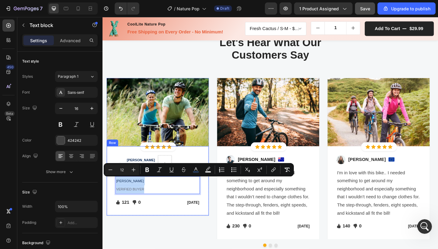
drag, startPoint x: 151, startPoint y: 204, endPoint x: 115, endPoint y: 194, distance: 37.6
click at [115, 194] on div "Image ADRIANA P. VERIFIED BUYER Text block Row ADRIANA P. VERIFIED BUYER Text b…" at bounding box center [162, 196] width 111 height 76
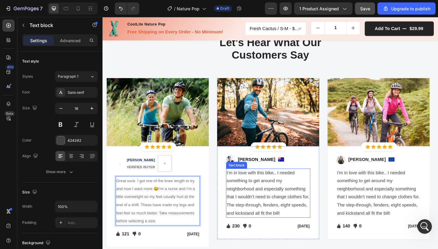
click at [269, 205] on p "I'm in love with this bike.. I needed something to get around my neighborhood a…" at bounding box center [282, 209] width 90 height 53
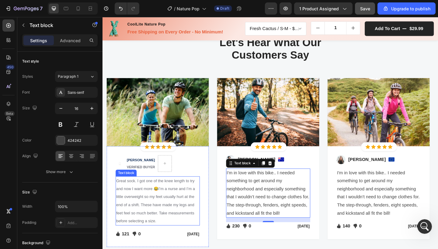
scroll to position [874, 0]
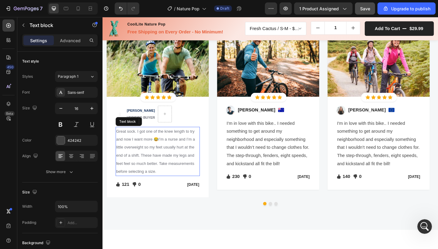
click at [149, 163] on p "Great sock. I got one of the knee length to try and now I want more 😂I’m a nurs…" at bounding box center [162, 163] width 90 height 53
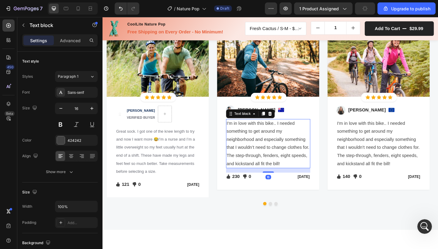
click at [266, 161] on p "I'm in love with this bike.. I needed something to get around my neighborhood a…" at bounding box center [282, 155] width 90 height 53
click at [270, 157] on p "I'm in love with this bike.. I needed something to get around my neighborhood a…" at bounding box center [282, 155] width 90 height 53
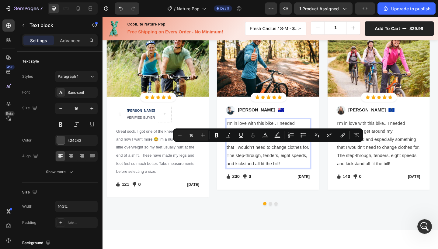
click at [269, 175] on p "I'm in love with this bike.. I needed something to get around my neighborhood a…" at bounding box center [282, 155] width 90 height 53
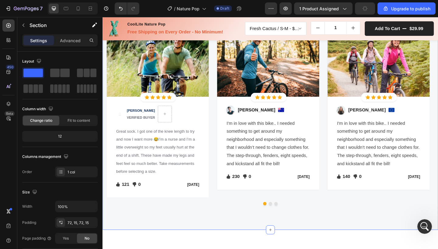
click at [232, 239] on div "Let's Hear What Our Customers Say Heading Row Image Icon Icon Icon Icon Icon Ic…" at bounding box center [284, 105] width 365 height 287
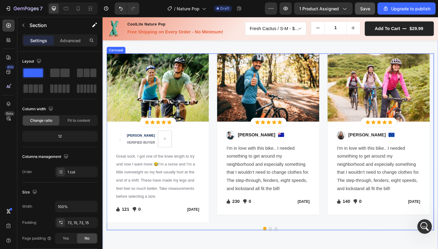
scroll to position [847, 0]
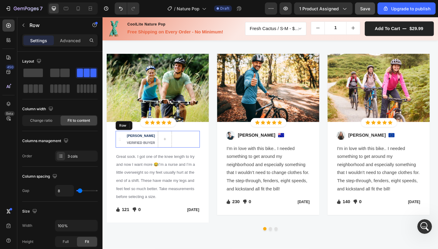
click at [199, 151] on div "Image ADRIANA P. VERIFIED BUYER Text block Row" at bounding box center [163, 150] width 92 height 18
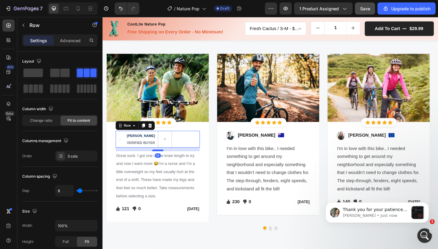
scroll to position [0, 0]
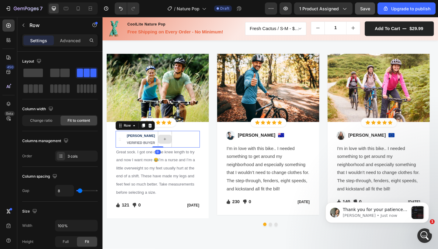
drag, startPoint x: 166, startPoint y: 163, endPoint x: 166, endPoint y: 151, distance: 11.9
click at [166, 151] on div "Image ADRIANA P. VERIFIED BUYER Text block Row 0" at bounding box center [163, 150] width 92 height 18
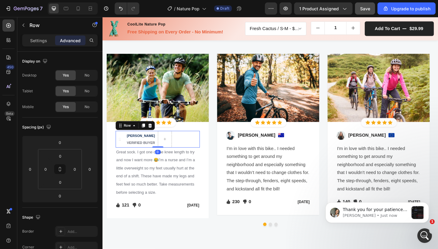
click at [193, 145] on div "Image ADRIANA P. VERIFIED BUYER Text block Row 0" at bounding box center [163, 150] width 92 height 18
click at [190, 133] on div "Image ADRIANA P. VERIFIED BUYER Text block Row 0 Great sock. I got one of the k…" at bounding box center [162, 183] width 111 height 105
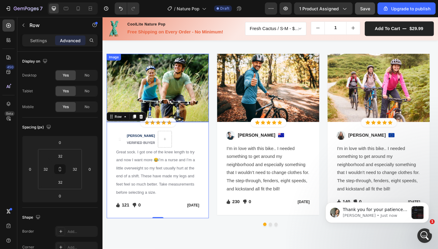
click at [198, 118] on img at bounding box center [162, 94] width 111 height 74
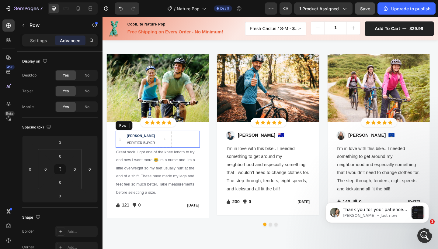
click at [197, 146] on div "Image ADRIANA P. VERIFIED BUYER Text block Row" at bounding box center [163, 150] width 92 height 18
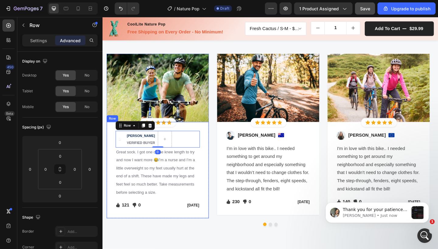
click at [209, 198] on div "Image ADRIANA P. VERIFIED BUYER Text block Row 0 Great sock. I got one of the k…" at bounding box center [162, 183] width 111 height 105
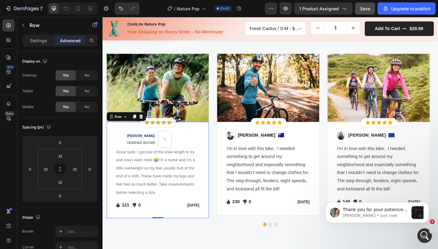
drag, startPoint x: 166, startPoint y: 234, endPoint x: 166, endPoint y: 228, distance: 6.1
click at [166, 228] on div "Image ADRIANA P. VERIFIED BUYER Text block Row Great sock. I got one of the kne…" at bounding box center [162, 183] width 111 height 105
drag, startPoint x: 163, startPoint y: 234, endPoint x: 164, endPoint y: 228, distance: 5.8
click at [164, 228] on div "Image ADRIANA P. VERIFIED BUYER Text block Row Great sock. I got one of the kne…" at bounding box center [162, 183] width 111 height 105
click at [162, 220] on div "Icon 121 Text block Icon List Icon 0 Text block Icon List Row Feb 22, 2022 Text…" at bounding box center [163, 222] width 92 height 9
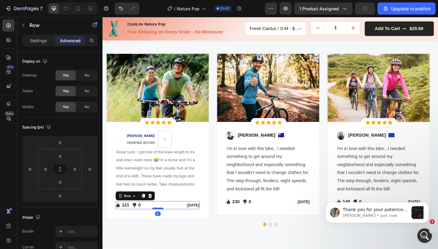
scroll to position [466, 0]
drag, startPoint x: 162, startPoint y: 223, endPoint x: 162, endPoint y: 216, distance: 7.6
click at [162, 218] on div "Icon 121 Text block Icon List Icon 0 Text block Icon List Row Feb 22, 2022 Text…" at bounding box center [163, 222] width 92 height 9
click at [219, 241] on div at bounding box center [285, 243] width 356 height 4
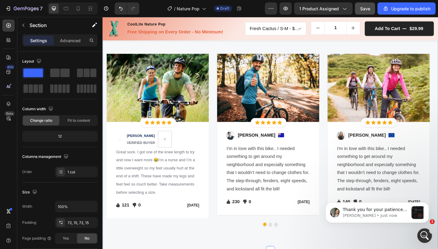
click at [226, 249] on div "Let's Hear What Our Customers Say Heading Row Image Icon Icon Icon Icon Icon Ic…" at bounding box center [284, 130] width 365 height 282
click at [367, 215] on p "[PERSON_NAME] • Just now" at bounding box center [376, 215] width 66 height 5
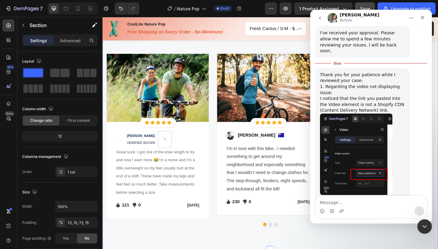
scroll to position [650, 0]
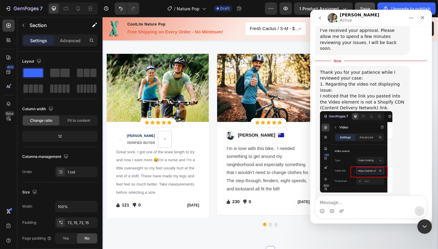
click at [371, 214] on img "Zoe says…" at bounding box center [360, 216] width 81 height 5
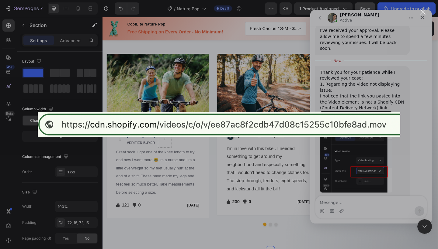
click at [372, 169] on div "Intercom messenger" at bounding box center [219, 124] width 438 height 249
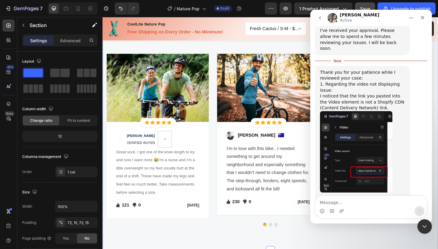
click at [368, 115] on img "Zoe says…" at bounding box center [356, 151] width 72 height 81
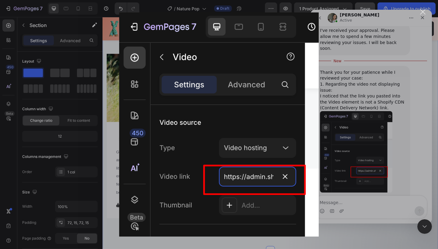
click at [346, 53] on div "Intercom messenger" at bounding box center [219, 124] width 438 height 249
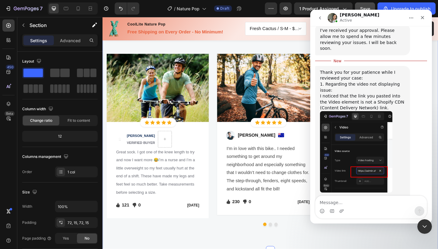
click at [362, 207] on div "Intercom messenger" at bounding box center [370, 211] width 111 height 10
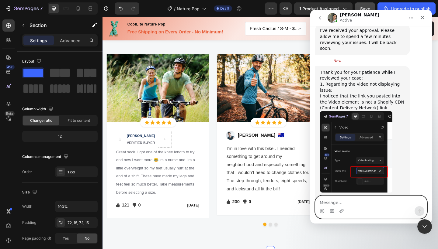
click at [354, 200] on textarea "Message…" at bounding box center [370, 201] width 111 height 10
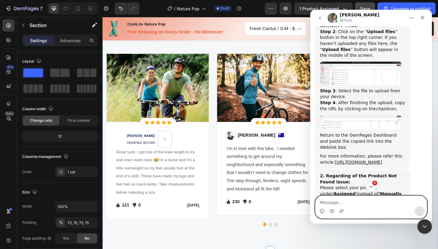
scroll to position [888, 0]
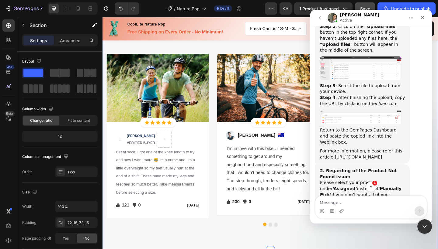
click at [339, 210] on img "Zoe says…" at bounding box center [360, 232] width 81 height 45
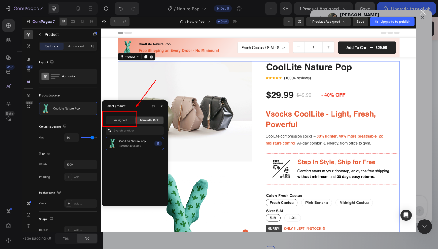
click at [423, 12] on div "Close" at bounding box center [423, 12] width 6 height 6
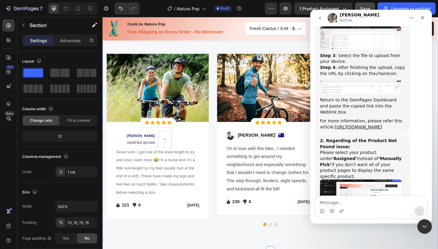
scroll to position [924, 0]
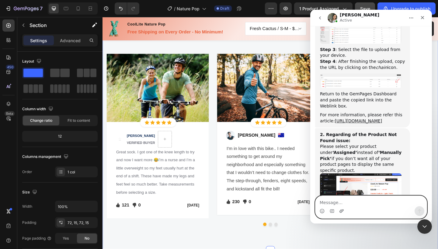
click at [341, 213] on icon "Upload attachment" at bounding box center [341, 210] width 4 height 3
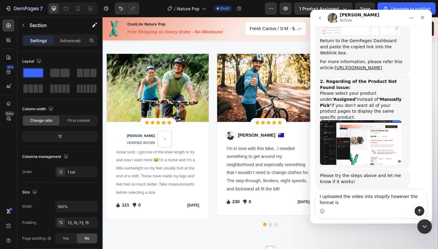
scroll to position [978, 0]
type textarea "I uploaded the video into shopify however the format is not as you mention :)"
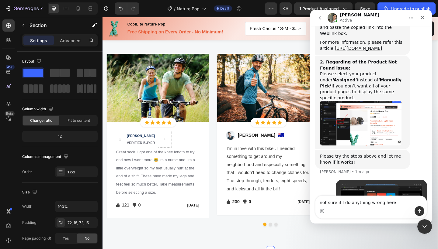
type textarea "not sure if I do anything wrong here"
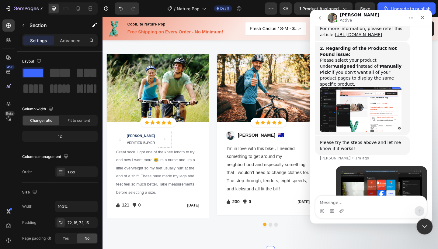
click at [423, 229] on icon "Close Intercom Messenger" at bounding box center [423, 225] width 7 height 7
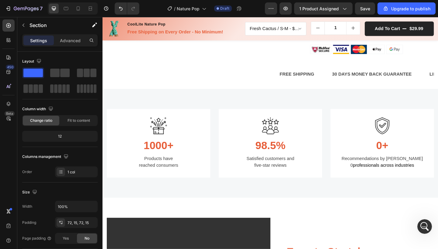
scroll to position [0, 0]
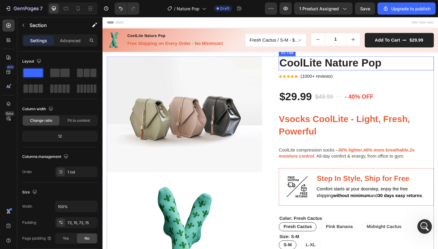
click at [438, 67] on h2 "CoolLite Nature Pop" at bounding box center [378, 67] width 169 height 15
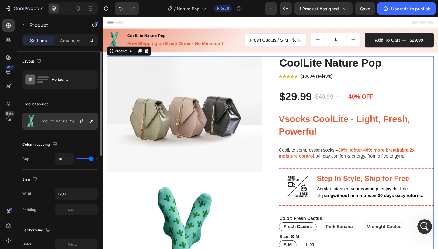
click at [59, 121] on p "CoolLite Nature Pop" at bounding box center [57, 121] width 35 height 4
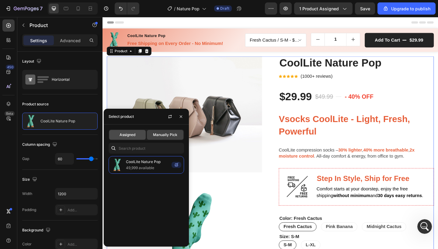
click at [123, 132] on span "Assigned" at bounding box center [127, 134] width 16 height 5
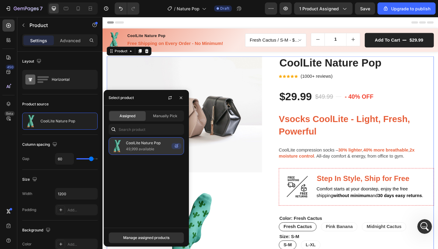
click at [149, 146] on p "CoolLite Nature Pop" at bounding box center [147, 143] width 43 height 6
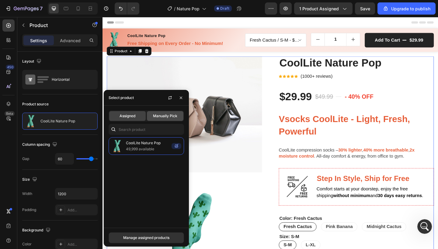
click at [168, 116] on span "Manually Pick" at bounding box center [165, 115] width 24 height 5
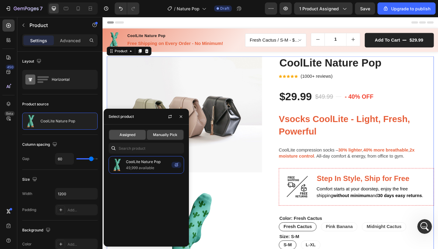
click at [128, 134] on span "Assigned" at bounding box center [127, 134] width 16 height 5
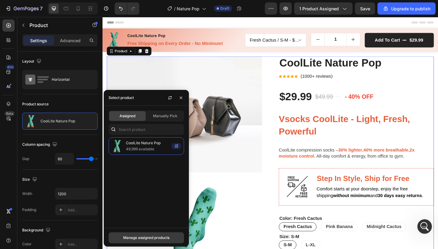
click at [148, 238] on div "Manage assigned products" at bounding box center [146, 237] width 46 height 5
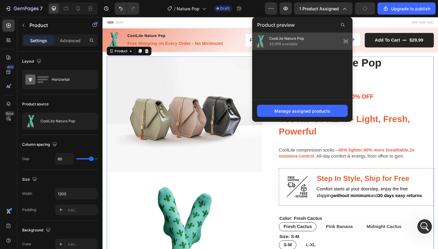
click at [308, 39] on div "CoolLite Nature Pop 49,999 available" at bounding box center [302, 41] width 100 height 17
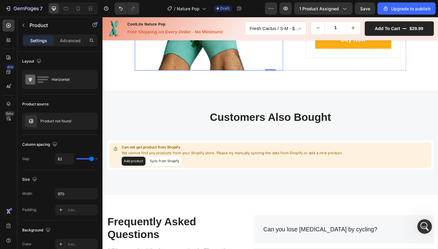
scroll to position [1348, 0]
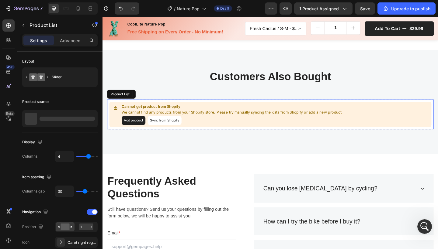
click at [230, 126] on div "Add product Sync from Shopify" at bounding box center [243, 130] width 240 height 10
click at [142, 130] on button "Add product" at bounding box center [136, 130] width 26 height 10
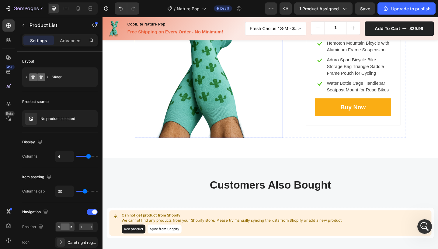
scroll to position [1064, 0]
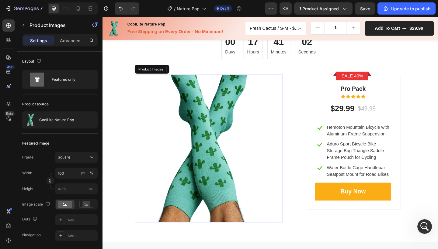
click at [233, 180] on img at bounding box center [217, 160] width 161 height 161
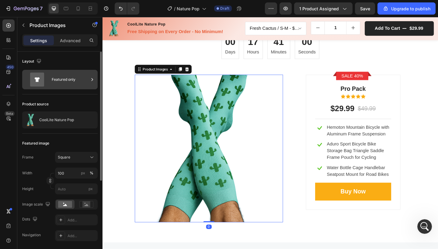
click at [71, 79] on div "Featured only" at bounding box center [70, 80] width 37 height 14
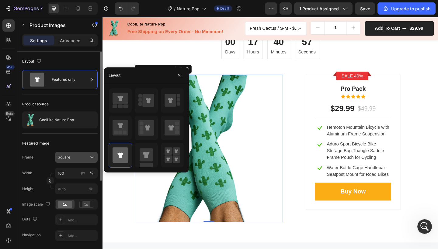
click at [80, 154] on button "Square" at bounding box center [76, 157] width 43 height 11
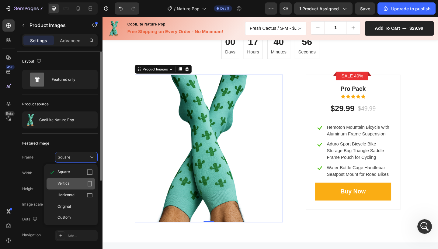
click at [71, 182] on div "Vertical" at bounding box center [74, 184] width 35 height 6
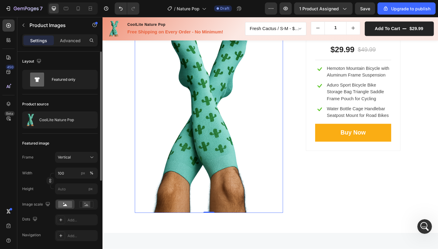
scroll to position [1128, 0]
click at [79, 156] on div "Vertical" at bounding box center [73, 157] width 30 height 5
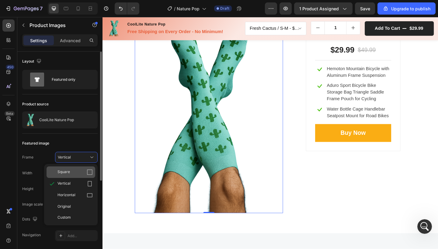
click at [67, 172] on span "Square" at bounding box center [63, 172] width 12 height 6
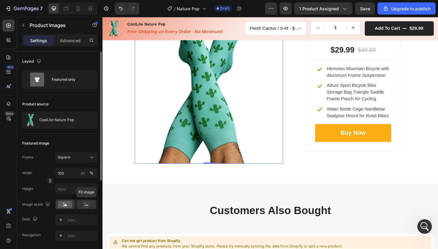
click at [85, 204] on rect at bounding box center [86, 205] width 8 height 6
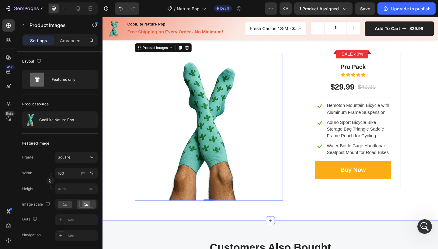
scroll to position [1086, 0]
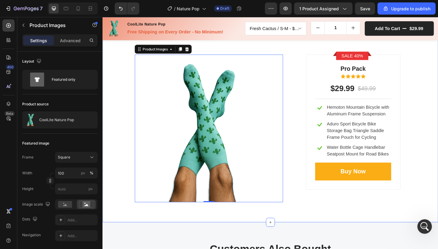
click at [121, 155] on div "Limited-time Promotion With Bicycle Kit Hemoton Mountain Heading 00 Days 17 Hou…" at bounding box center [285, 99] width 356 height 240
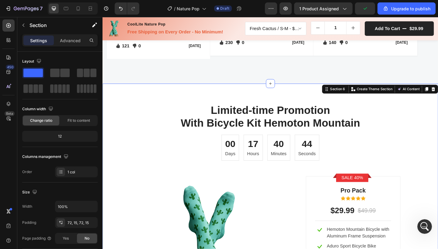
scroll to position [997, 0]
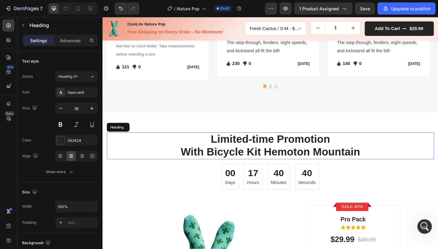
click at [235, 165] on p "Limited-time Promotion With Bicycle Kit Hemoton Mountain" at bounding box center [285, 158] width 355 height 28
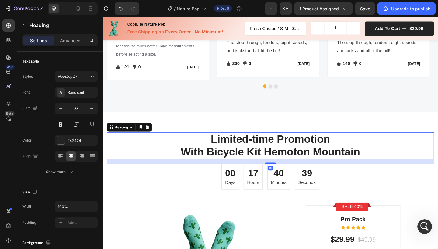
click at [221, 163] on p "Limited-time Promotion With Bicycle Kit Hemoton Mountain" at bounding box center [285, 158] width 355 height 28
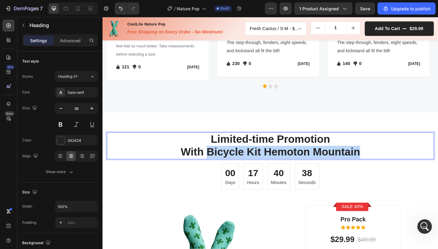
drag, startPoint x: 214, startPoint y: 163, endPoint x: 389, endPoint y: 164, distance: 175.1
click at [389, 164] on p "Limited-time Promotion With Bicycle Kit Hemoton Mountain" at bounding box center [285, 158] width 355 height 28
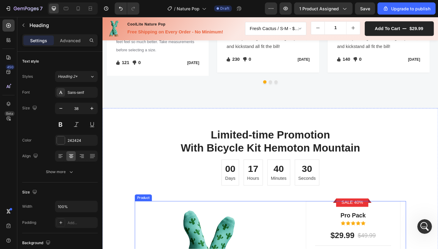
scroll to position [1013, 0]
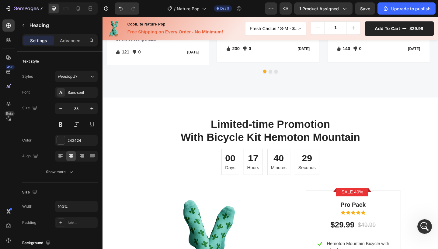
click at [274, 142] on p "Limited-time Promotion With Bicycle Kit Hemoton Mountain" at bounding box center [285, 141] width 355 height 28
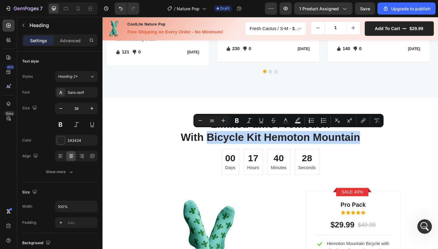
drag, startPoint x: 215, startPoint y: 145, endPoint x: 395, endPoint y: 146, distance: 180.3
click at [395, 146] on p "Limited-time Promotion With Bicycle Kit Hemoton Mountain" at bounding box center [285, 141] width 355 height 28
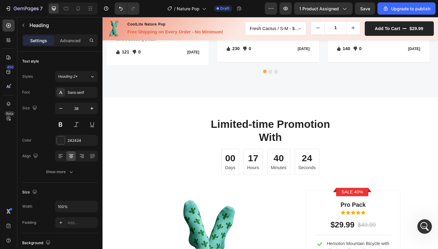
click at [306, 147] on h2 "Limited-time Promotion With" at bounding box center [285, 141] width 356 height 29
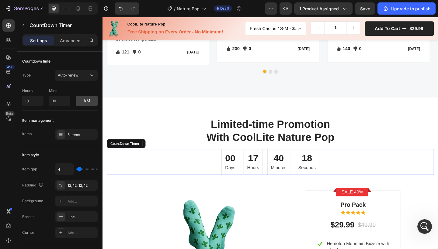
click at [292, 166] on div "40" at bounding box center [294, 171] width 17 height 12
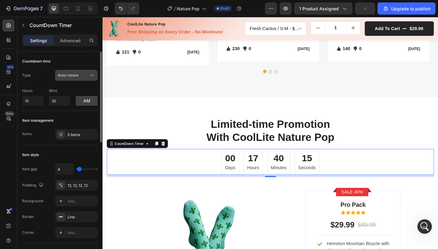
click at [69, 78] on span "Auto-renew" at bounding box center [68, 75] width 21 height 5
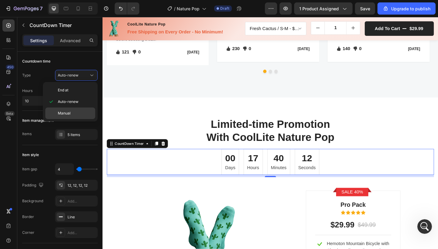
click at [66, 111] on span "Manual" at bounding box center [64, 113] width 13 height 5
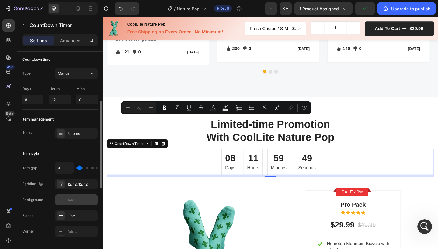
scroll to position [0, 0]
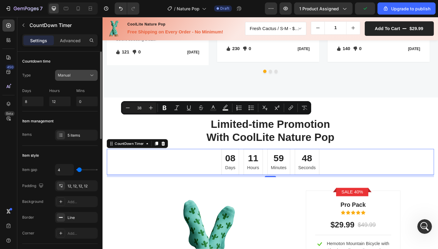
click at [69, 76] on span "Manual" at bounding box center [64, 75] width 13 height 5
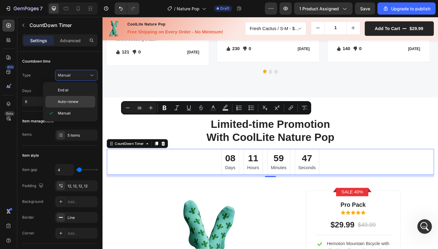
click at [70, 99] on span "Auto-renew" at bounding box center [68, 101] width 21 height 5
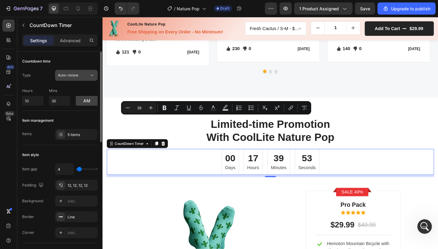
click at [73, 76] on span "Auto-renew" at bounding box center [68, 75] width 21 height 5
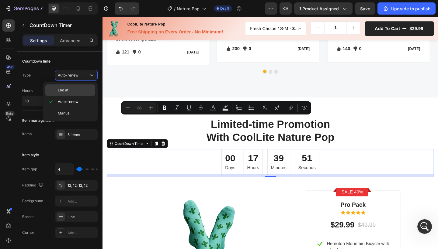
click at [71, 91] on p "End at" at bounding box center [75, 90] width 35 height 5
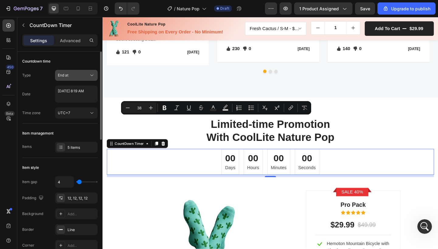
click at [71, 73] on div "End at" at bounding box center [73, 75] width 31 height 5
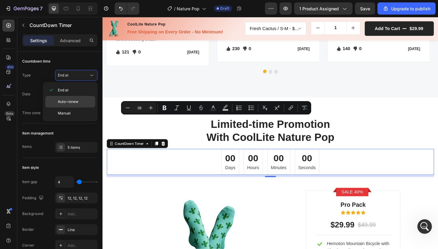
click at [75, 108] on div "Auto-renew" at bounding box center [70, 114] width 50 height 12
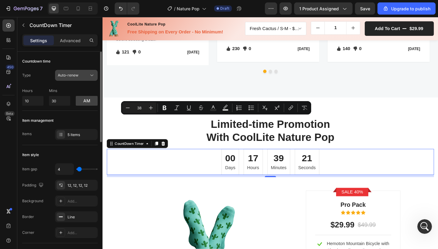
click at [72, 74] on span "Auto-renew" at bounding box center [68, 75] width 21 height 5
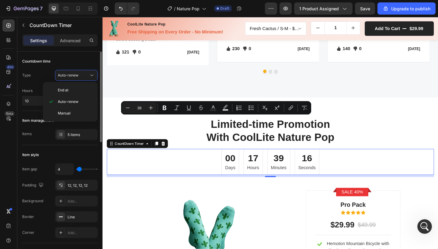
click at [39, 83] on div "Type Auto-renew Hours 10 Mins 30 am" at bounding box center [59, 88] width 75 height 36
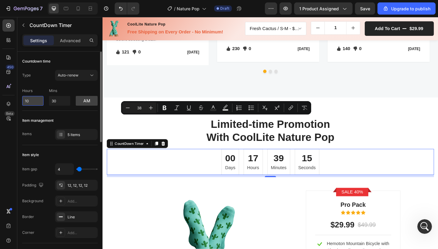
click at [38, 99] on input "10" at bounding box center [32, 101] width 21 height 10
type input "1"
type input "0"
click at [76, 90] on div "am" at bounding box center [87, 96] width 22 height 17
click at [70, 145] on div "Countdown time Type Auto-renew Hours 0 Mins 30 am" at bounding box center [59, 194] width 75 height 98
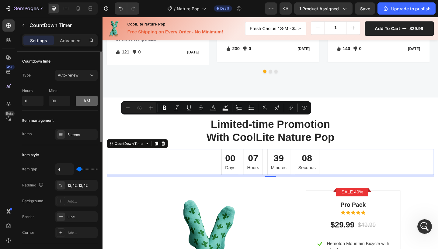
click at [85, 104] on button "am" at bounding box center [87, 101] width 22 height 10
click at [87, 101] on button "pm" at bounding box center [87, 101] width 22 height 10
click at [87, 101] on button "am" at bounding box center [87, 101] width 22 height 10
click at [87, 101] on button "pm" at bounding box center [87, 101] width 22 height 10
click at [87, 101] on button "am" at bounding box center [87, 101] width 22 height 10
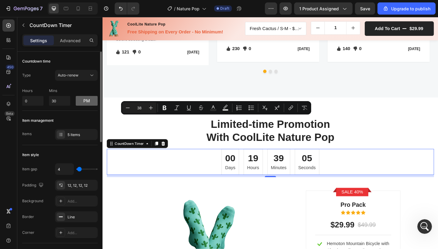
click at [87, 101] on button "pm" at bounding box center [87, 101] width 22 height 10
click at [77, 74] on span "Auto-renew" at bounding box center [68, 75] width 21 height 5
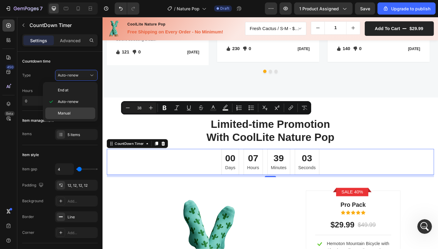
click at [67, 112] on span "Manual" at bounding box center [64, 113] width 13 height 5
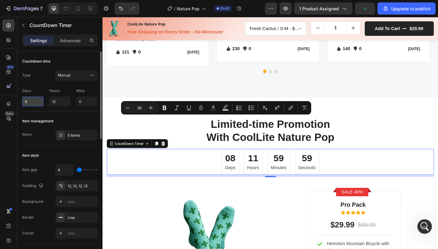
click at [38, 102] on input "8" at bounding box center [32, 102] width 21 height 10
type input "0"
click at [64, 102] on input "12" at bounding box center [59, 102] width 21 height 10
type input "1"
type input "0"
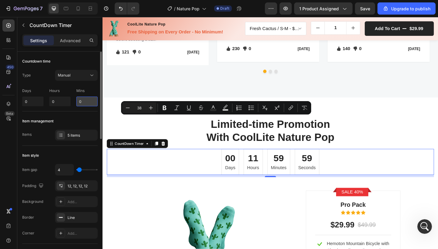
click at [89, 101] on input "0" at bounding box center [86, 102] width 21 height 10
type input "29"
click at [84, 116] on div "Item management" at bounding box center [59, 121] width 75 height 10
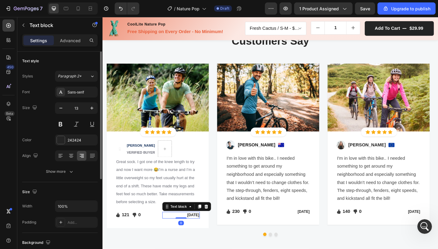
scroll to position [0, 0]
click at [192, 231] on p "[DATE]" at bounding box center [188, 233] width 40 height 6
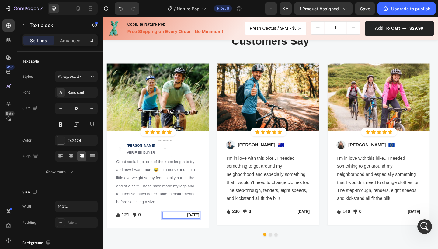
click at [190, 232] on p "[DATE]" at bounding box center [188, 233] width 40 height 6
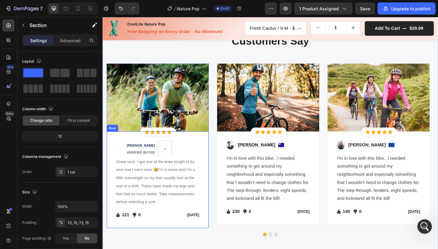
click at [206, 241] on div "Image [PERSON_NAME] VERIFIED BUYER Text block Row Great sock. I got one of the …" at bounding box center [162, 194] width 111 height 105
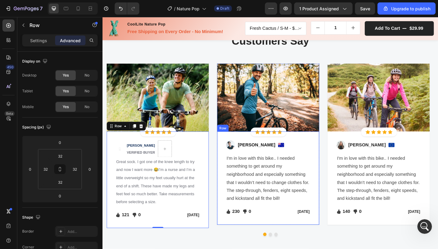
click at [252, 240] on div "Image [PERSON_NAME] Text block Image Row I'm in love with this bike.. I needed …" at bounding box center [282, 193] width 111 height 102
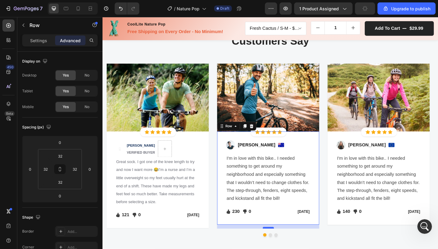
drag, startPoint x: 280, startPoint y: 241, endPoint x: 280, endPoint y: 246, distance: 4.3
click at [280, 246] on div at bounding box center [283, 247] width 12 height 2
type input "14"
click at [237, 249] on div "Let's Hear What Our Customers Say Heading Row Image Icon Icon Icon Icon Icon Ic…" at bounding box center [285, 141] width 356 height 239
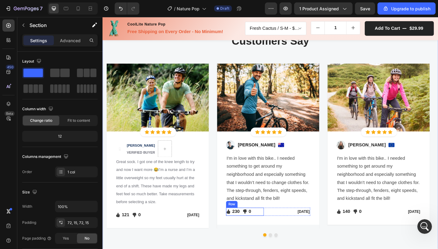
click at [274, 225] on div "Icon 230 Text block Icon List Icon 0 Text block Icon List Row" at bounding box center [257, 229] width 41 height 9
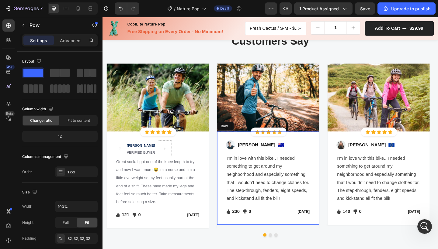
click at [278, 237] on div "Image [PERSON_NAME] Text block Image Row I'm in love with this bike.. I needed …" at bounding box center [282, 193] width 111 height 102
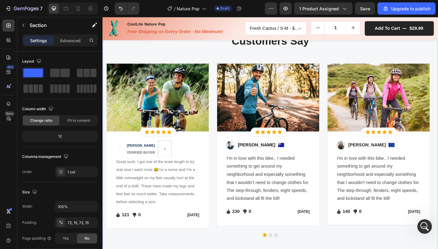
click at [339, 249] on div "Let's Hear What Our Customers Say Heading Row Image Icon Icon Icon Icon Icon Ic…" at bounding box center [285, 141] width 356 height 239
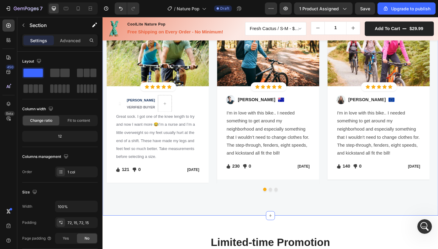
scroll to position [817, 0]
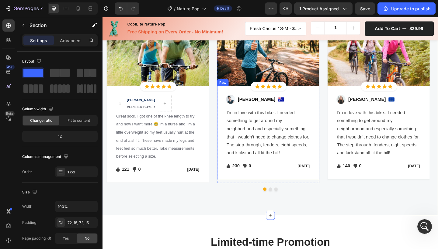
click at [286, 185] on div "Image [PERSON_NAME] Text block Image Row I'm in love with this bike.. I needed …" at bounding box center [282, 143] width 111 height 102
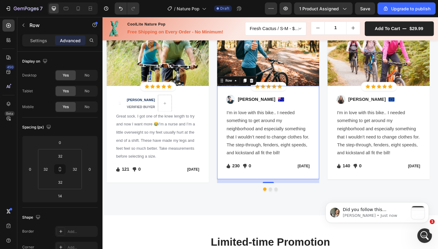
scroll to position [0, 0]
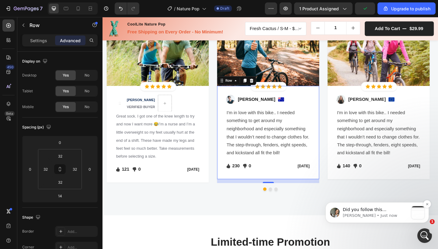
click at [421, 216] on div "message notification from Zoe, Just now. Did you follow this instructions? Step…" at bounding box center [417, 212] width 13 height 13
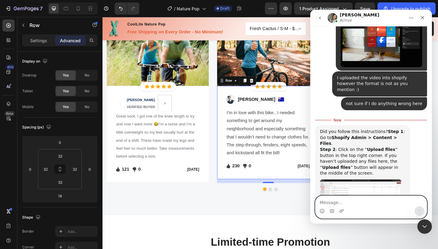
scroll to position [1158, 0]
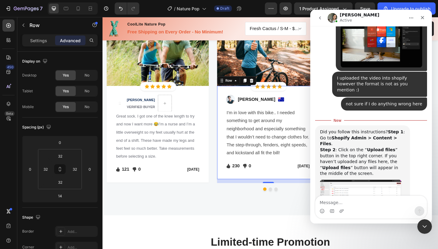
click at [353, 180] on img "Zoe says…" at bounding box center [360, 191] width 81 height 23
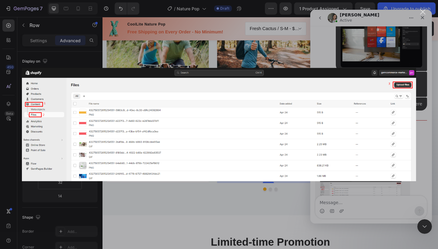
click at [417, 56] on div "Intercom messenger" at bounding box center [219, 124] width 438 height 249
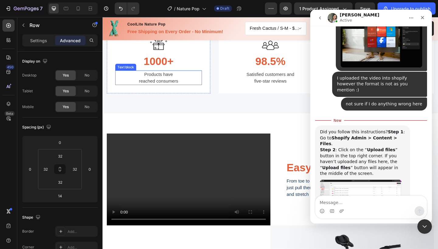
scroll to position [466, 0]
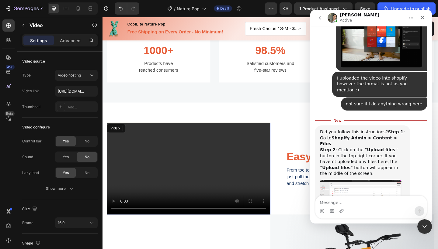
click at [236, 151] on video at bounding box center [196, 182] width 178 height 100
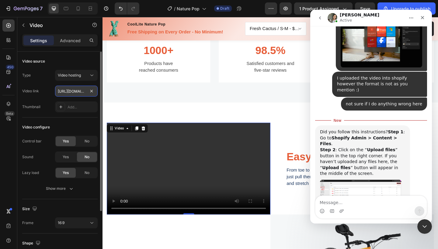
click at [64, 92] on input "[URL][DOMAIN_NAME]" at bounding box center [76, 91] width 43 height 11
paste input "[DOMAIN_NAME][URL]"
type input "[URL][DOMAIN_NAME]"
drag, startPoint x: 64, startPoint y: 92, endPoint x: 41, endPoint y: 92, distance: 23.7
click at [41, 92] on div "Video link [URL][DOMAIN_NAME]" at bounding box center [59, 91] width 75 height 11
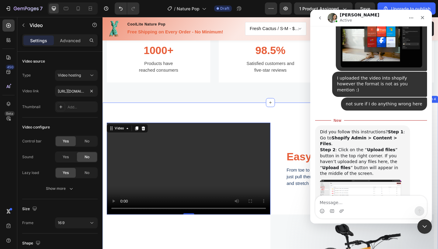
click at [116, 116] on div "Video 0 Easy to Stretch Heading From toe to knee, there's more to your Vsoc tha…" at bounding box center [284, 241] width 365 height 262
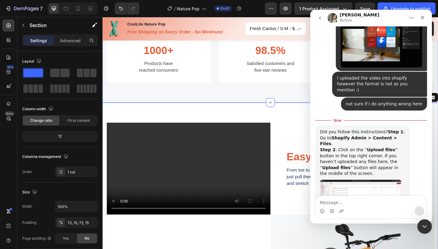
click at [151, 100] on div "Image 1000+ Heading Products have reached consumers Text block Row Image 98.5% …" at bounding box center [284, 51] width 365 height 119
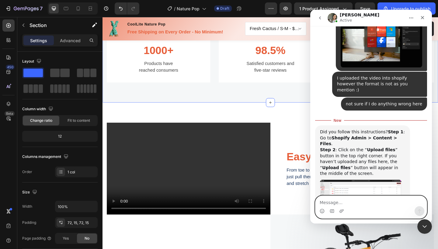
click at [347, 200] on textarea "Message…" at bounding box center [370, 201] width 111 height 10
type textarea "o"
type textarea "oh it worked now"
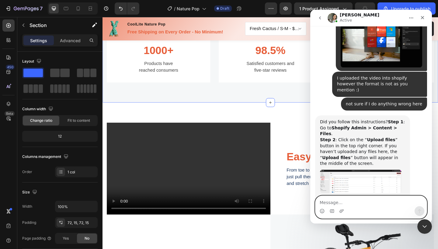
scroll to position [1166, 0]
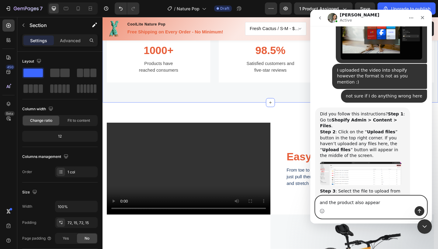
type textarea "and the product also appear"
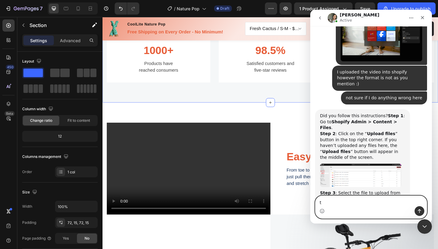
scroll to position [1180, 0]
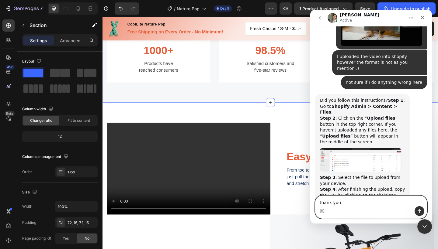
type textarea "thank you"
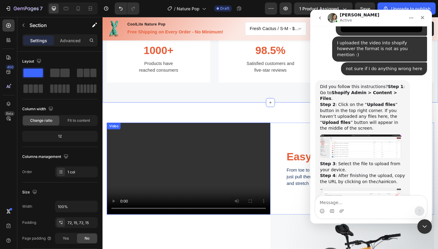
click at [167, 160] on video at bounding box center [196, 182] width 178 height 100
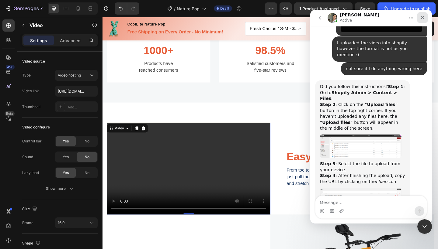
click at [423, 19] on icon "Close" at bounding box center [422, 17] width 3 height 3
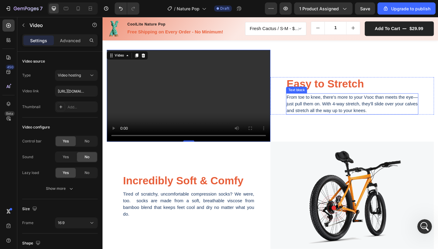
scroll to position [561, 0]
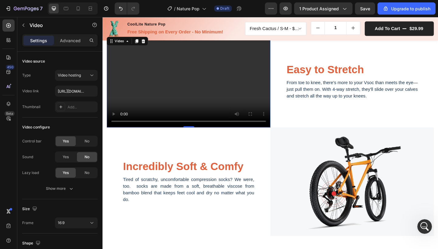
click at [178, 102] on video at bounding box center [196, 87] width 178 height 100
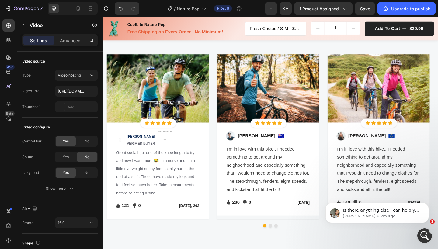
scroll to position [851, 0]
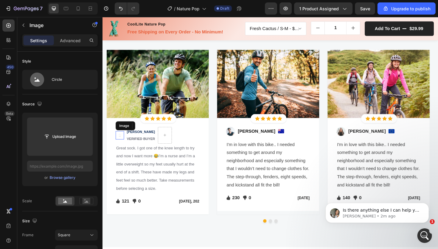
click at [124, 148] on img at bounding box center [121, 145] width 9 height 9
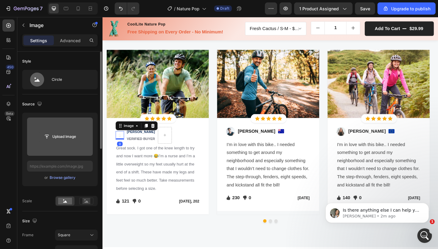
click at [65, 135] on input "file" at bounding box center [60, 137] width 42 height 10
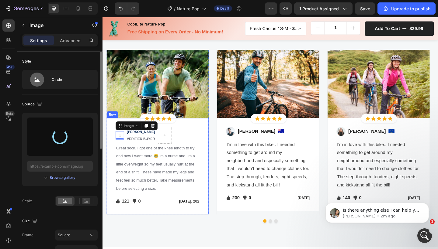
scroll to position [1191, 0]
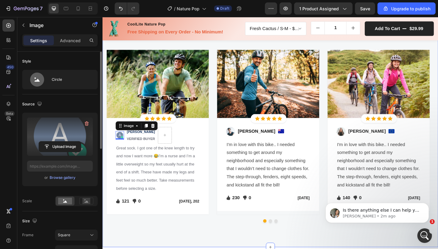
type input "[URL][DOMAIN_NAME]"
click at [206, 215] on p "[DATE], 202" at bounding box center [188, 218] width 40 height 6
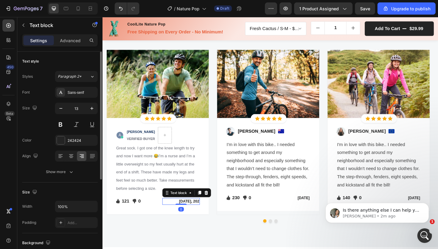
click at [206, 216] on p "[DATE], 202" at bounding box center [188, 218] width 40 height 6
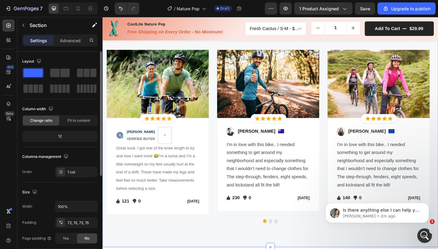
click at [215, 242] on div "Let's Hear What Our Customers Say Heading Row Image Icon Icon Icon Icon Icon Ic…" at bounding box center [285, 126] width 356 height 239
click at [423, 237] on icon "Open Intercom Messenger" at bounding box center [424, 235] width 10 height 10
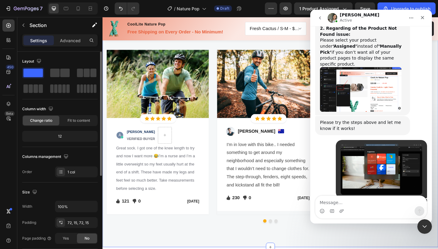
scroll to position [1225, 0]
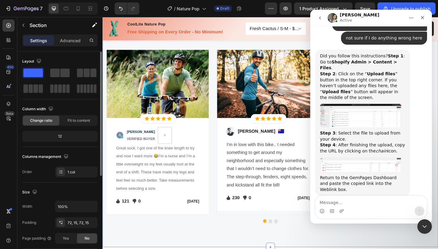
click at [357, 201] on textarea "Message…" at bounding box center [370, 201] width 111 height 10
type textarea "all are in order now"
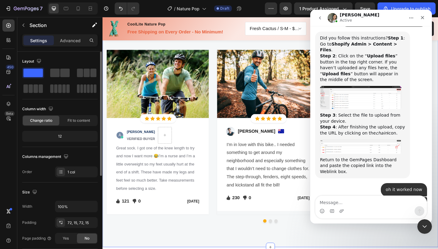
click at [178, 249] on div "Let's Hear What Our Customers Say Heading Row Image Icon Icon Icon Icon Icon Ic…" at bounding box center [284, 126] width 365 height 283
click at [323, 205] on textarea "Message…" at bounding box center [370, 201] width 111 height 10
type textarea "h"
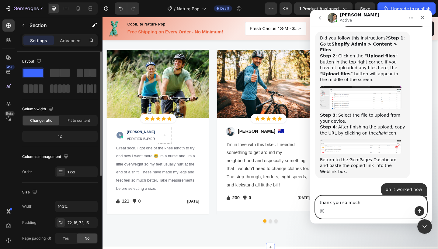
type textarea "thank you so much"
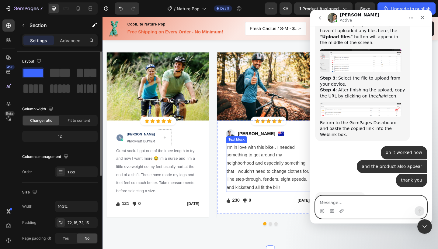
scroll to position [682, 0]
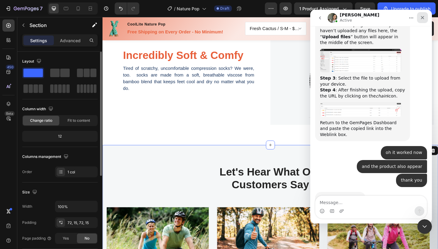
click at [425, 18] on div "Close" at bounding box center [422, 17] width 11 height 11
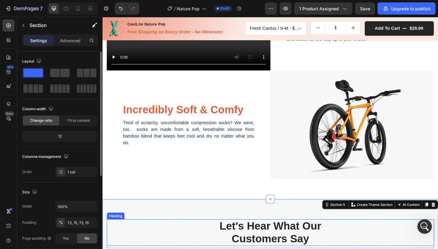
scroll to position [623, 0]
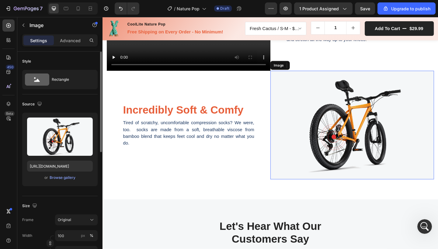
click at [436, 153] on img at bounding box center [374, 135] width 178 height 118
click at [324, 69] on icon at bounding box center [326, 70] width 4 height 4
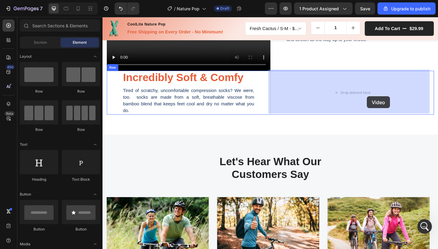
drag, startPoint x: 144, startPoint y: 167, endPoint x: 380, endPoint y: 100, distance: 245.9
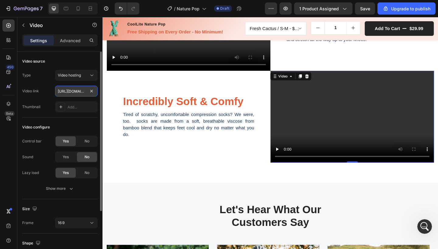
click at [74, 91] on input "[URL][DOMAIN_NAME]" at bounding box center [76, 91] width 43 height 11
paste input "f9b95fcf32c74026962df65a69a51e45"
type input "[URL][DOMAIN_NAME]"
drag, startPoint x: 74, startPoint y: 91, endPoint x: 39, endPoint y: 90, distance: 35.3
click at [39, 90] on div "Video link [URL][DOMAIN_NAME]" at bounding box center [59, 91] width 75 height 11
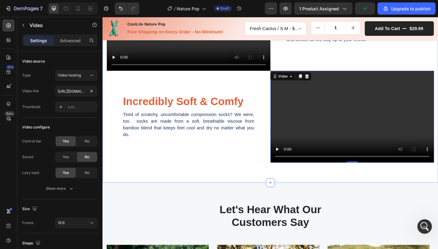
click at [118, 188] on div "Video Easy to Stretch Heading From toe to knee, there's more to your Vsoc than …" at bounding box center [284, 76] width 365 height 244
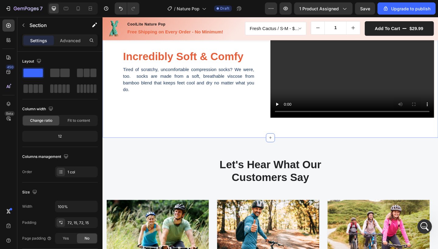
scroll to position [674, 0]
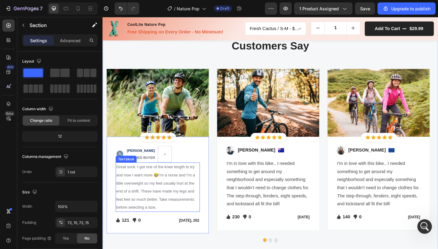
scroll to position [824, 0]
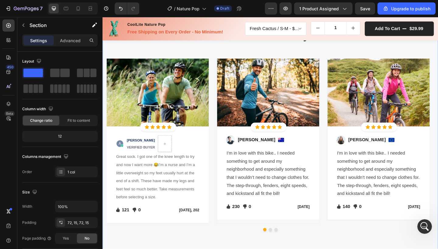
click at [169, 249] on div "Let's Hear What Our Customers Say Heading Row Image Icon Icon Icon Icon Icon Ic…" at bounding box center [285, 135] width 356 height 239
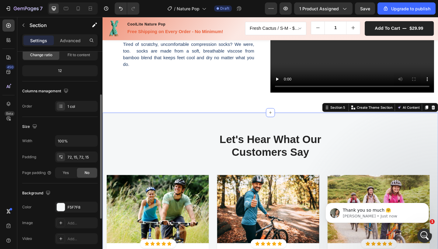
scroll to position [77, 0]
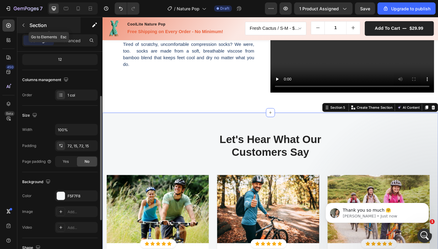
click at [25, 25] on icon "button" at bounding box center [23, 25] width 5 height 5
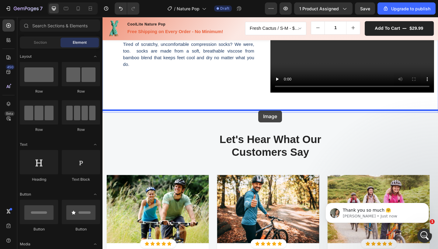
drag, startPoint x: 154, startPoint y: 124, endPoint x: 272, endPoint y: 119, distance: 118.4
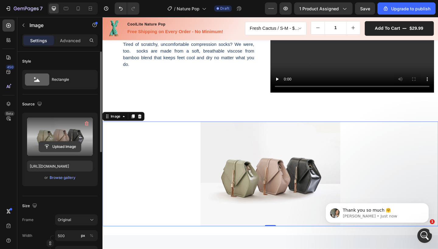
click at [64, 144] on input "file" at bounding box center [60, 147] width 42 height 10
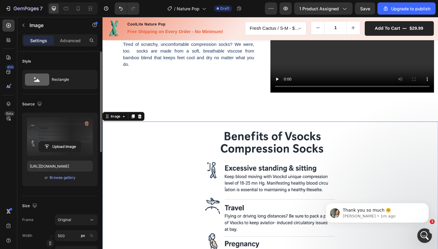
type input "[URL][DOMAIN_NAME]"
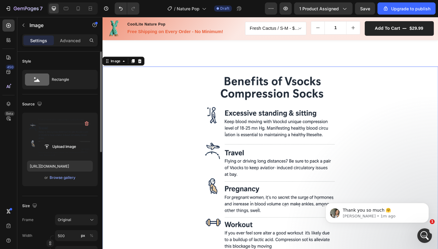
scroll to position [881, 0]
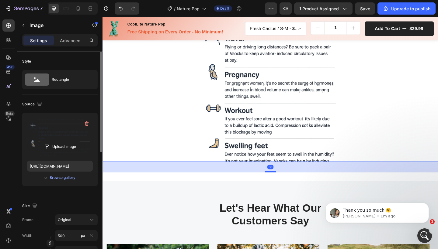
drag, startPoint x: 282, startPoint y: 175, endPoint x: 282, endPoint y: 187, distance: 12.5
click at [282, 186] on div at bounding box center [285, 186] width 12 height 2
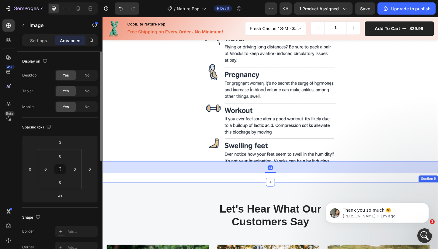
click at [286, 166] on img at bounding box center [285, 61] width 152 height 228
click at [282, 152] on img at bounding box center [285, 61] width 152 height 228
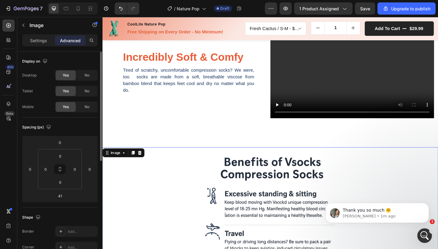
drag, startPoint x: 35, startPoint y: 43, endPoint x: 37, endPoint y: 58, distance: 15.7
click at [35, 43] on p "Settings" at bounding box center [38, 40] width 17 height 6
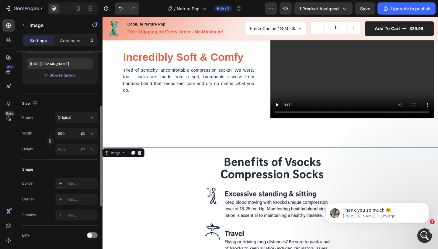
scroll to position [107, 0]
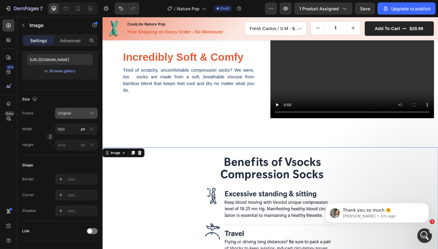
click at [65, 115] on span "Original" at bounding box center [64, 113] width 13 height 5
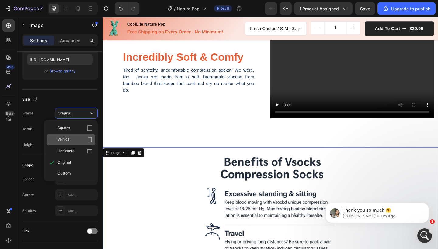
click at [79, 143] on div "Vertical" at bounding box center [74, 140] width 35 height 6
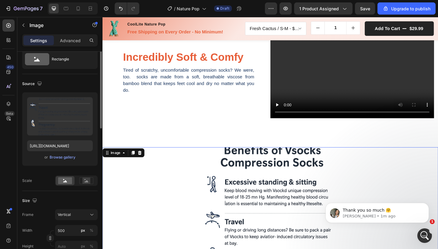
scroll to position [0, 0]
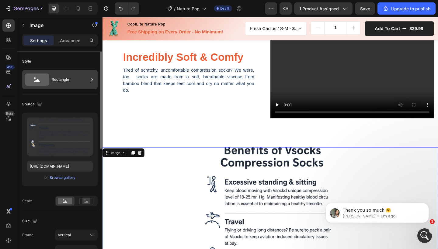
click at [61, 84] on div "Rectangle" at bounding box center [70, 80] width 37 height 14
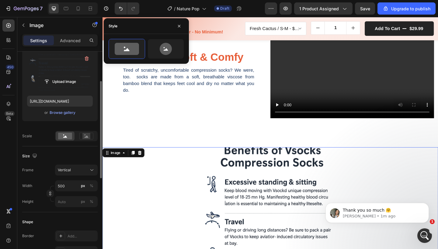
scroll to position [65, 0]
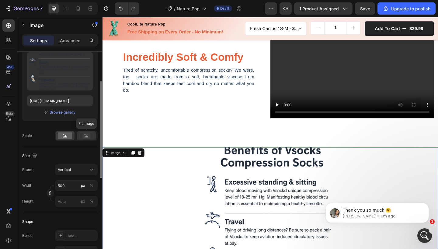
click at [84, 133] on rect at bounding box center [86, 136] width 8 height 6
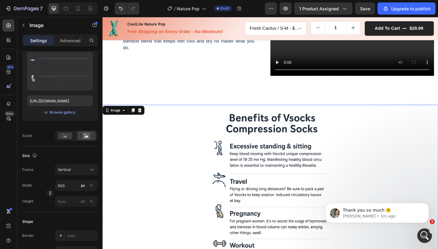
scroll to position [794, 0]
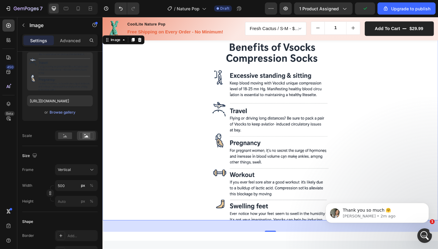
click at [192, 212] on div at bounding box center [284, 137] width 365 height 203
click at [75, 184] on input "500" at bounding box center [76, 185] width 43 height 11
type input "50"
type input "67"
type input "5"
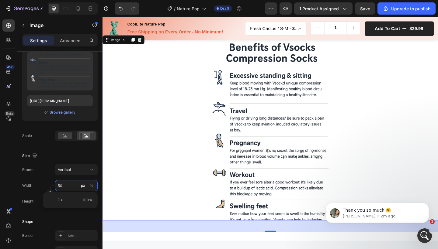
type input "7"
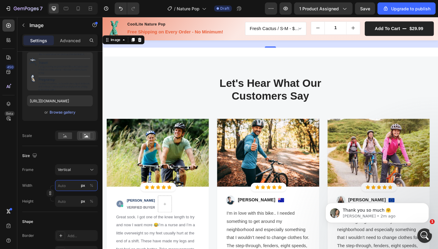
type input "5"
type input "7"
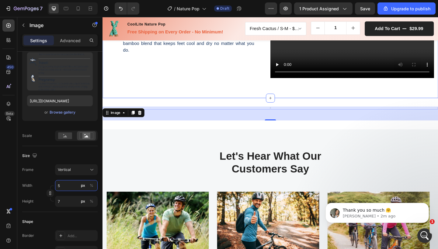
scroll to position [715, 0]
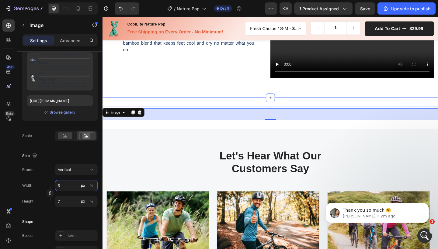
type input "50"
type input "67"
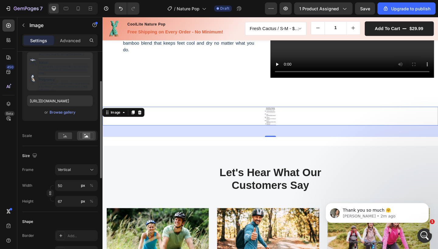
click at [62, 153] on div "Size" at bounding box center [59, 156] width 75 height 10
click at [67, 186] on input "50" at bounding box center [76, 185] width 43 height 11
type input "500"
type input "667"
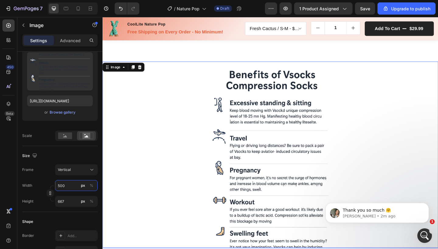
scroll to position [909, 0]
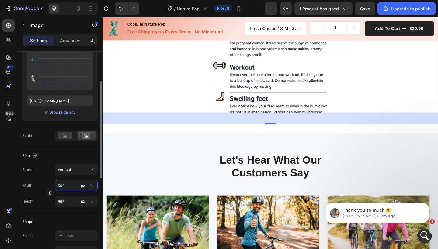
click at [61, 186] on input "500" at bounding box center [76, 185] width 43 height 11
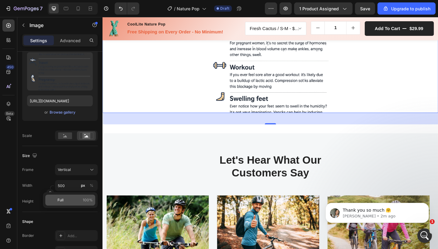
click at [61, 202] on span "Full" at bounding box center [60, 200] width 6 height 5
type input "100"
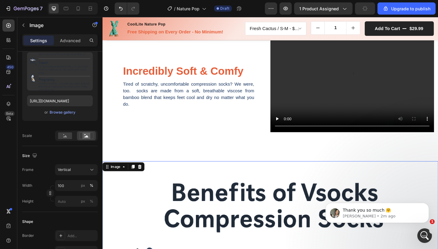
scroll to position [657, 0]
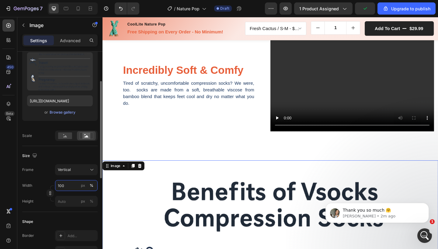
click at [66, 185] on input "100" at bounding box center [76, 185] width 43 height 11
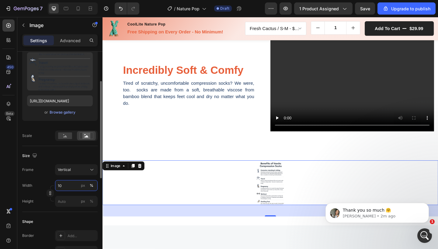
type input "1"
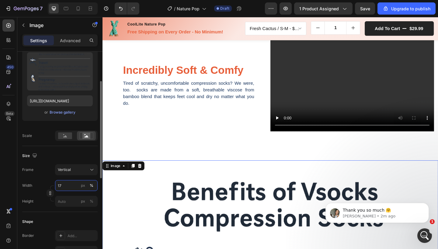
type input "1"
type input "7"
type input "9"
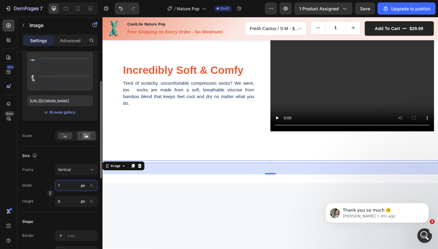
type input "70"
type input "93"
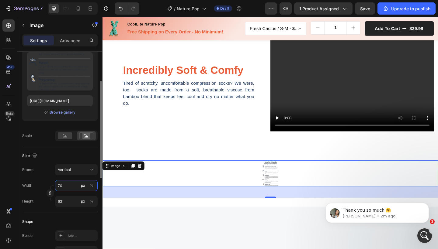
type input "700"
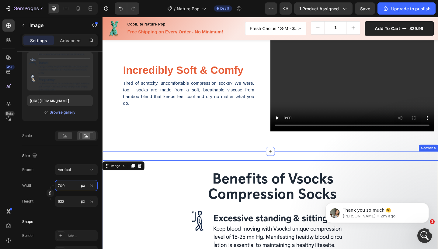
type input "933"
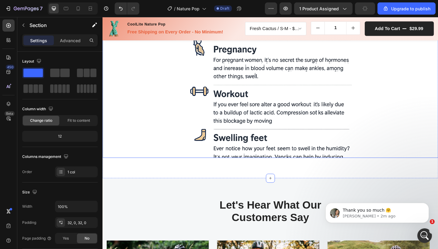
scroll to position [943, 0]
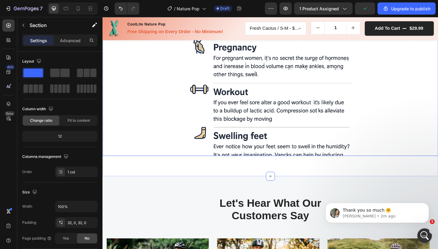
click at [228, 138] on img at bounding box center [284, 26] width 213 height 284
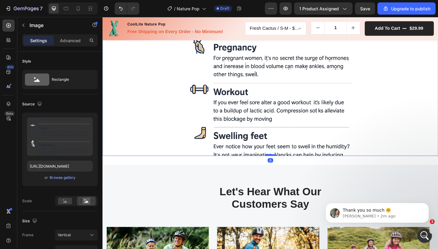
drag, startPoint x: 286, startPoint y: 180, endPoint x: 286, endPoint y: 167, distance: 13.1
click at [286, 167] on div at bounding box center [285, 168] width 12 height 2
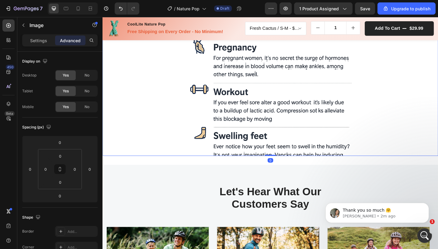
click at [175, 142] on div at bounding box center [284, 26] width 365 height 284
click at [40, 42] on p "Settings" at bounding box center [38, 40] width 17 height 6
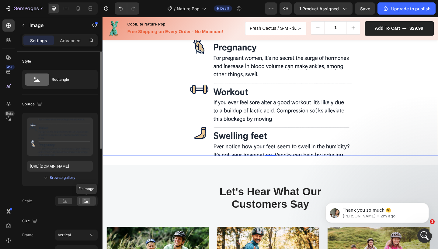
click at [84, 202] on rect at bounding box center [86, 201] width 8 height 6
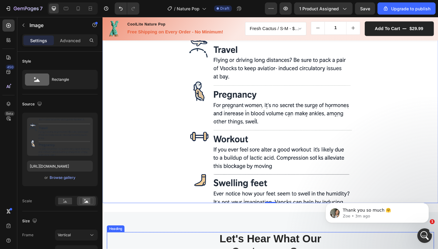
scroll to position [775, 0]
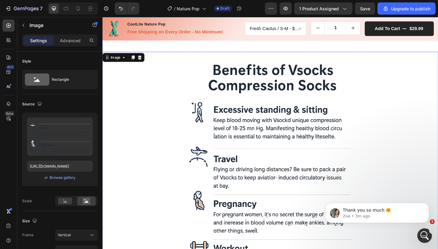
click at [436, 131] on div at bounding box center [284, 197] width 365 height 284
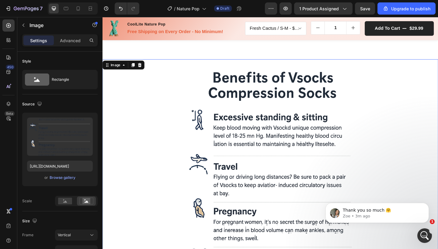
scroll to position [732, 0]
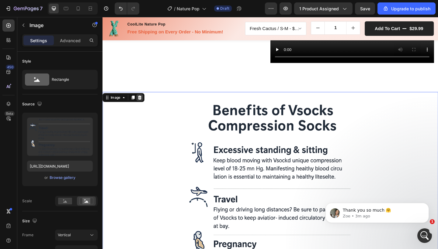
click at [142, 103] on icon at bounding box center [142, 104] width 5 height 5
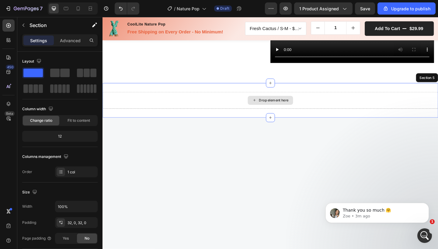
click at [327, 104] on div "Drop element here" at bounding box center [284, 108] width 365 height 18
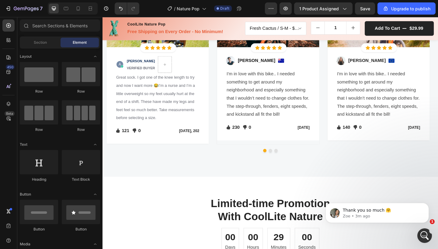
scroll to position [908, 0]
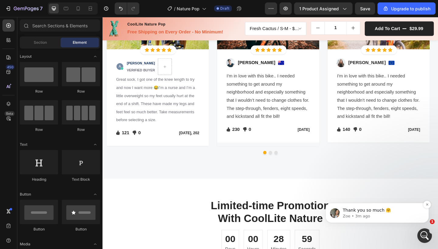
click at [373, 217] on p "Zoe • 3m ago" at bounding box center [382, 216] width 78 height 5
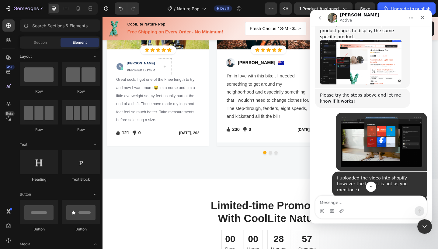
scroll to position [1370, 0]
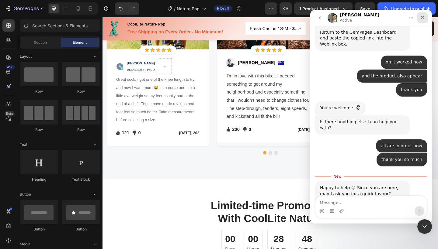
click at [423, 17] on icon "Close" at bounding box center [422, 17] width 3 height 3
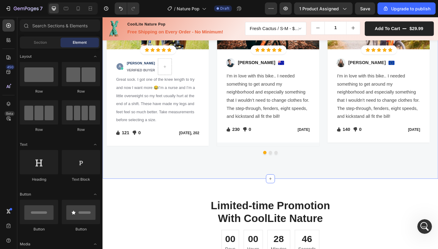
click at [360, 170] on div "Let's Hear What Our Customers Say Heading Row Image Icon Icon Icon Icon Icon Ic…" at bounding box center [284, 51] width 365 height 283
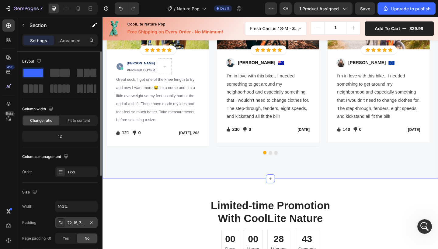
click at [81, 224] on div "72, 15, 72, 15" at bounding box center [76, 222] width 18 height 5
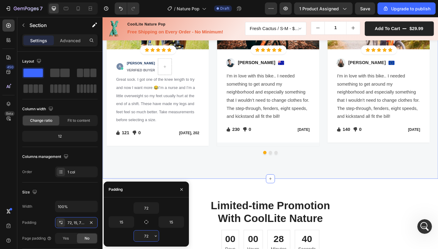
click at [149, 240] on input "72" at bounding box center [146, 236] width 25 height 11
click at [157, 237] on icon "button" at bounding box center [155, 236] width 5 height 5
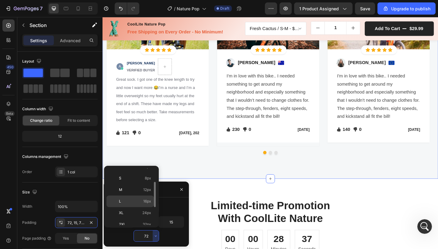
scroll to position [34, 0]
click at [138, 210] on p "XL 24px" at bounding box center [135, 208] width 32 height 5
type input "24"
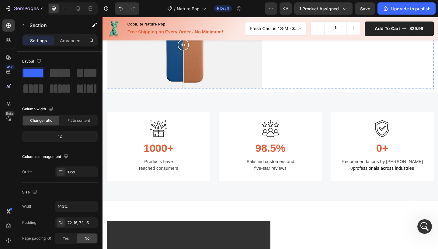
scroll to position [366, 0]
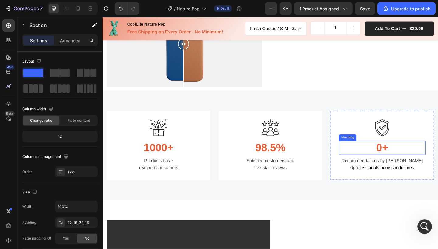
click at [393, 158] on h3 "0+" at bounding box center [406, 159] width 94 height 15
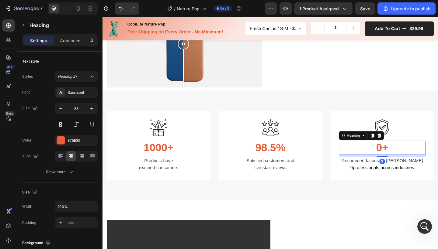
click at [395, 157] on h3 "0+" at bounding box center [406, 159] width 94 height 15
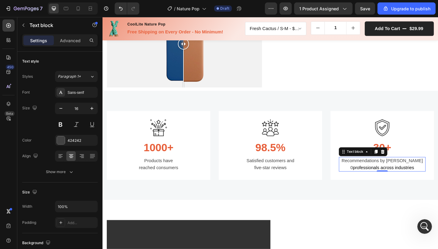
click at [367, 175] on p "Recommendations by over 0 professionals across industries" at bounding box center [406, 177] width 93 height 15
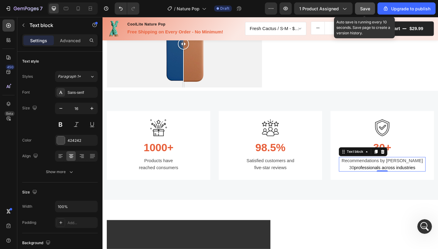
click at [367, 9] on span "Save" at bounding box center [365, 8] width 10 height 5
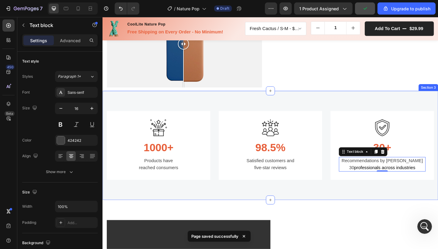
click at [438, 99] on div "Image 1000+ Heading Products have reached consumers Text block Row Image 98.5% …" at bounding box center [284, 157] width 365 height 119
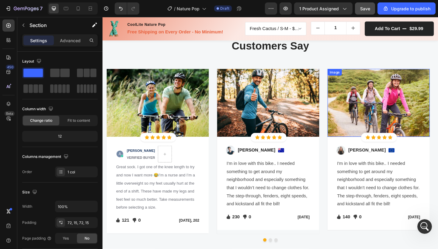
scroll to position [816, 0]
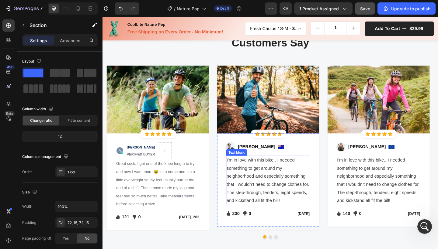
click at [275, 192] on p "I'm in love with this bike.. I needed something to get around my neighborhood a…" at bounding box center [282, 195] width 90 height 53
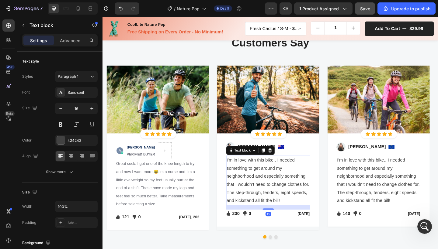
click at [264, 198] on p "I'm in love with this bike.. I needed something to get around my neighborhood a…" at bounding box center [282, 195] width 90 height 53
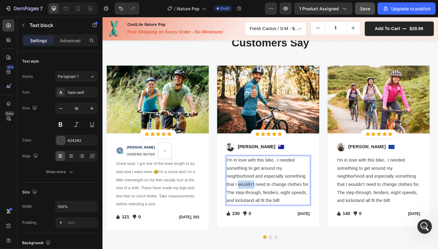
click at [264, 198] on p "I'm in love with this bike.. I needed something to get around my neighborhood a…" at bounding box center [282, 195] width 90 height 53
click at [297, 214] on p "I'm in love with this bike.. I needed something to get around my neighborhood a…" at bounding box center [282, 195] width 90 height 53
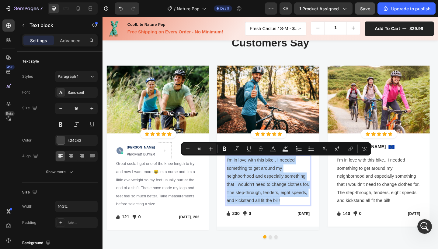
drag, startPoint x: 302, startPoint y: 215, endPoint x: 237, endPoint y: 171, distance: 77.8
click at [237, 171] on p "I'm in love with this bike.. I needed something to get around my neighborhood a…" at bounding box center [282, 195] width 90 height 53
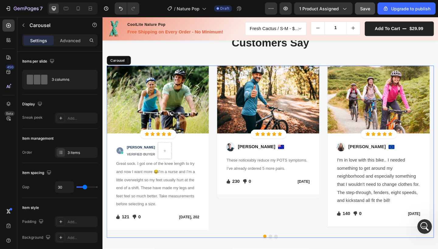
click at [285, 226] on div "Image Icon Icon Icon Icon Icon Icon List Hoz Row Row Image [PERSON_NAME] Text b…" at bounding box center [282, 159] width 111 height 179
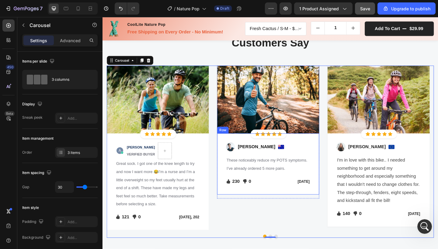
click at [284, 204] on div "Image [PERSON_NAME] Text block Image Row These noticeably reduce my POTS sympto…" at bounding box center [282, 177] width 111 height 67
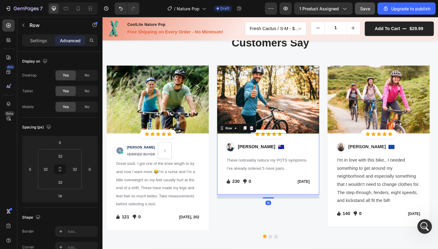
click at [281, 204] on div "Image [PERSON_NAME] Text block Image Row These noticeably reduce my POTS sympto…" at bounding box center [282, 177] width 111 height 67
drag, startPoint x: 282, startPoint y: 213, endPoint x: 283, endPoint y: 200, distance: 12.2
click at [283, 200] on div "Image [PERSON_NAME] Text block Image Row These noticeably reduce my POTS sympto…" at bounding box center [282, 177] width 111 height 67
type input "0"
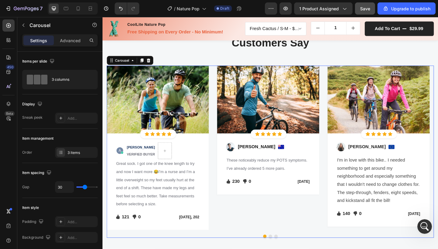
click at [288, 234] on div "Image Icon Icon Icon Icon Icon Icon List Hoz Row Row Image [PERSON_NAME] Text b…" at bounding box center [282, 159] width 111 height 179
click at [288, 204] on div "Image [PERSON_NAME] Text block Image Row These noticeably reduce my POTS sympto…" at bounding box center [282, 177] width 111 height 67
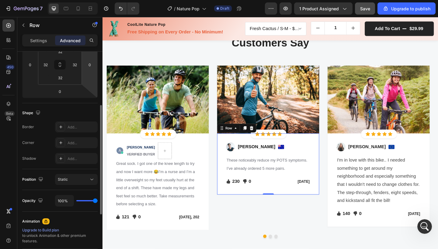
scroll to position [105, 0]
click at [83, 180] on div "Static" at bounding box center [73, 178] width 31 height 5
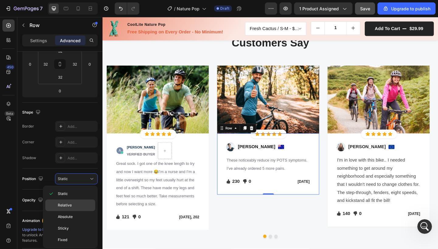
click at [77, 203] on p "Relative" at bounding box center [75, 205] width 35 height 5
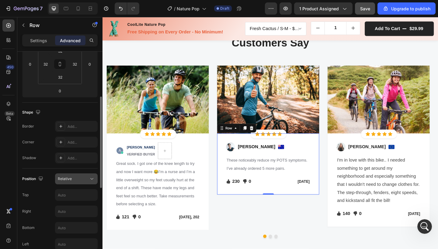
click at [76, 180] on div "Relative" at bounding box center [73, 178] width 31 height 5
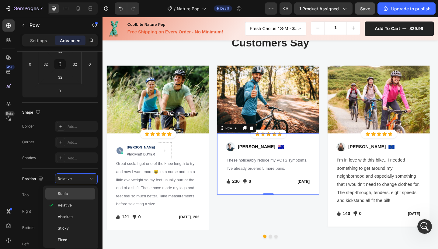
click at [71, 193] on p "Static" at bounding box center [75, 193] width 35 height 5
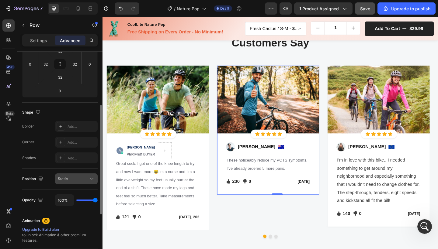
click at [66, 179] on span "Static" at bounding box center [63, 179] width 10 height 5
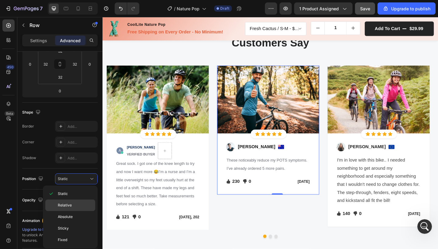
click at [63, 206] on span "Relative" at bounding box center [65, 205] width 14 height 5
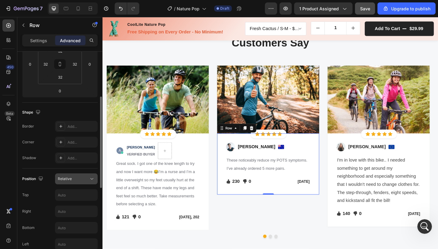
click at [78, 183] on button "Relative" at bounding box center [76, 179] width 43 height 11
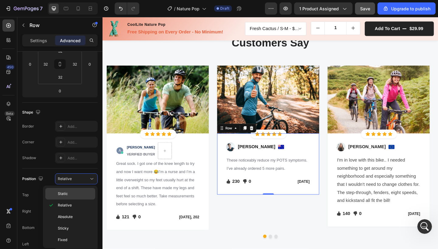
click at [74, 195] on p "Static" at bounding box center [75, 193] width 35 height 5
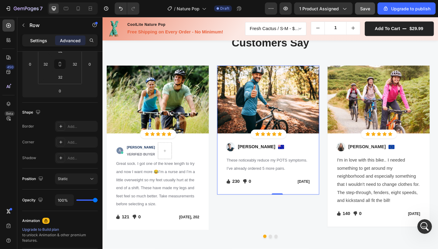
click at [35, 41] on p "Settings" at bounding box center [38, 40] width 17 height 6
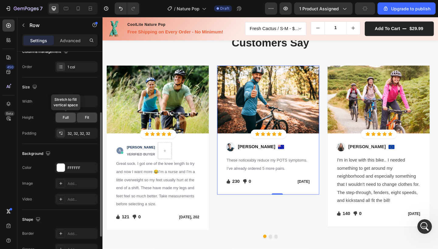
click at [67, 116] on span "Full" at bounding box center [66, 117] width 6 height 5
click at [87, 113] on div "Fit" at bounding box center [87, 118] width 20 height 10
click at [68, 119] on span "Full" at bounding box center [66, 117] width 6 height 5
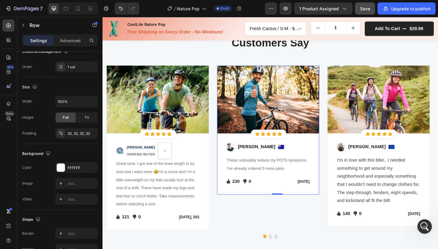
click at [245, 204] on div "Image [PERSON_NAME] Text block Image Row These noticeably reduce my POTS sympto…" at bounding box center [282, 177] width 111 height 67
drag, startPoint x: 292, startPoint y: 209, endPoint x: 287, endPoint y: 247, distance: 38.3
click at [287, 247] on div "Image Icon Icon Icon Icon Icon Icon List Hoz Row Row Image [PERSON_NAME] Text b…" at bounding box center [282, 159] width 111 height 178
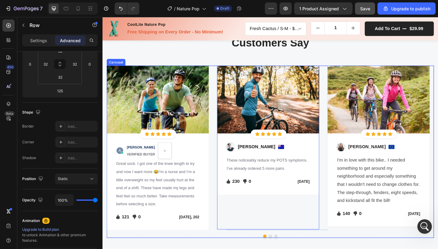
click at [342, 230] on div "Image Icon Icon Icon Icon Icon Icon List Hoz Row Row Image [PERSON_NAME] VERIFI…" at bounding box center [285, 159] width 356 height 179
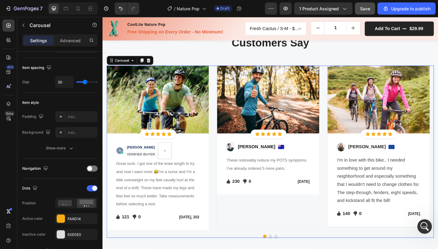
scroll to position [0, 0]
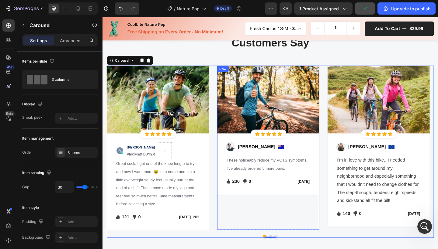
click at [233, 201] on div "Image [PERSON_NAME] Text block Image Row These noticeably reduce my POTS sympto…" at bounding box center [282, 177] width 111 height 67
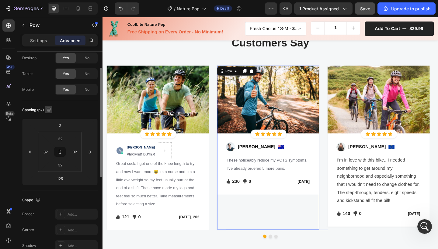
scroll to position [22, 0]
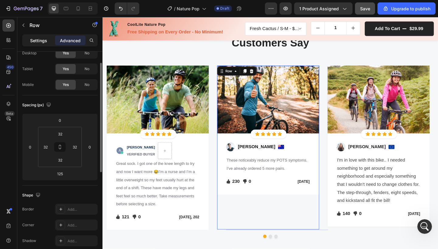
click at [36, 40] on p "Settings" at bounding box center [38, 40] width 17 height 6
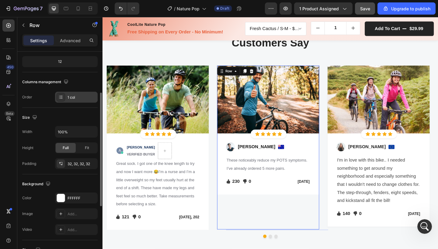
scroll to position [76, 0]
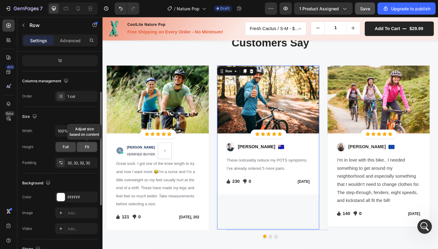
click at [85, 146] on span "Fit" at bounding box center [87, 146] width 4 height 5
click at [64, 146] on span "Full" at bounding box center [66, 146] width 6 height 5
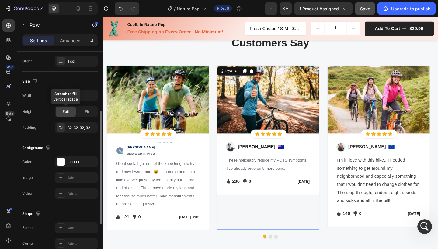
scroll to position [112, 0]
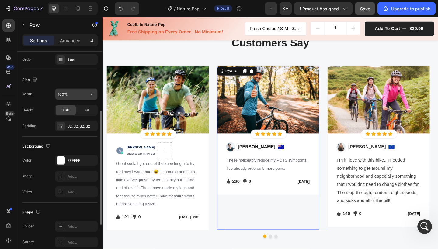
click at [74, 91] on input "100%" at bounding box center [76, 94] width 42 height 11
click at [91, 95] on icon "button" at bounding box center [92, 94] width 6 height 6
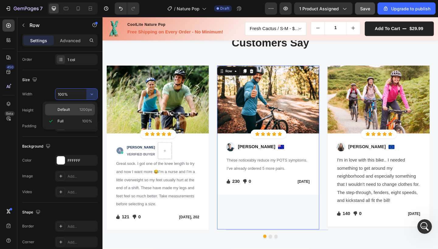
click at [84, 106] on div "Default 1200px" at bounding box center [70, 110] width 50 height 12
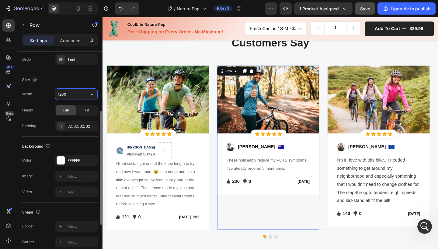
click at [85, 96] on input "1200" at bounding box center [76, 94] width 42 height 11
click at [92, 95] on icon "button" at bounding box center [92, 94] width 6 height 6
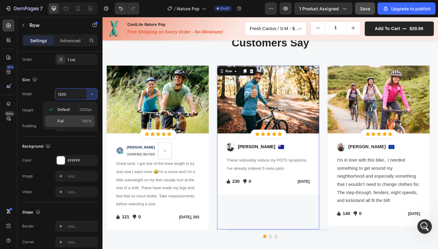
click at [81, 118] on div "Full 100%" at bounding box center [70, 122] width 50 height 12
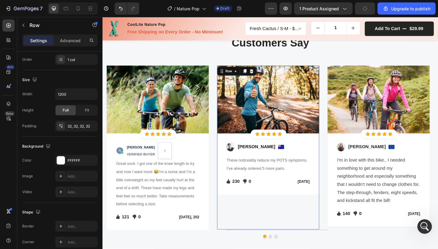
type input "100%"
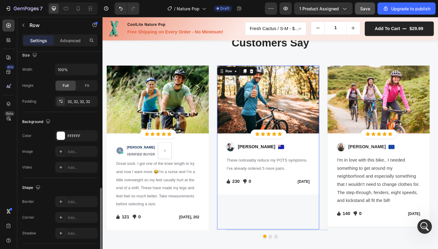
scroll to position [190, 0]
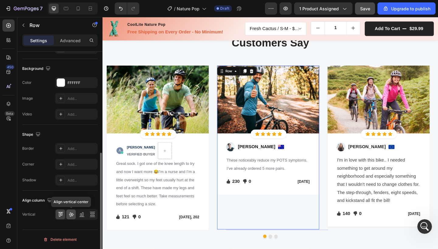
click at [73, 217] on icon at bounding box center [71, 215] width 6 height 6
click at [82, 218] on div at bounding box center [81, 215] width 9 height 10
click at [55, 216] on div "Align top" at bounding box center [76, 214] width 43 height 11
click at [58, 216] on icon at bounding box center [60, 215] width 6 height 6
